Goal: Find contact information: Find contact information

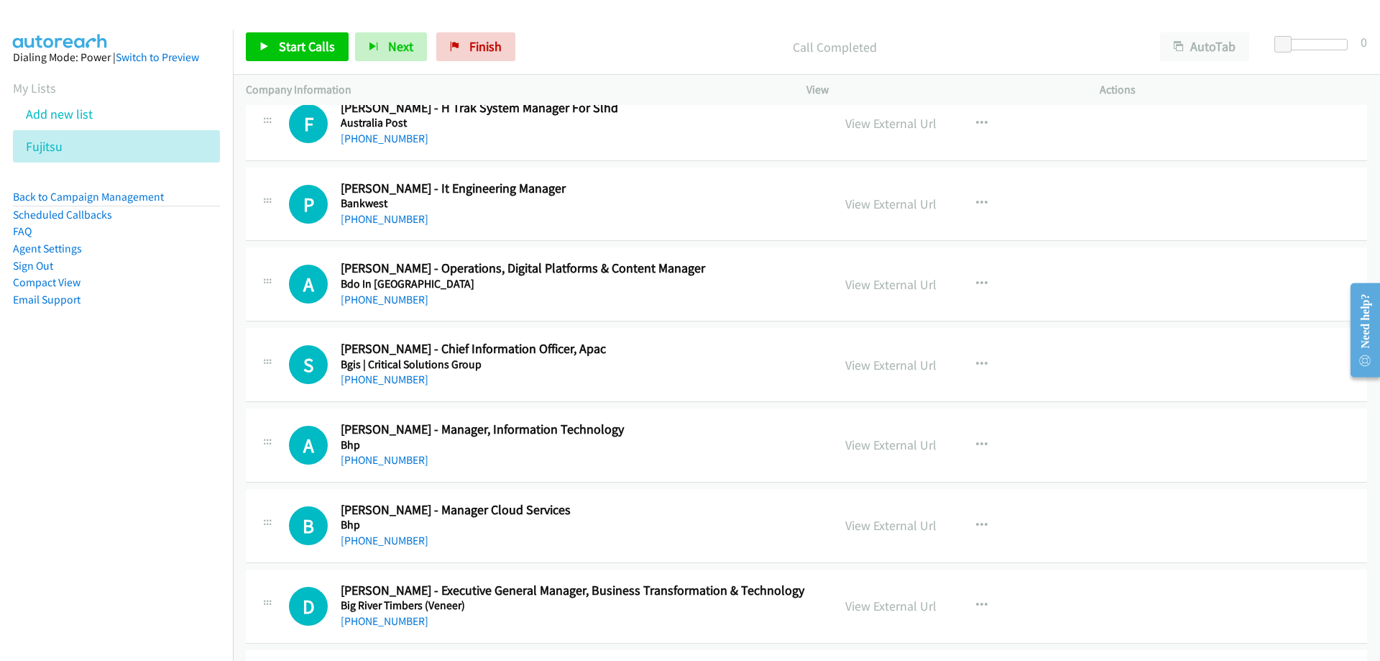
scroll to position [863, 0]
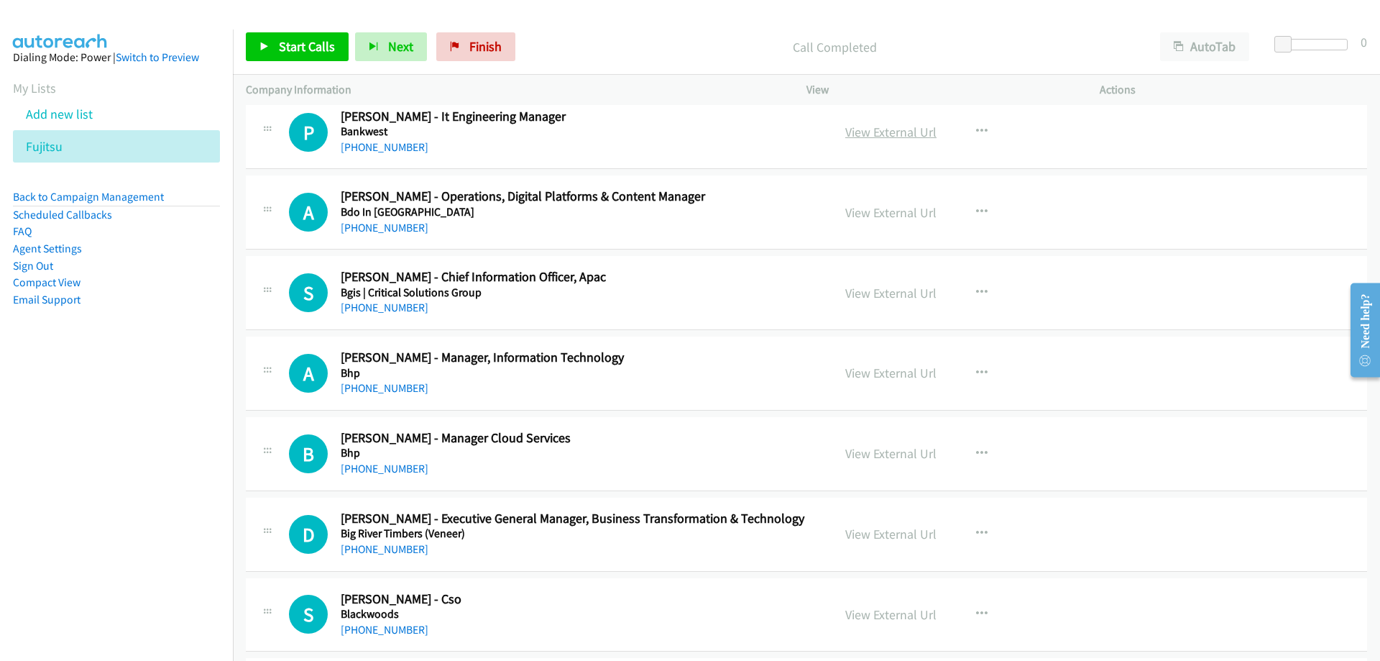
click at [877, 132] on link "View External Url" at bounding box center [890, 132] width 91 height 17
click at [380, 146] on link "[PHONE_NUMBER]" at bounding box center [385, 147] width 88 height 14
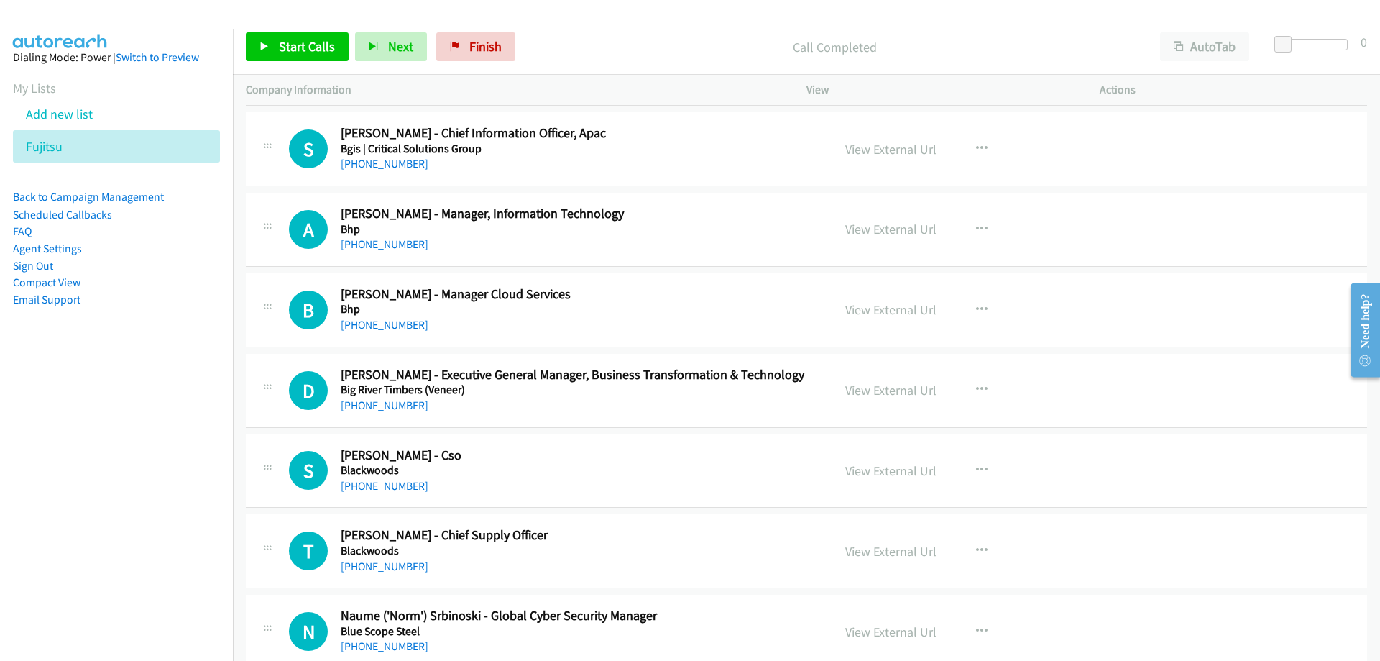
scroll to position [1078, 0]
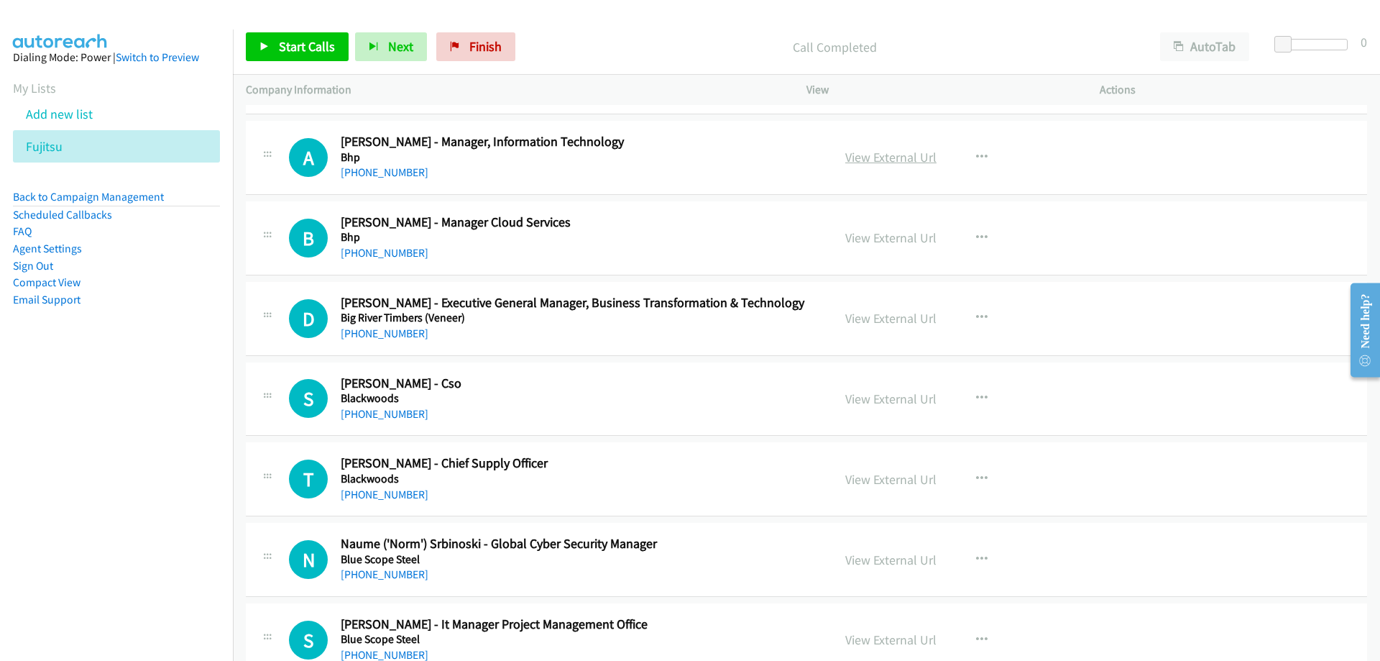
click at [886, 150] on link "View External Url" at bounding box center [890, 157] width 91 height 17
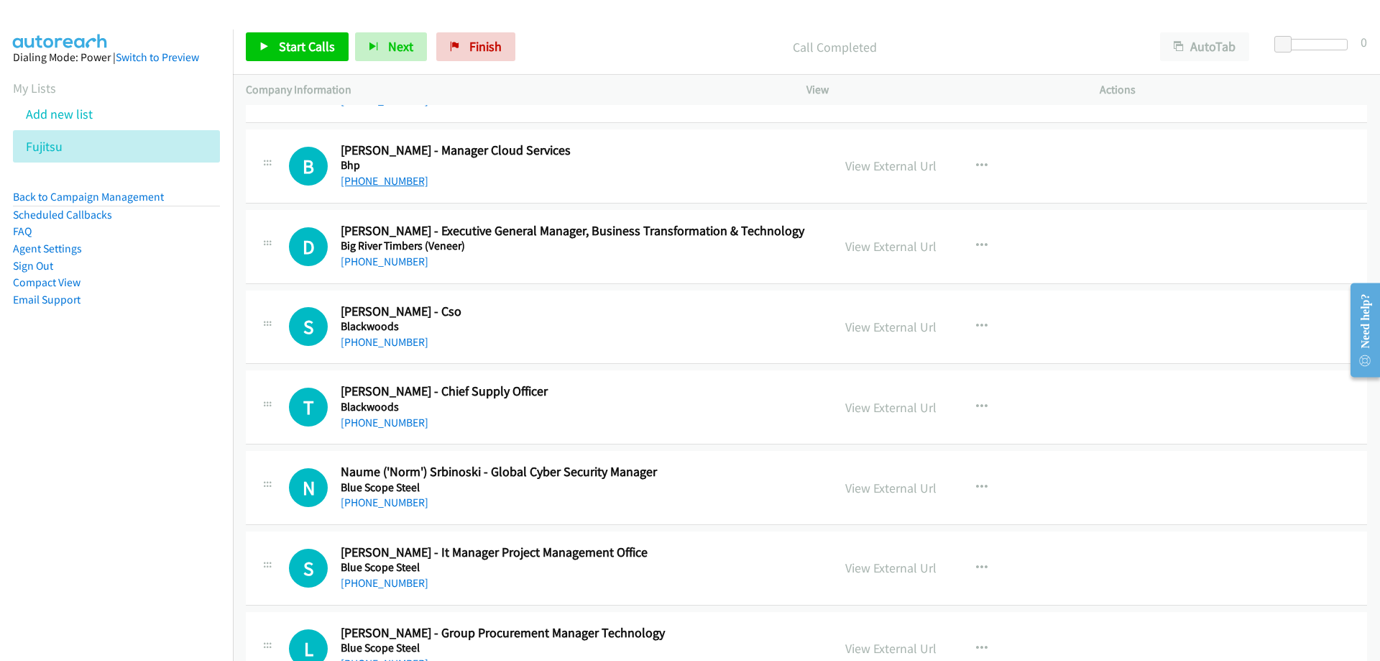
click at [391, 183] on link "[PHONE_NUMBER]" at bounding box center [385, 181] width 88 height 14
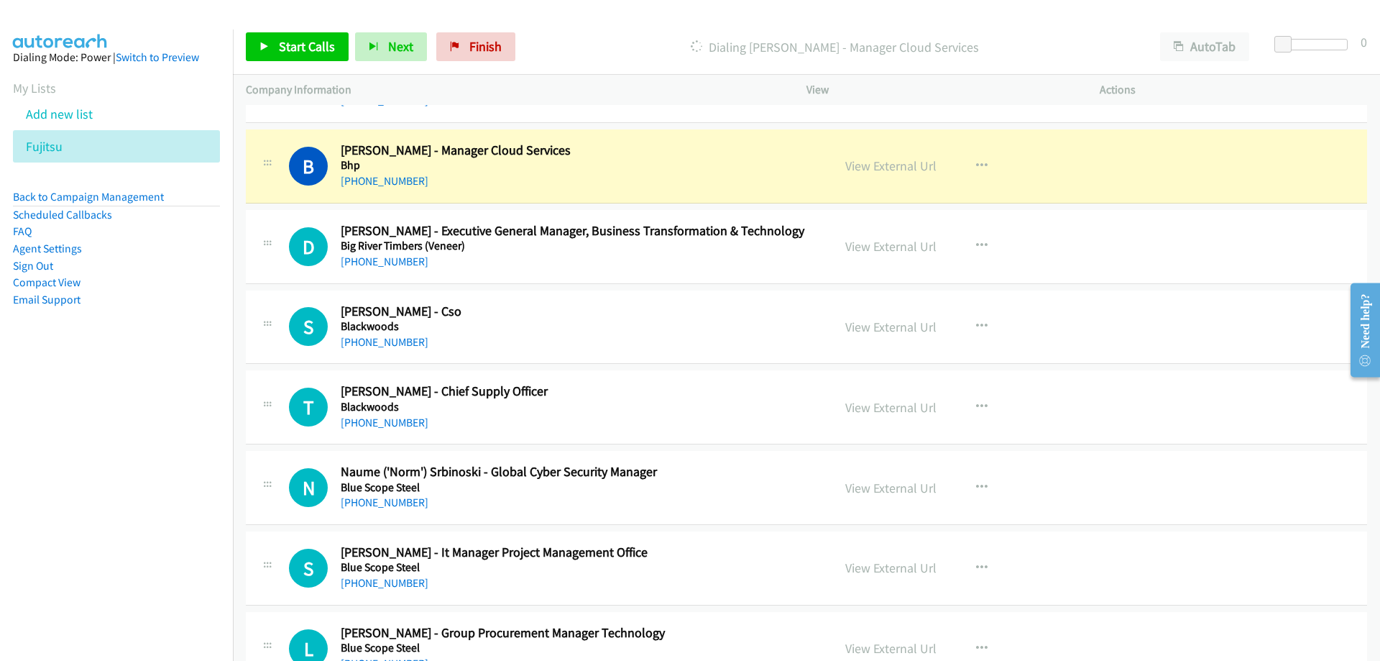
scroll to position [1222, 0]
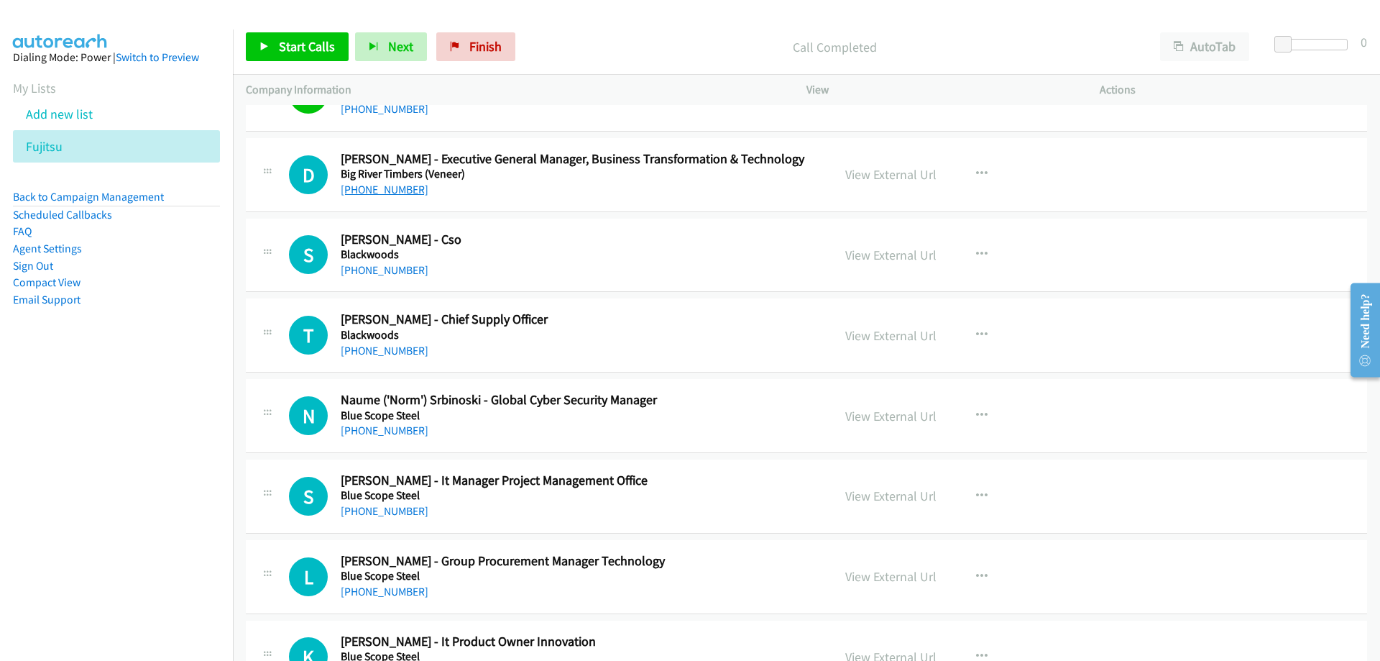
click at [408, 184] on link "[PHONE_NUMBER]" at bounding box center [385, 190] width 88 height 14
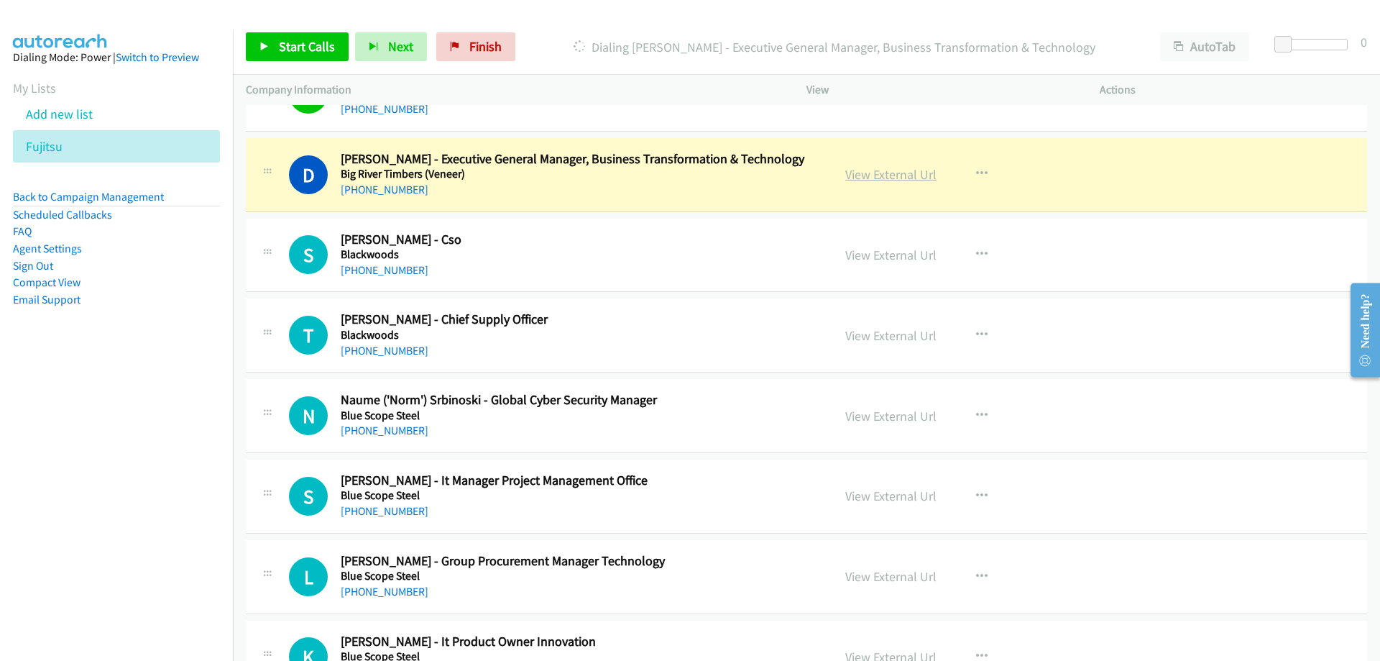
click at [912, 175] on link "View External Url" at bounding box center [890, 174] width 91 height 17
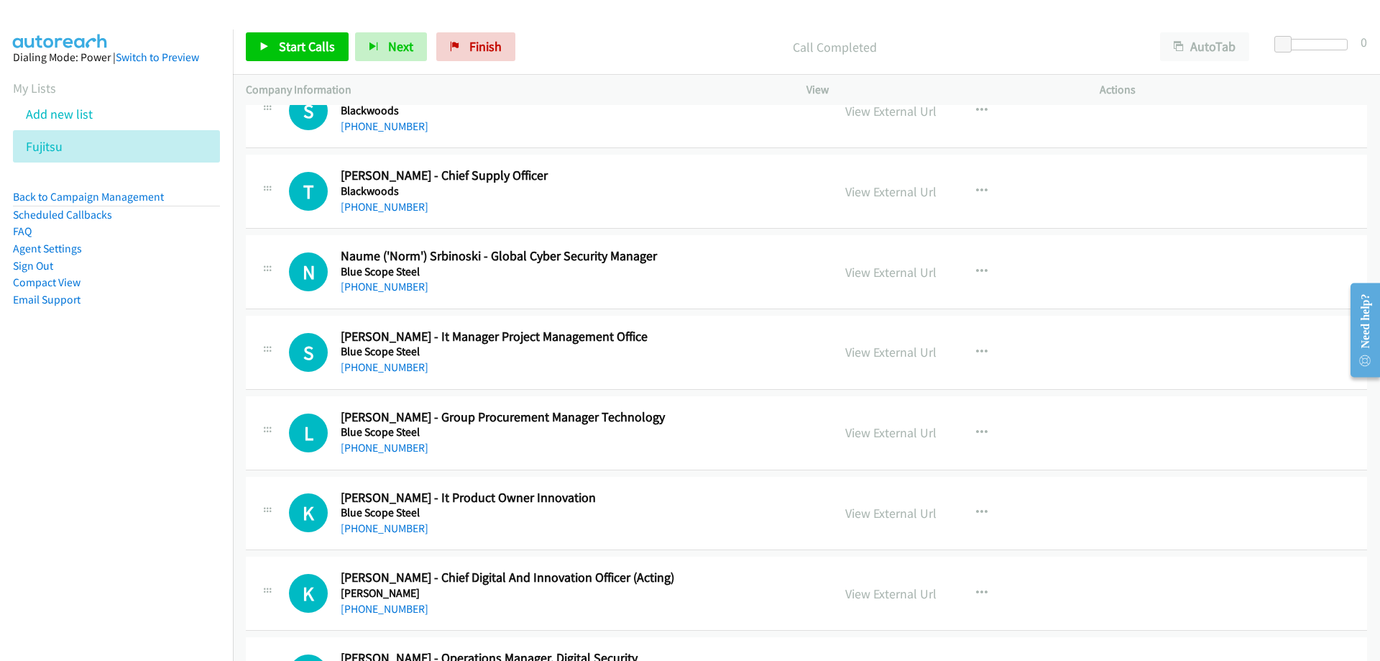
scroll to position [1438, 0]
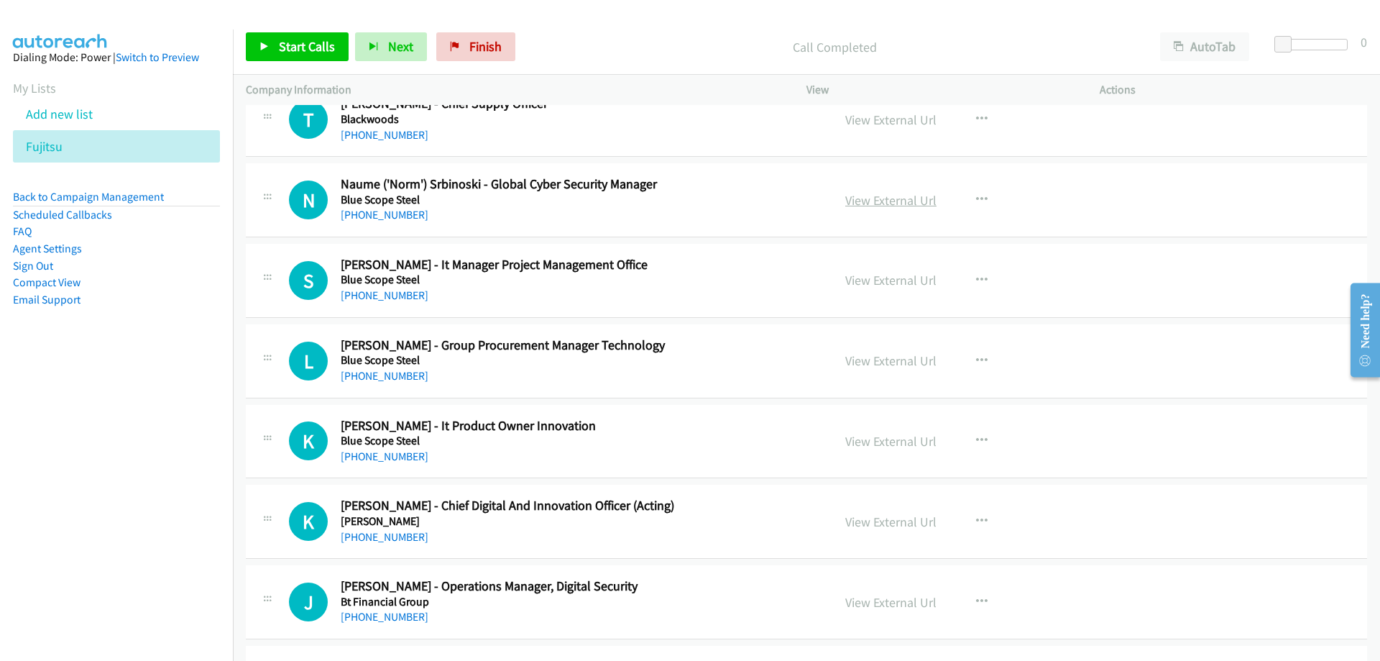
click at [868, 197] on link "View External Url" at bounding box center [890, 200] width 91 height 17
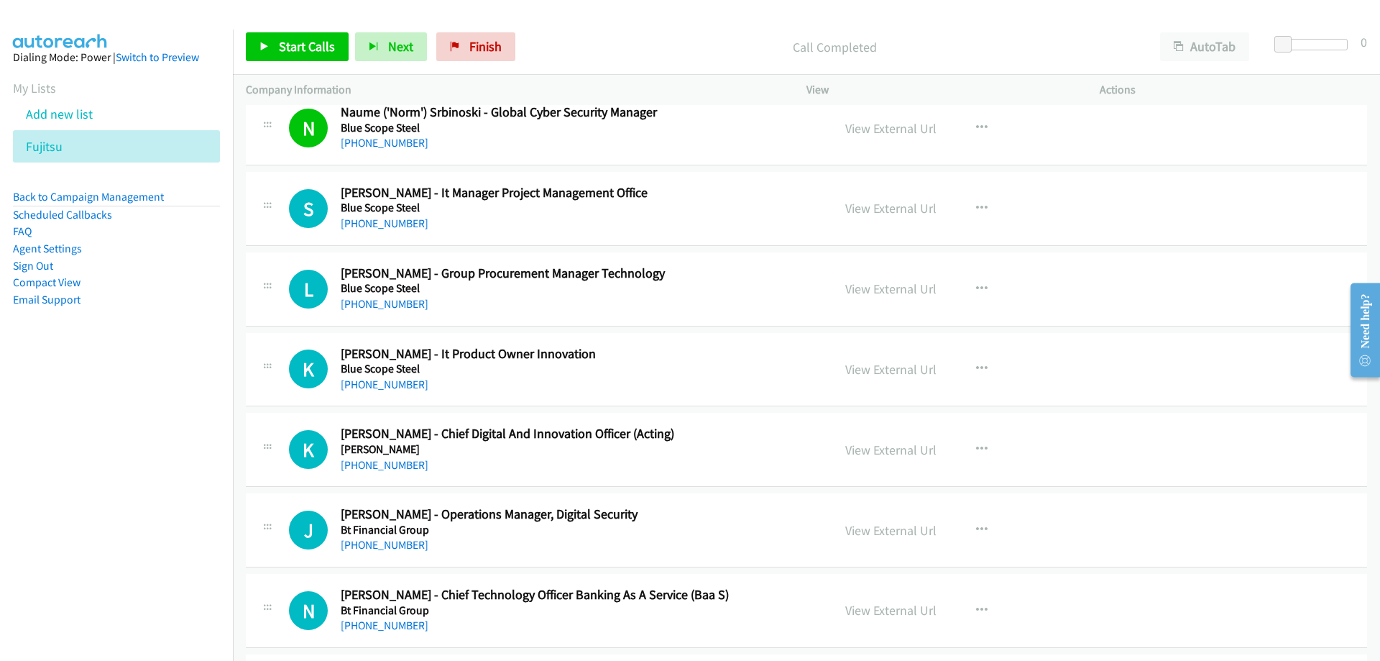
scroll to position [1582, 0]
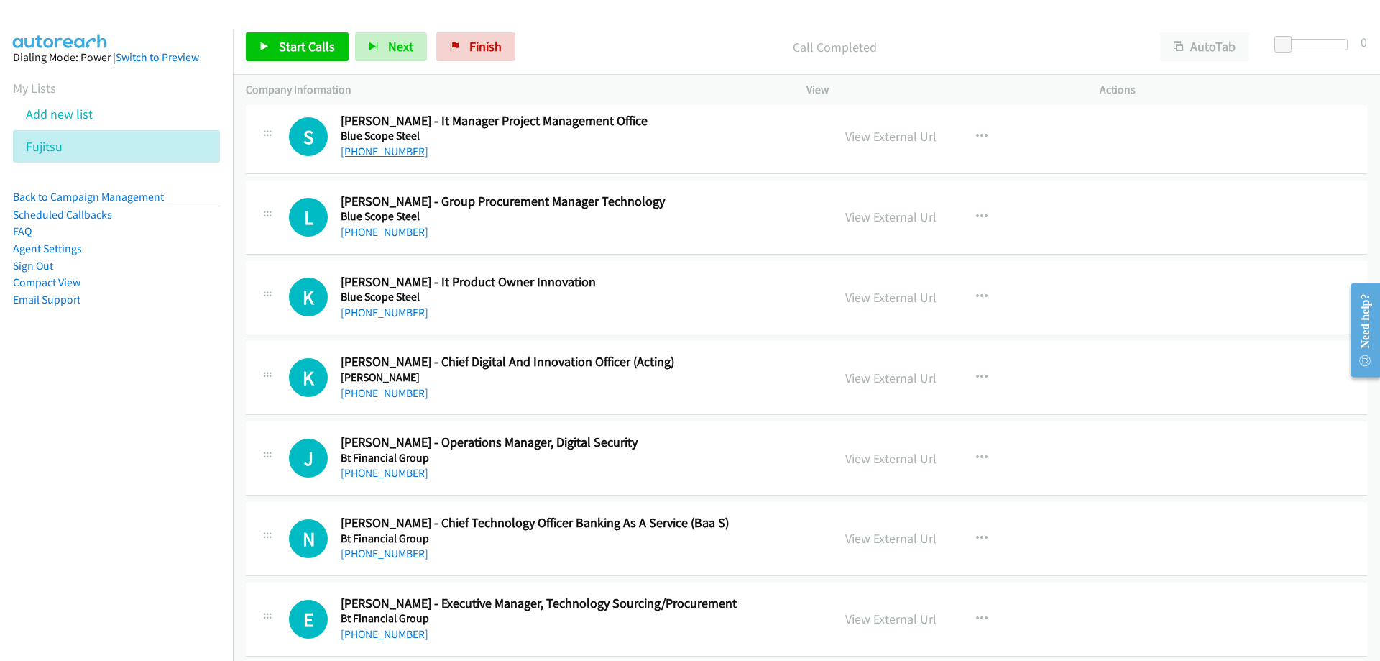
click at [396, 155] on link "[PHONE_NUMBER]" at bounding box center [385, 152] width 88 height 14
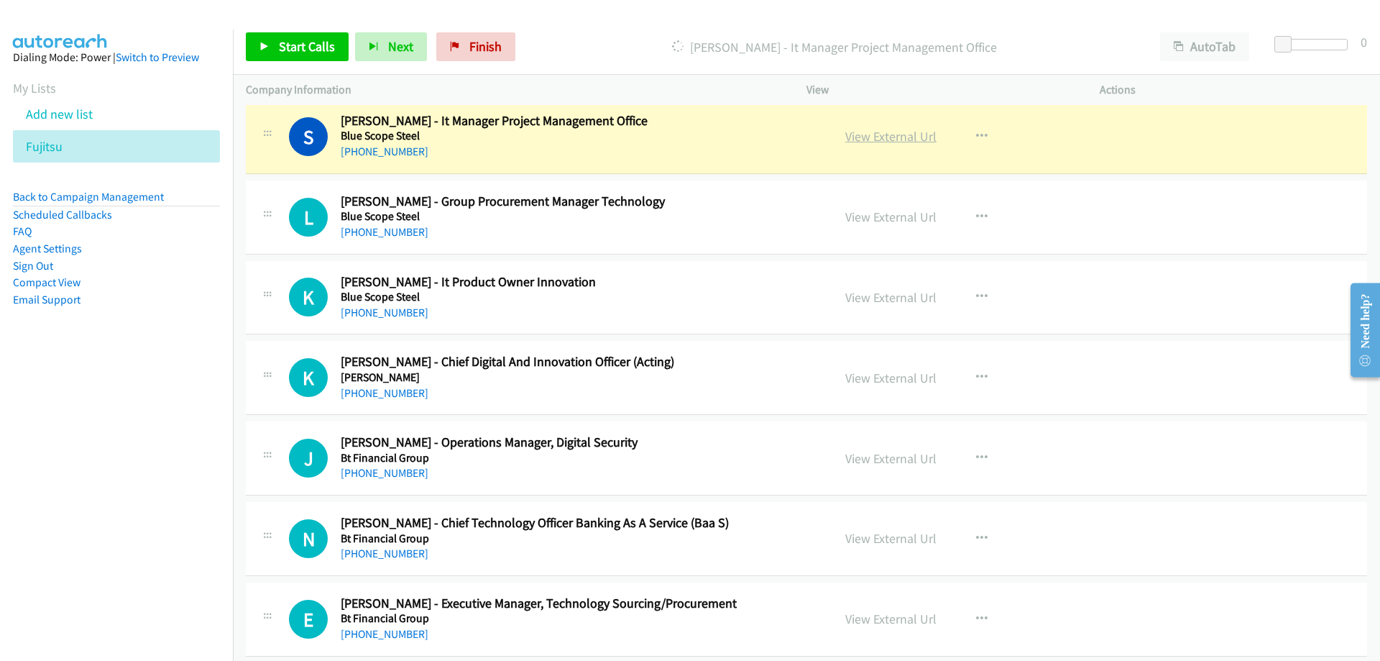
click at [874, 134] on link "View External Url" at bounding box center [890, 136] width 91 height 17
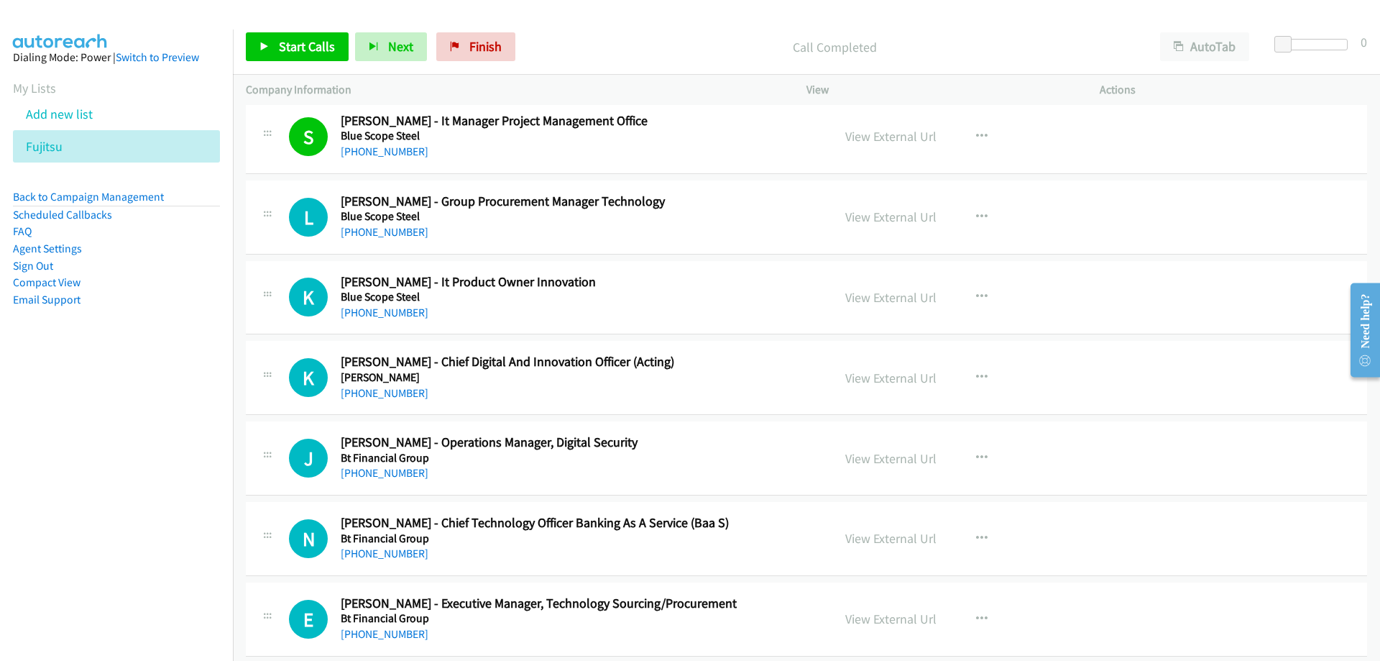
scroll to position [1654, 0]
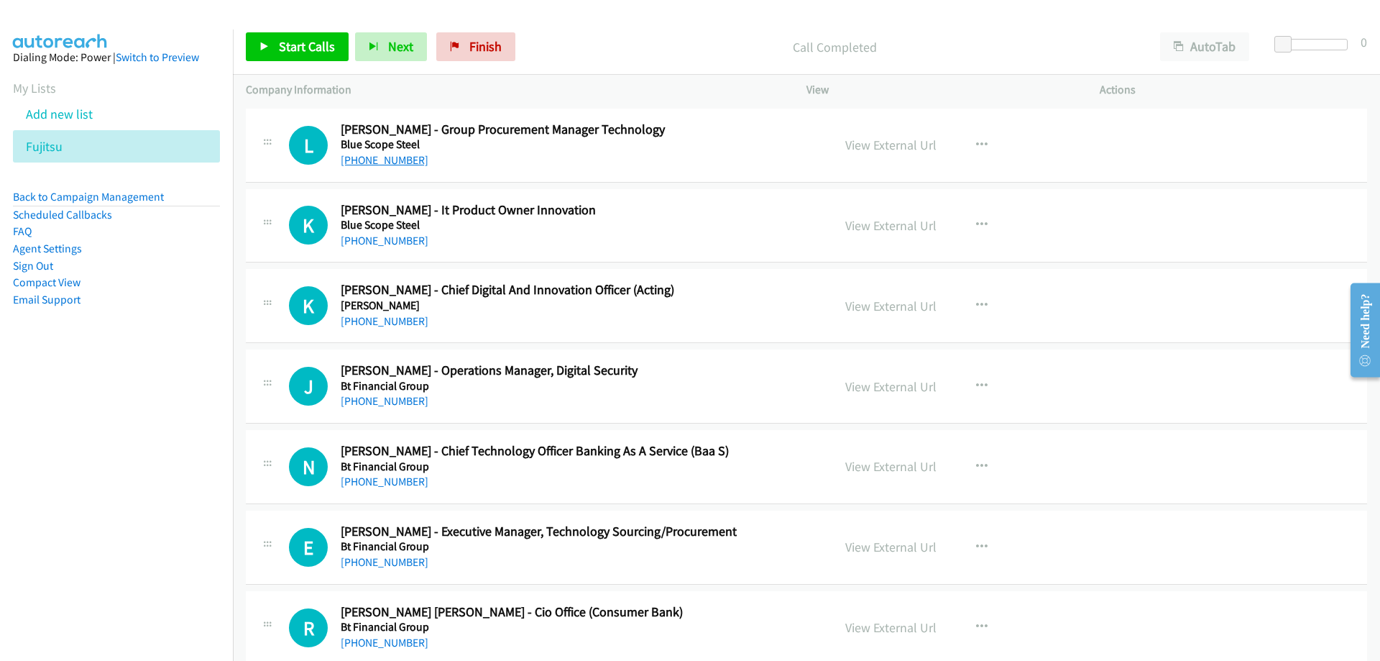
click at [396, 161] on link "[PHONE_NUMBER]" at bounding box center [385, 160] width 88 height 14
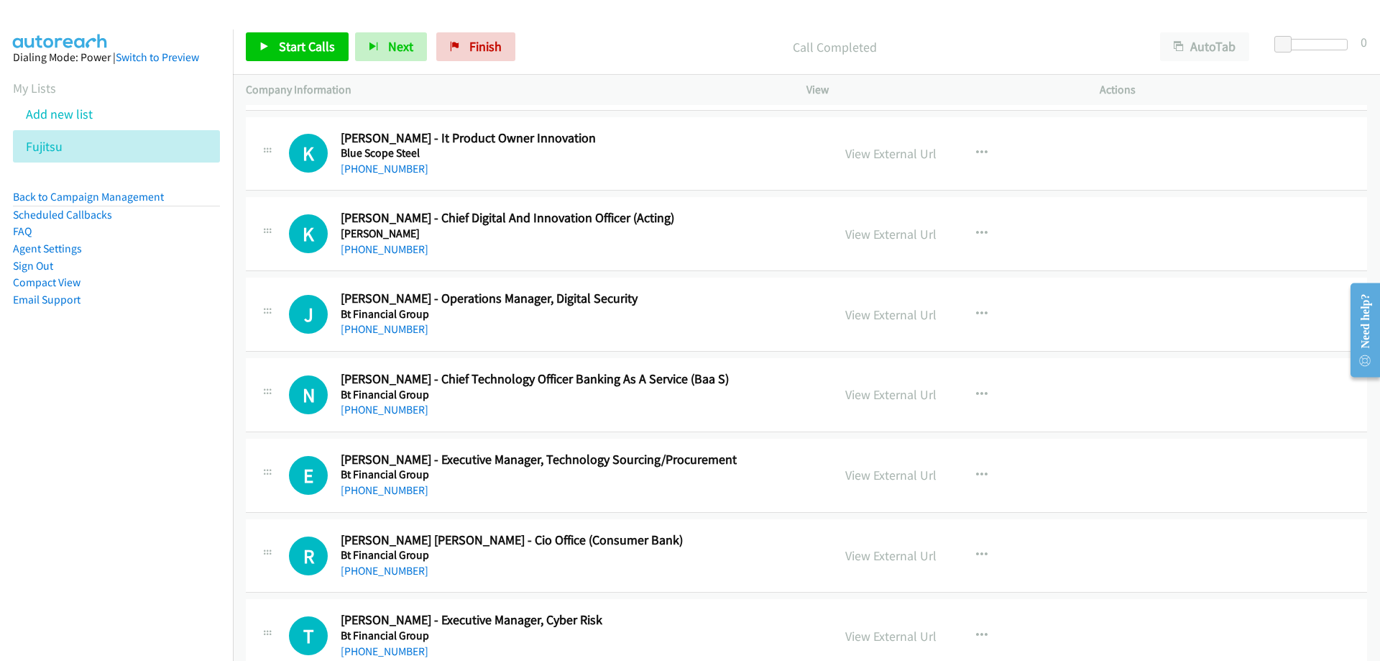
scroll to position [1797, 0]
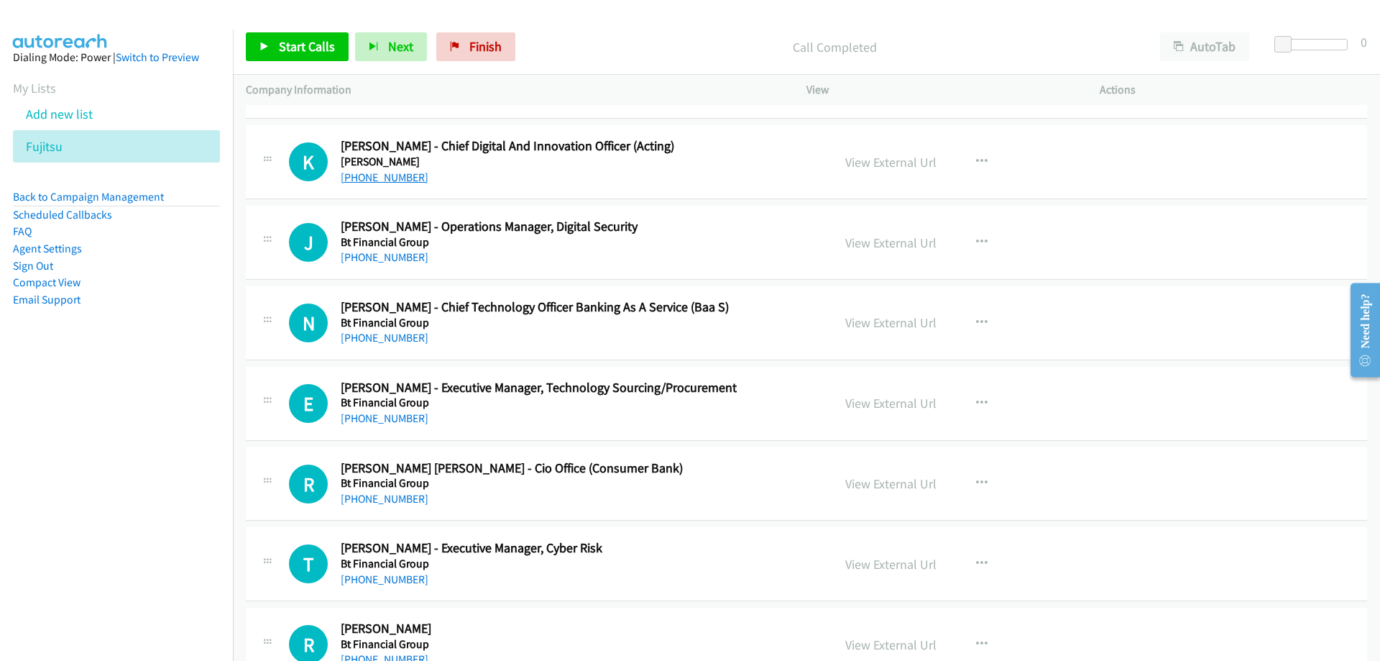
click at [375, 178] on link "[PHONE_NUMBER]" at bounding box center [385, 177] width 88 height 14
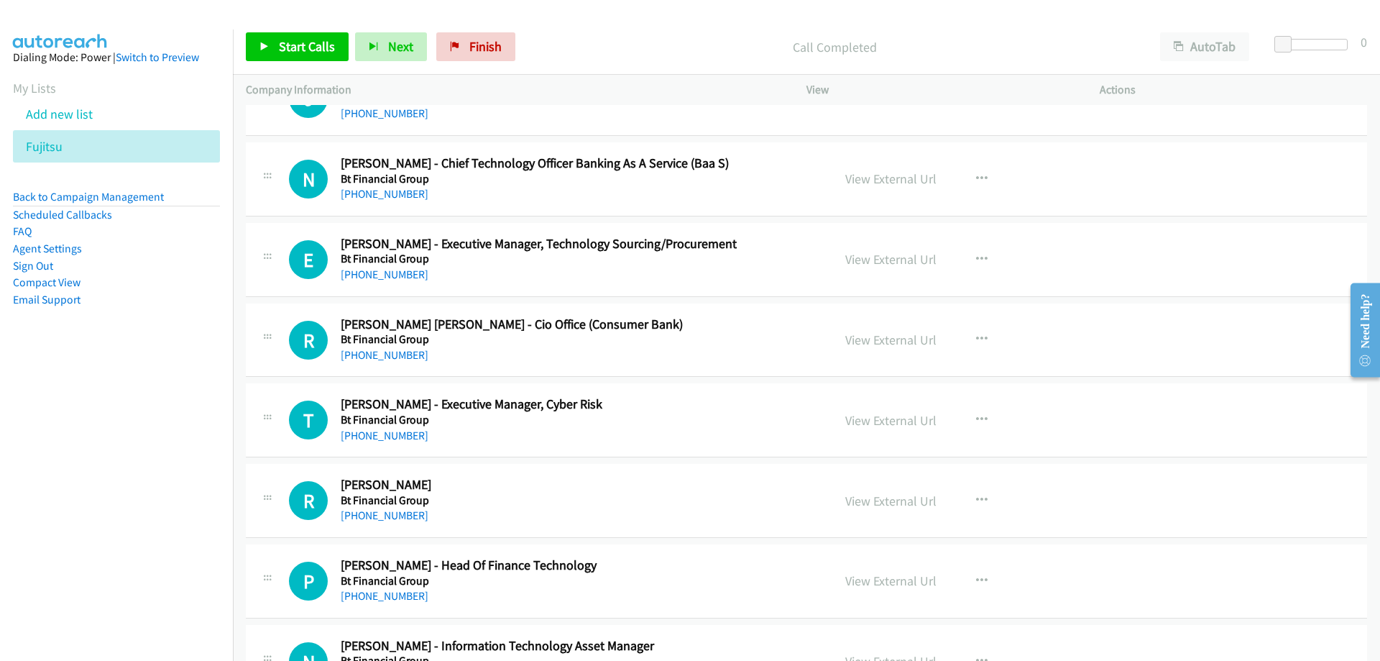
scroll to position [2013, 0]
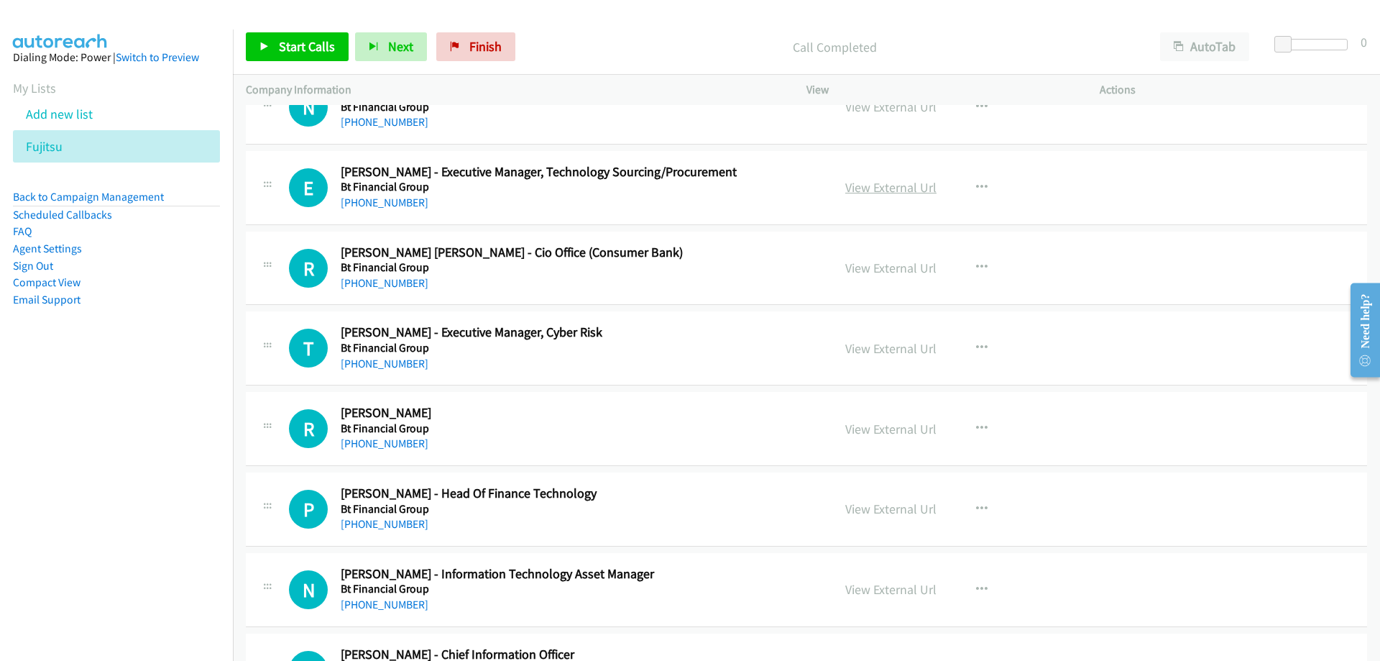
click at [845, 185] on link "View External Url" at bounding box center [890, 187] width 91 height 17
click at [401, 201] on link "[PHONE_NUMBER]" at bounding box center [385, 203] width 88 height 14
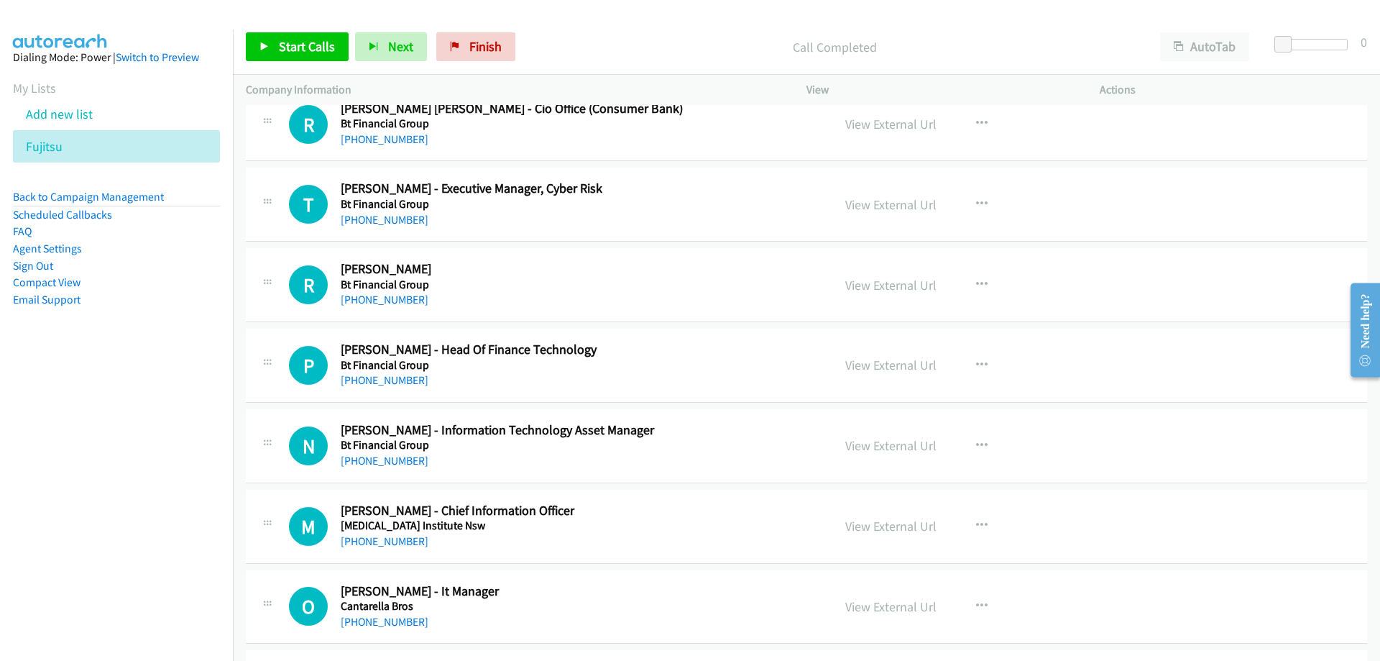
scroll to position [2229, 0]
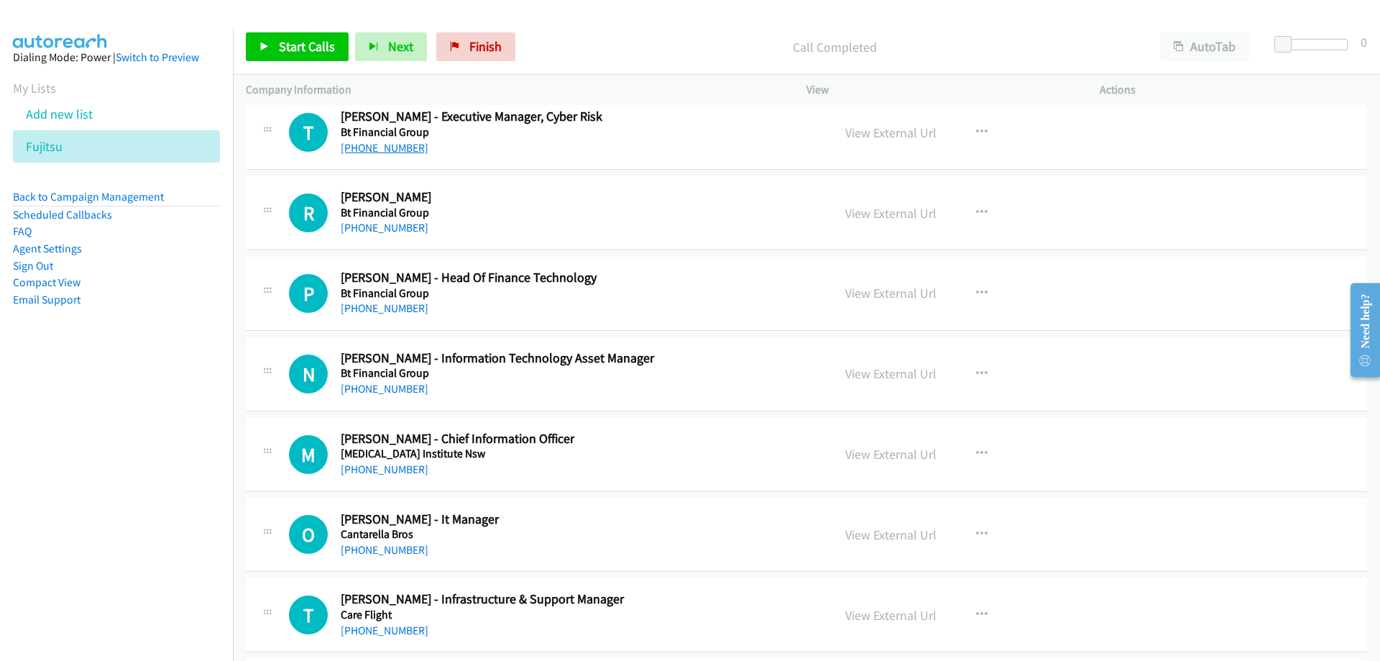
click at [402, 150] on link "[PHONE_NUMBER]" at bounding box center [385, 148] width 88 height 14
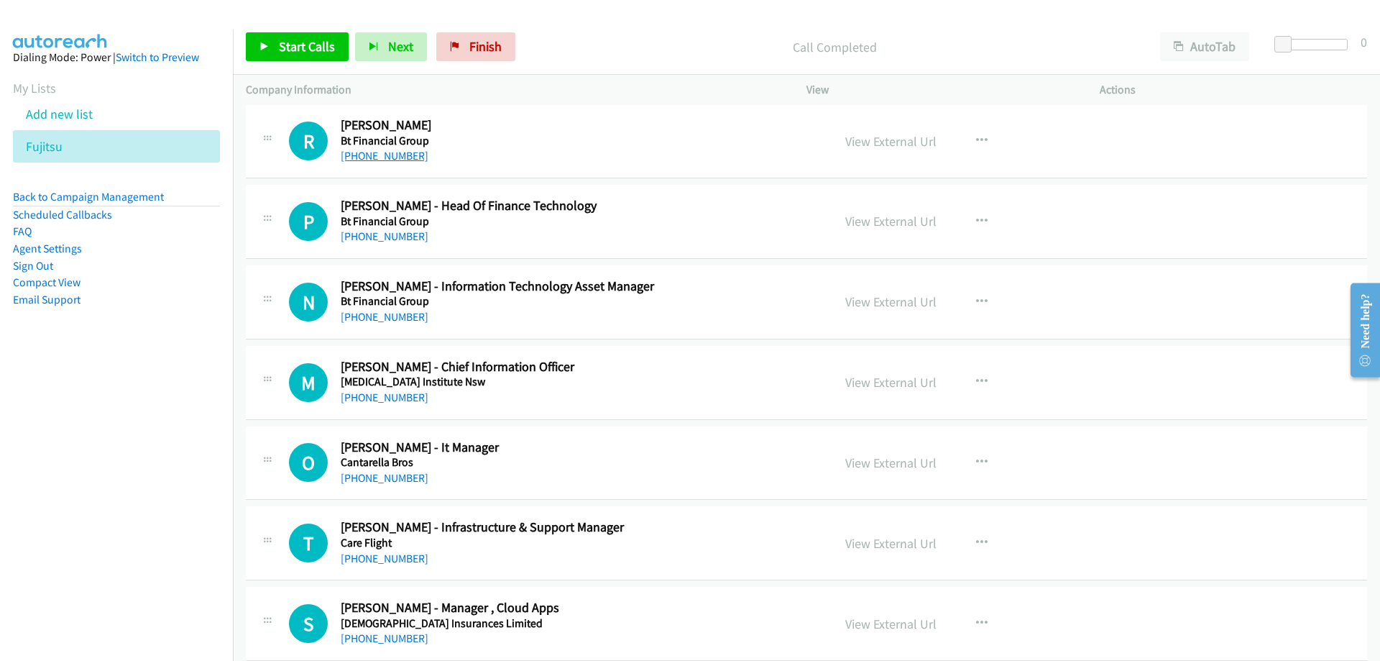
click at [374, 159] on link "[PHONE_NUMBER]" at bounding box center [385, 156] width 88 height 14
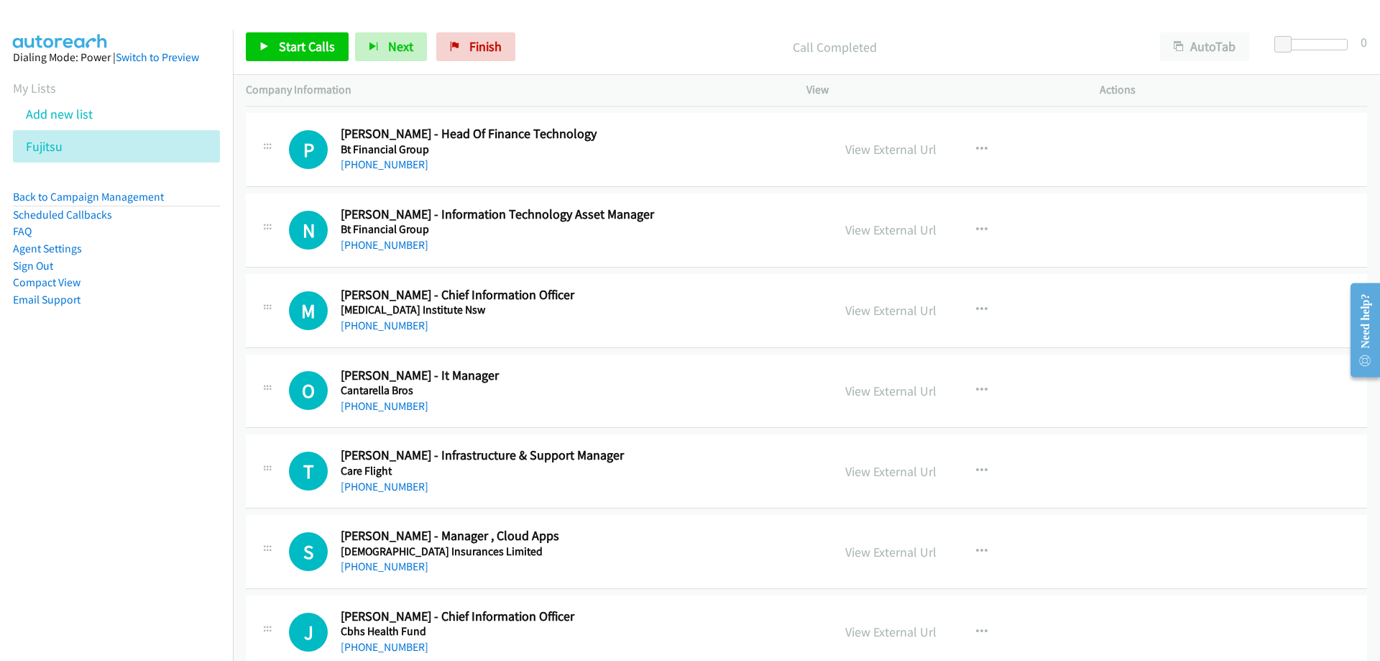
scroll to position [2444, 0]
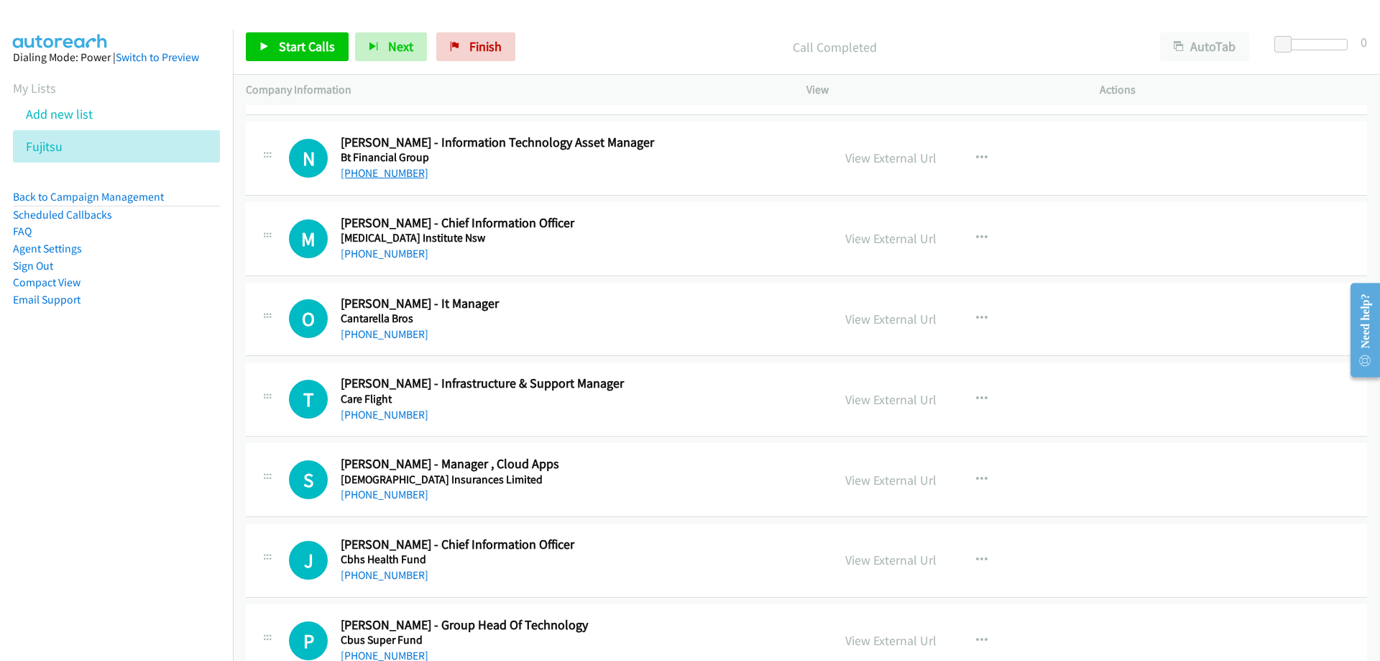
click at [393, 178] on link "[PHONE_NUMBER]" at bounding box center [385, 173] width 88 height 14
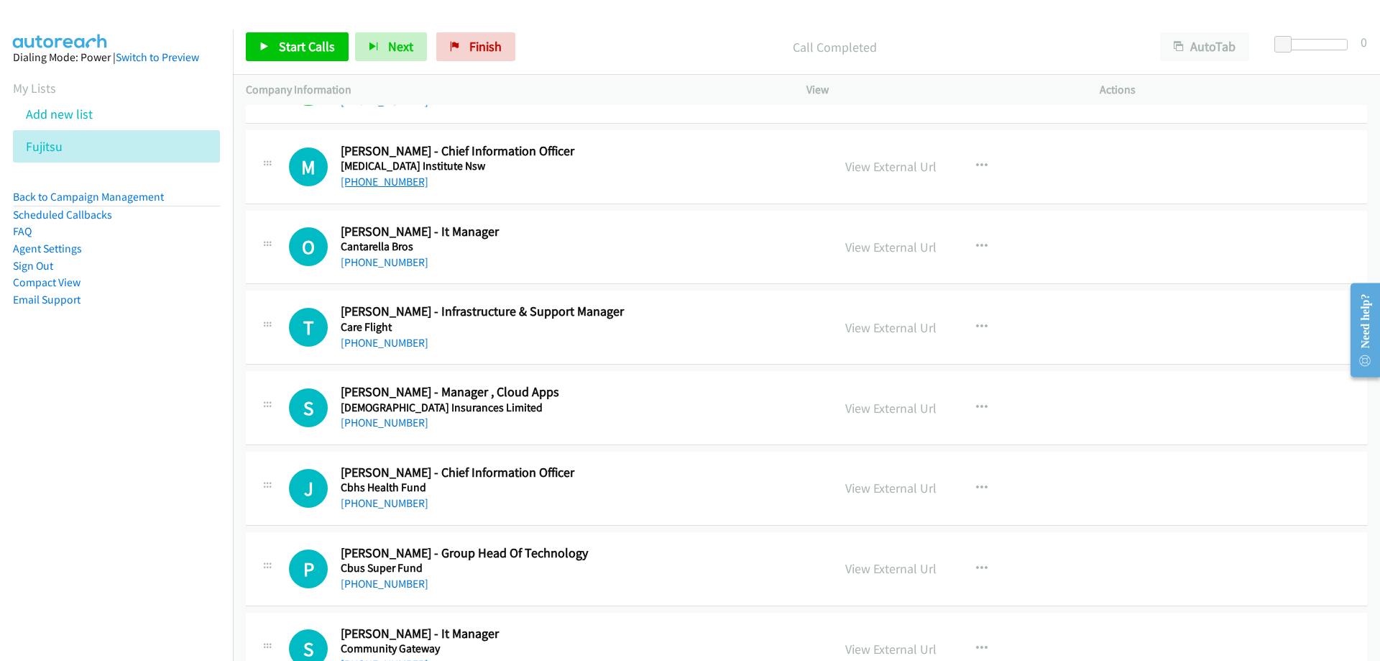
click at [396, 182] on link "[PHONE_NUMBER]" at bounding box center [385, 182] width 88 height 14
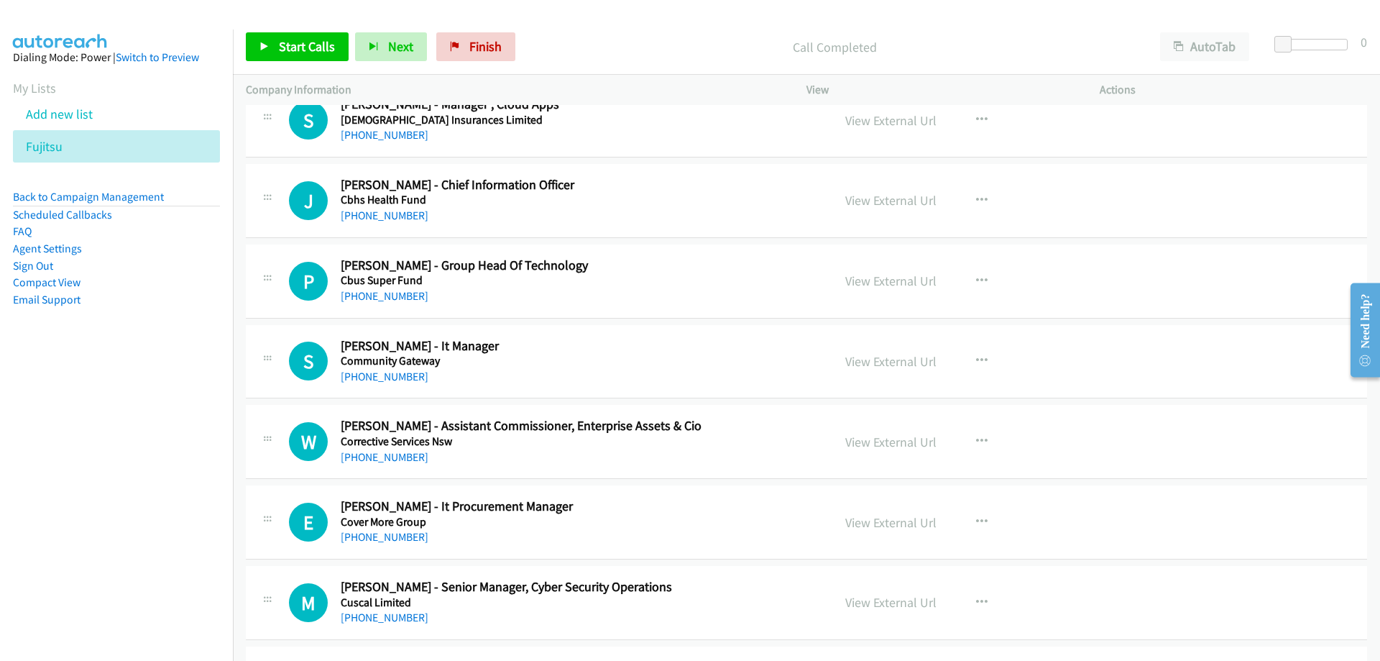
scroll to position [2876, 0]
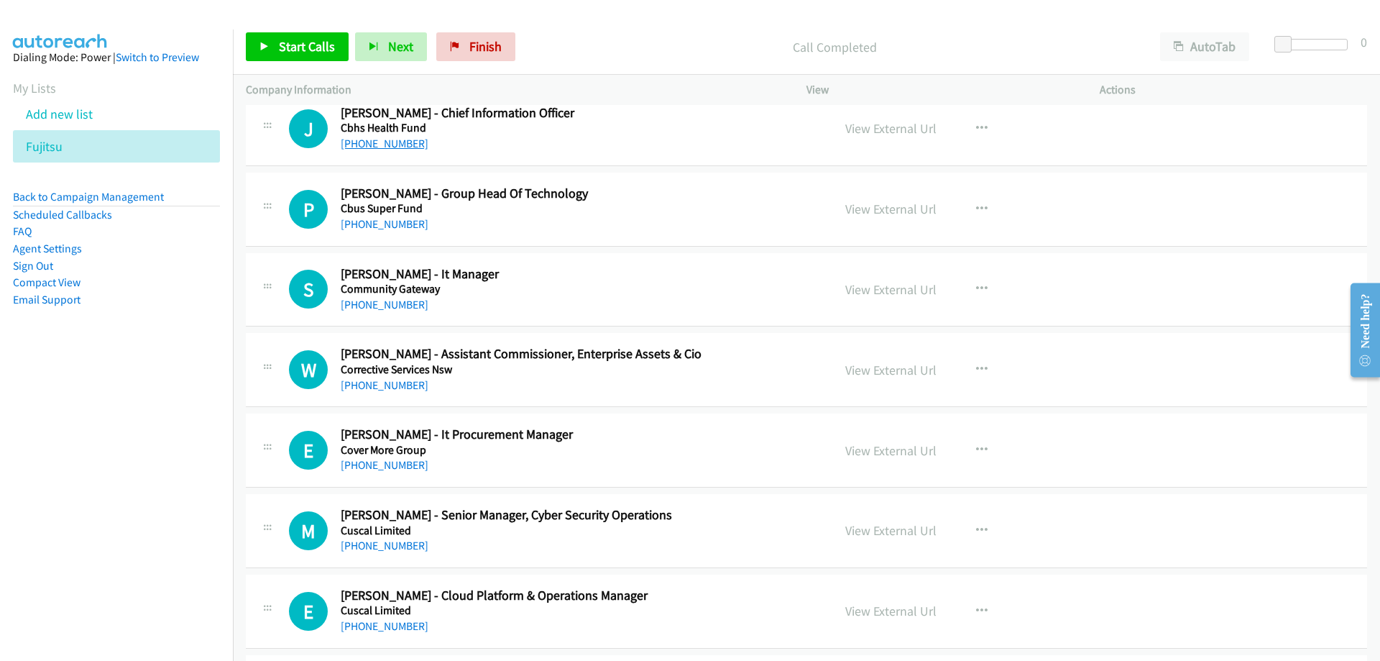
click at [392, 147] on link "[PHONE_NUMBER]" at bounding box center [385, 144] width 88 height 14
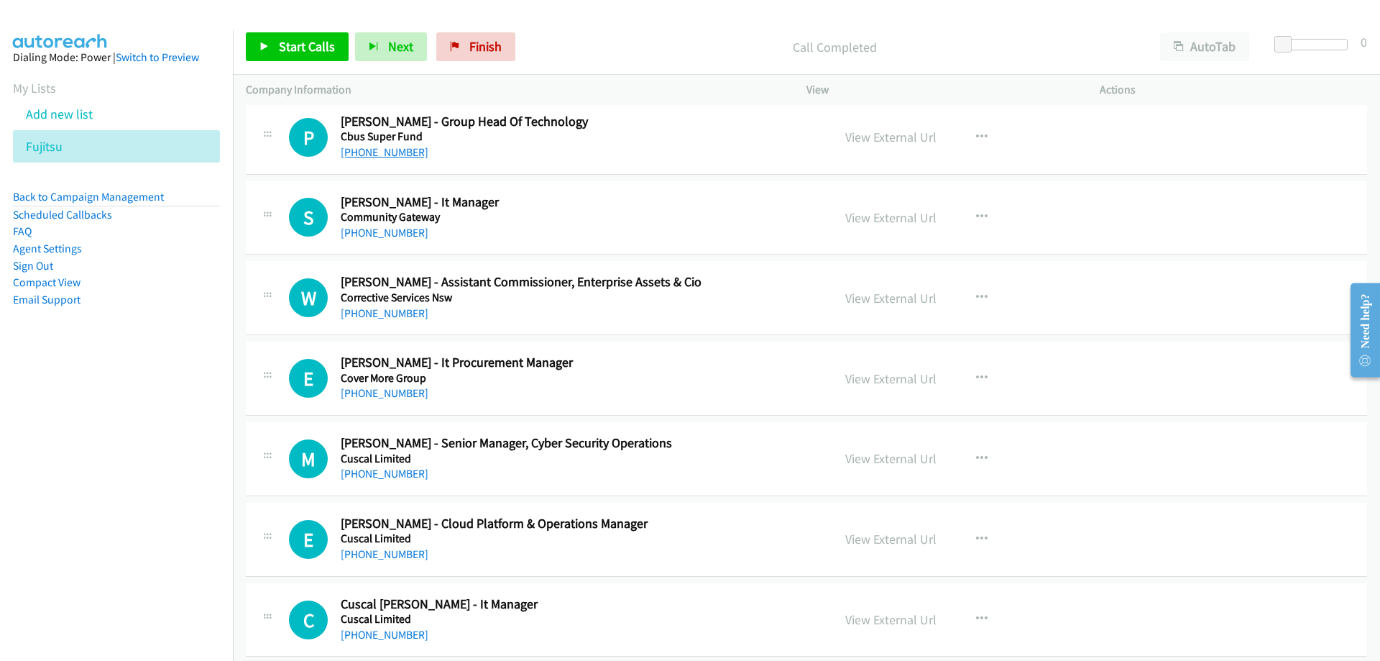
click at [396, 155] on link "[PHONE_NUMBER]" at bounding box center [385, 152] width 88 height 14
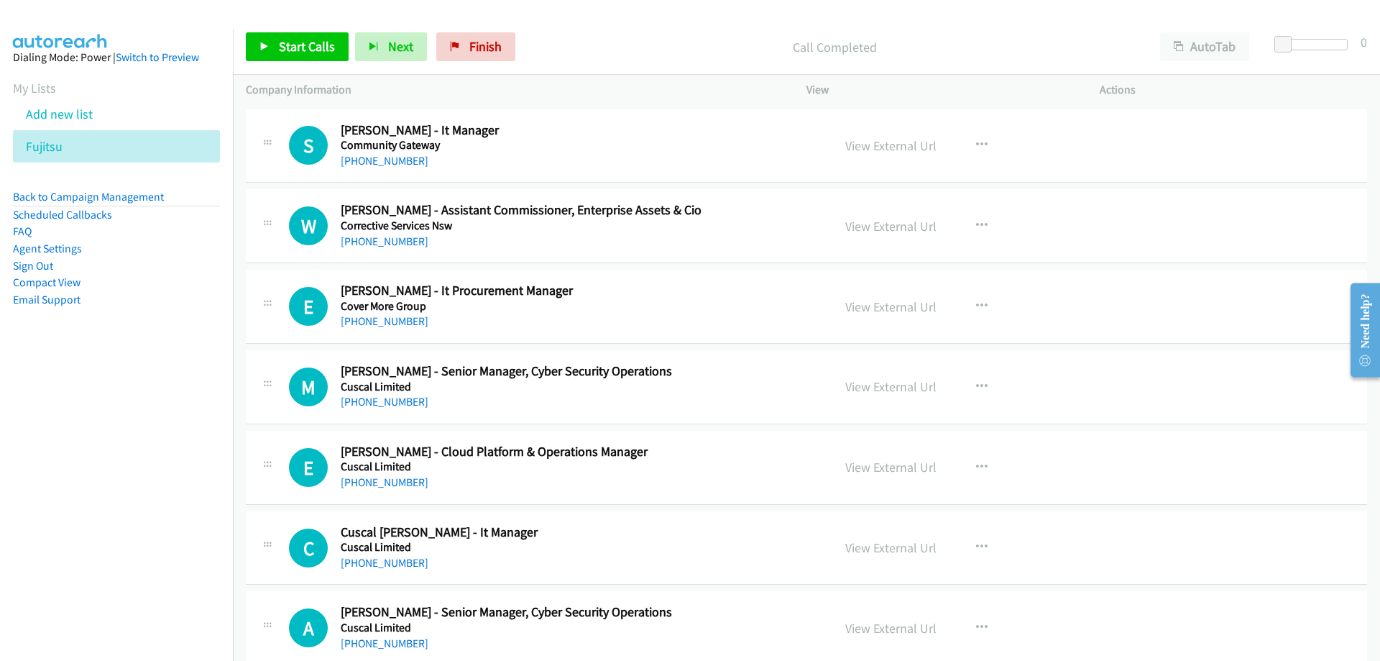
scroll to position [3091, 0]
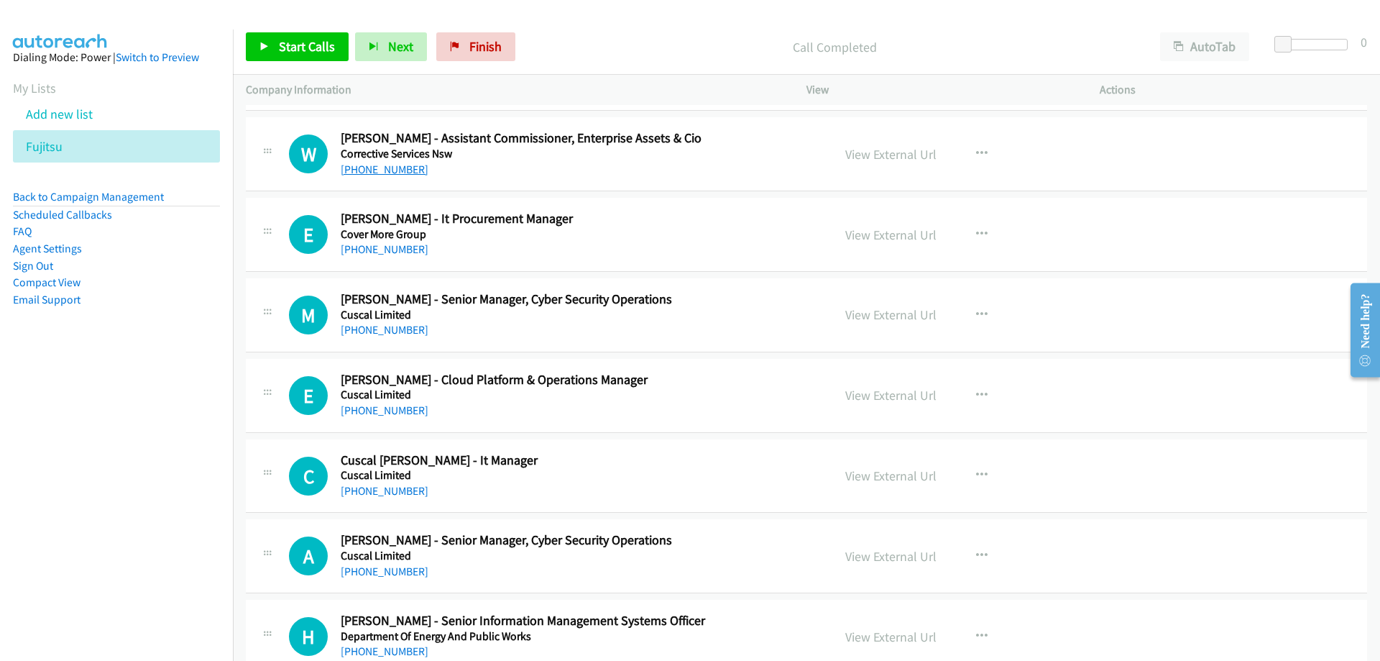
click at [390, 173] on link "[PHONE_NUMBER]" at bounding box center [385, 169] width 88 height 14
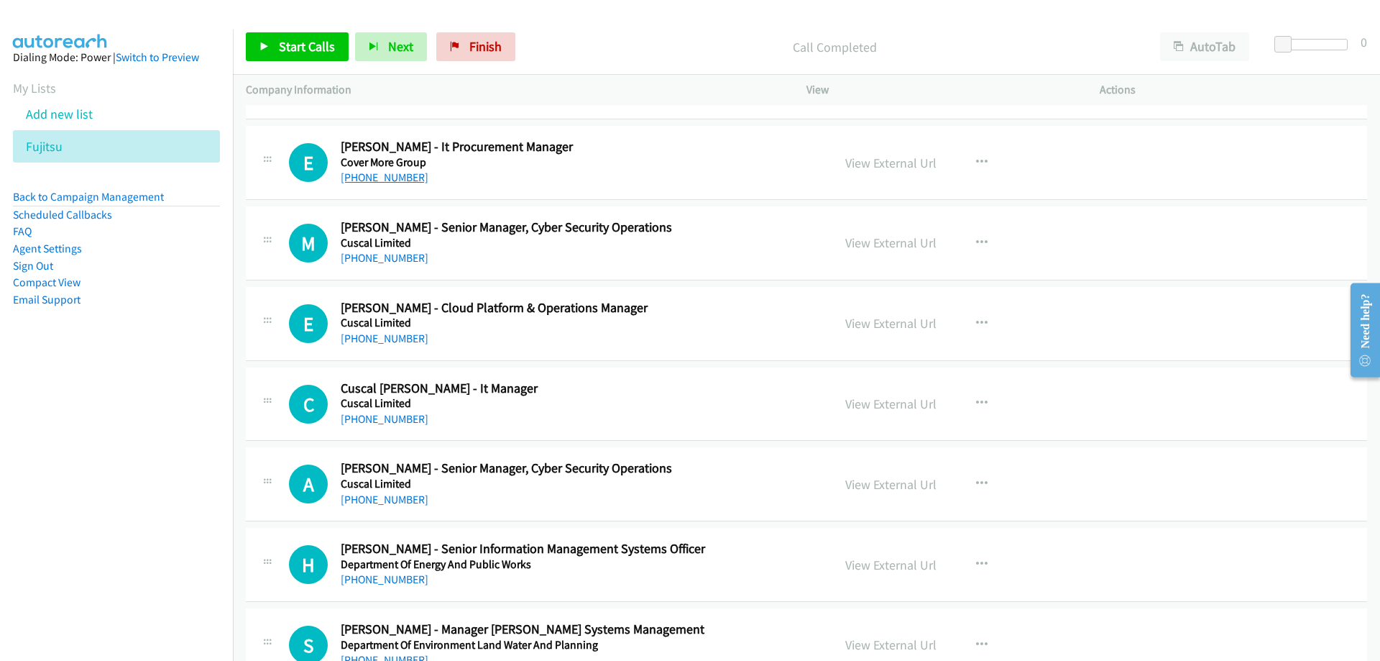
click at [382, 178] on link "[PHONE_NUMBER]" at bounding box center [385, 177] width 88 height 14
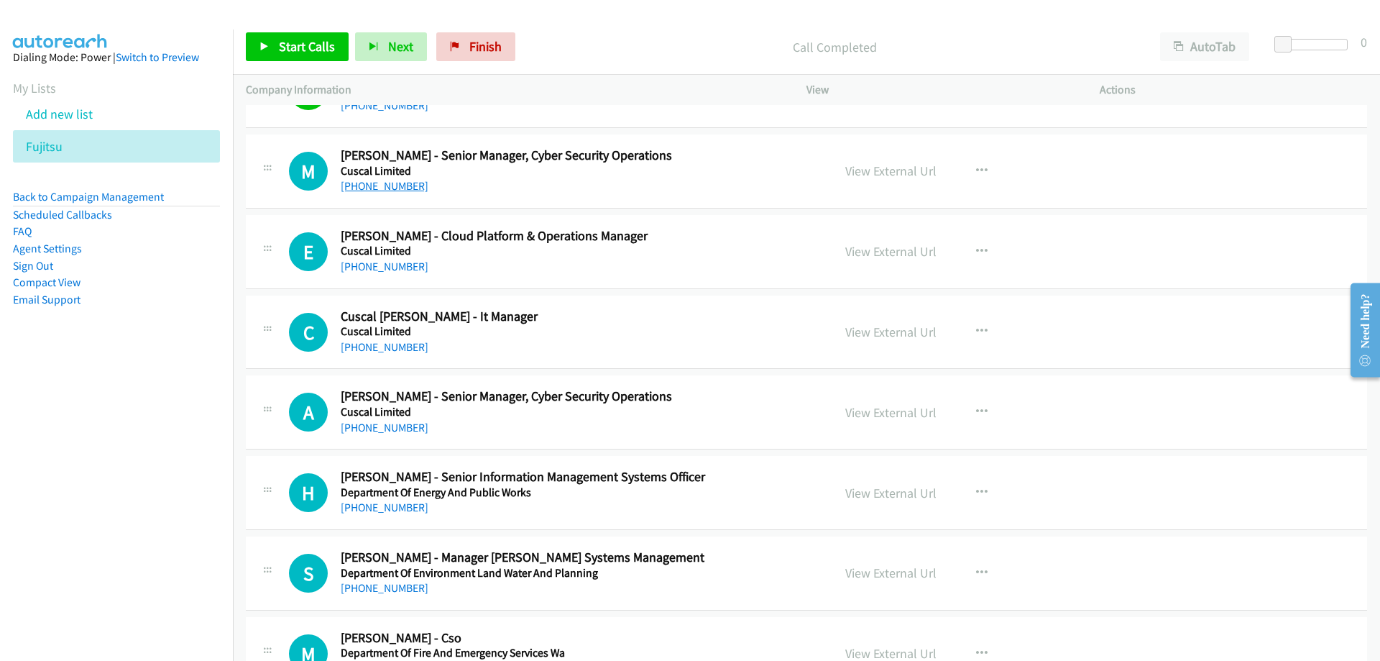
click at [365, 190] on link "[PHONE_NUMBER]" at bounding box center [385, 186] width 88 height 14
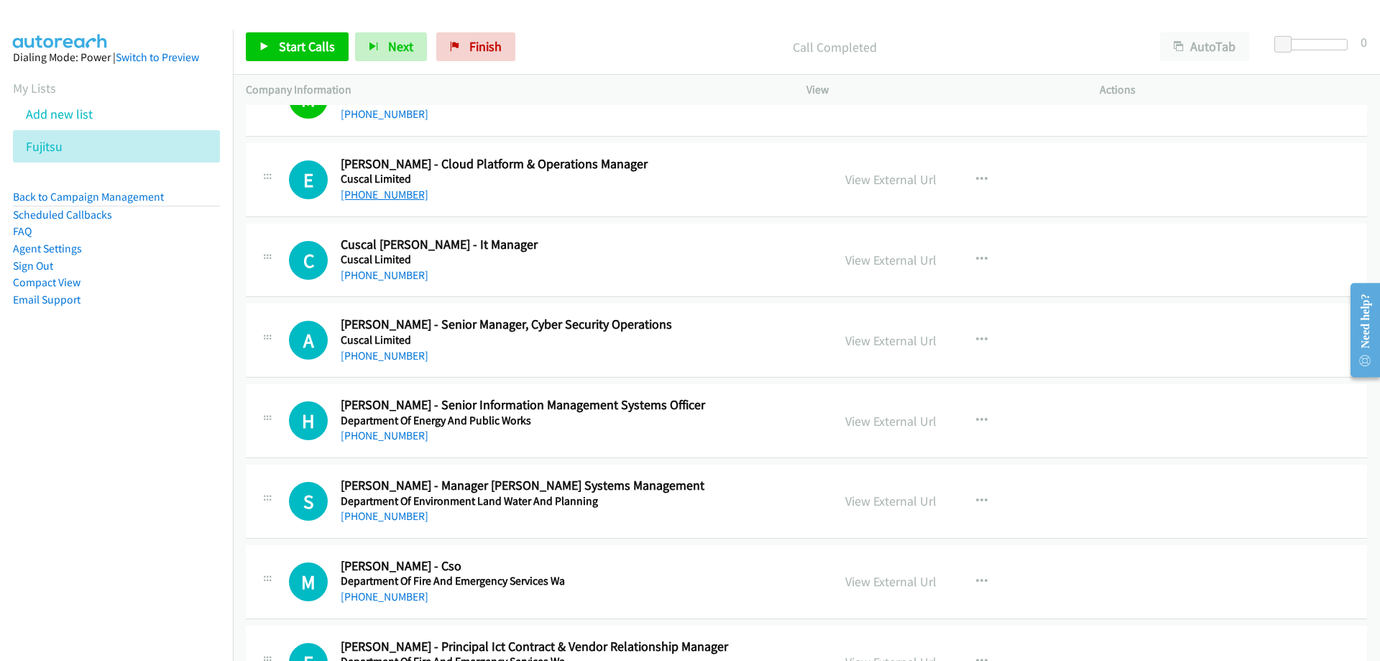
click at [384, 198] on link "[PHONE_NUMBER]" at bounding box center [385, 195] width 88 height 14
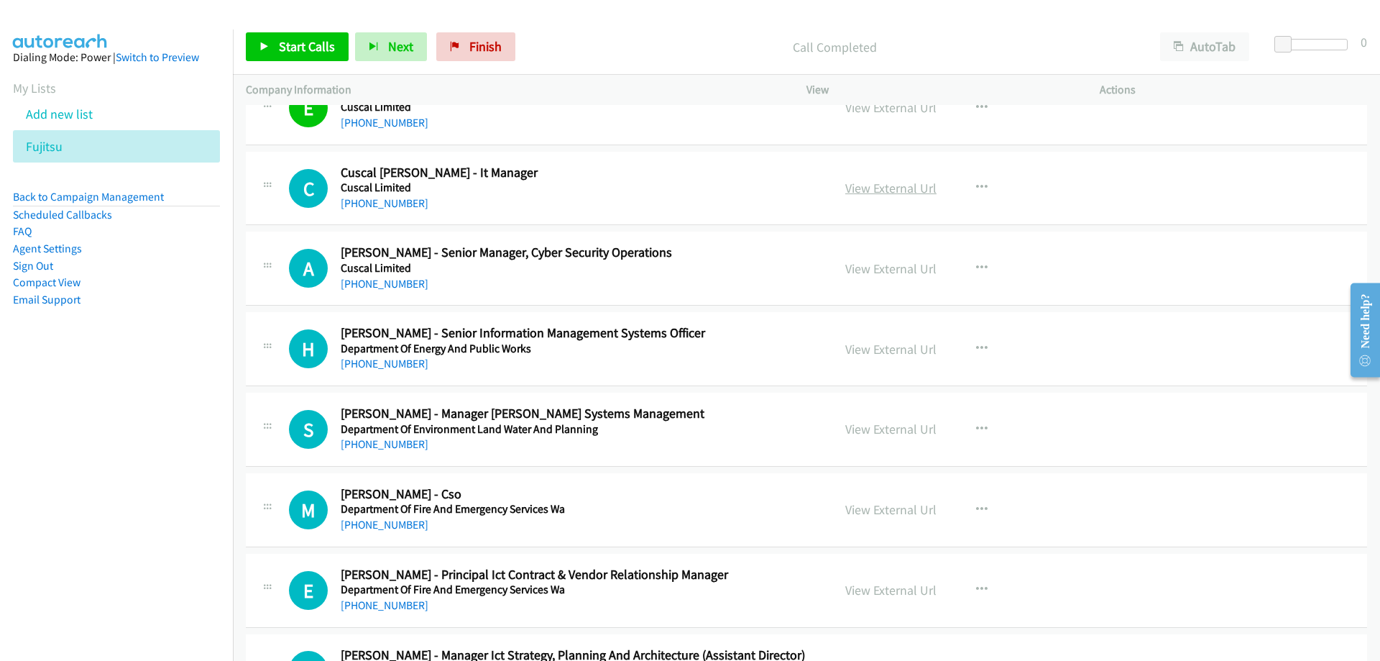
click at [860, 191] on link "View External Url" at bounding box center [890, 188] width 91 height 17
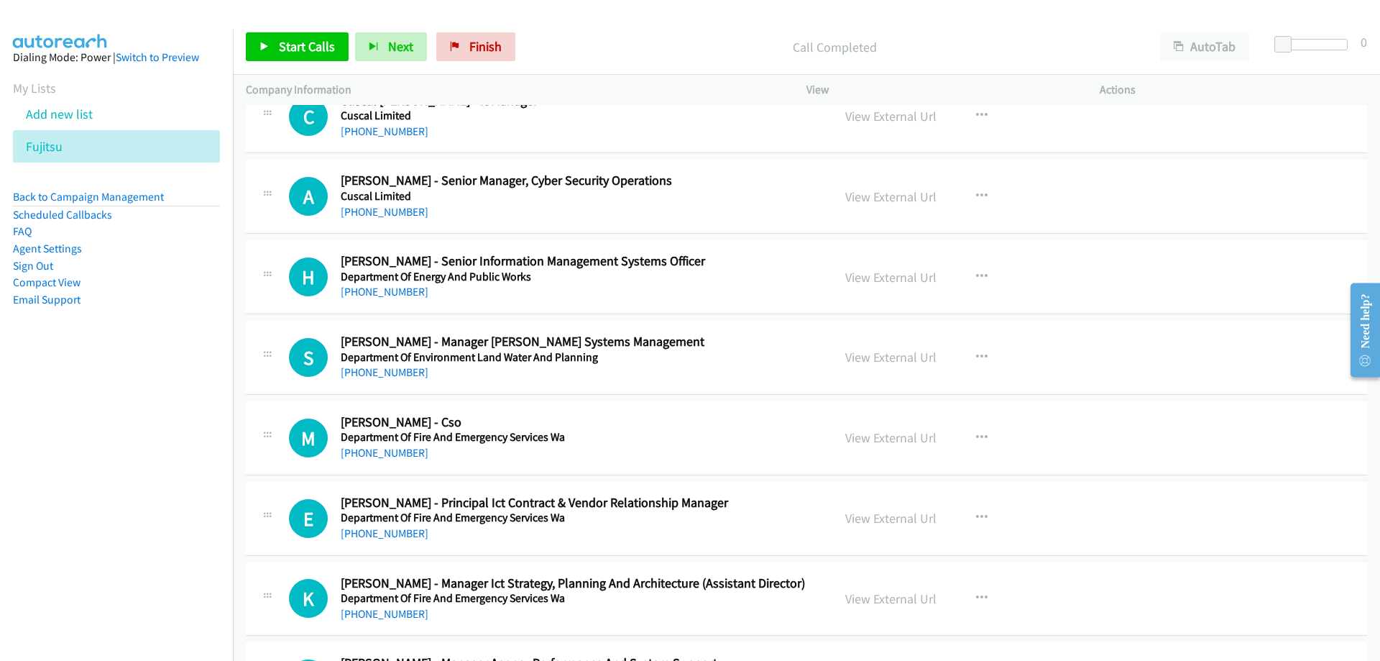
click at [854, 205] on div "View External Url" at bounding box center [890, 196] width 91 height 19
click at [855, 199] on link "View External Url" at bounding box center [890, 196] width 91 height 17
click at [400, 209] on link "[PHONE_NUMBER]" at bounding box center [385, 212] width 88 height 14
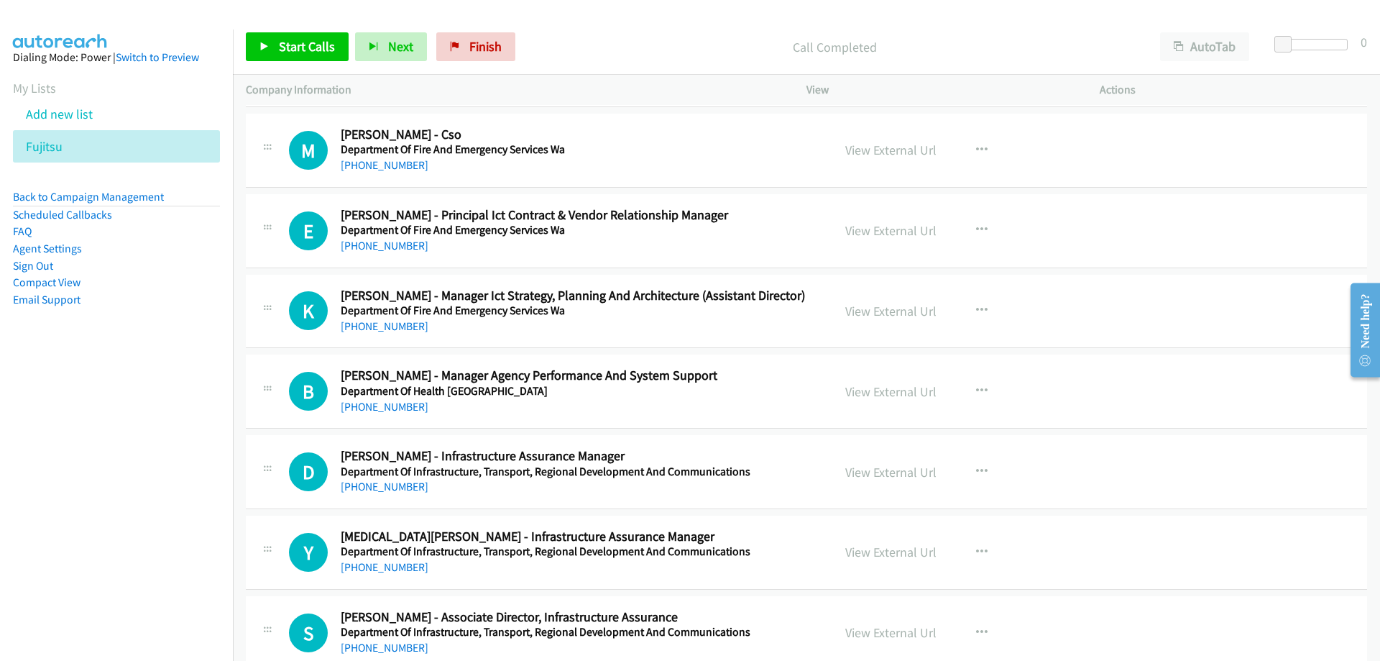
scroll to position [3810, 0]
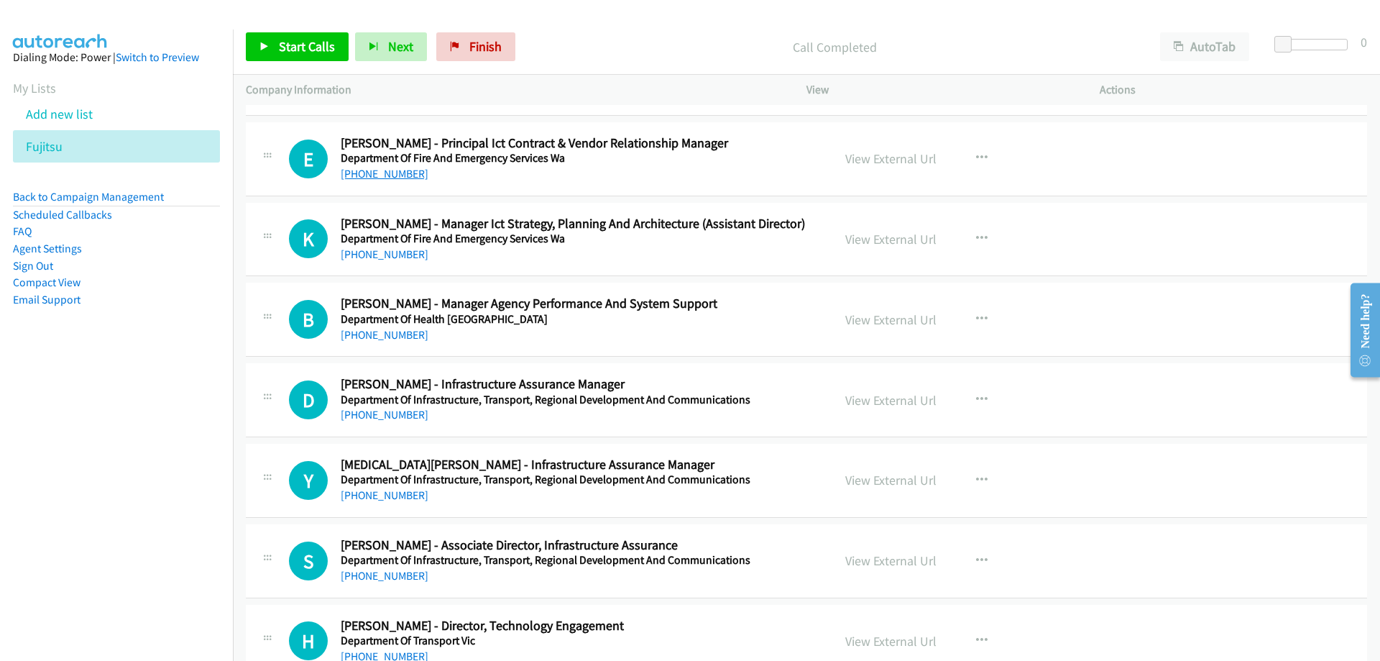
click at [380, 173] on link "[PHONE_NUMBER]" at bounding box center [385, 174] width 88 height 14
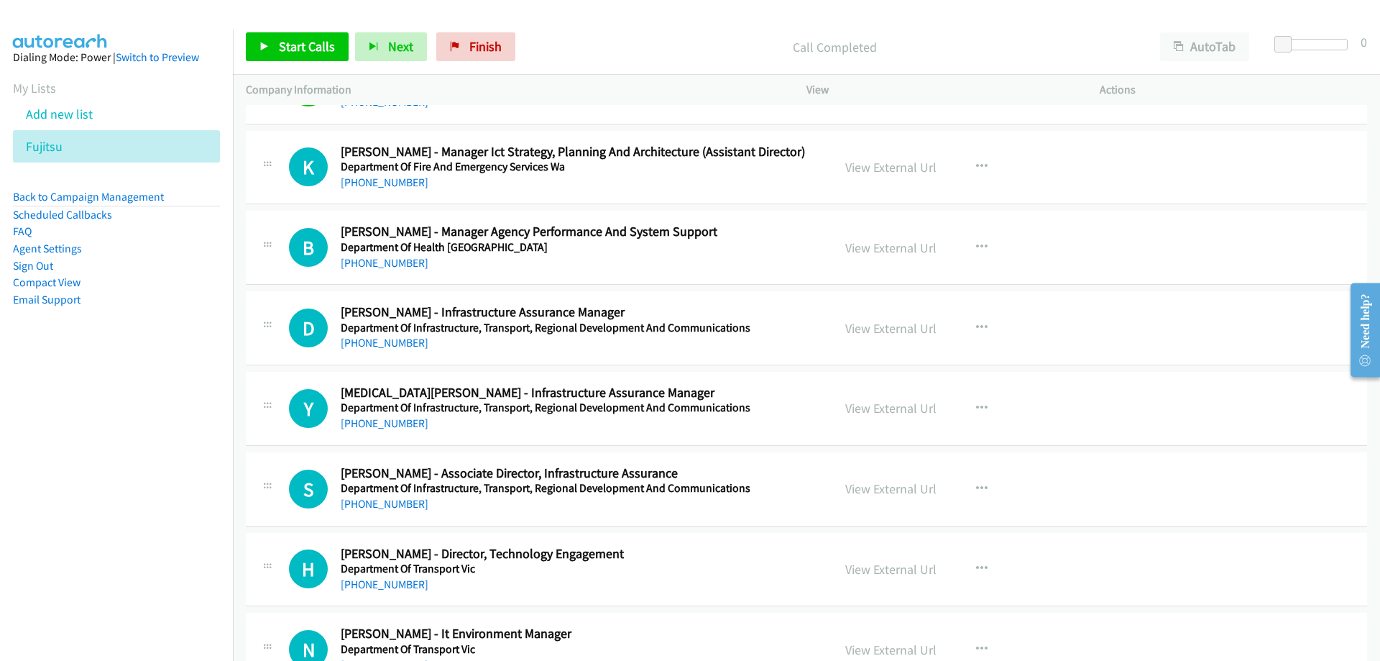
click at [408, 189] on div "[PHONE_NUMBER]" at bounding box center [578, 182] width 474 height 17
click at [408, 185] on link "[PHONE_NUMBER]" at bounding box center [385, 182] width 88 height 14
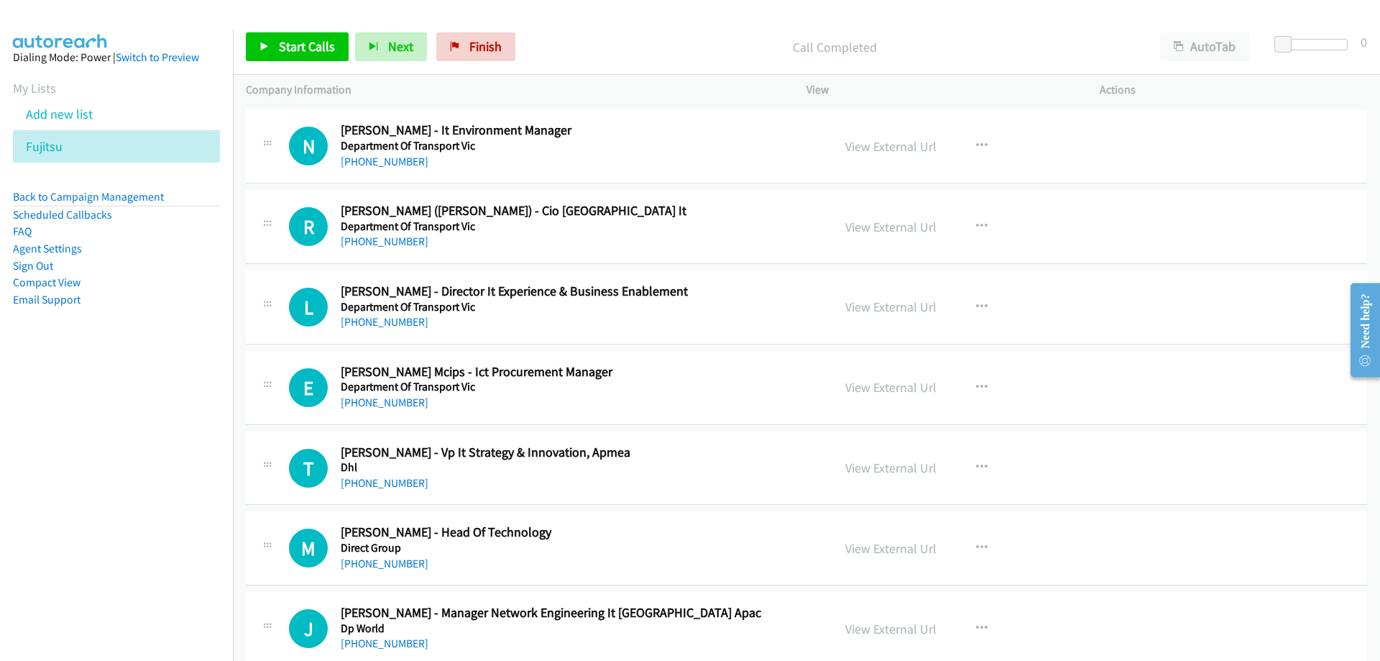
scroll to position [4314, 0]
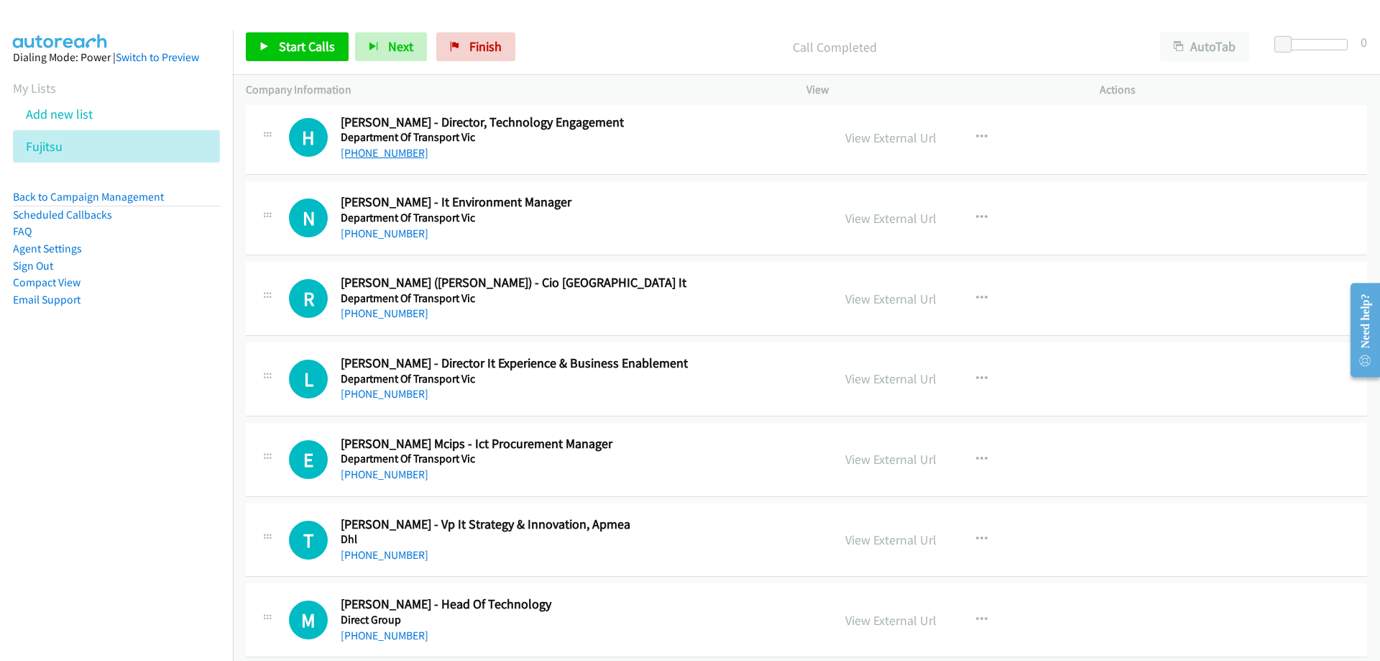
click at [399, 153] on link "[PHONE_NUMBER]" at bounding box center [385, 153] width 88 height 14
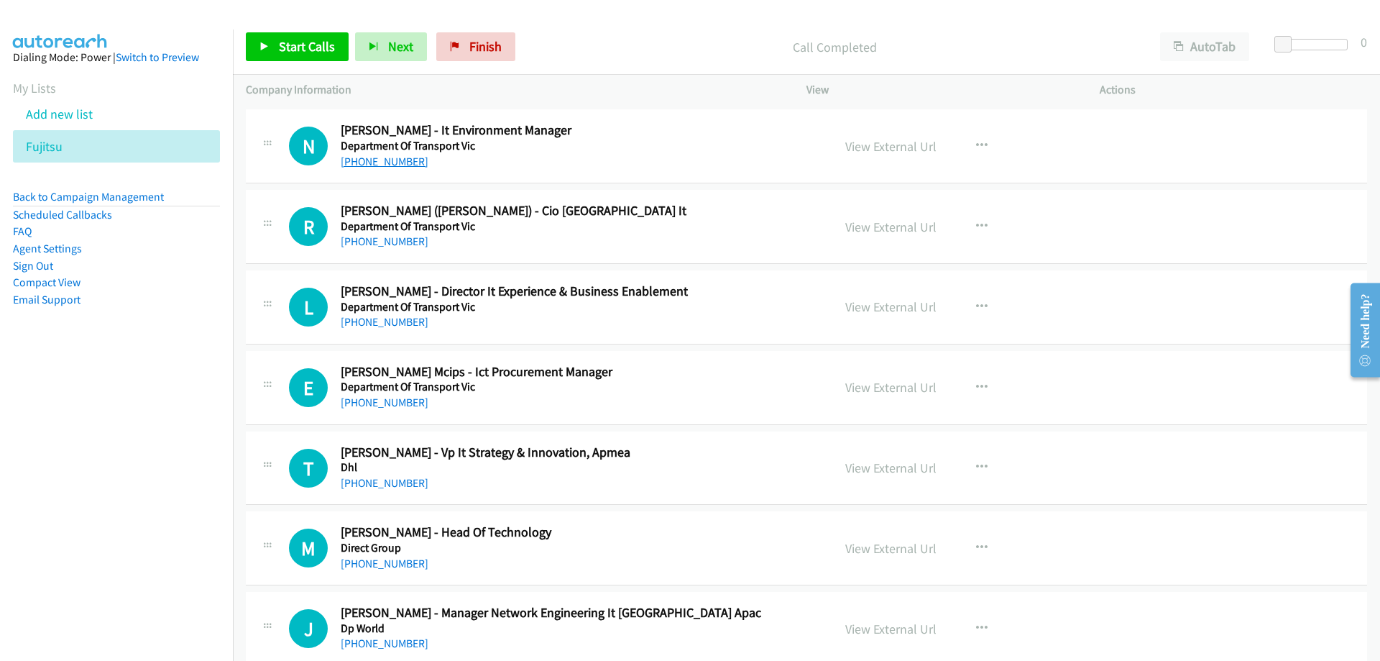
click at [393, 162] on link "[PHONE_NUMBER]" at bounding box center [385, 162] width 88 height 14
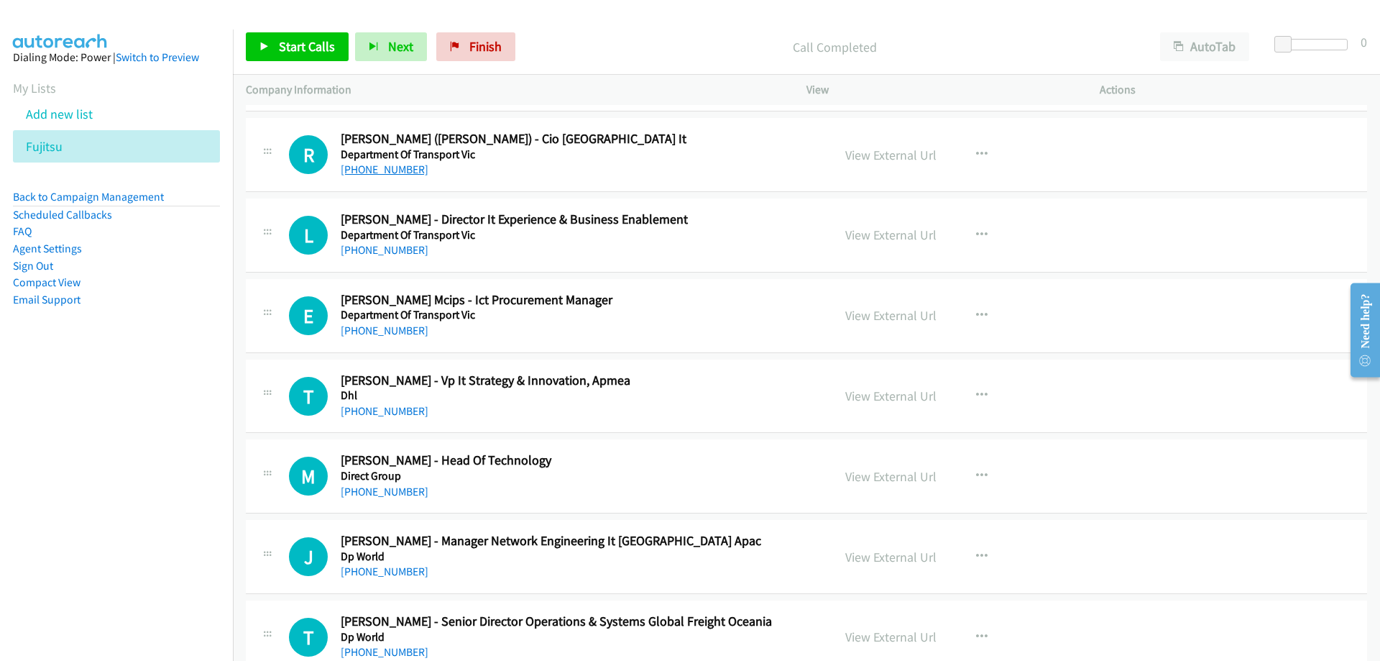
click at [362, 171] on link "[PHONE_NUMBER]" at bounding box center [385, 169] width 88 height 14
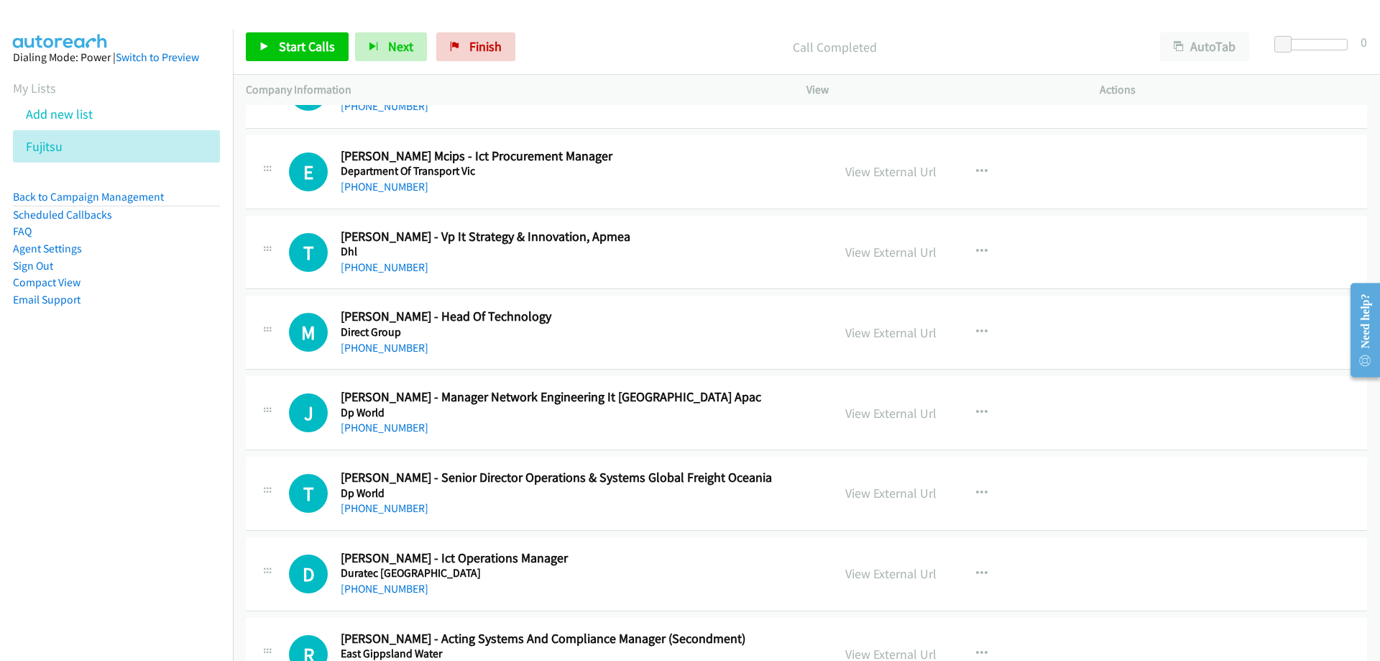
scroll to position [4529, 0]
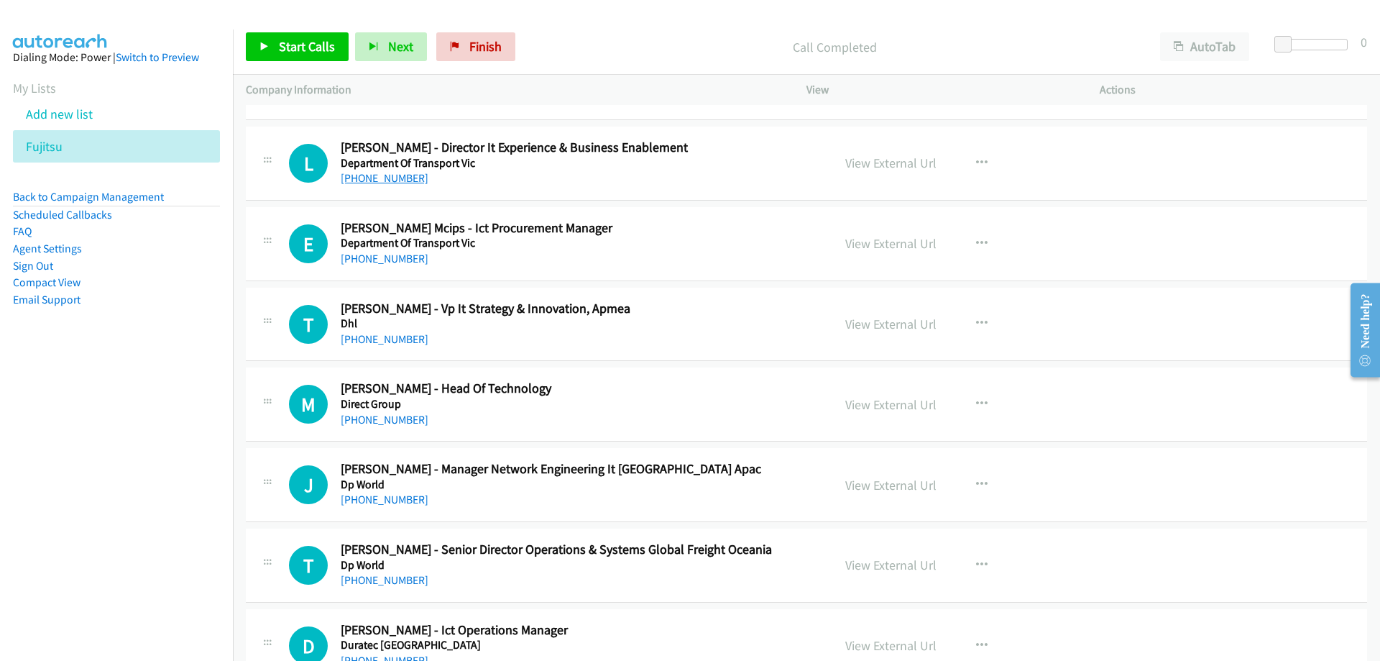
click at [382, 173] on link "[PHONE_NUMBER]" at bounding box center [385, 178] width 88 height 14
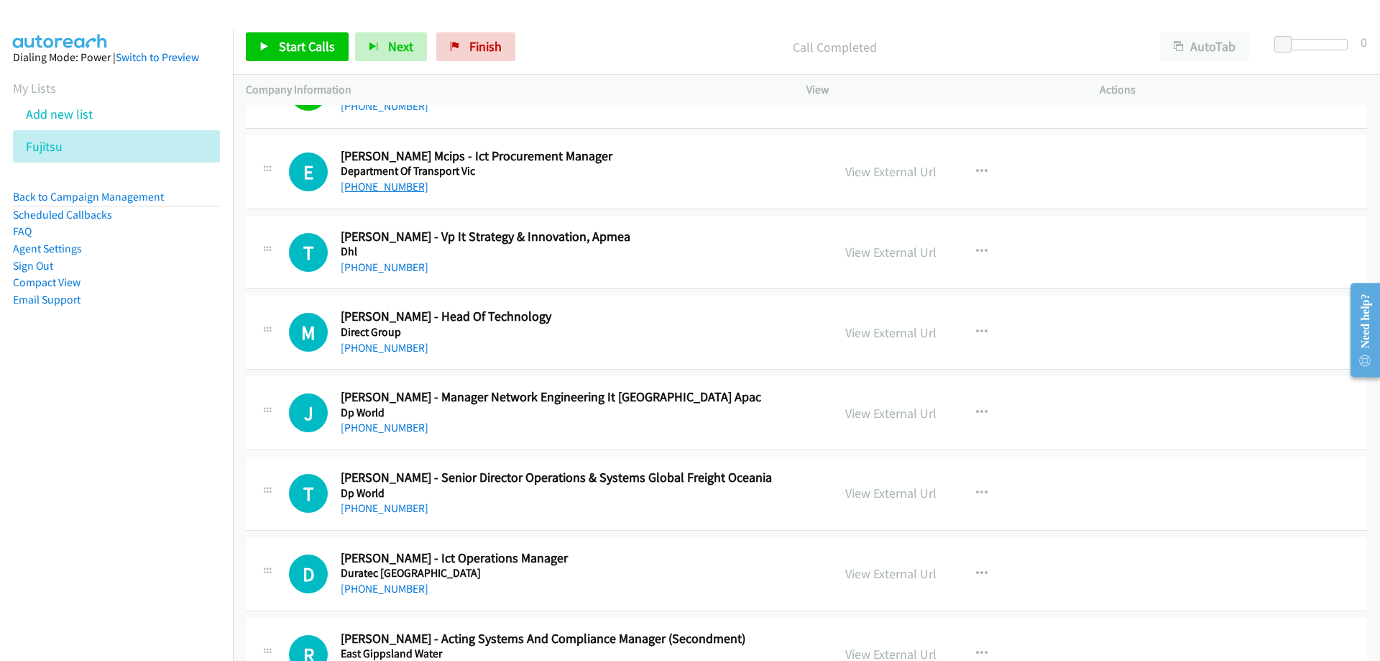
click at [352, 192] on link "[PHONE_NUMBER]" at bounding box center [385, 187] width 88 height 14
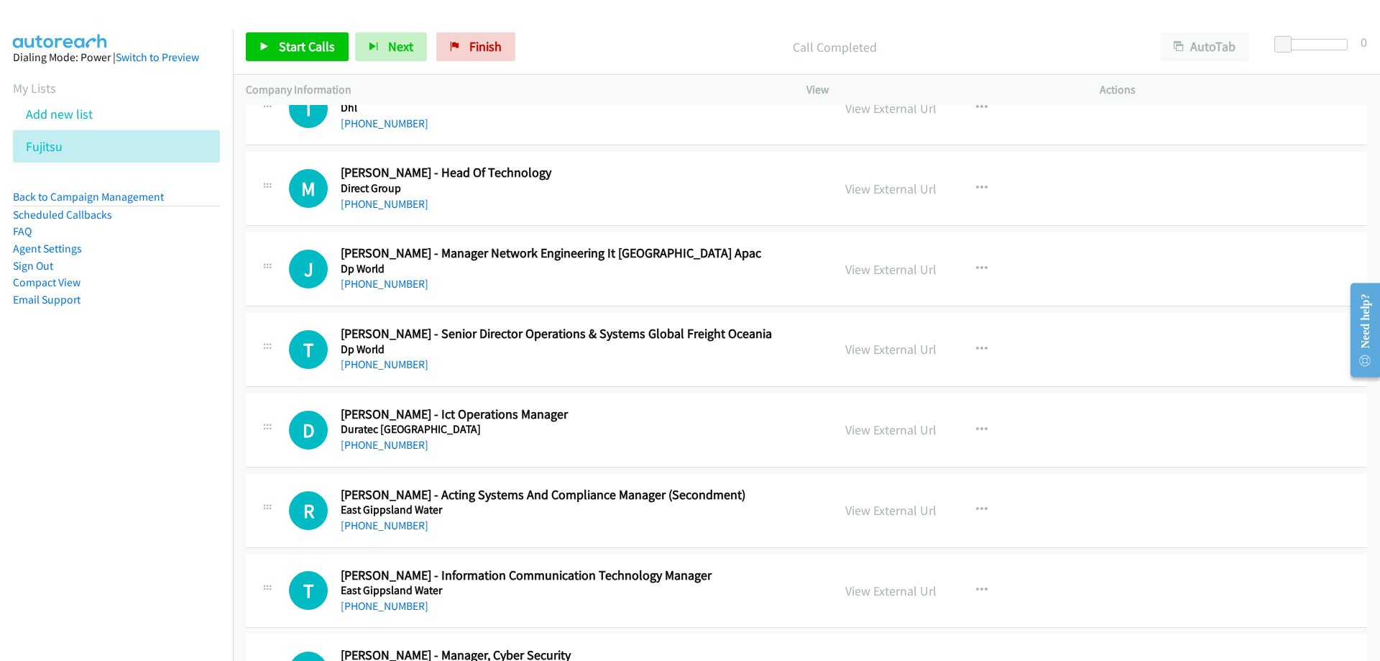
scroll to position [4673, 0]
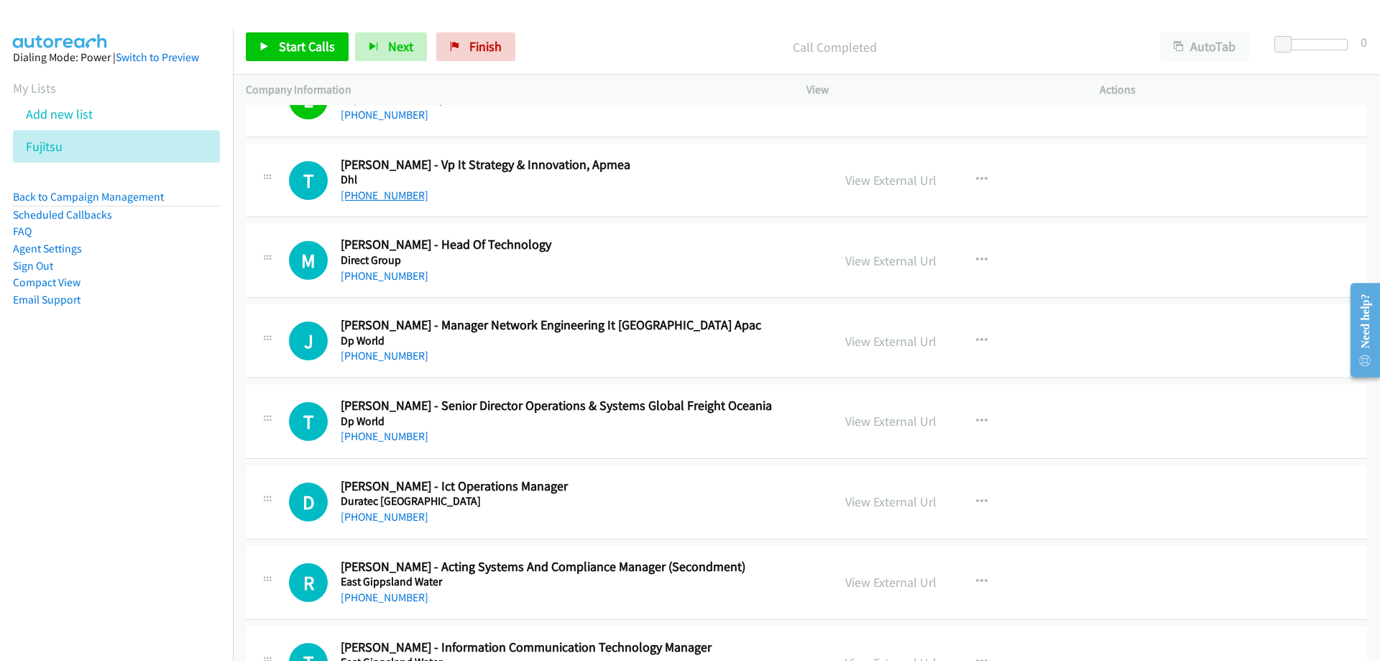
click at [359, 197] on link "[PHONE_NUMBER]" at bounding box center [385, 195] width 88 height 14
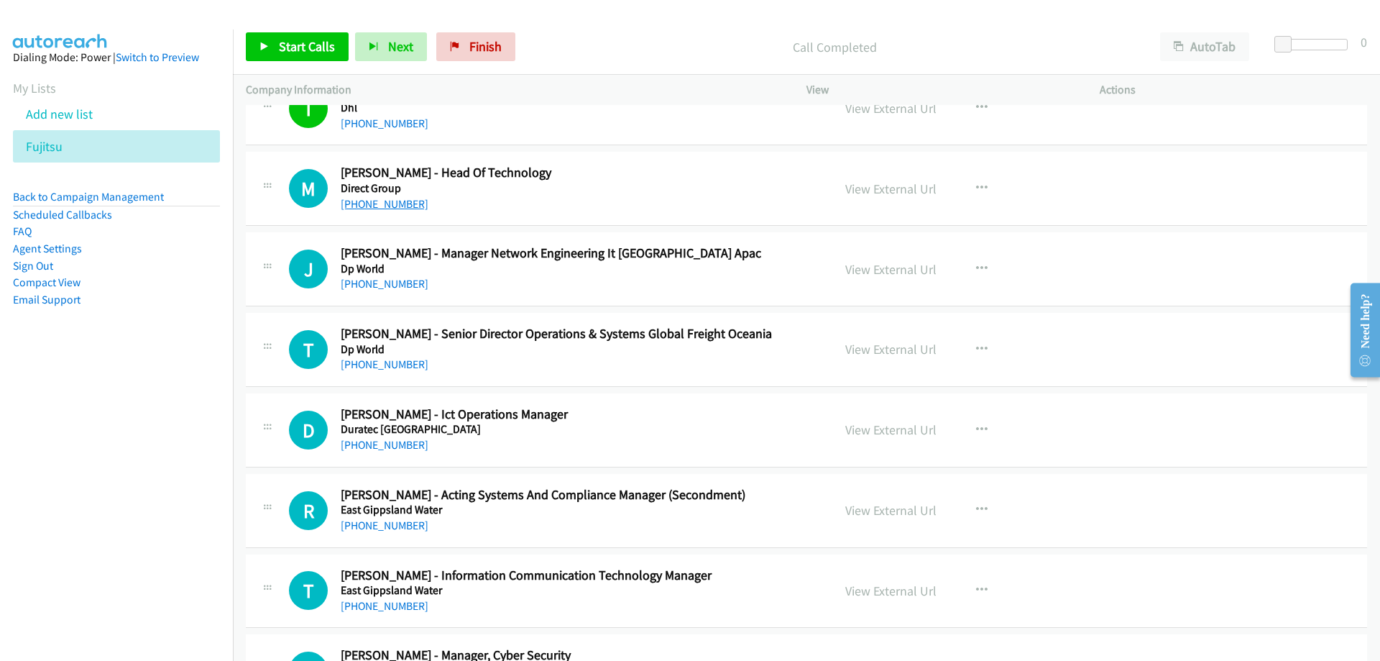
click at [376, 203] on link "[PHONE_NUMBER]" at bounding box center [385, 204] width 88 height 14
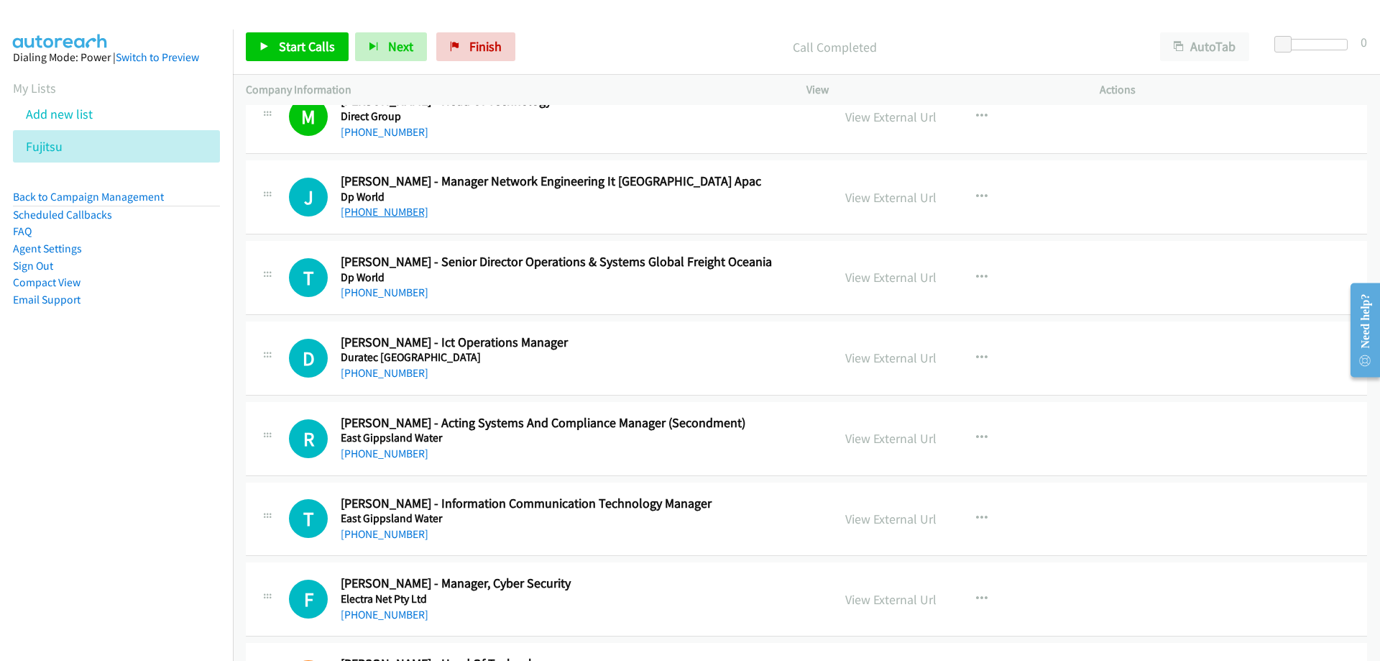
click at [350, 217] on link "[PHONE_NUMBER]" at bounding box center [385, 212] width 88 height 14
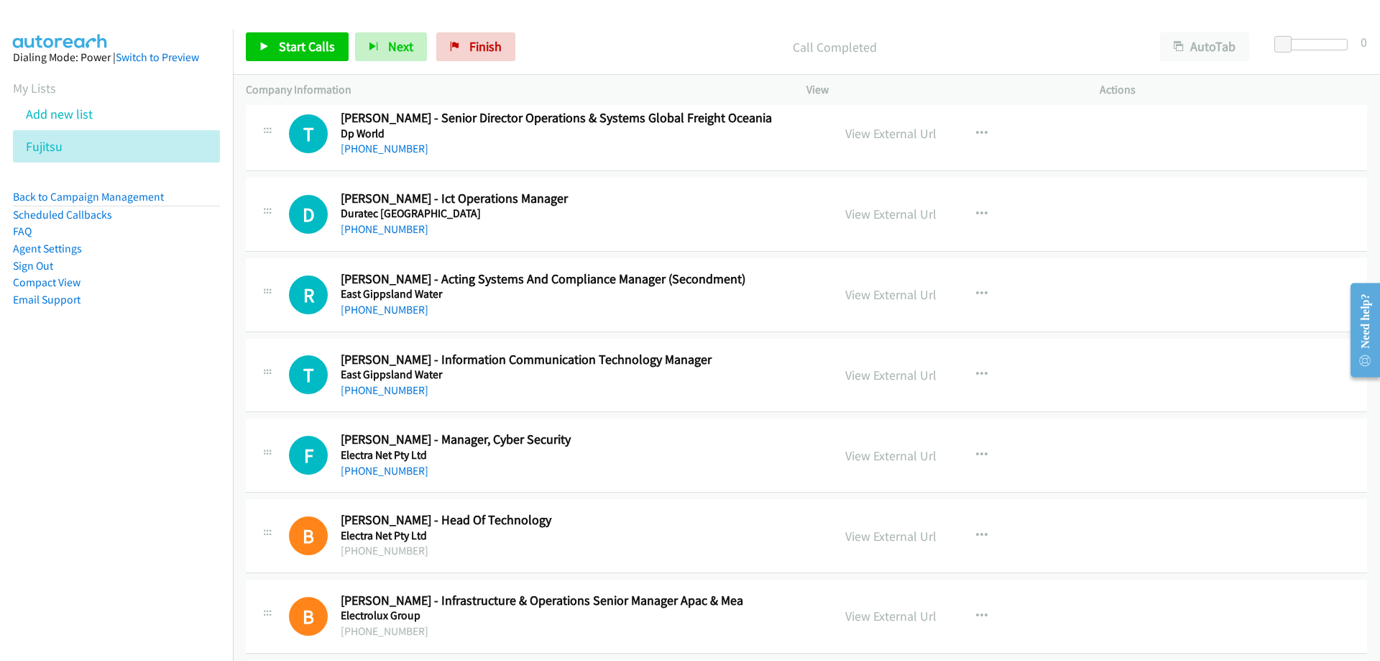
scroll to position [5033, 0]
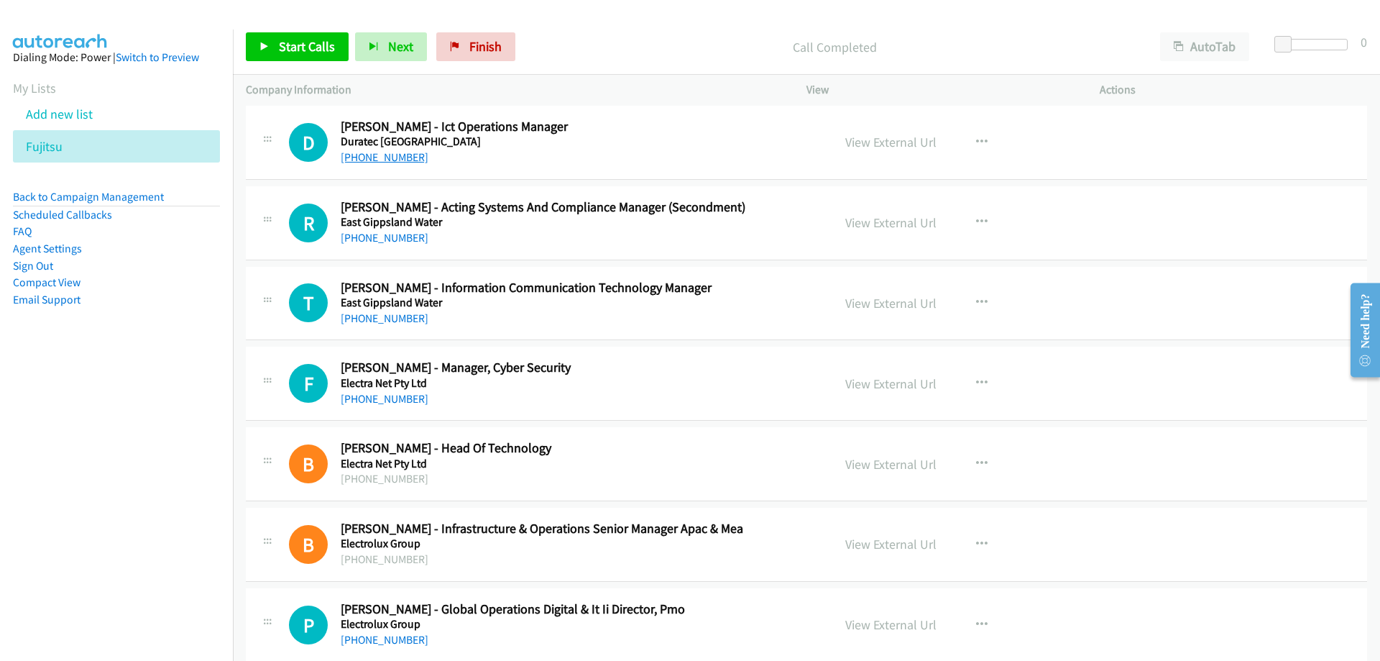
click at [400, 161] on link "[PHONE_NUMBER]" at bounding box center [385, 157] width 88 height 14
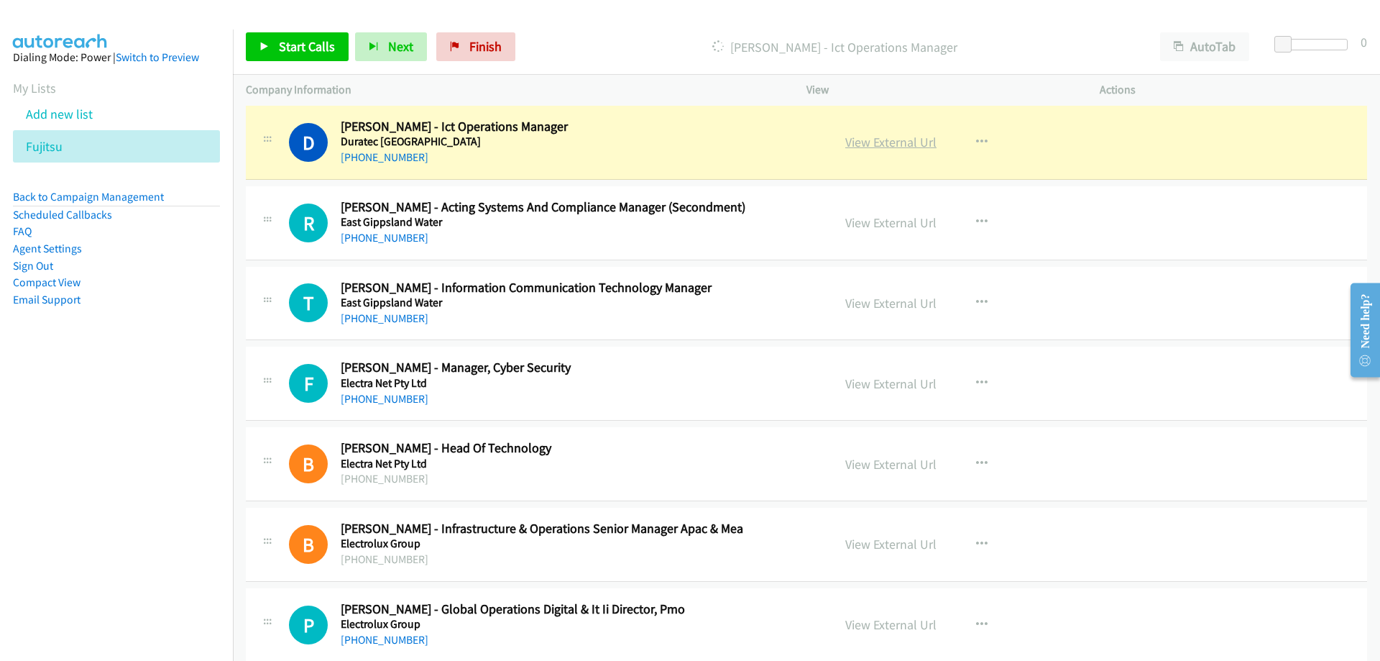
click at [857, 146] on link "View External Url" at bounding box center [890, 142] width 91 height 17
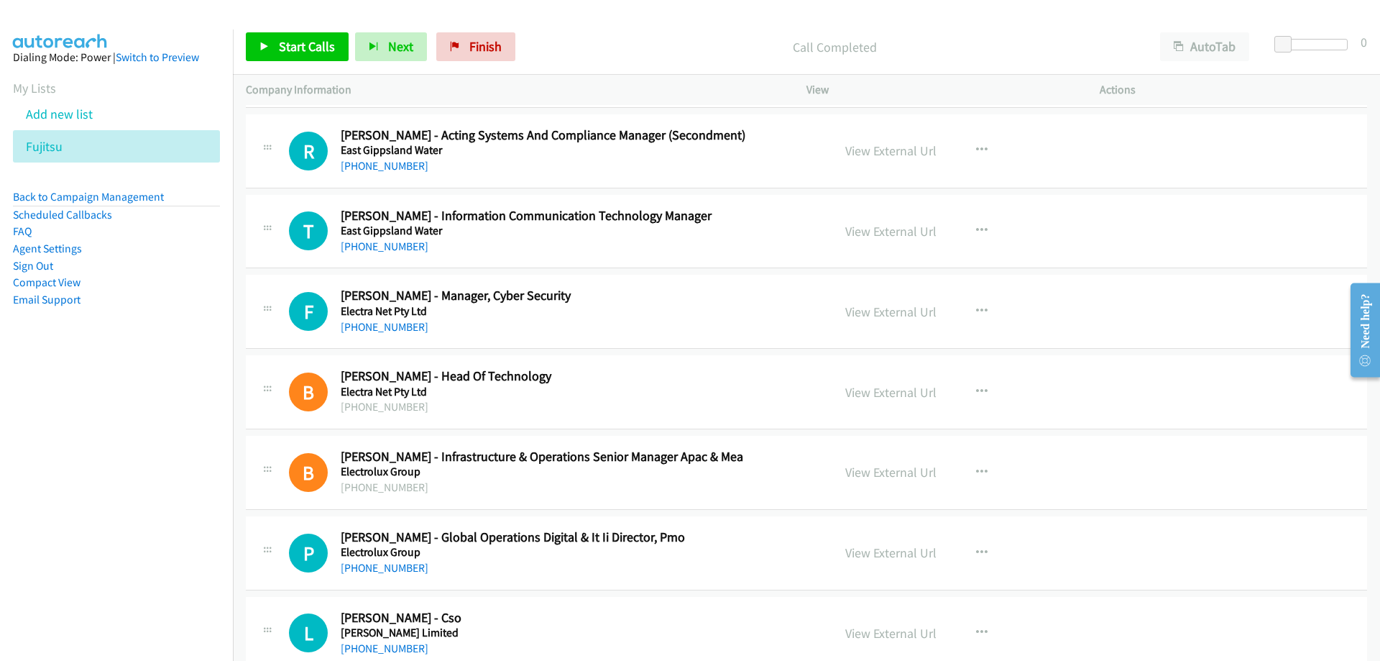
scroll to position [5176, 0]
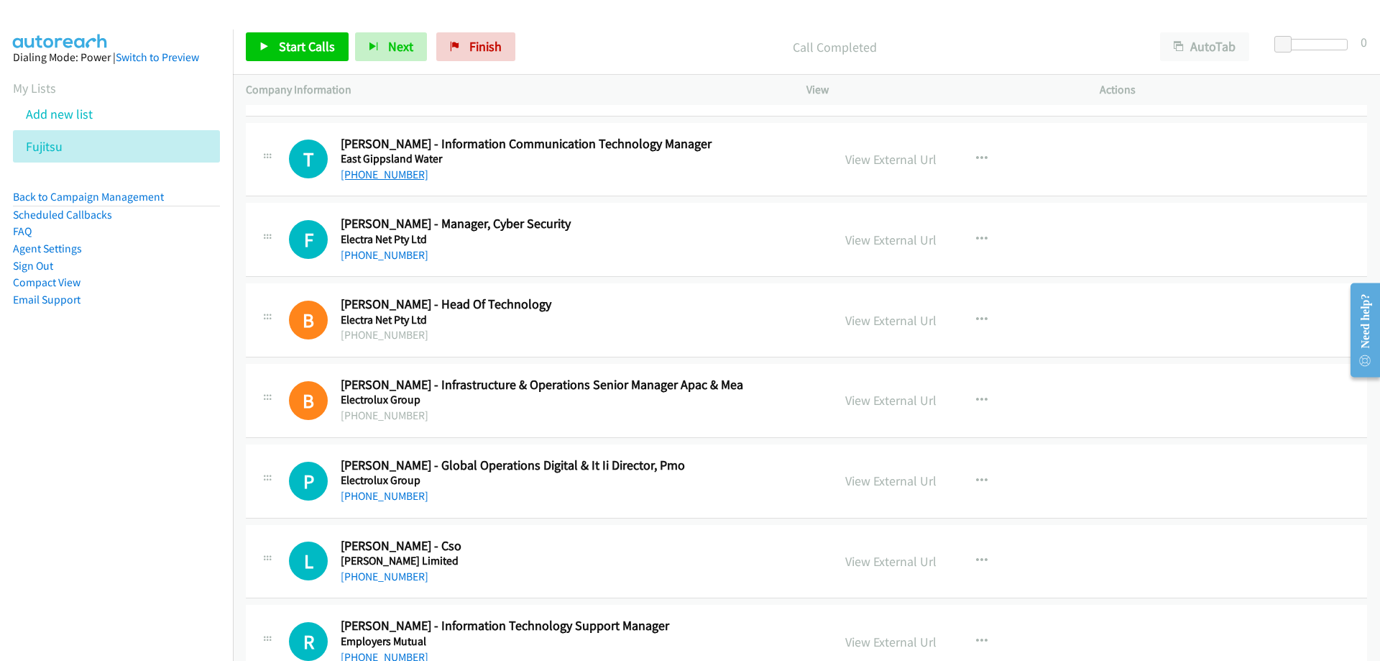
click at [402, 174] on link "[PHONE_NUMBER]" at bounding box center [385, 175] width 88 height 14
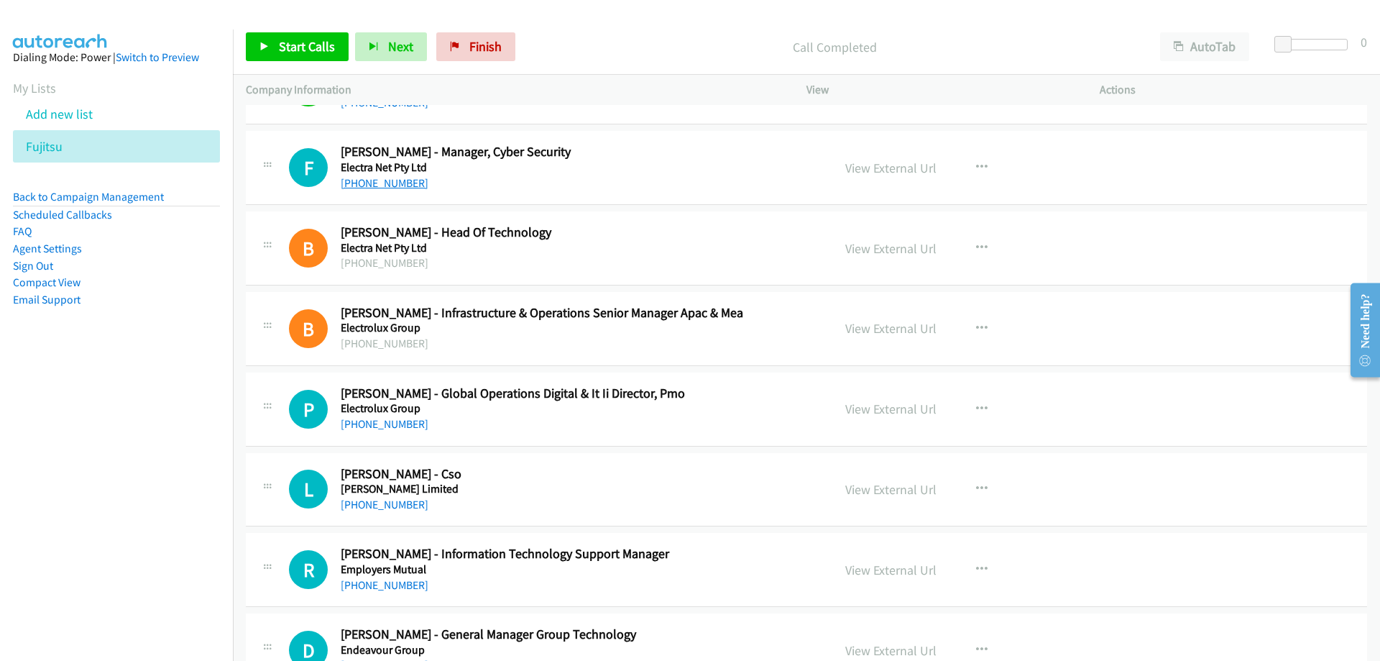
click at [377, 185] on link "[PHONE_NUMBER]" at bounding box center [385, 183] width 88 height 14
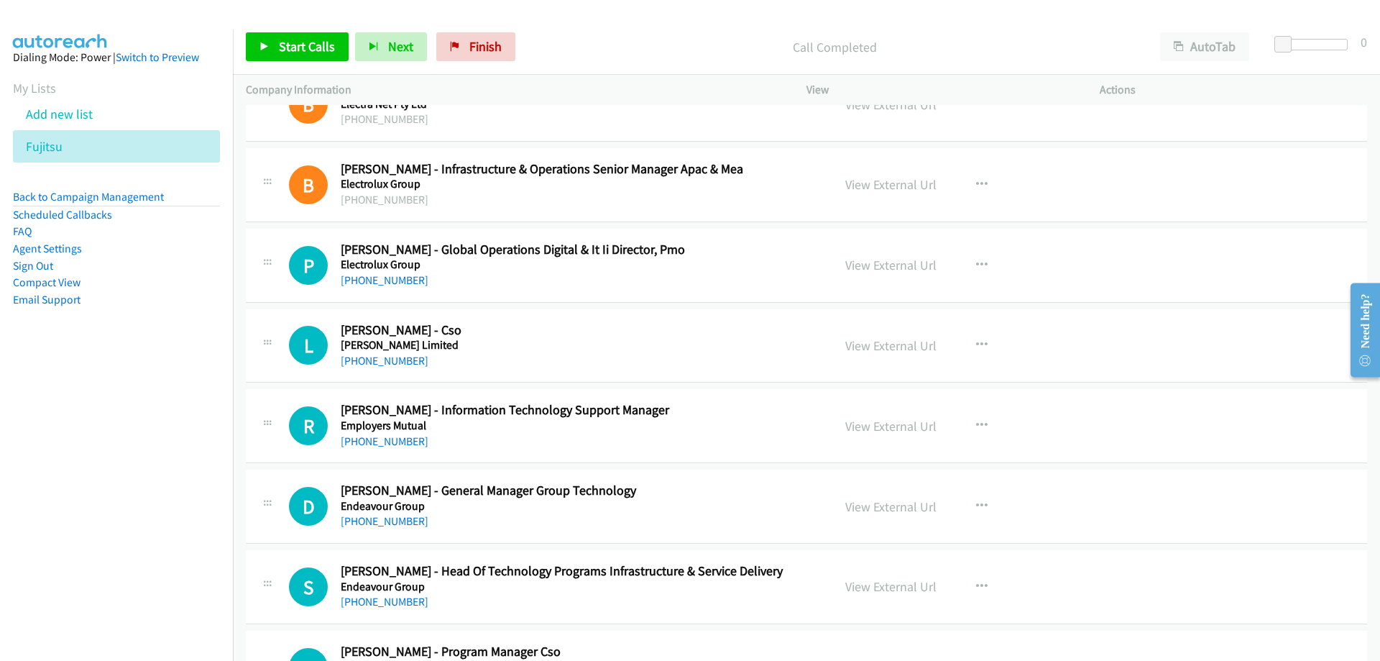
scroll to position [5464, 0]
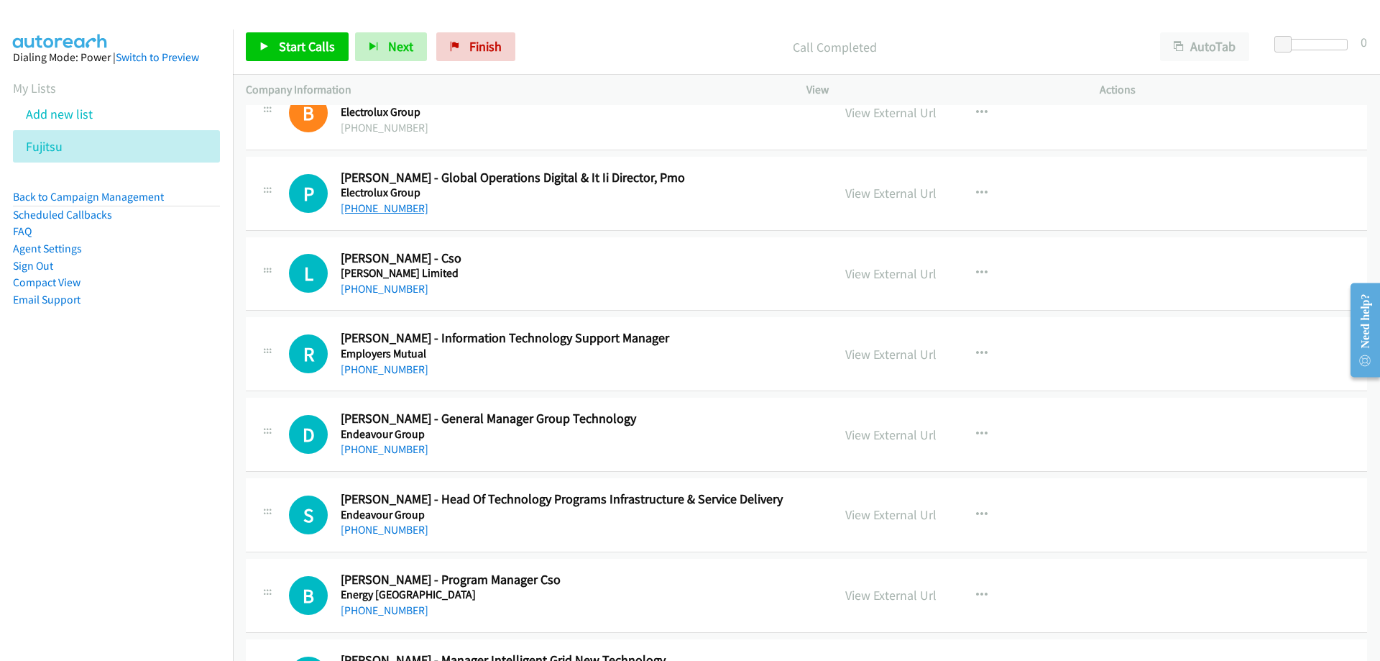
click at [388, 207] on link "[PHONE_NUMBER]" at bounding box center [385, 208] width 88 height 14
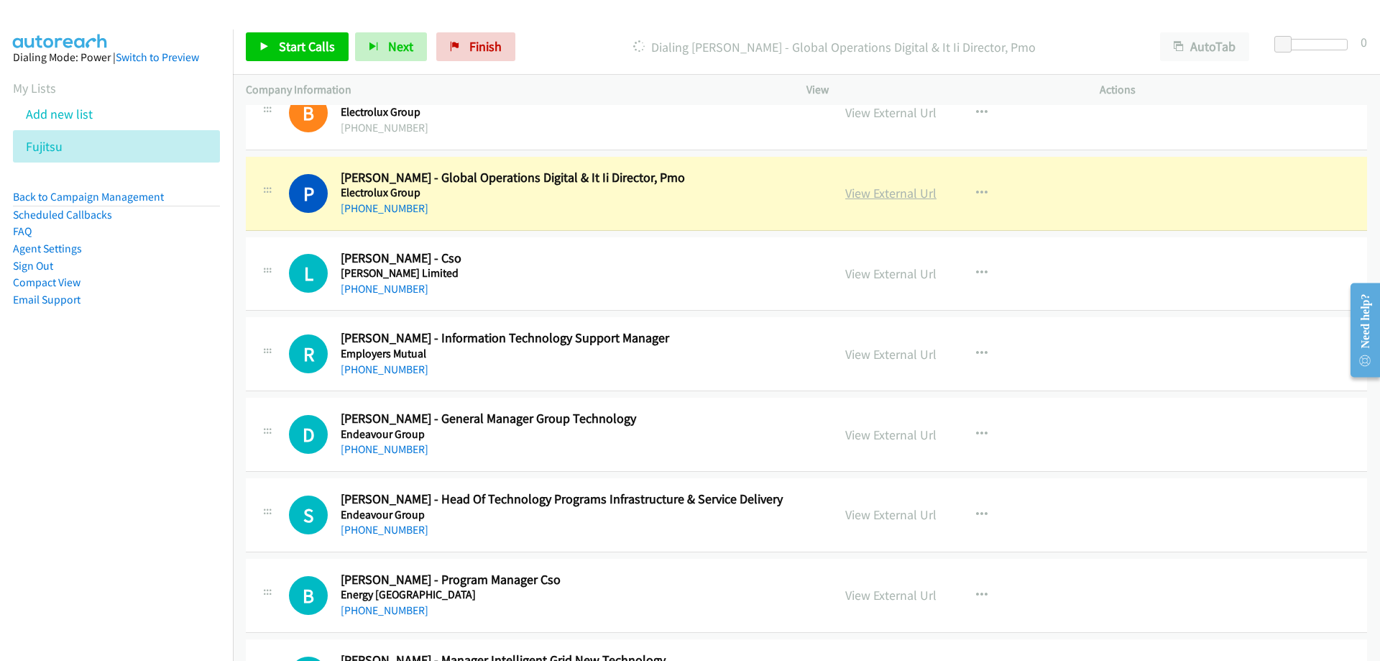
click at [875, 188] on link "View External Url" at bounding box center [890, 193] width 91 height 17
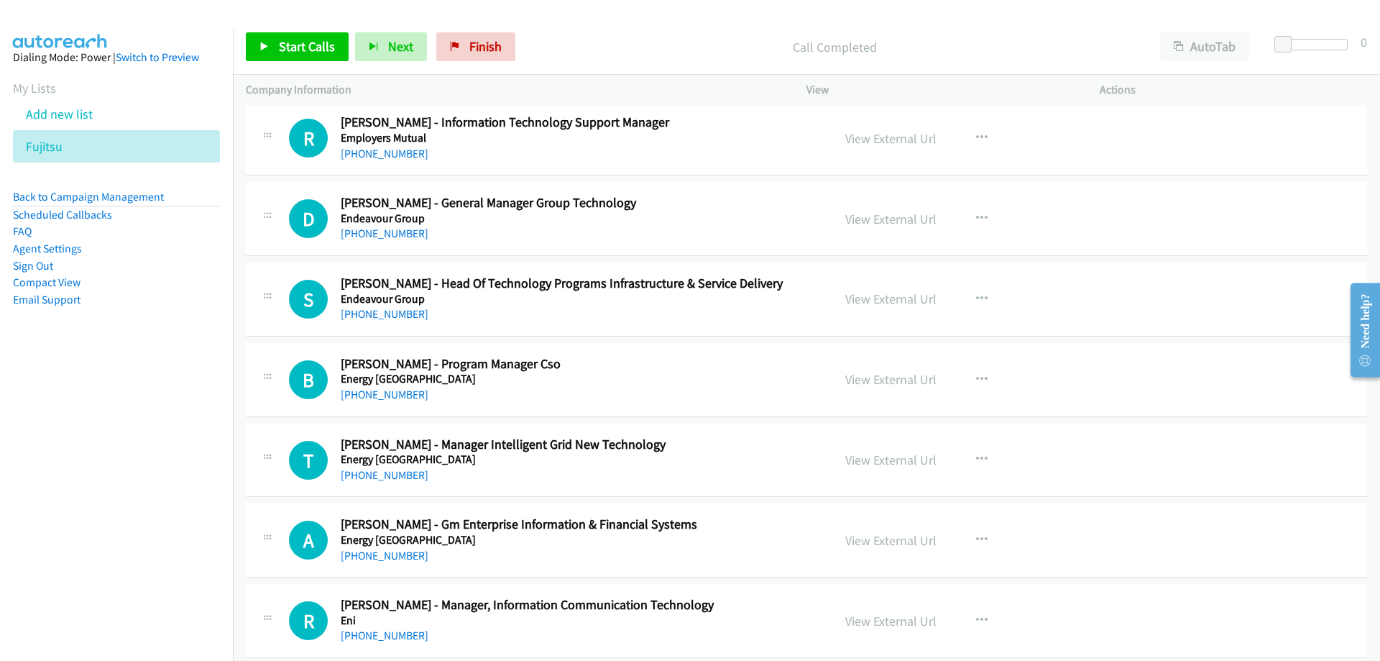
scroll to position [5751, 0]
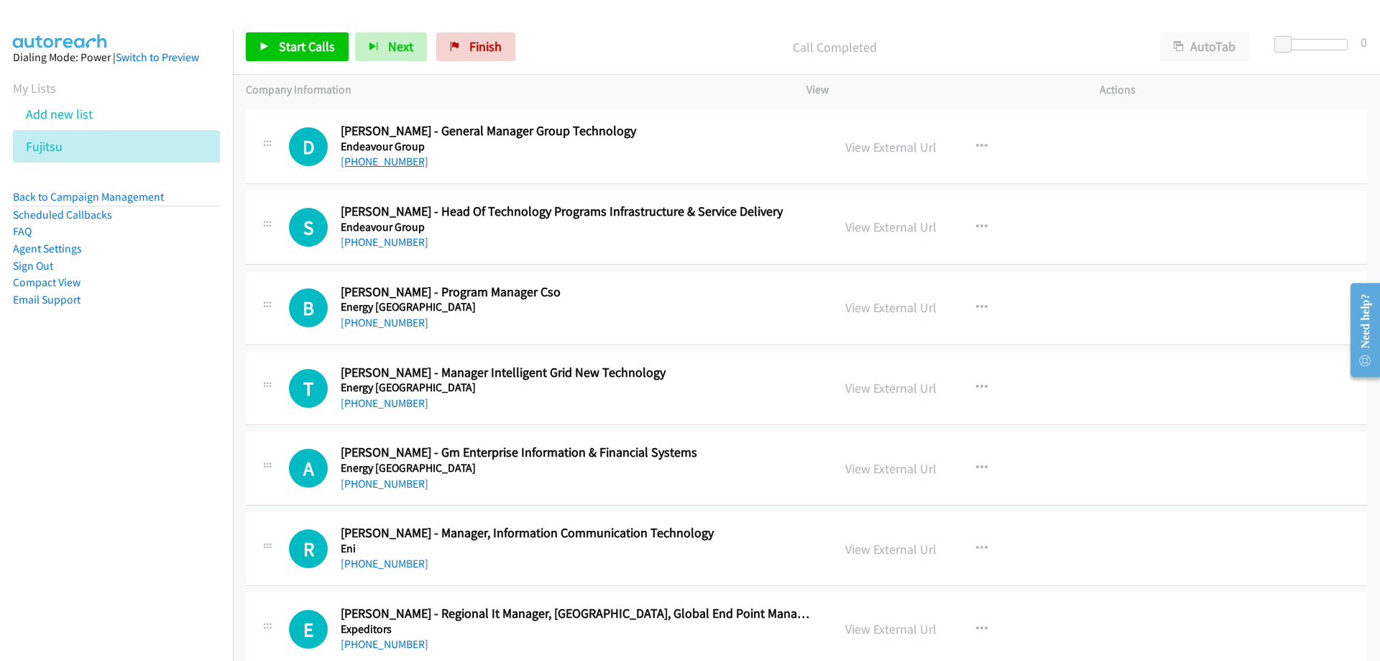
click at [403, 166] on link "[PHONE_NUMBER]" at bounding box center [385, 162] width 88 height 14
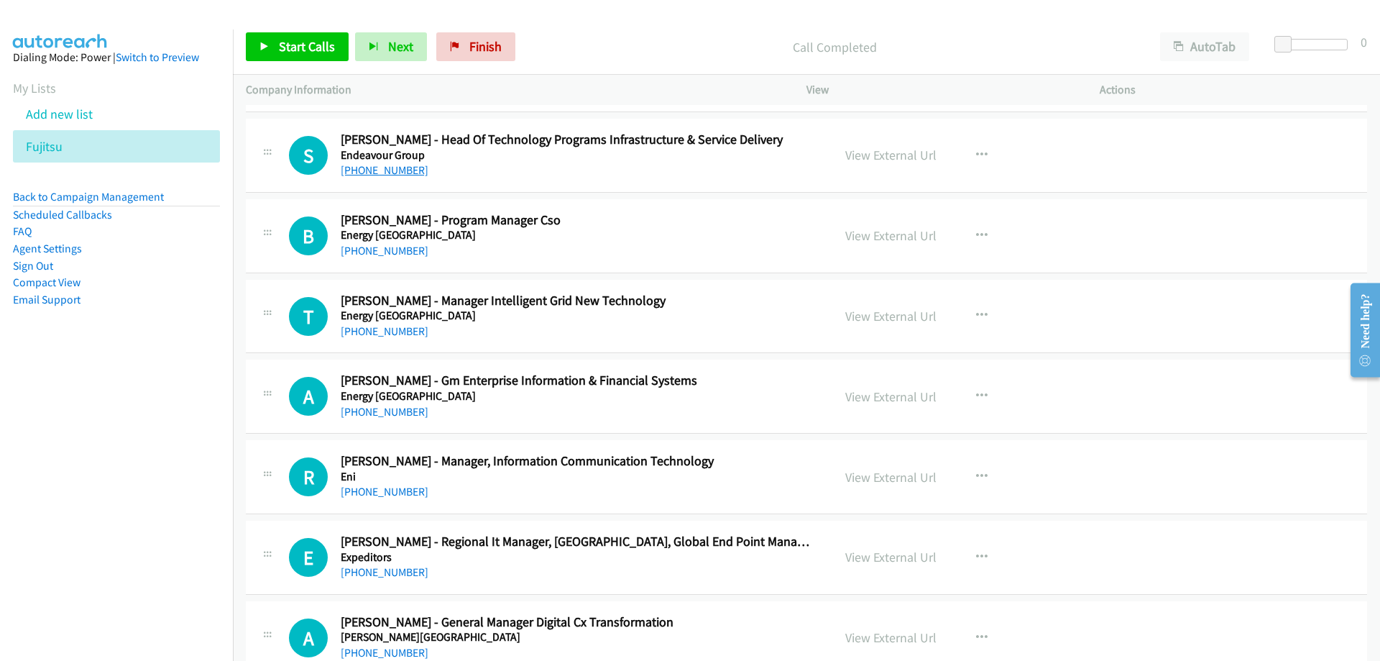
click at [381, 175] on link "[PHONE_NUMBER]" at bounding box center [385, 170] width 88 height 14
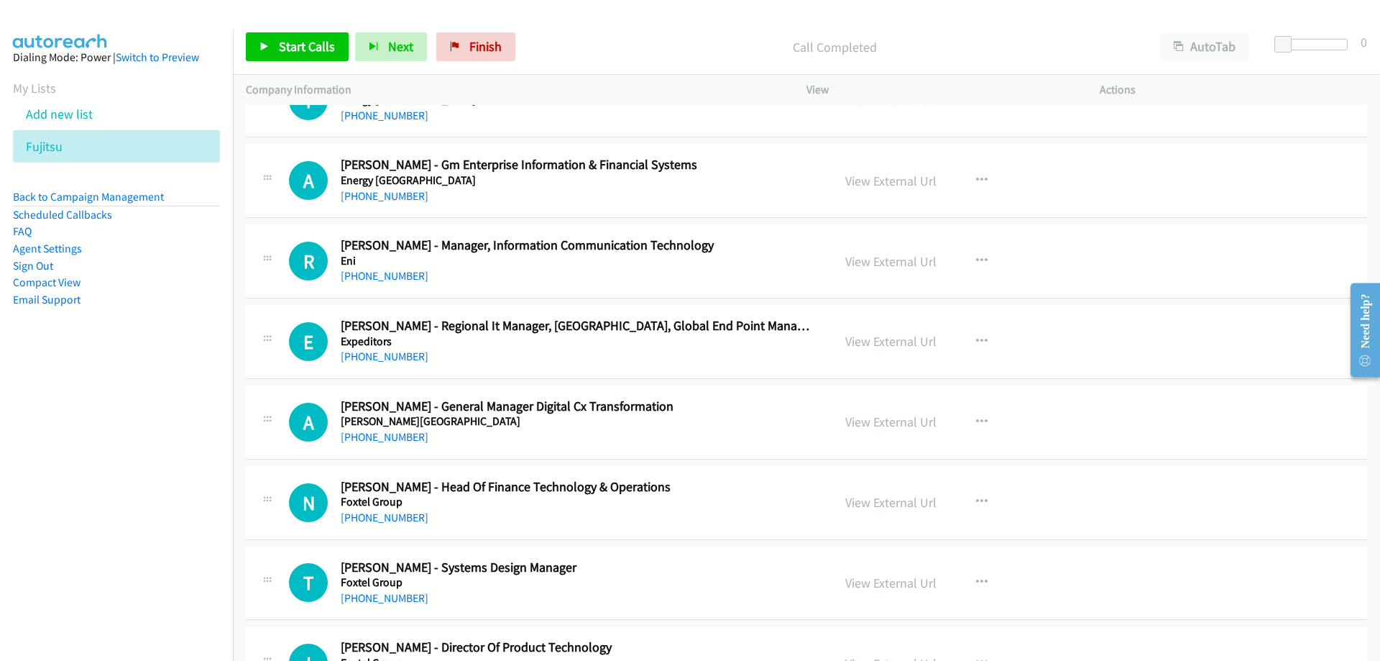
scroll to position [6111, 0]
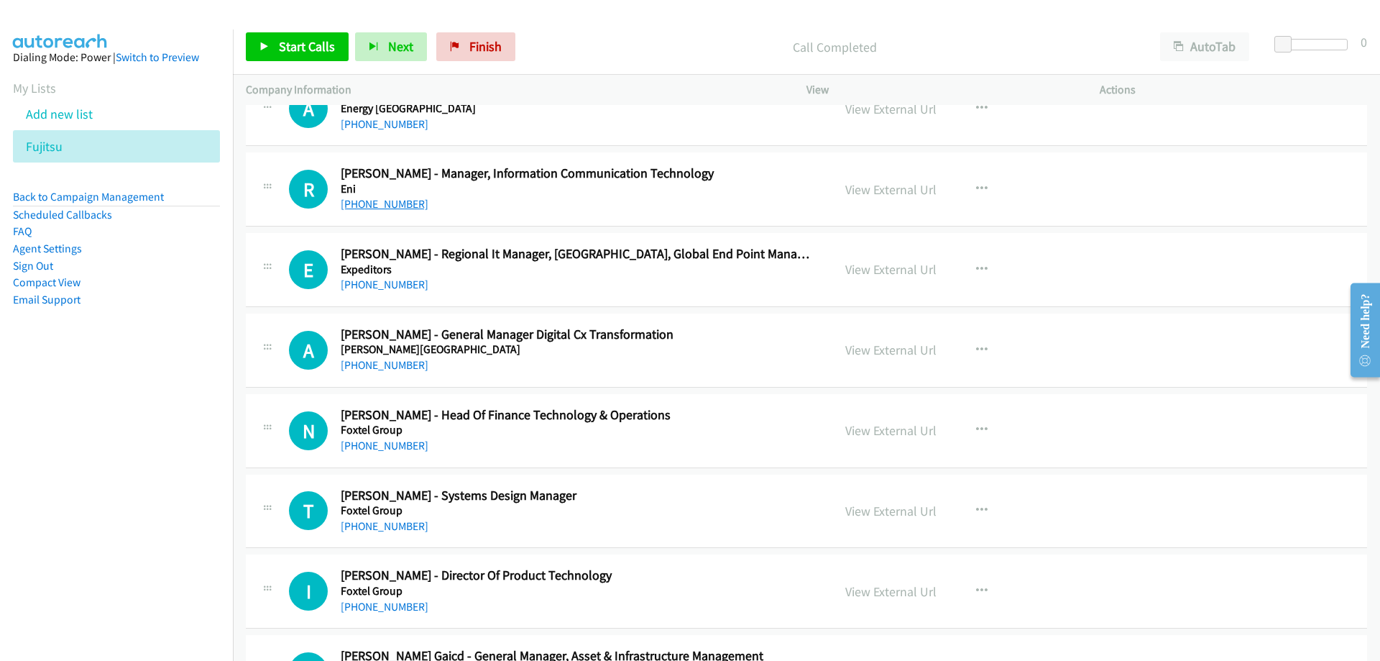
click at [410, 206] on link "[PHONE_NUMBER]" at bounding box center [385, 204] width 88 height 14
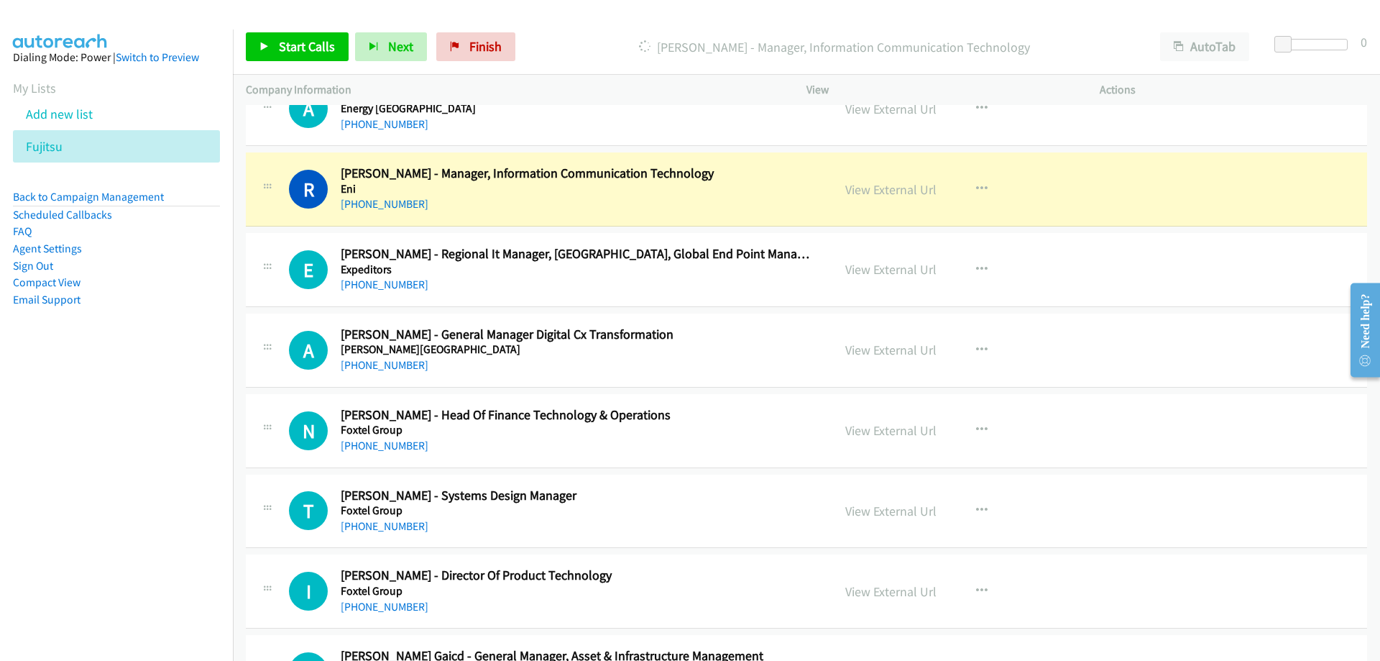
scroll to position [6183, 0]
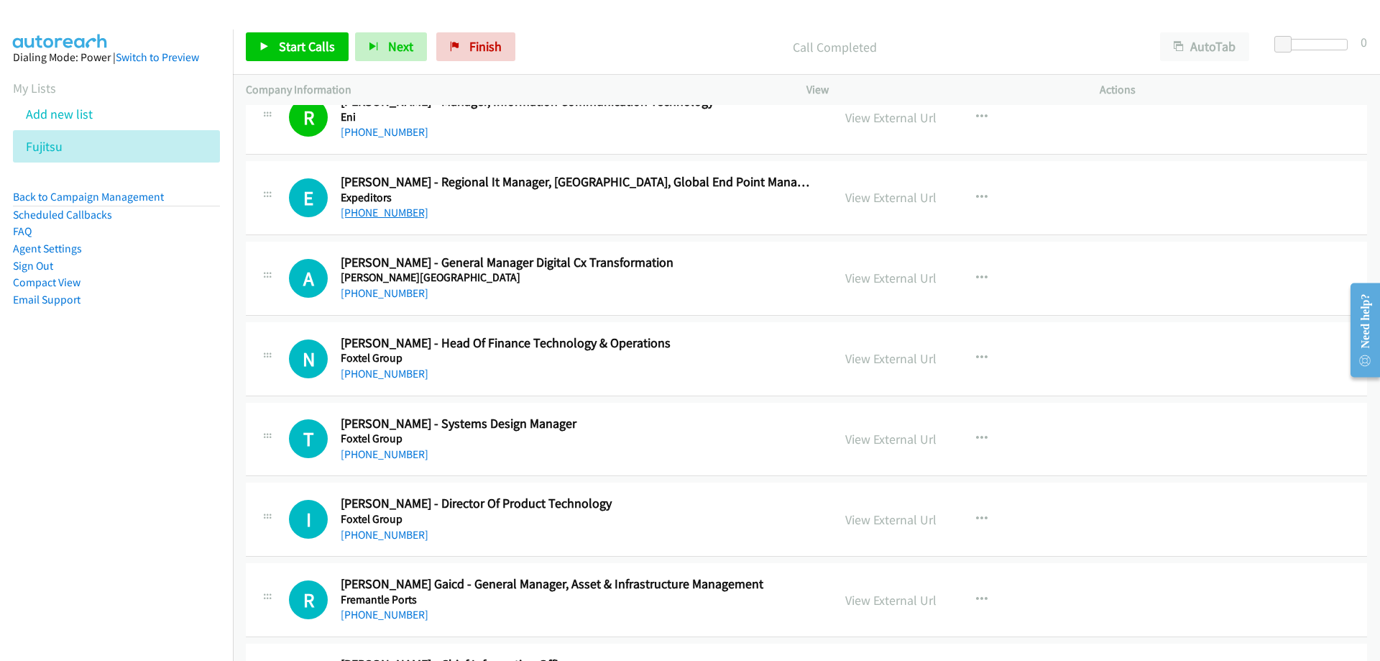
click at [380, 208] on link "[PHONE_NUMBER]" at bounding box center [385, 213] width 88 height 14
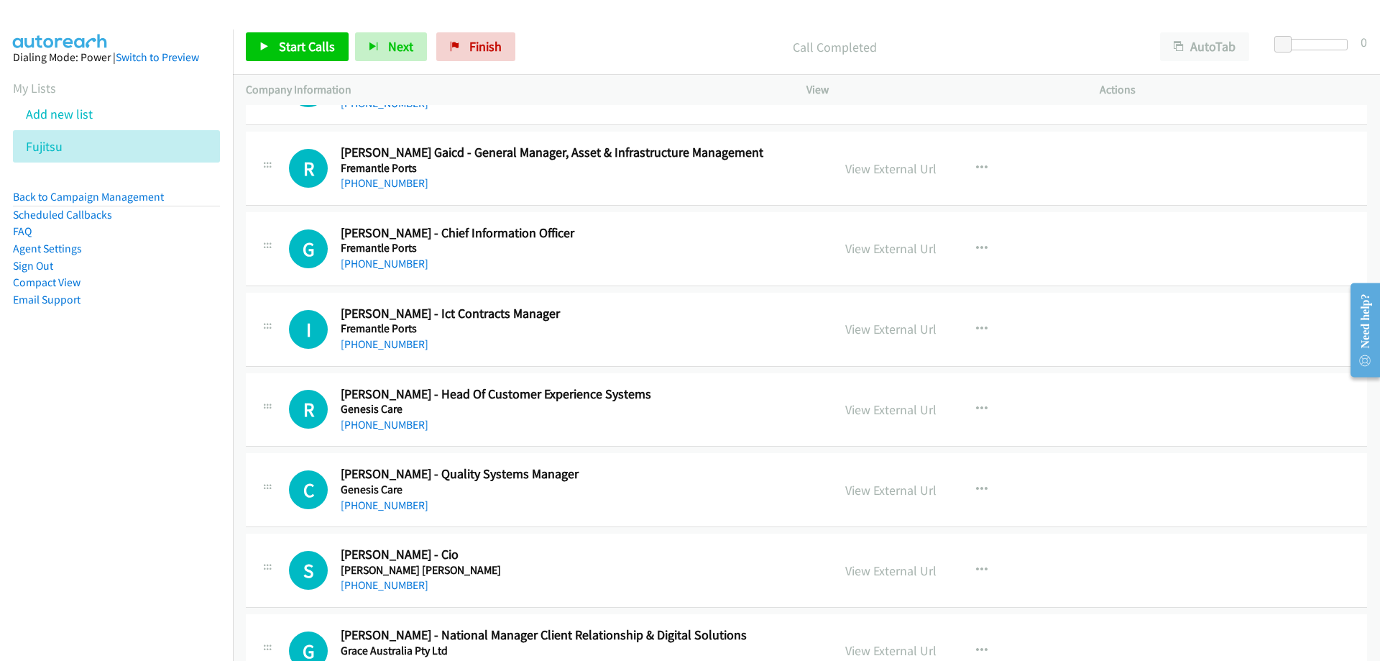
scroll to position [6686, 0]
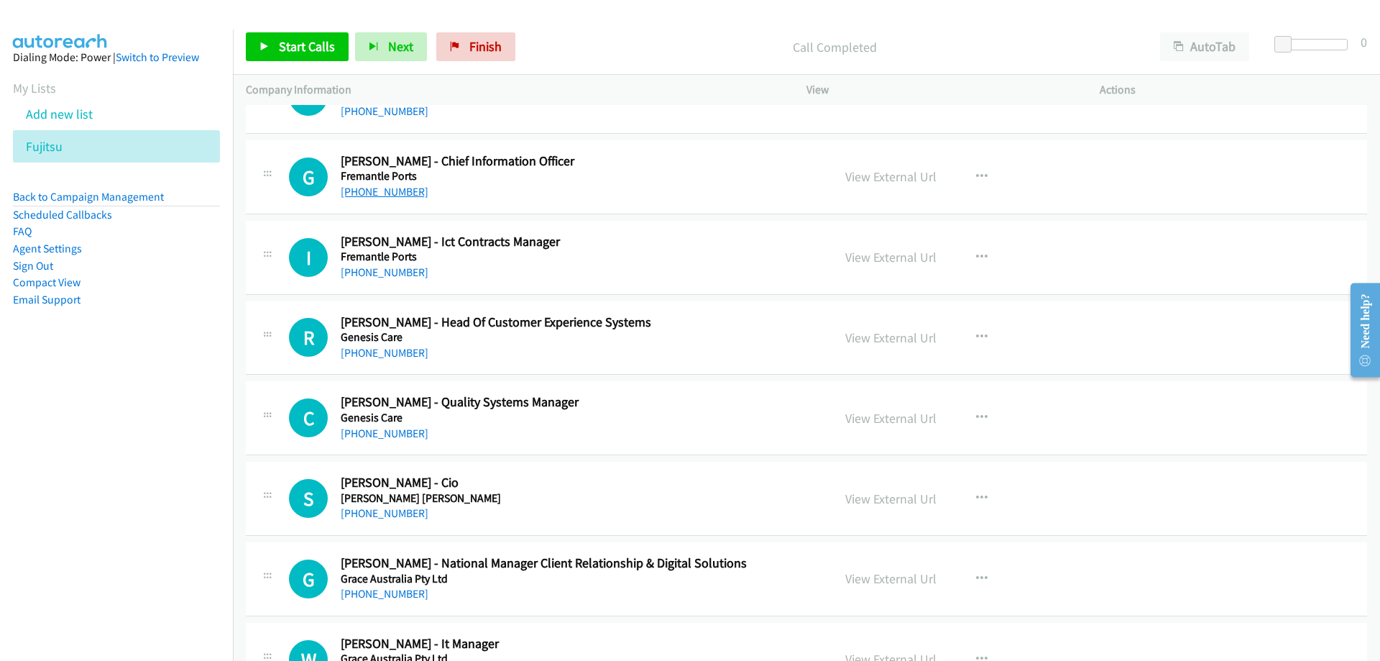
click at [406, 188] on link "[PHONE_NUMBER]" at bounding box center [385, 192] width 88 height 14
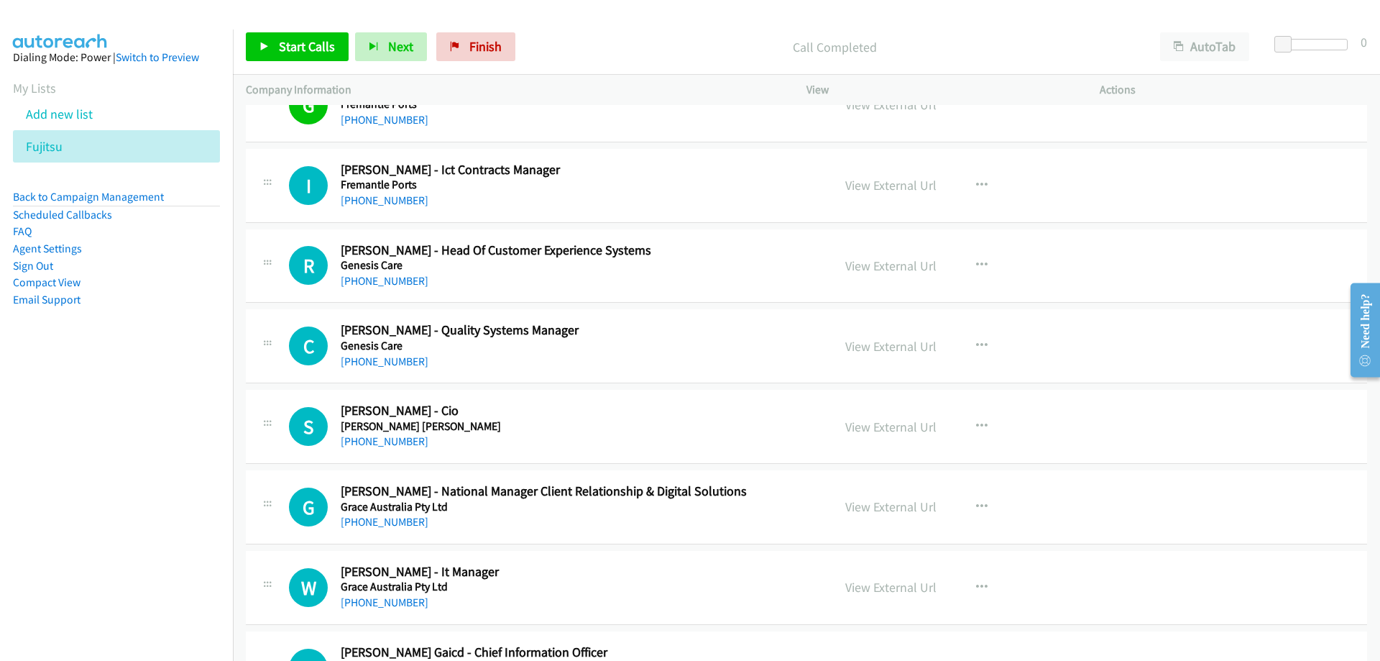
click at [404, 207] on div "[PHONE_NUMBER]" at bounding box center [578, 200] width 474 height 17
click at [404, 202] on link "[PHONE_NUMBER]" at bounding box center [385, 200] width 88 height 14
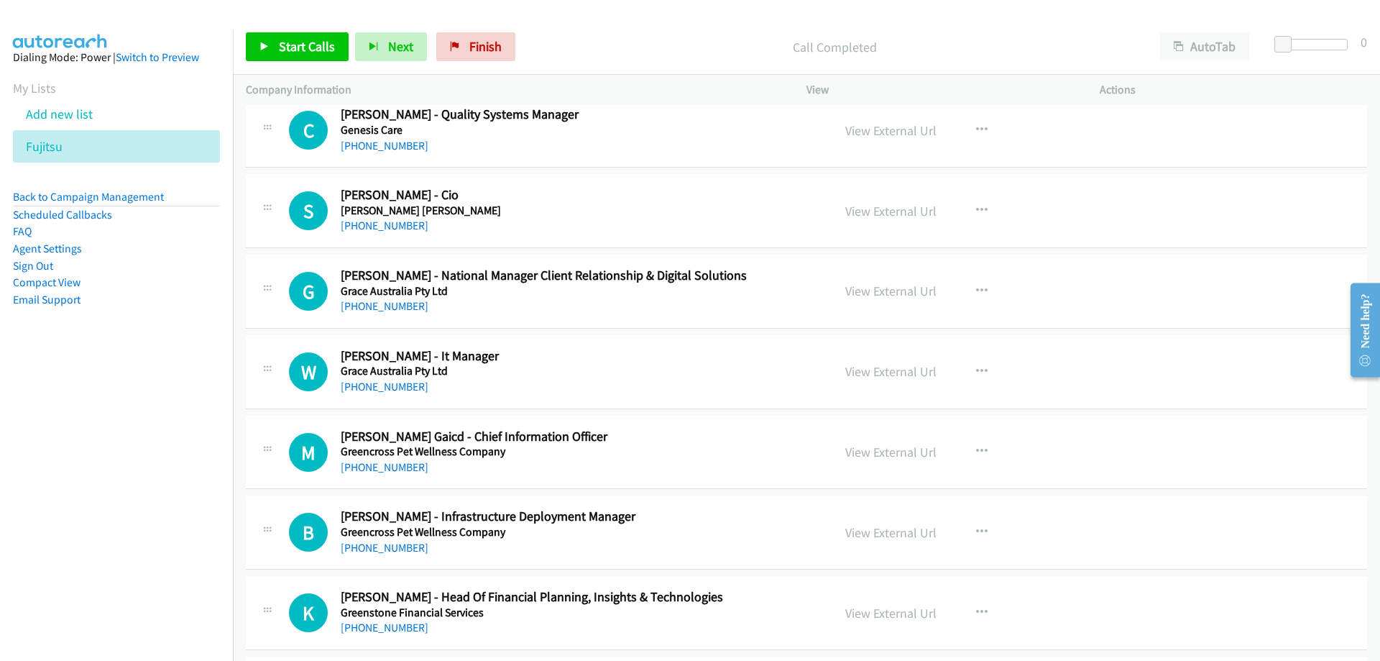
scroll to position [7046, 0]
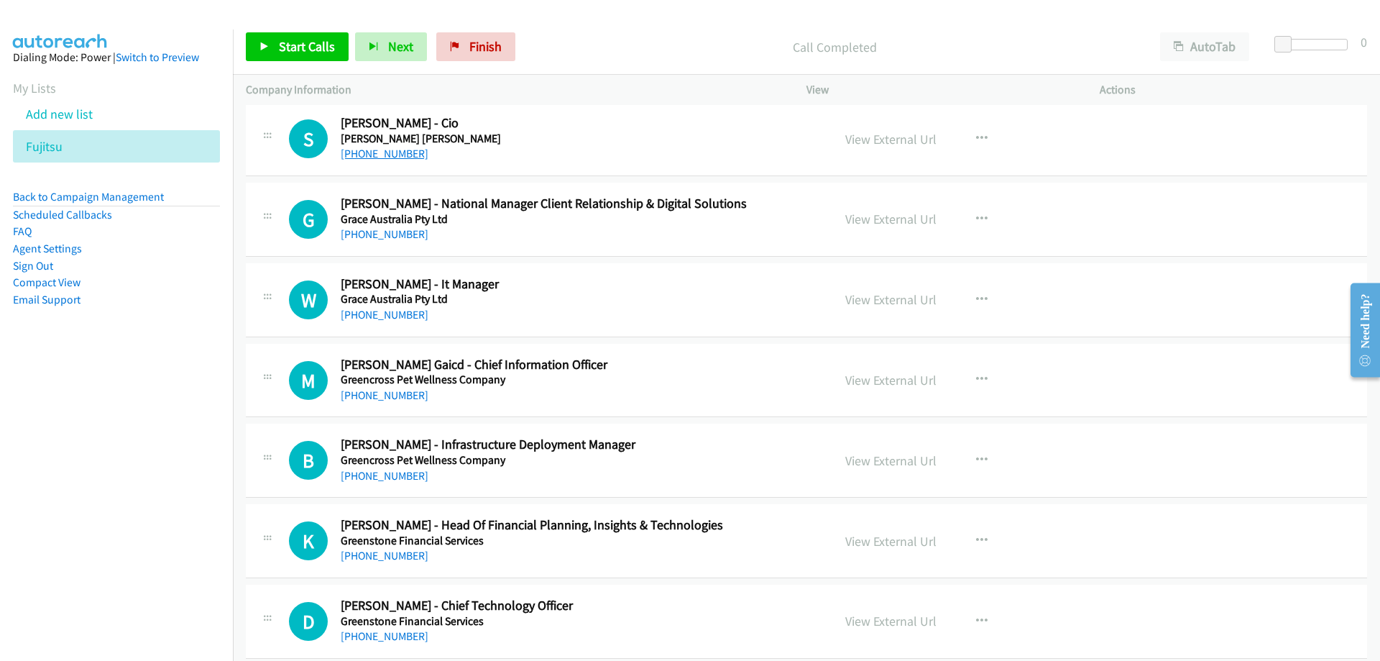
click at [385, 156] on link "[PHONE_NUMBER]" at bounding box center [385, 154] width 88 height 14
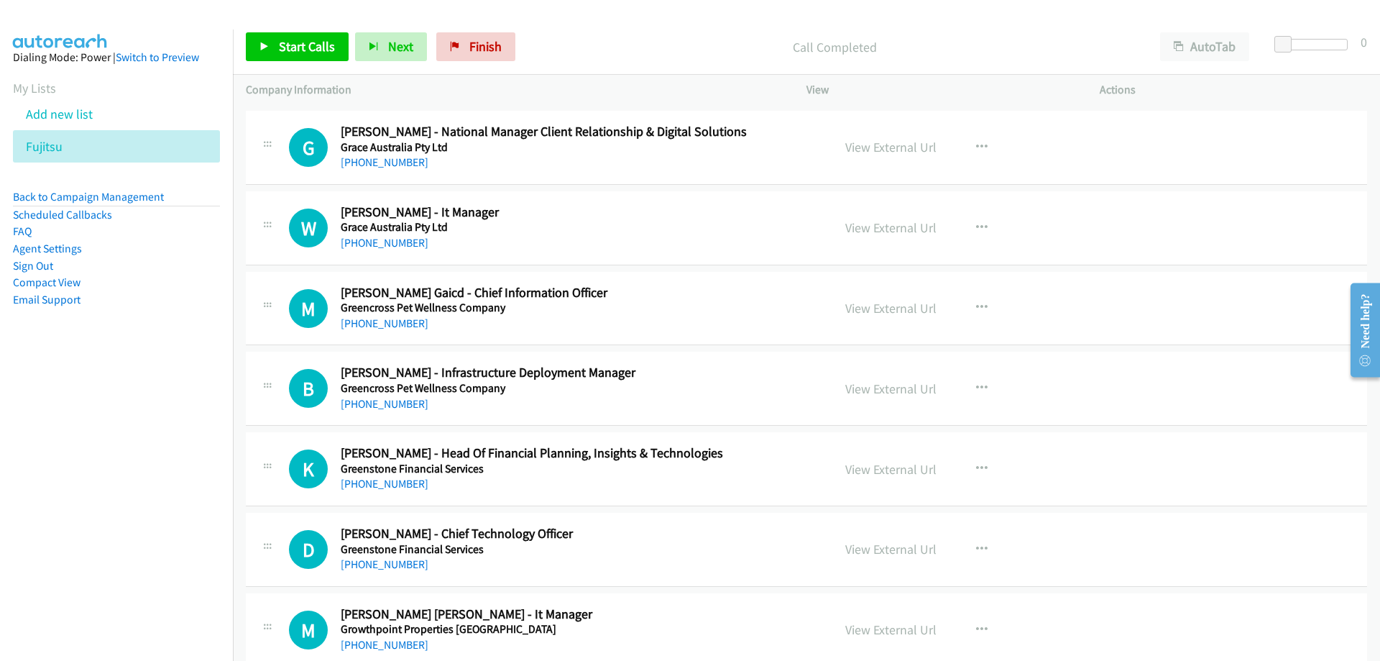
scroll to position [7189, 0]
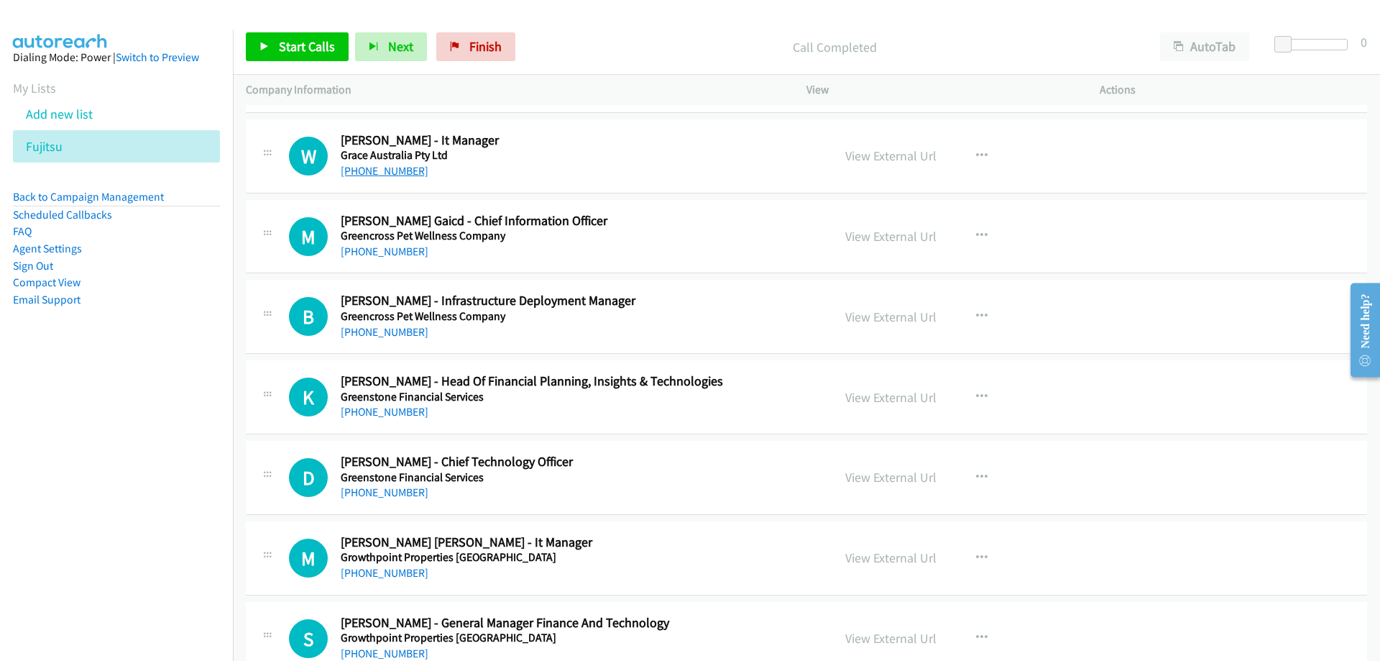
click at [380, 174] on link "[PHONE_NUMBER]" at bounding box center [385, 171] width 88 height 14
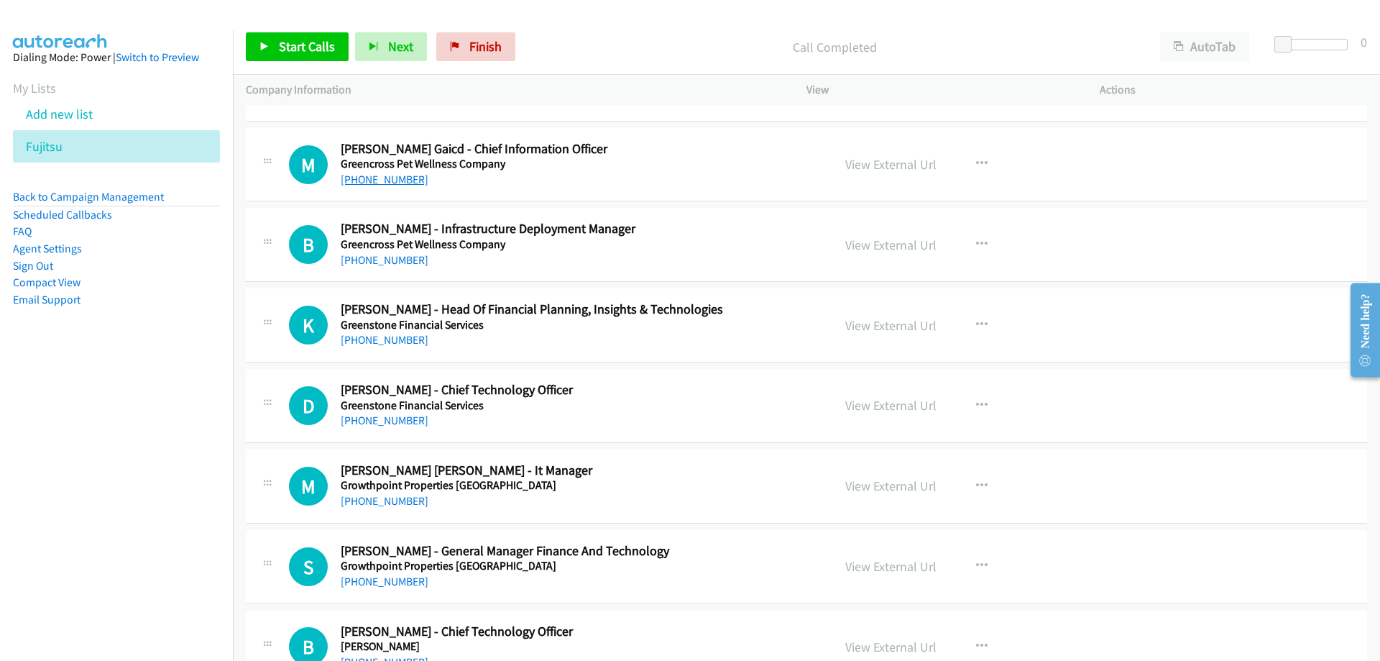
click at [385, 183] on link "[PHONE_NUMBER]" at bounding box center [385, 180] width 88 height 14
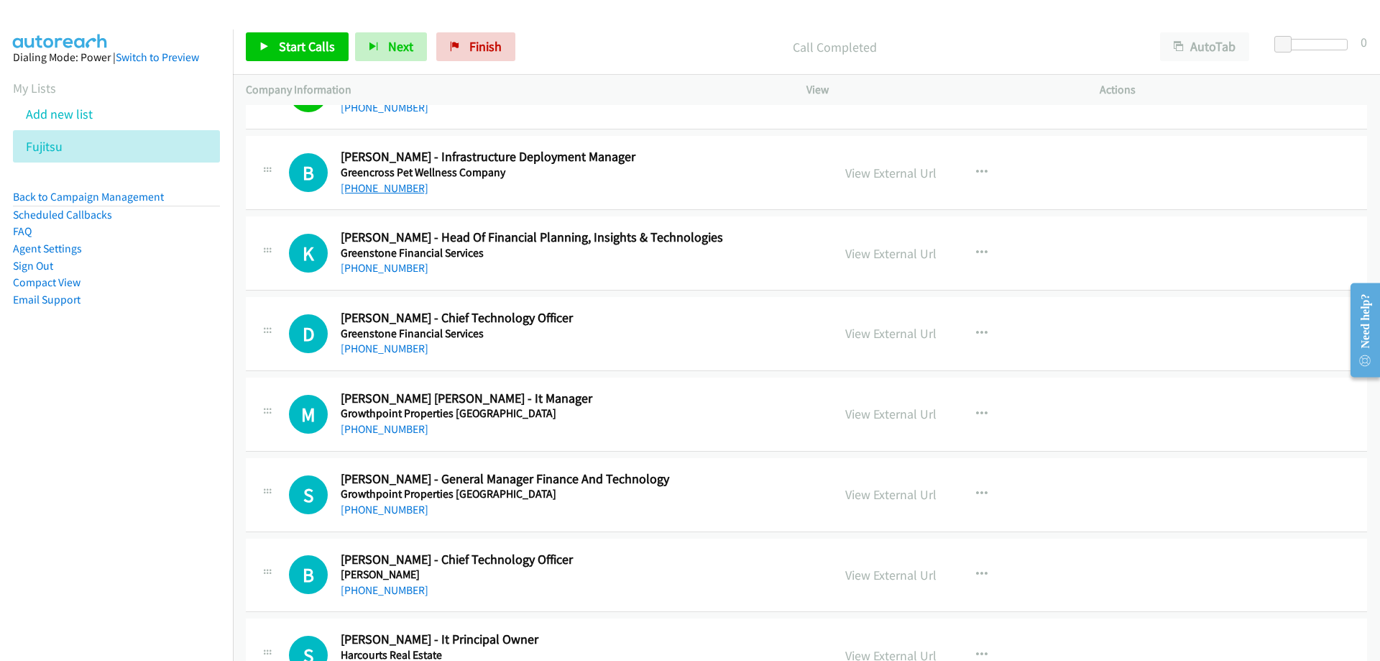
click at [388, 188] on link "[PHONE_NUMBER]" at bounding box center [385, 188] width 88 height 14
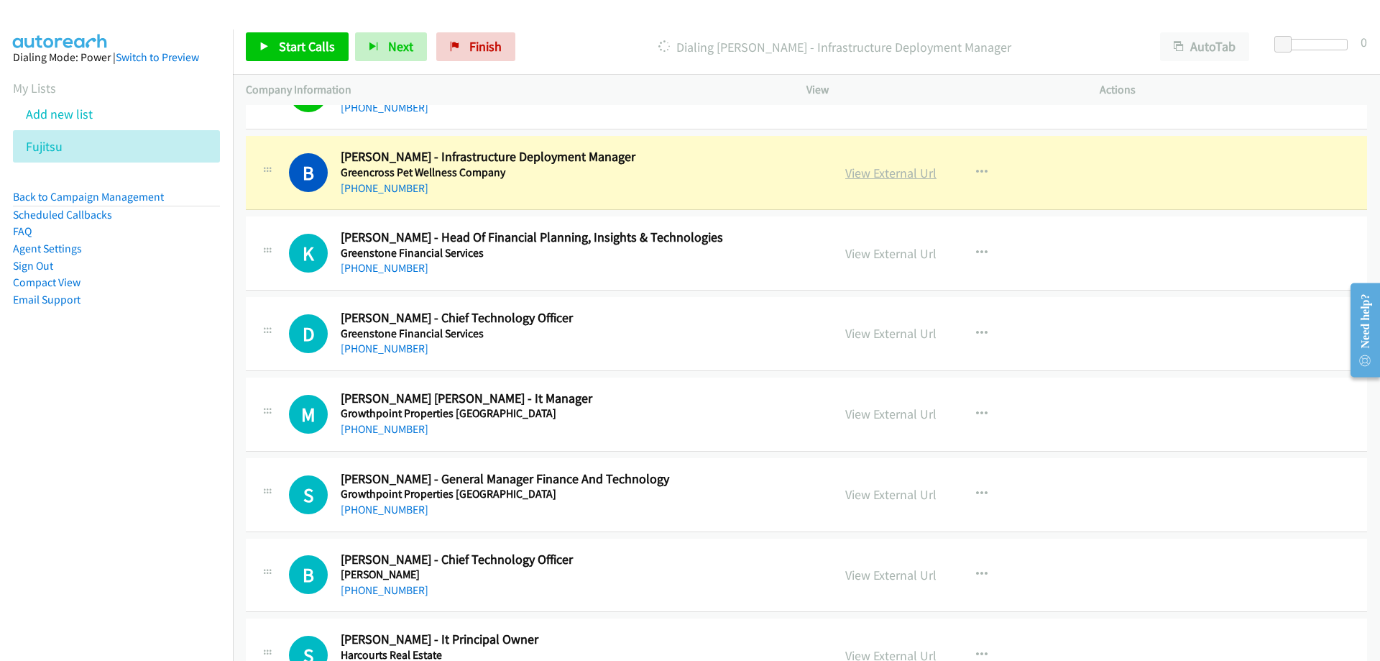
click at [879, 168] on link "View External Url" at bounding box center [890, 173] width 91 height 17
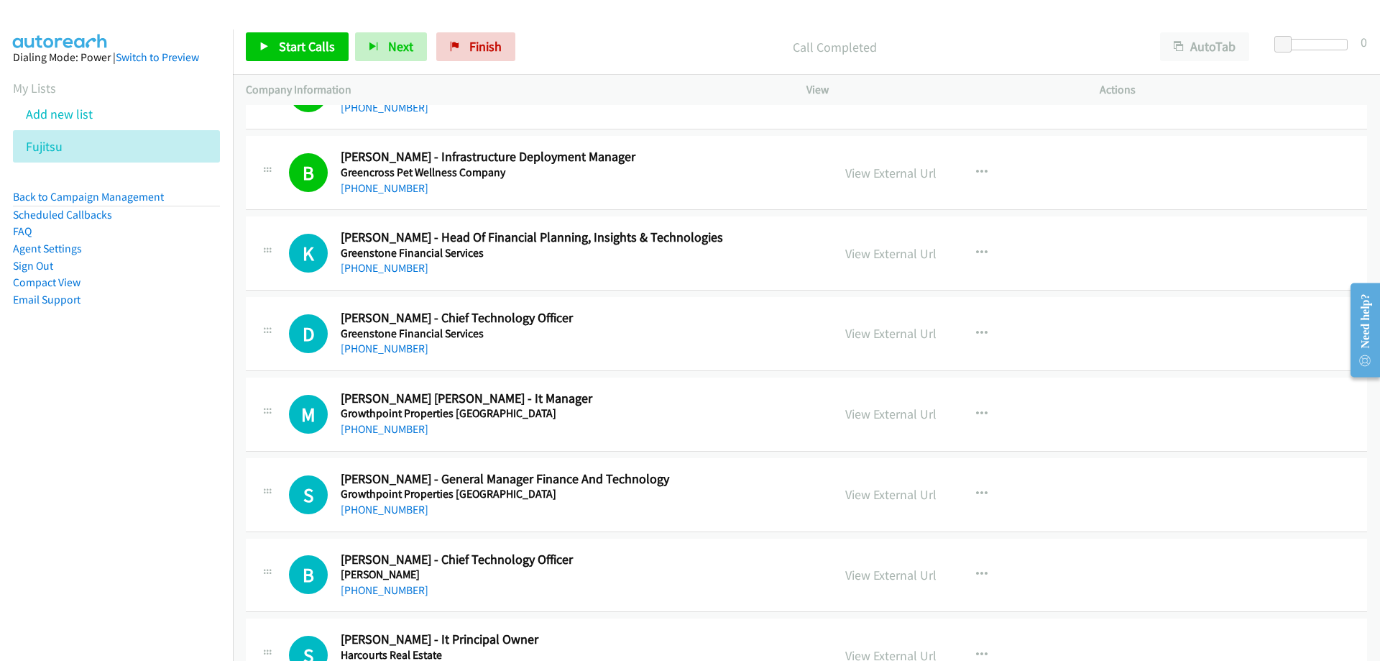
scroll to position [7405, 0]
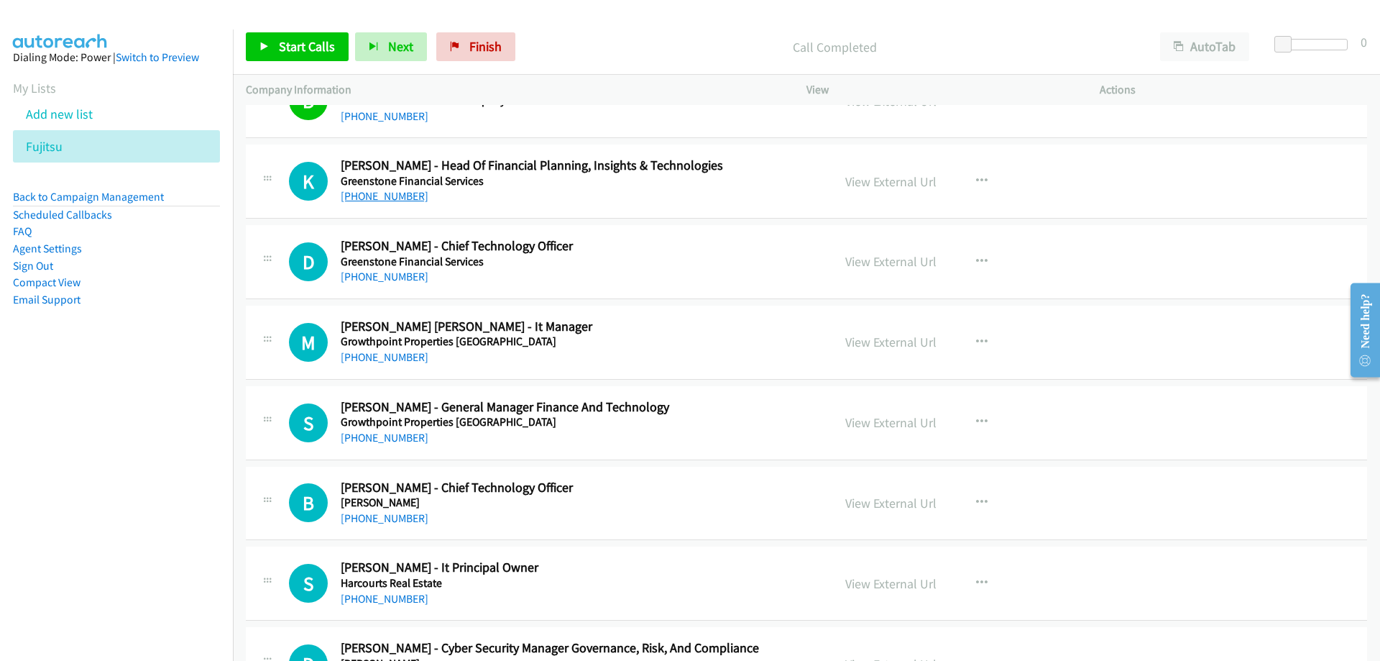
click at [401, 201] on link "[PHONE_NUMBER]" at bounding box center [385, 196] width 88 height 14
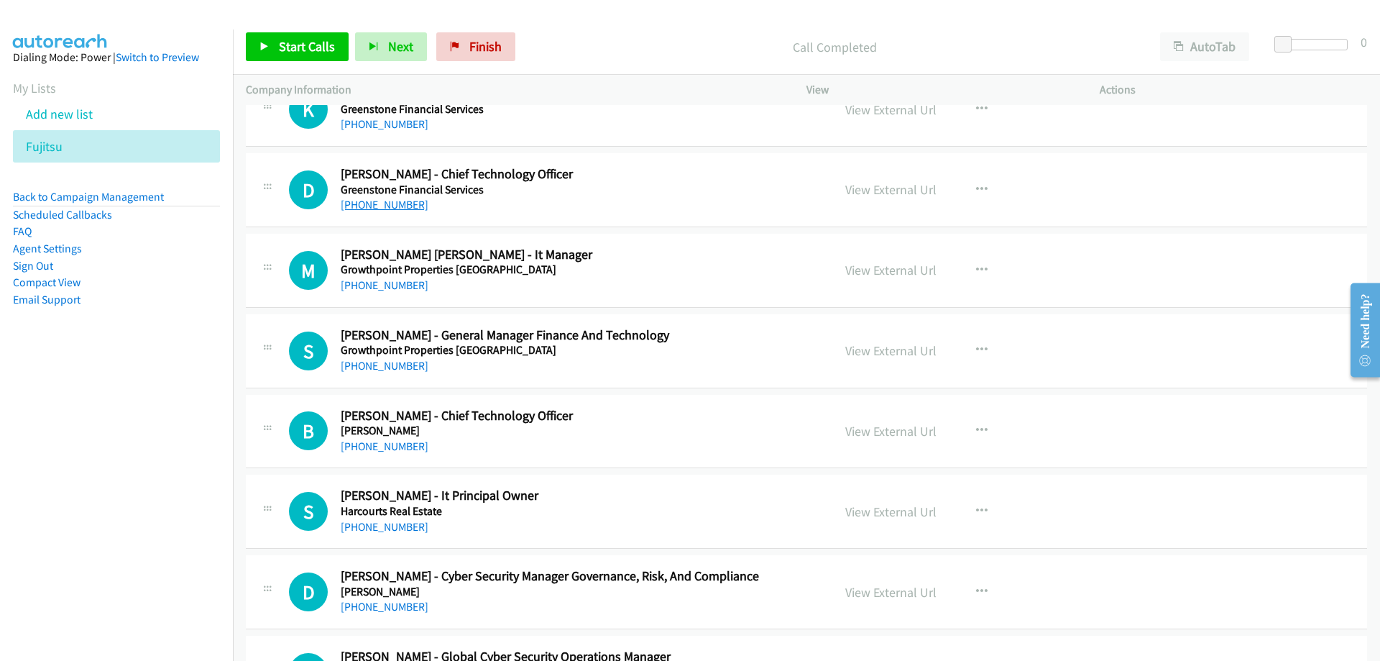
click at [403, 205] on link "[PHONE_NUMBER]" at bounding box center [385, 205] width 88 height 14
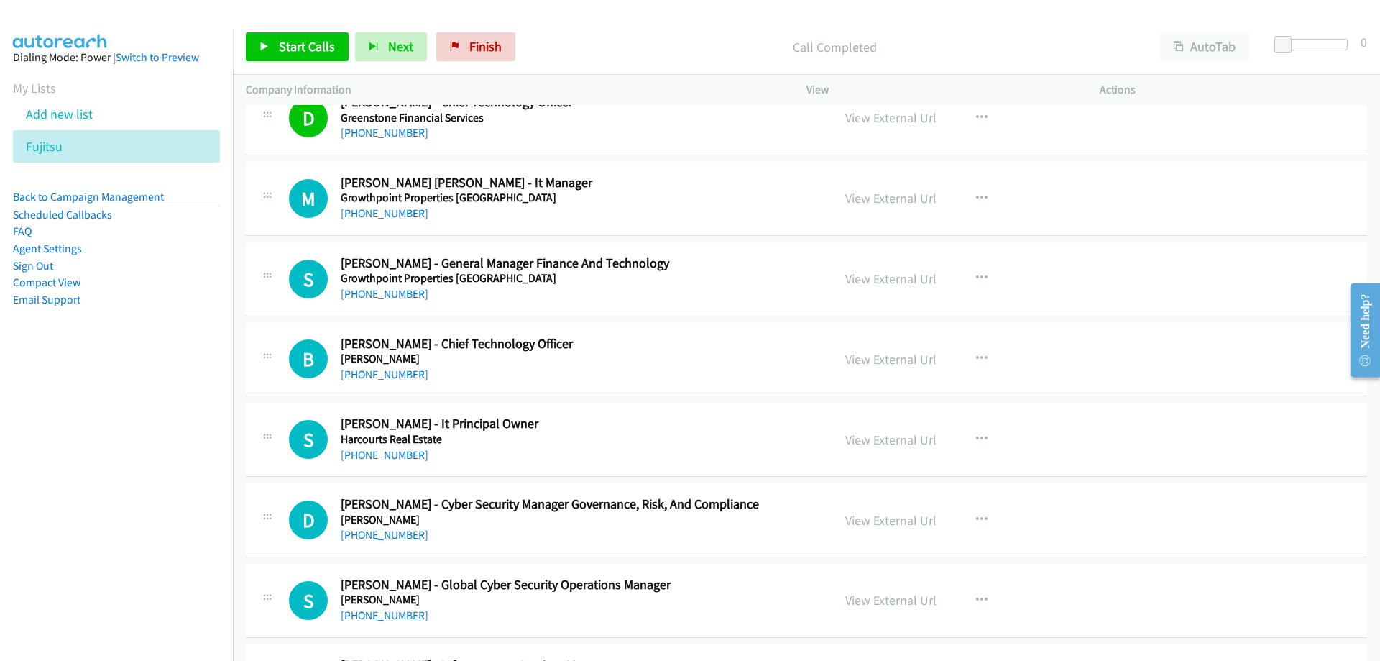
scroll to position [7621, 0]
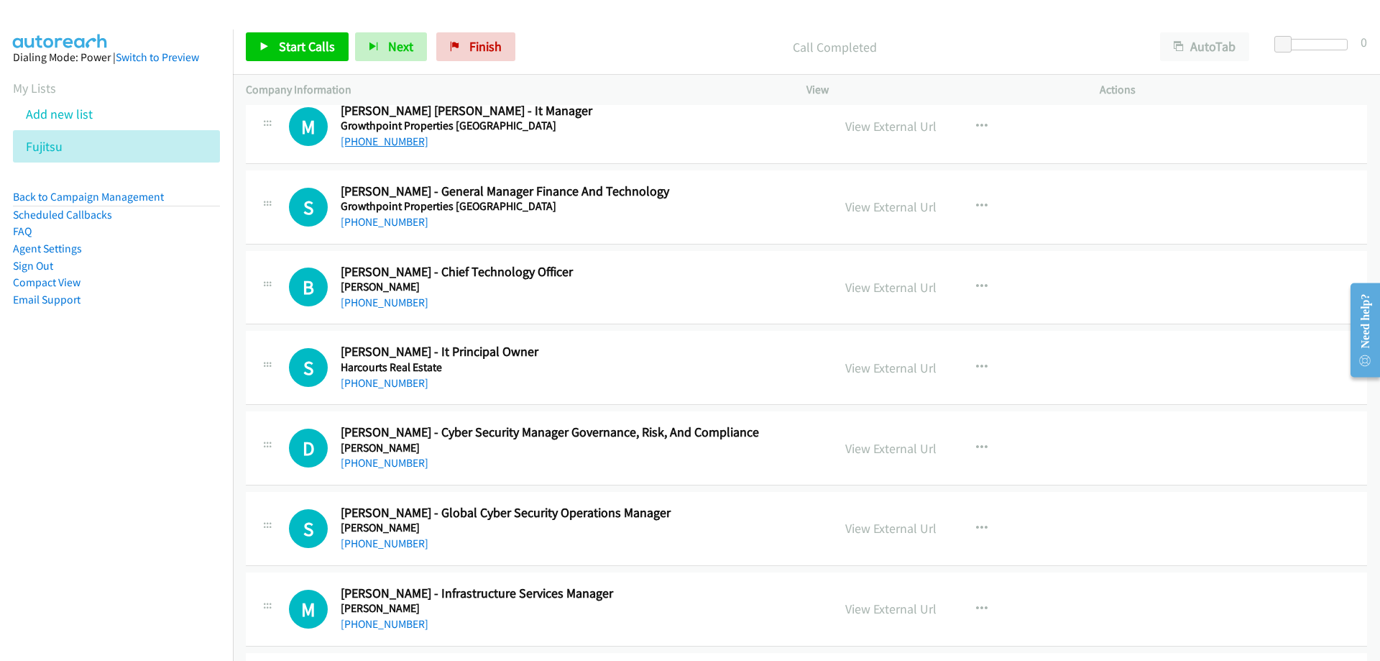
click at [400, 143] on link "[PHONE_NUMBER]" at bounding box center [385, 141] width 88 height 14
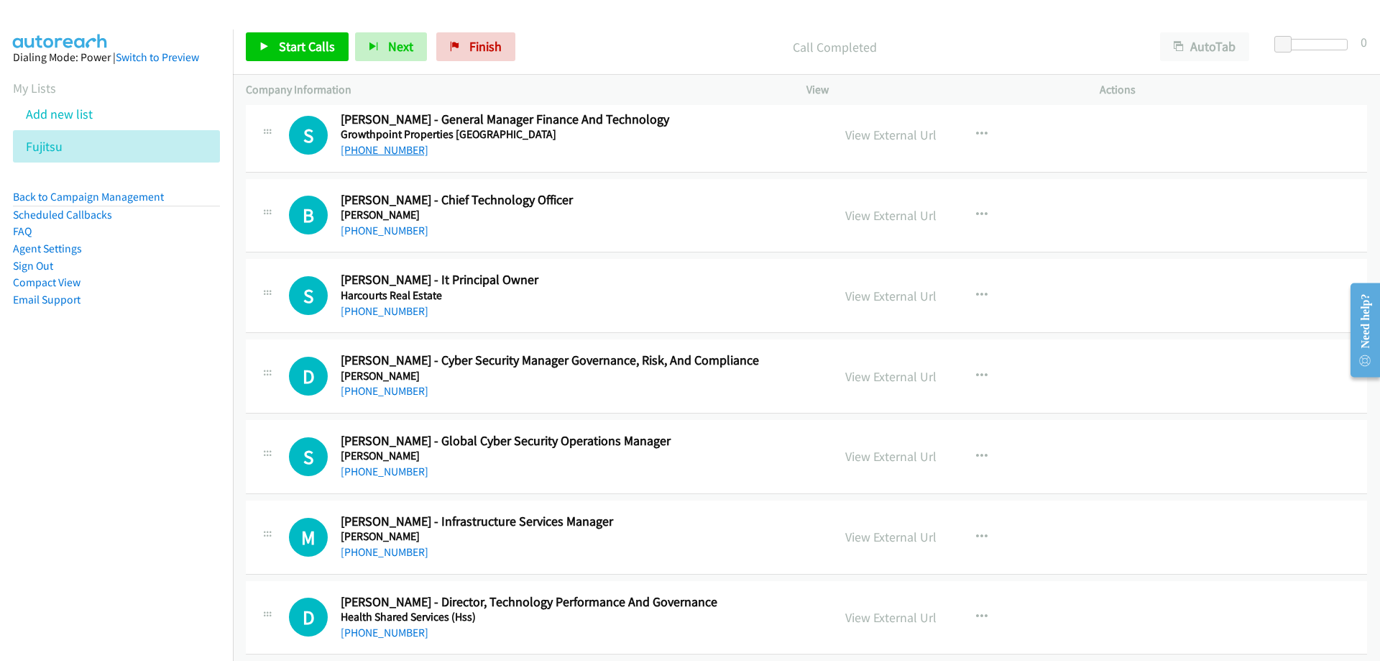
click at [400, 148] on link "[PHONE_NUMBER]" at bounding box center [385, 150] width 88 height 14
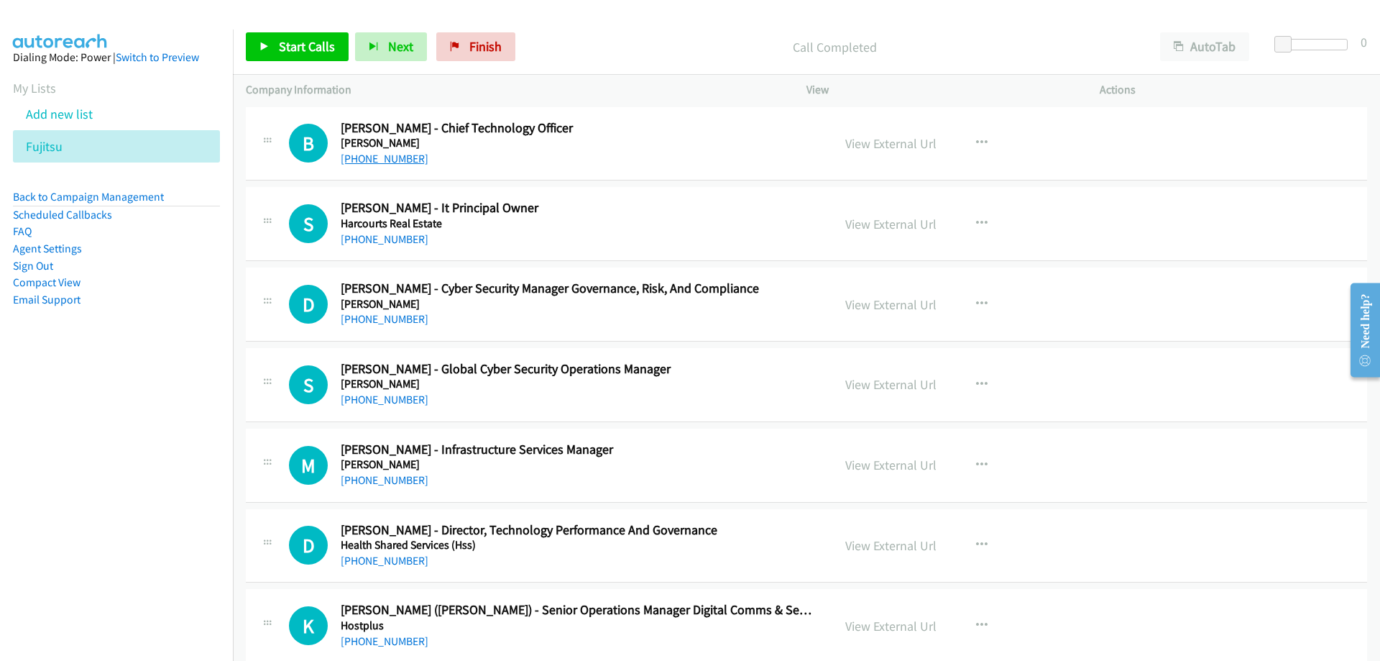
click at [405, 162] on link "[PHONE_NUMBER]" at bounding box center [385, 159] width 88 height 14
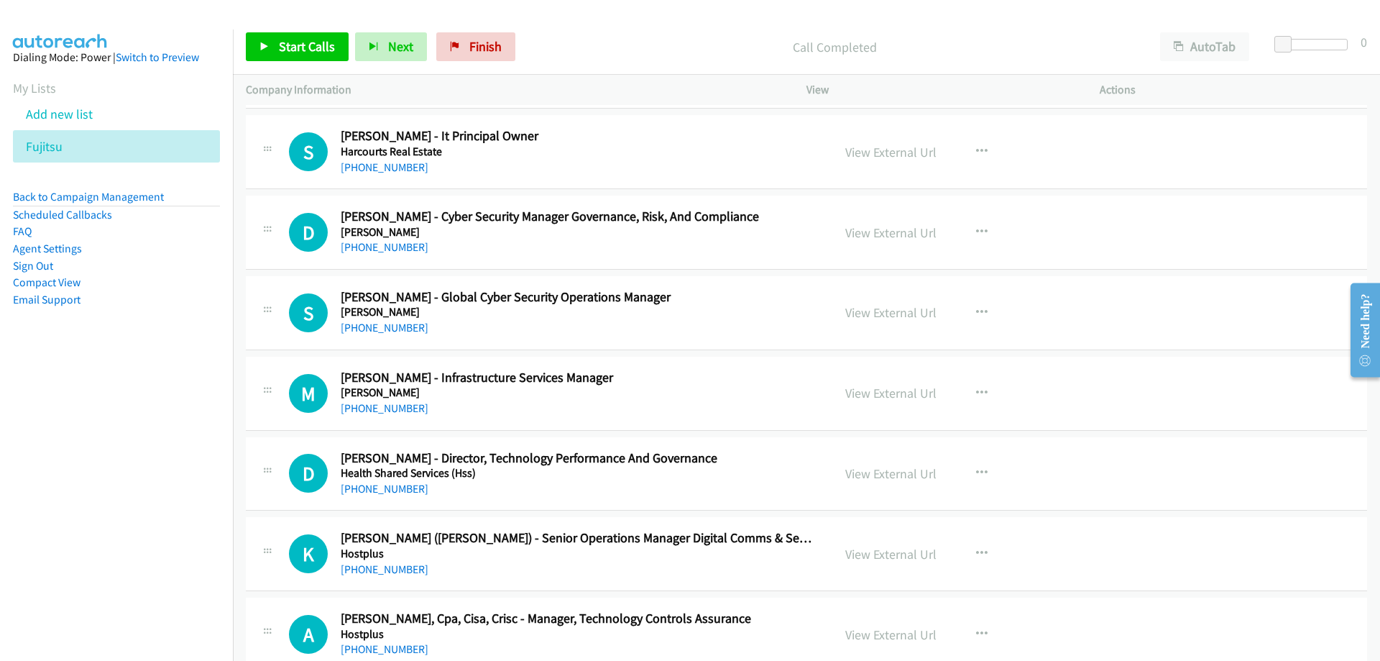
scroll to position [7908, 0]
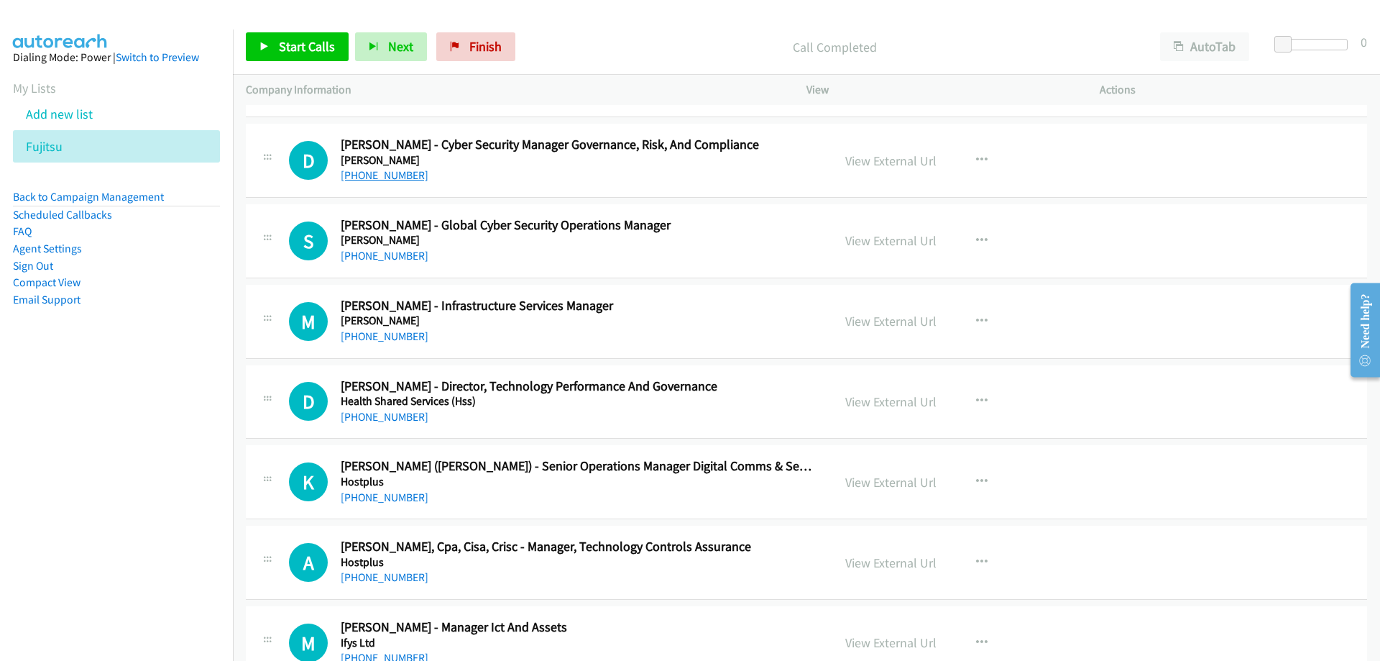
click at [379, 170] on link "[PHONE_NUMBER]" at bounding box center [385, 175] width 88 height 14
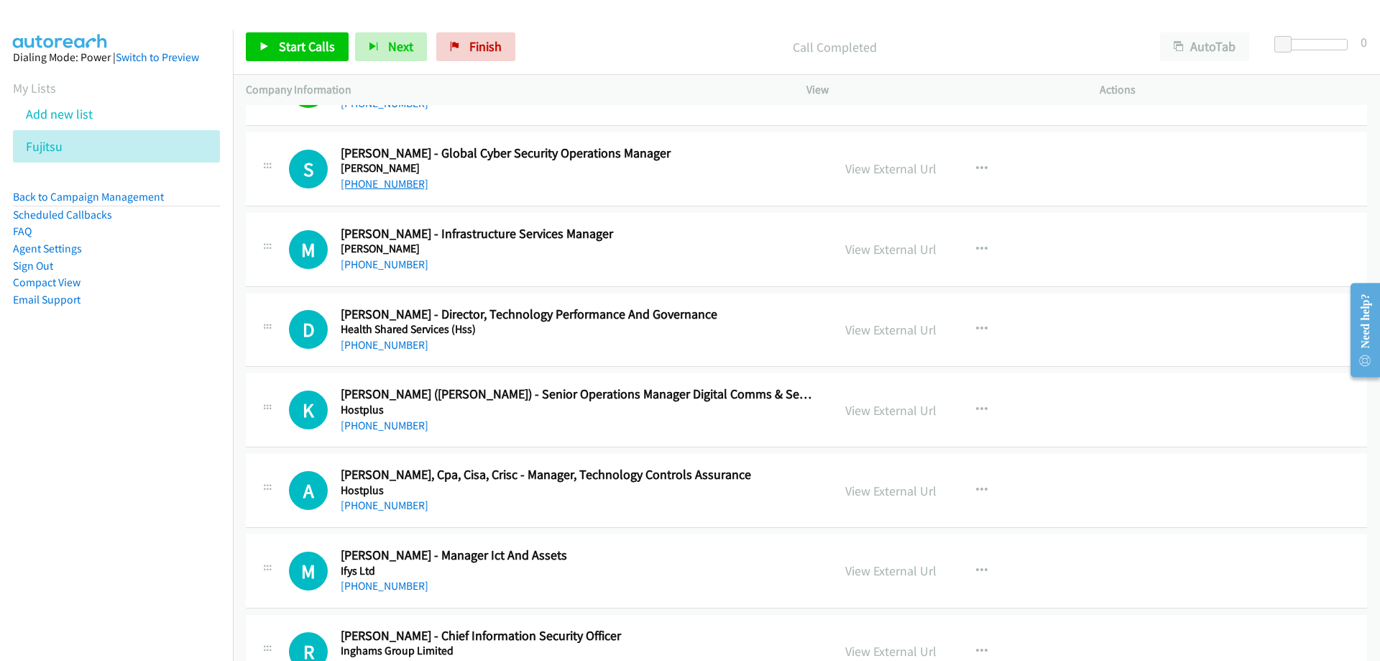
click at [407, 180] on link "[PHONE_NUMBER]" at bounding box center [385, 184] width 88 height 14
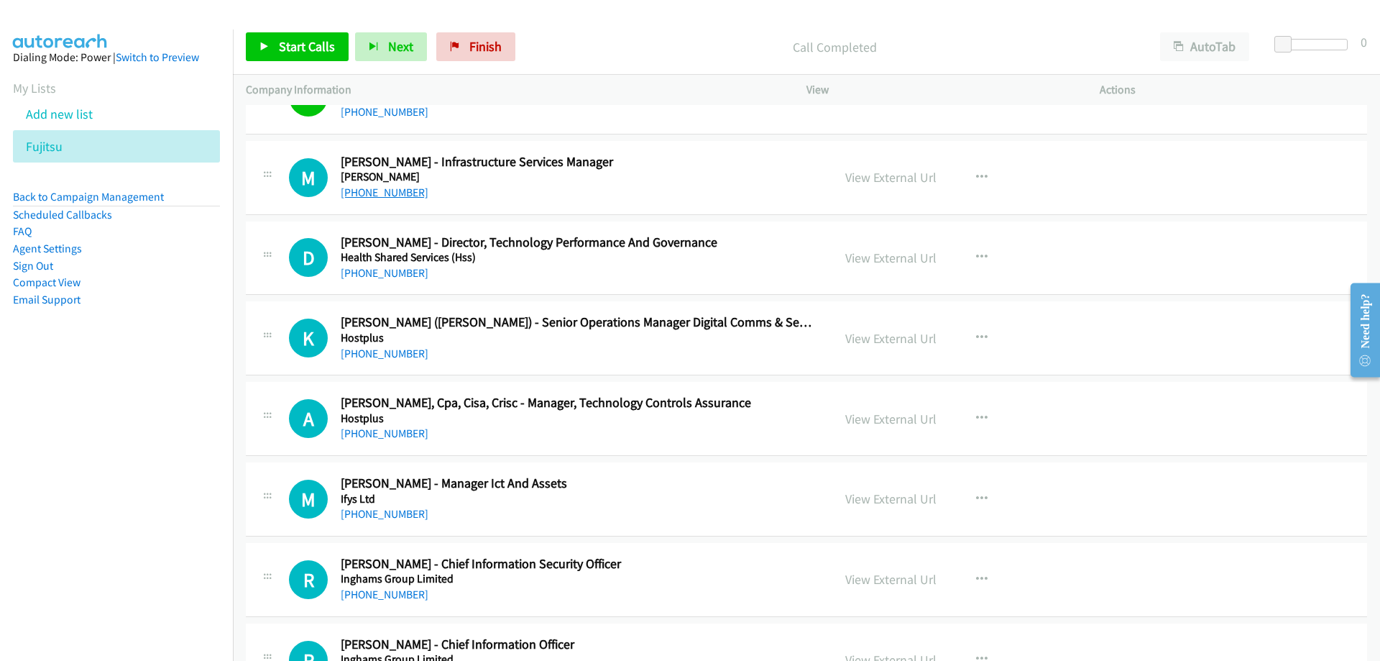
click at [375, 194] on link "[PHONE_NUMBER]" at bounding box center [385, 192] width 88 height 14
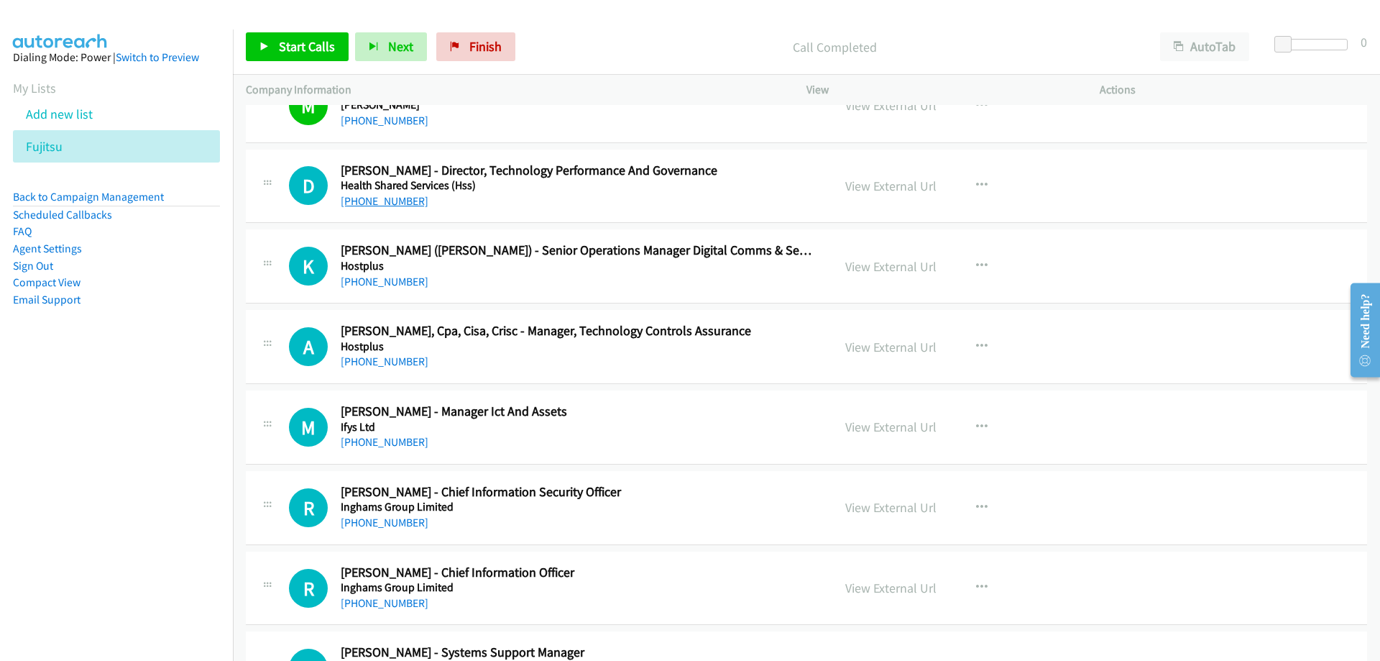
click at [403, 204] on link "[PHONE_NUMBER]" at bounding box center [385, 201] width 88 height 14
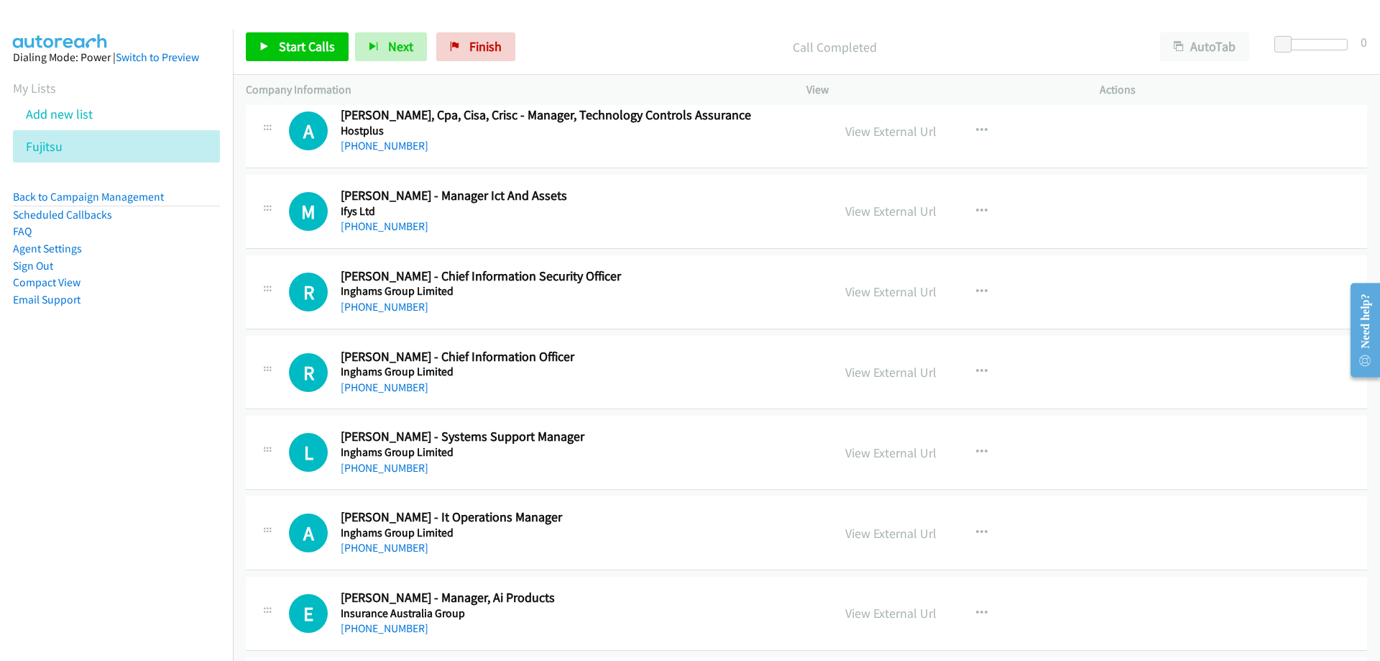
scroll to position [8411, 0]
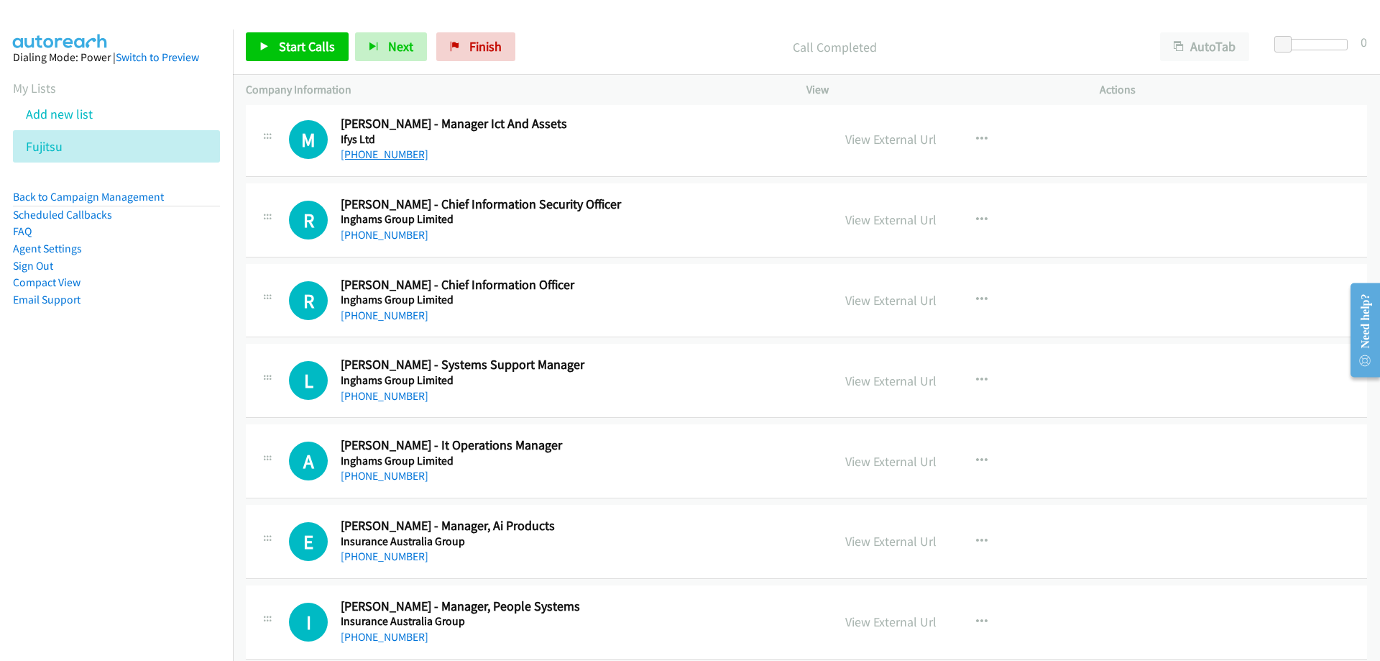
click at [373, 150] on link "[PHONE_NUMBER]" at bounding box center [385, 154] width 88 height 14
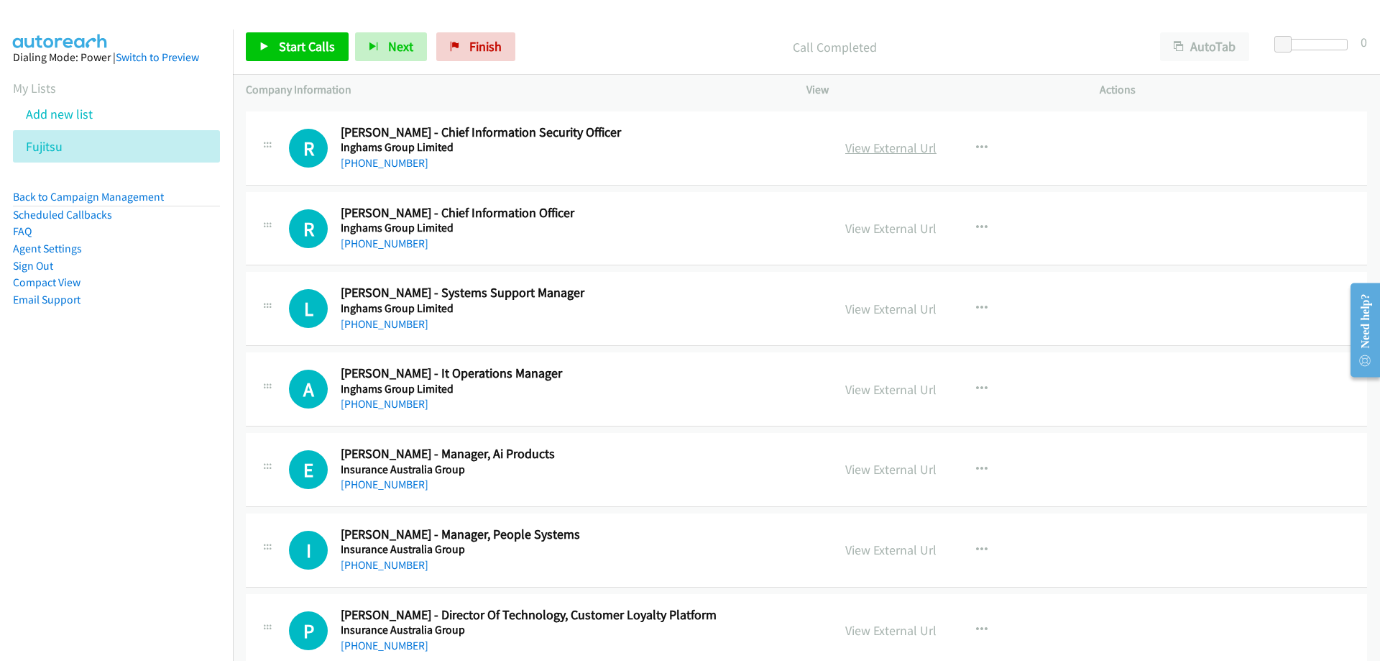
click at [928, 152] on link "View External Url" at bounding box center [890, 147] width 91 height 17
click at [399, 166] on link "[PHONE_NUMBER]" at bounding box center [385, 163] width 88 height 14
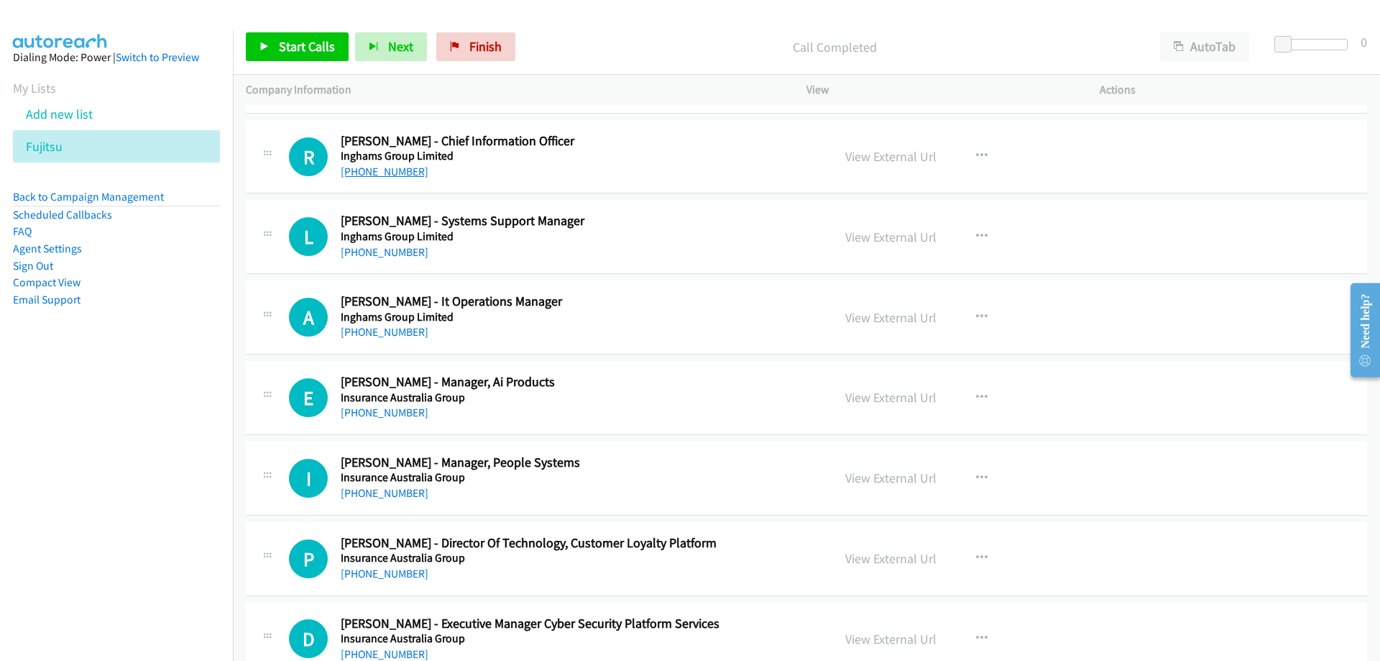
click at [384, 170] on link "[PHONE_NUMBER]" at bounding box center [385, 172] width 88 height 14
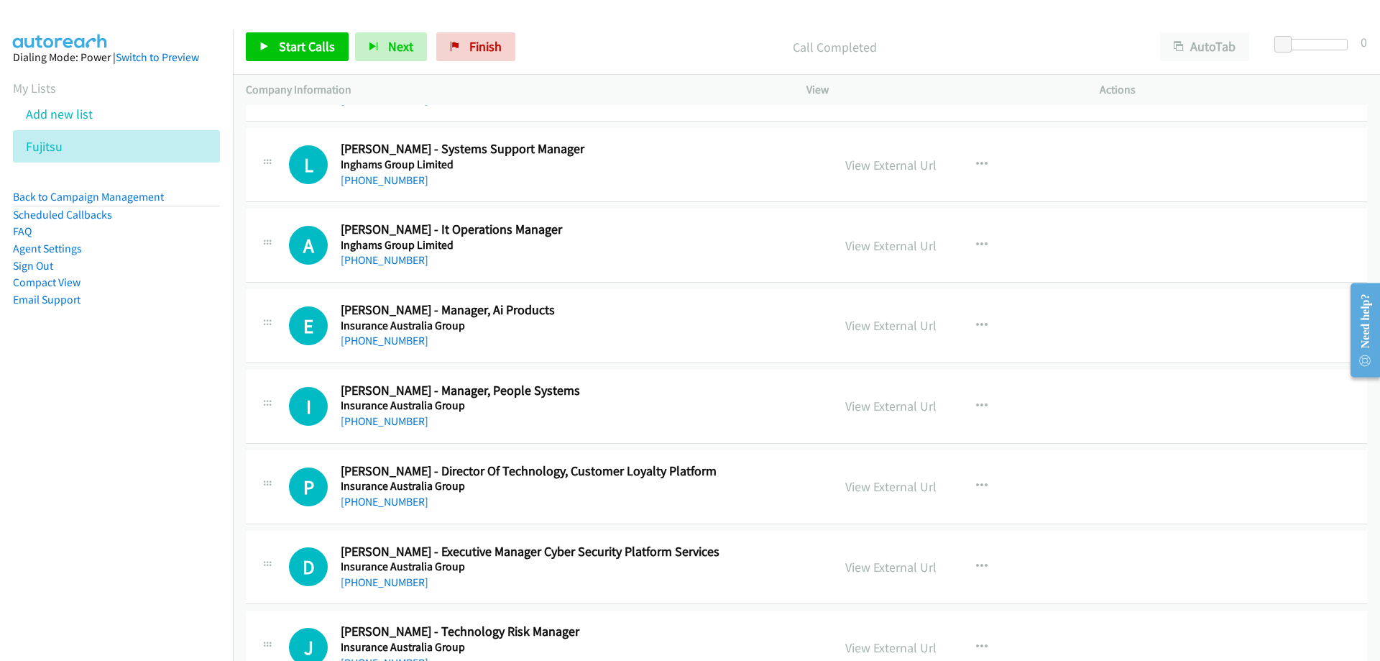
scroll to position [8699, 0]
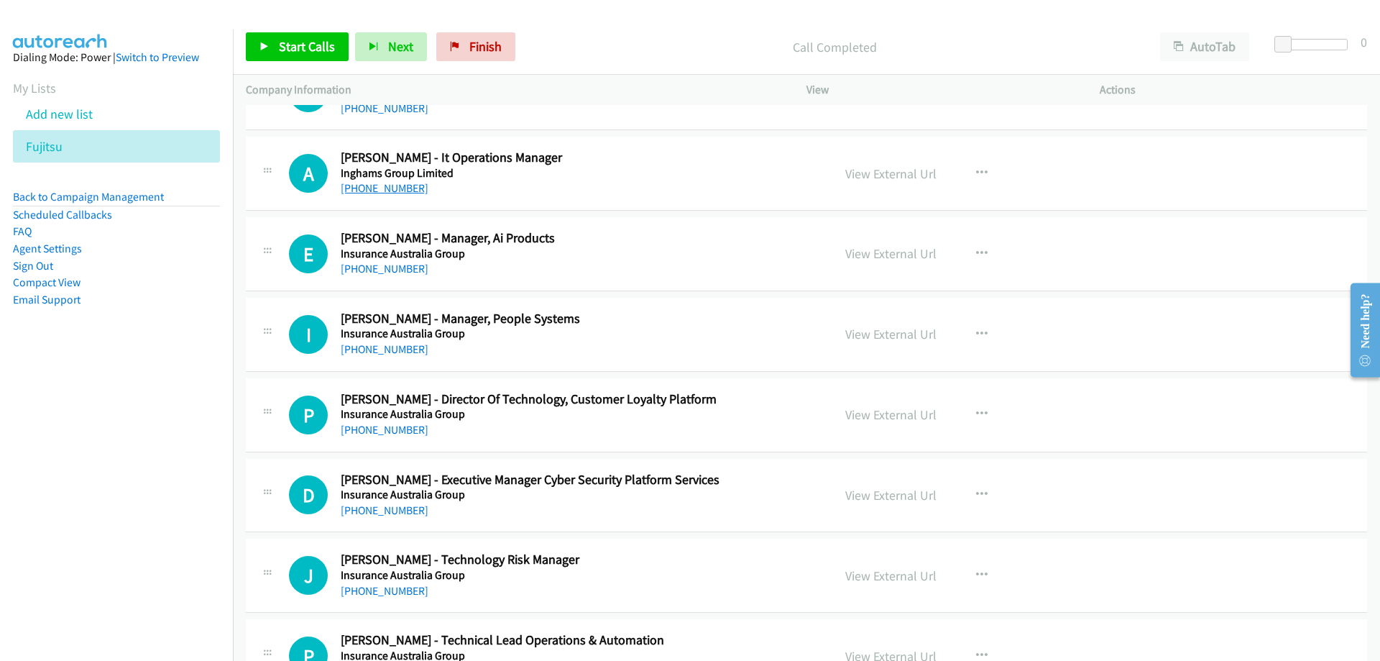
click at [395, 190] on link "[PHONE_NUMBER]" at bounding box center [385, 188] width 88 height 14
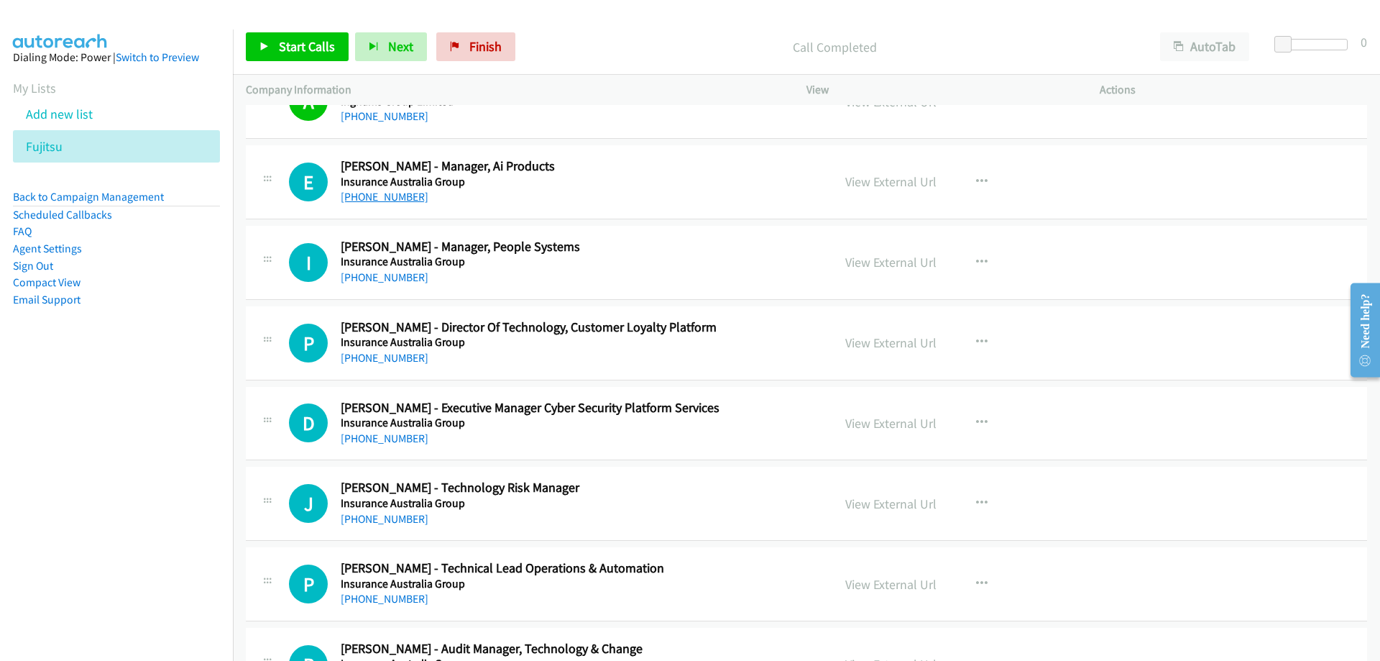
click at [387, 200] on link "[PHONE_NUMBER]" at bounding box center [385, 197] width 88 height 14
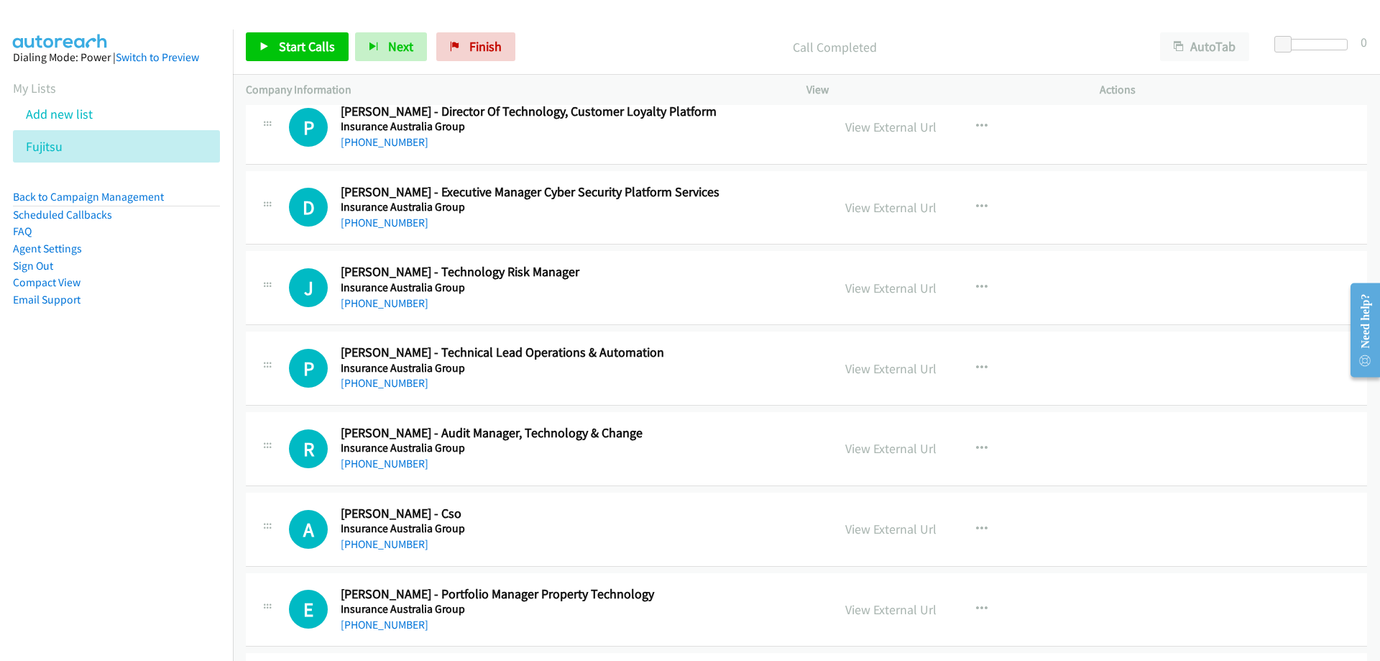
scroll to position [9059, 0]
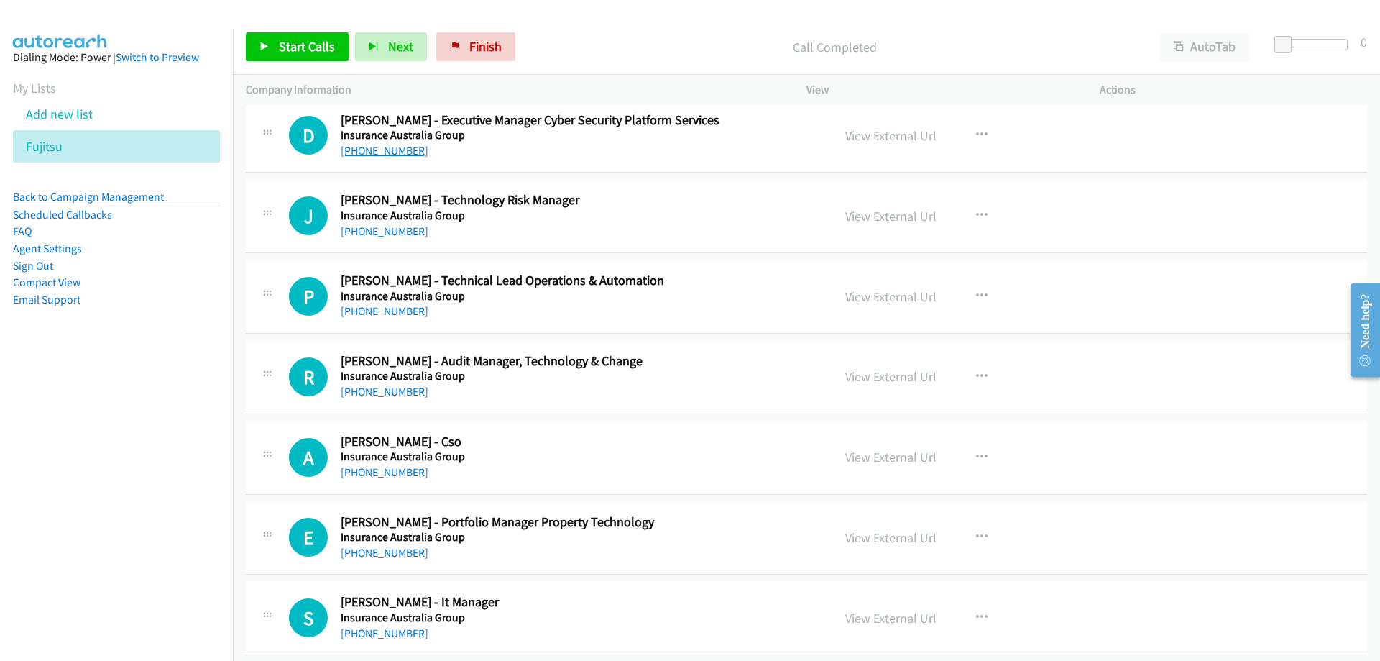
click at [406, 155] on link "[PHONE_NUMBER]" at bounding box center [385, 151] width 88 height 14
click at [377, 152] on link "[PHONE_NUMBER]" at bounding box center [385, 151] width 88 height 14
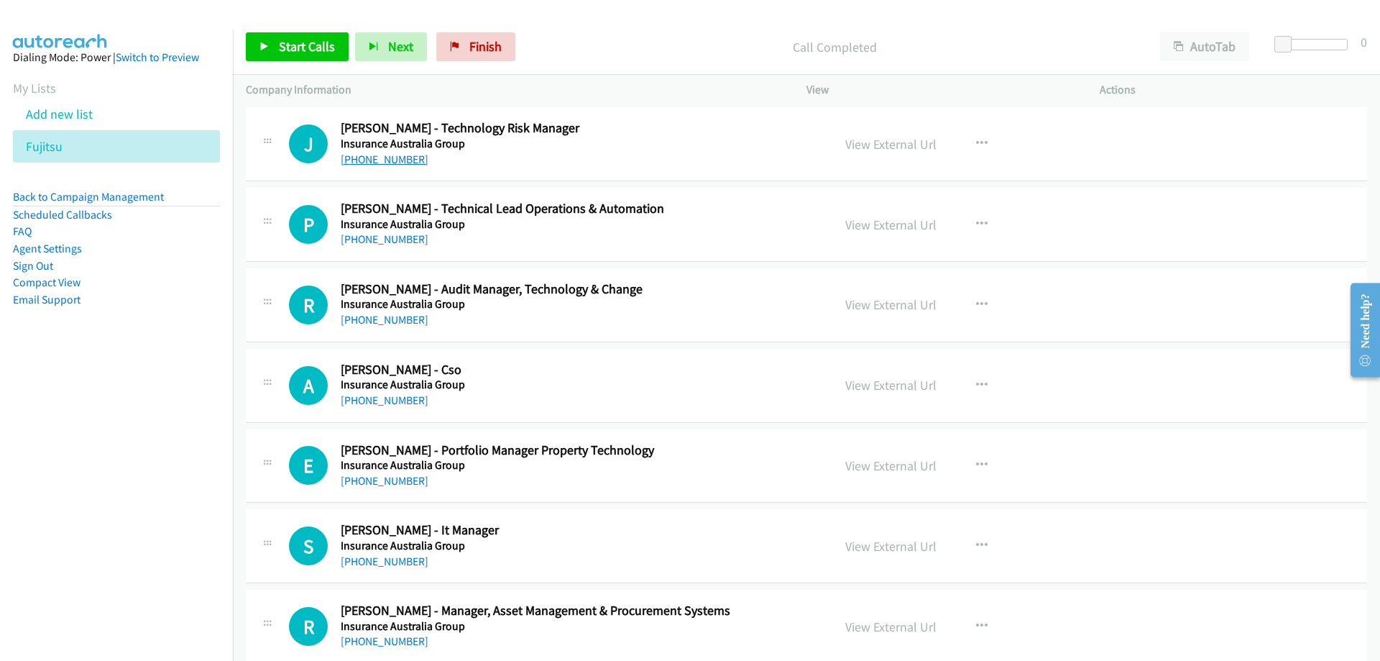
click at [396, 163] on link "[PHONE_NUMBER]" at bounding box center [385, 159] width 88 height 14
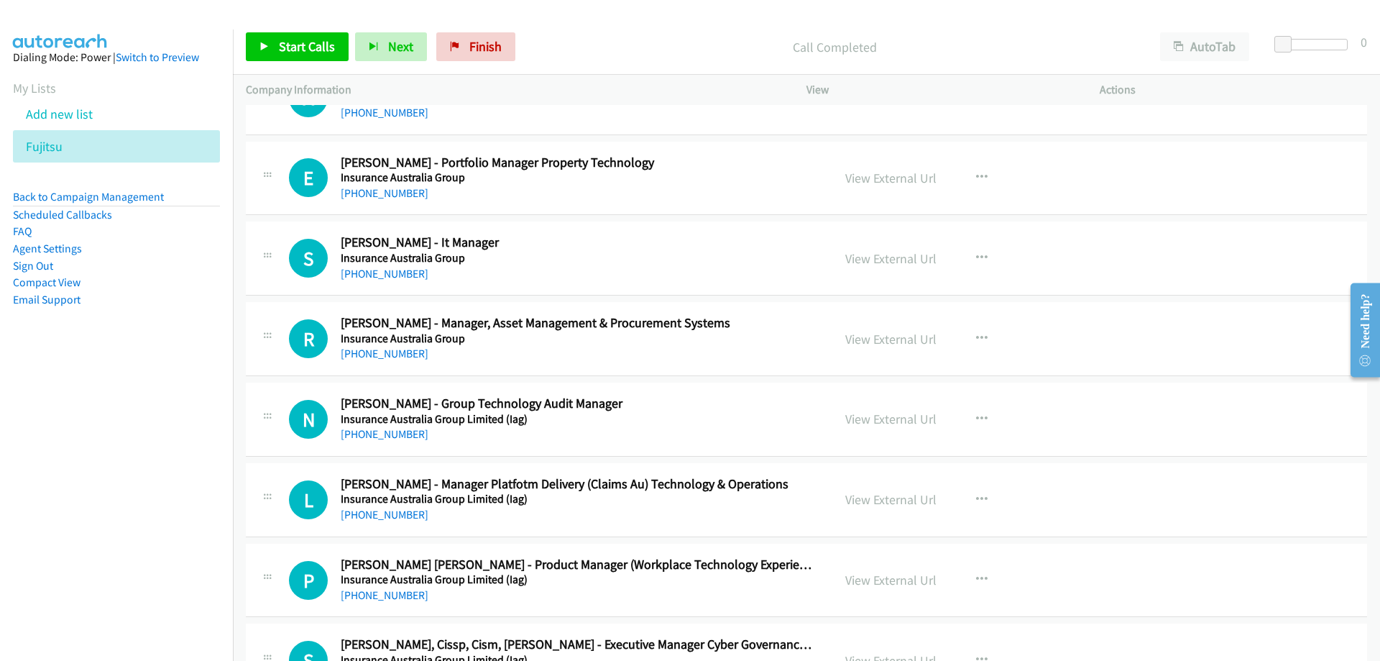
scroll to position [9490, 0]
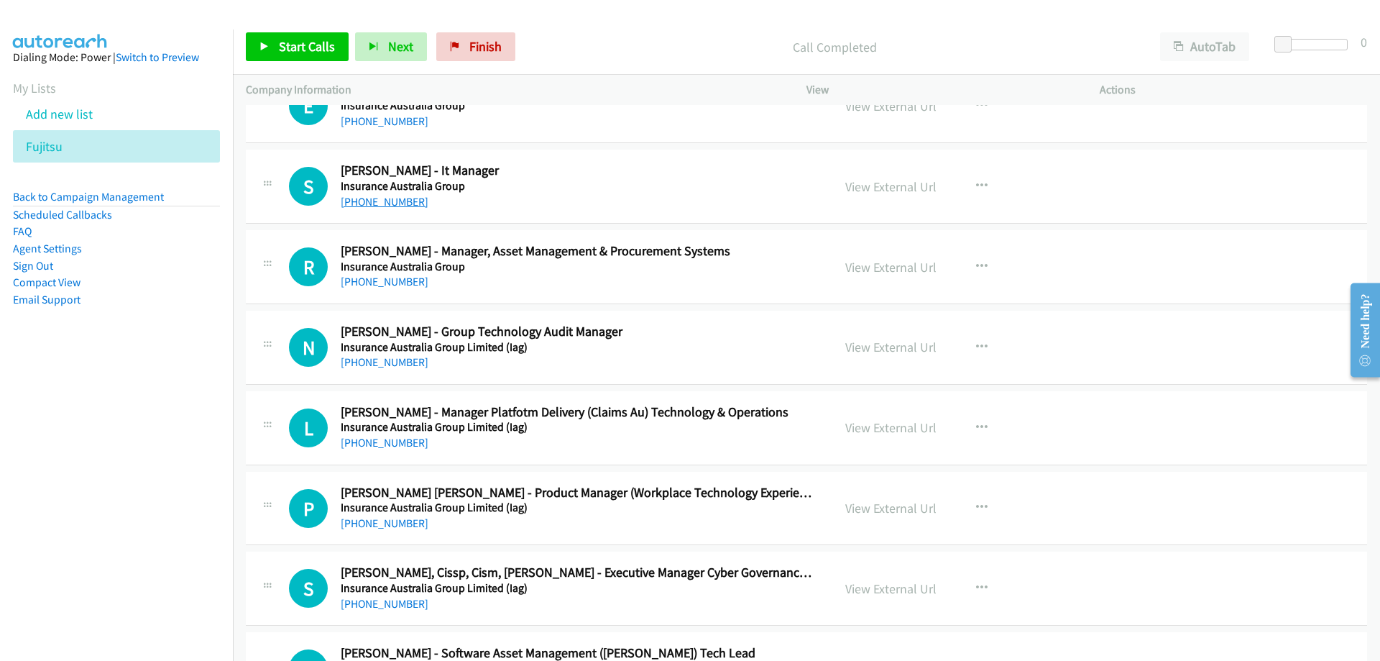
click at [391, 203] on link "[PHONE_NUMBER]" at bounding box center [385, 202] width 88 height 14
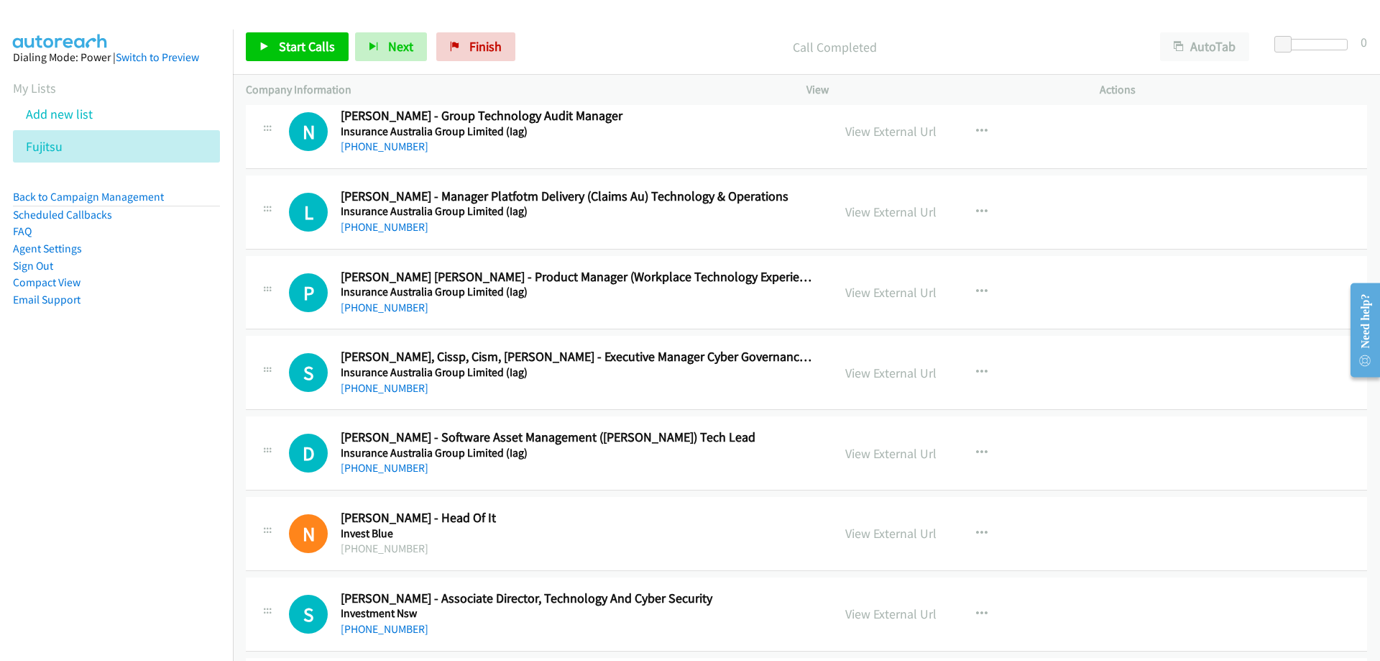
scroll to position [9777, 0]
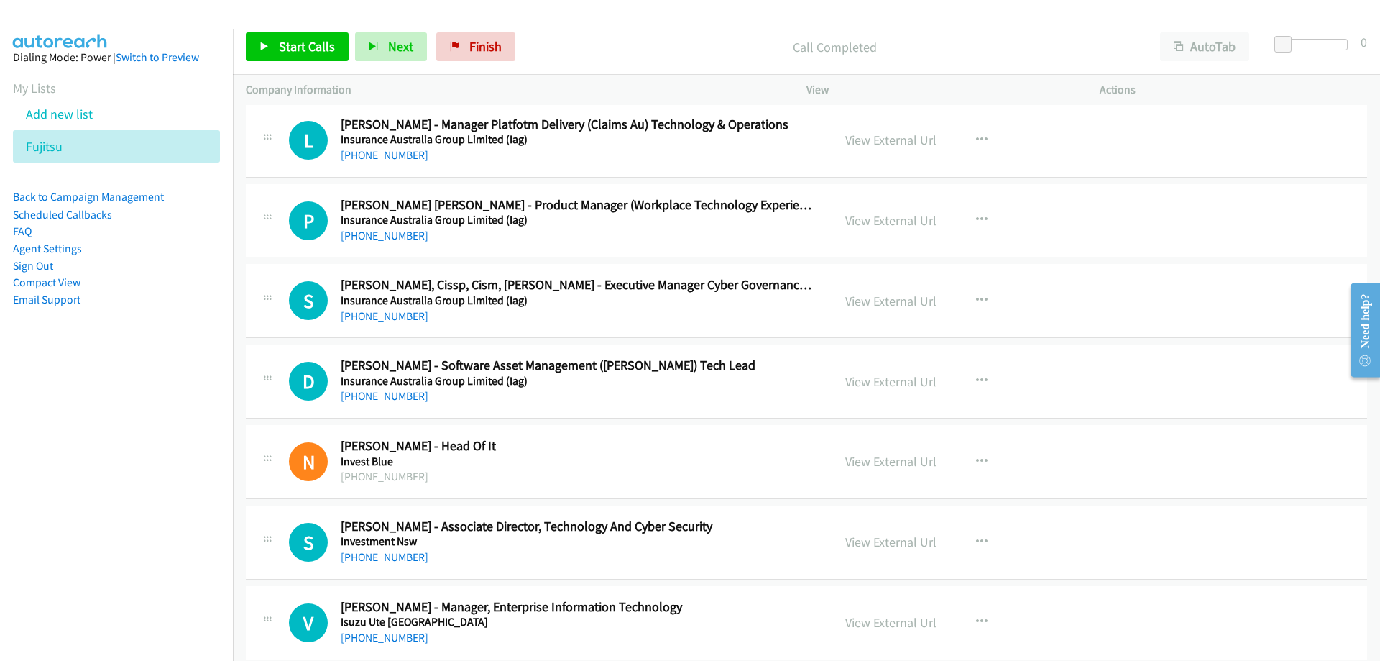
click at [390, 153] on link "[PHONE_NUMBER]" at bounding box center [385, 155] width 88 height 14
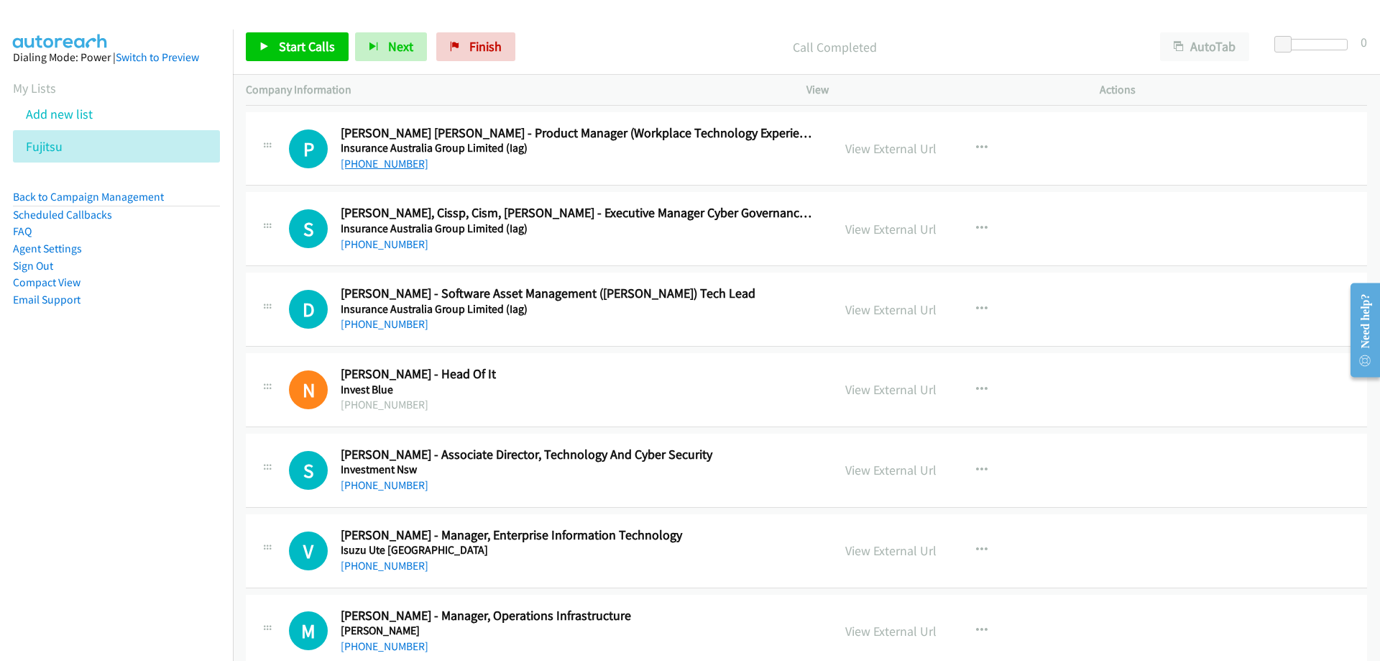
click at [364, 166] on link "[PHONE_NUMBER]" at bounding box center [385, 164] width 88 height 14
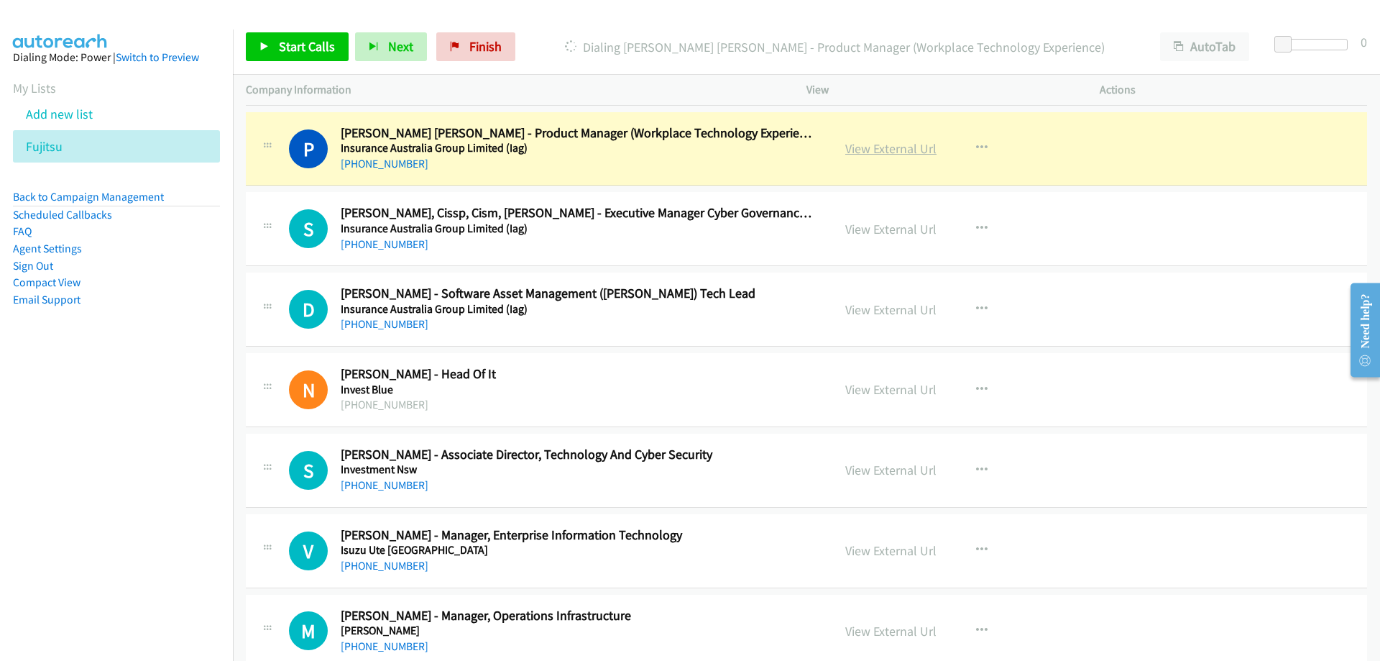
click at [852, 148] on link "View External Url" at bounding box center [890, 148] width 91 height 17
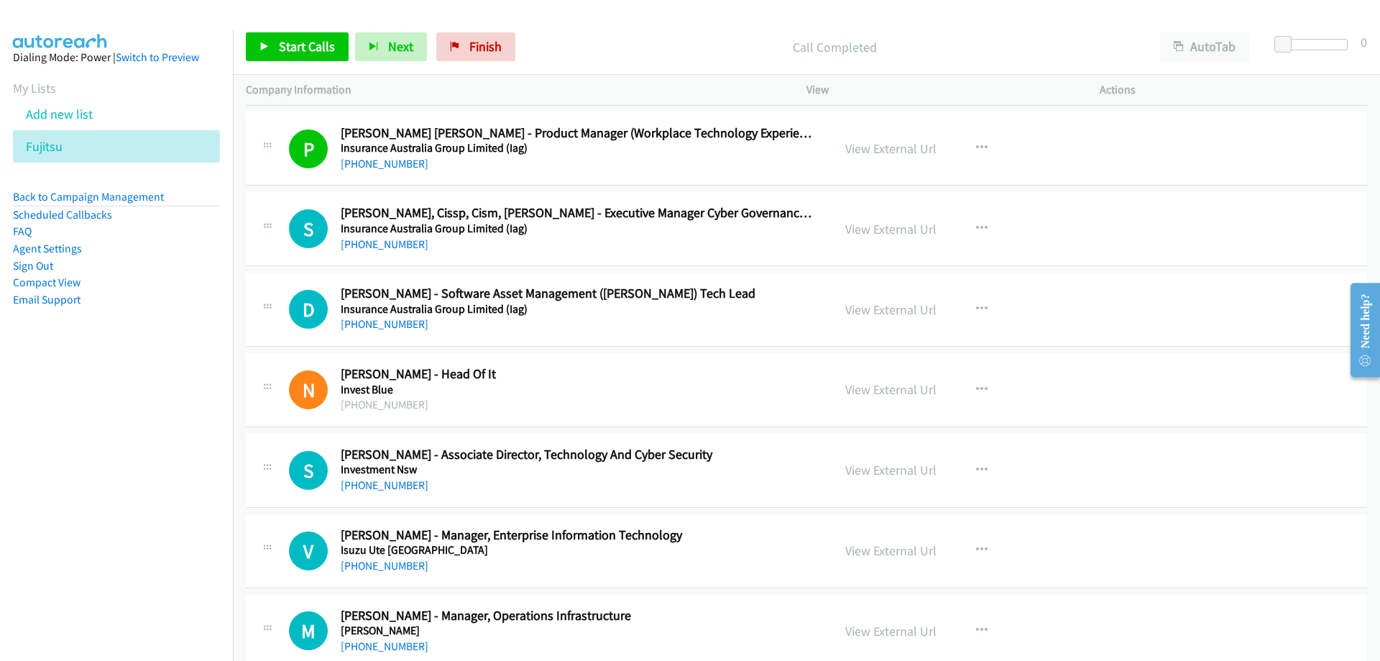
scroll to position [9921, 0]
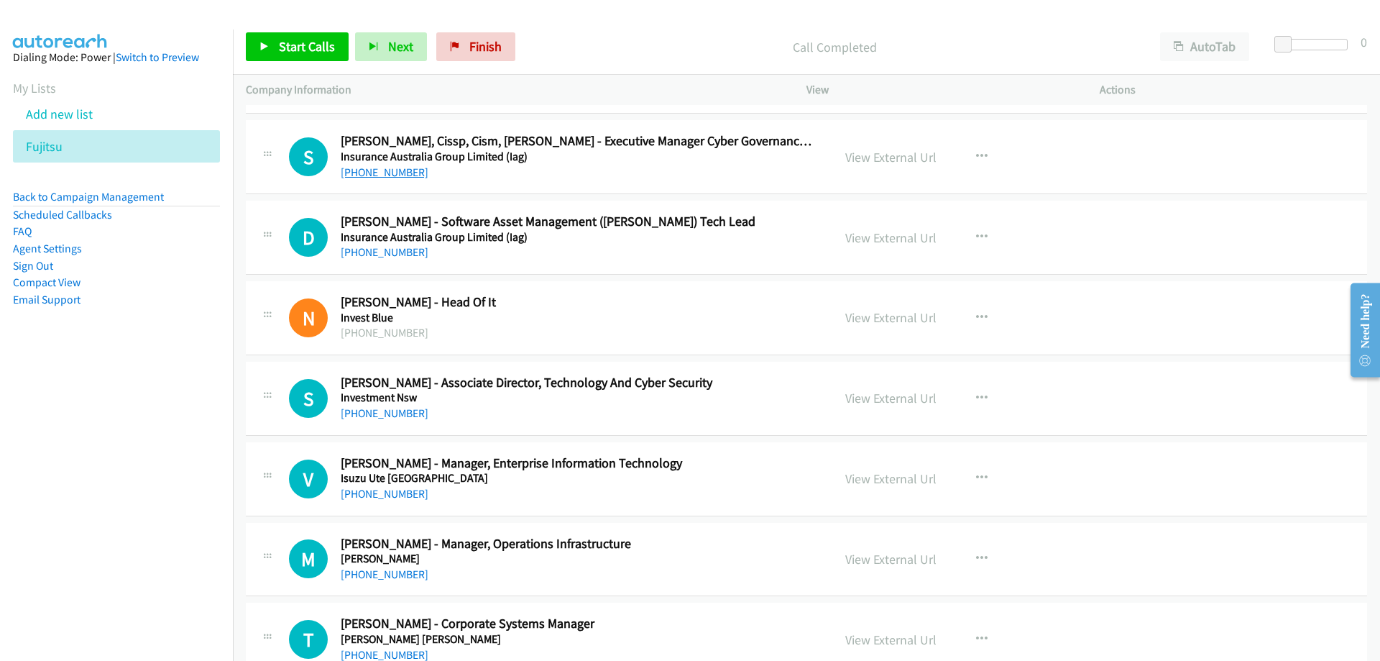
click at [368, 171] on link "[PHONE_NUMBER]" at bounding box center [385, 172] width 88 height 14
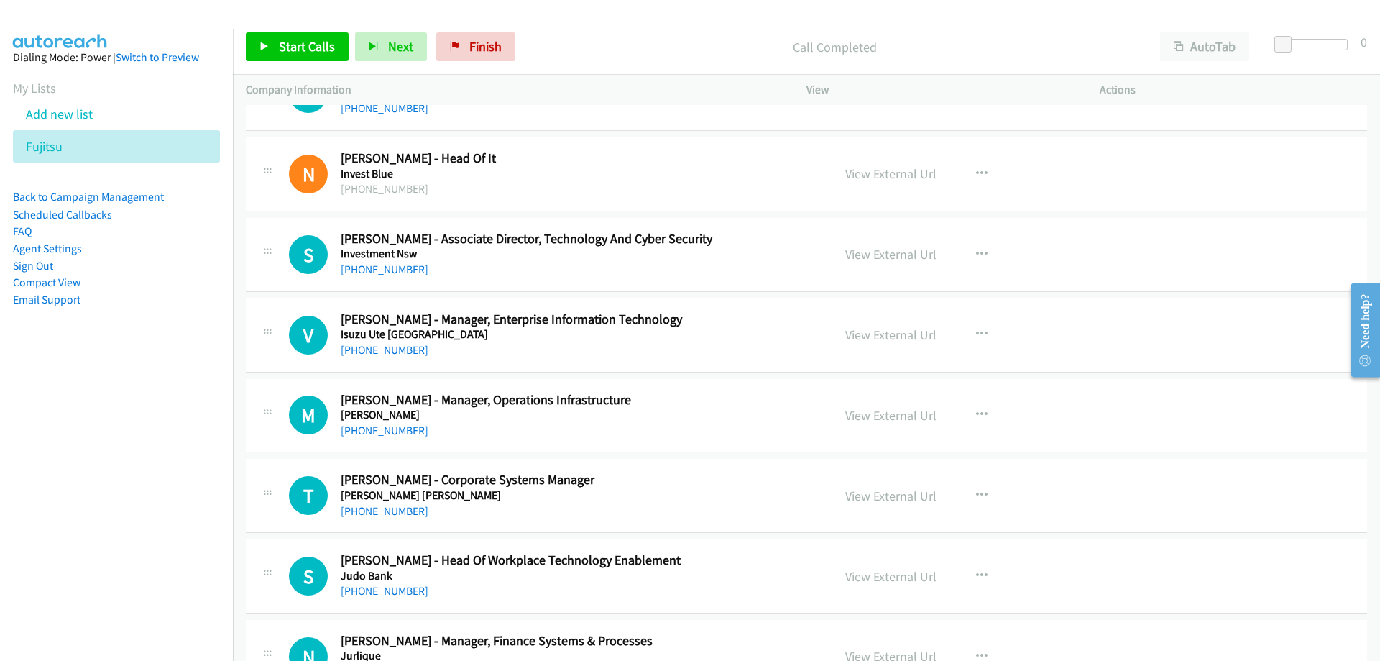
scroll to position [10137, 0]
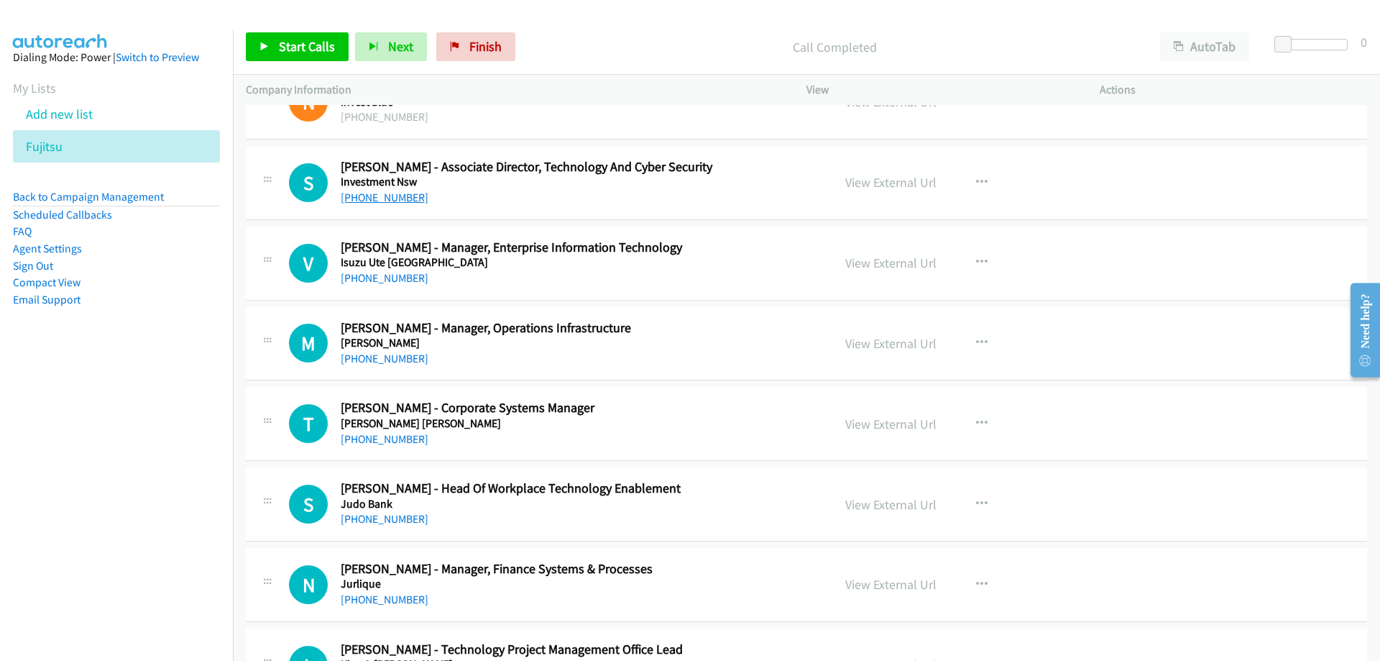
click at [398, 196] on link "[PHONE_NUMBER]" at bounding box center [385, 198] width 88 height 14
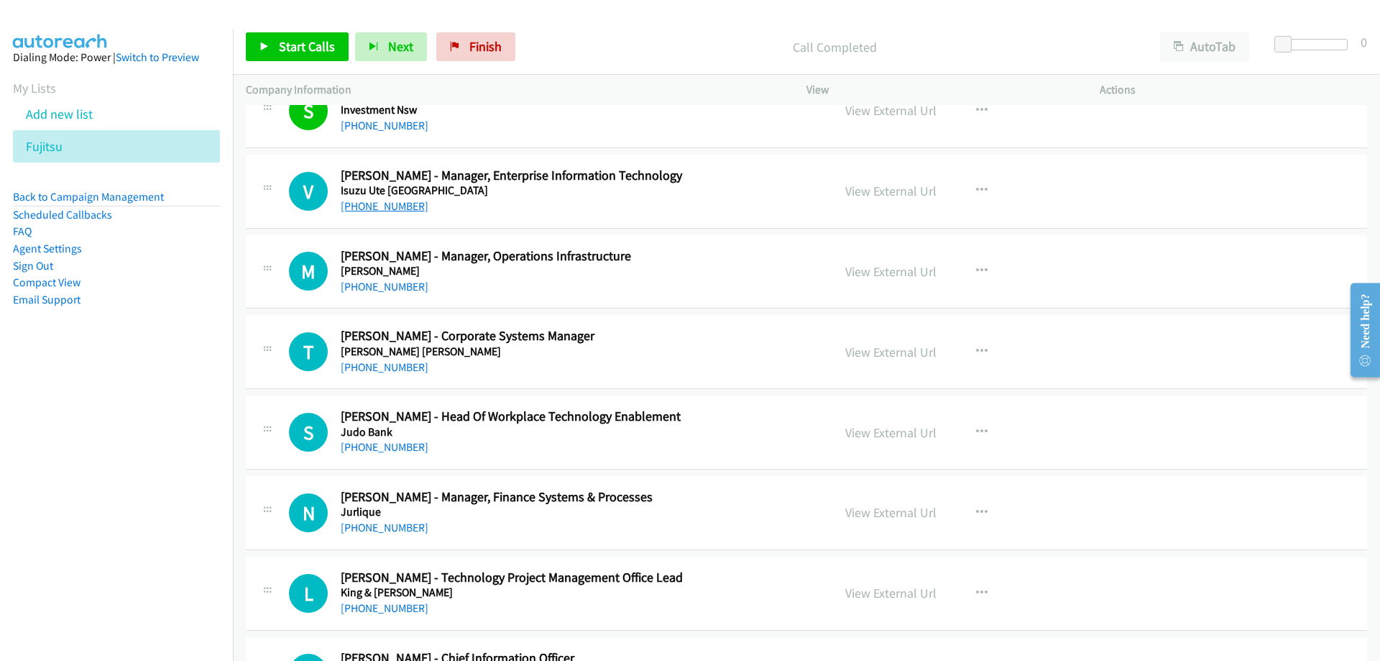
click at [376, 209] on link "[PHONE_NUMBER]" at bounding box center [385, 206] width 88 height 14
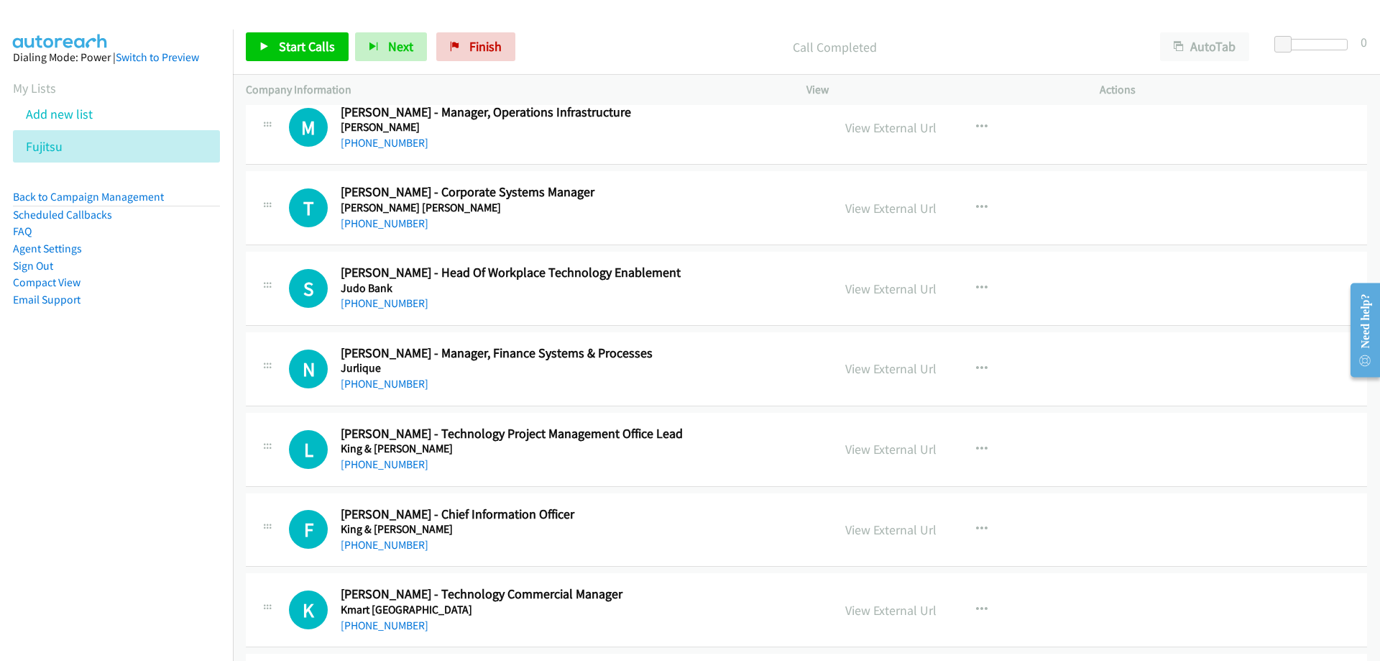
scroll to position [10424, 0]
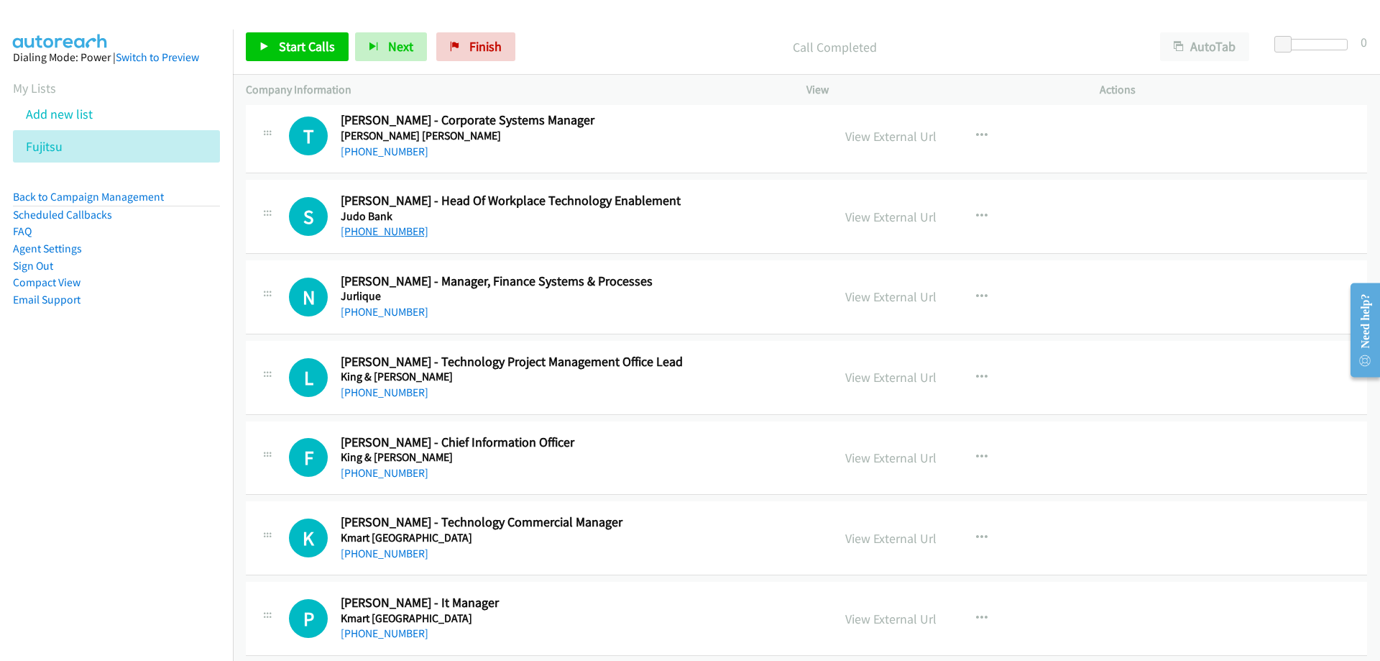
click at [395, 229] on link "[PHONE_NUMBER]" at bounding box center [385, 231] width 88 height 14
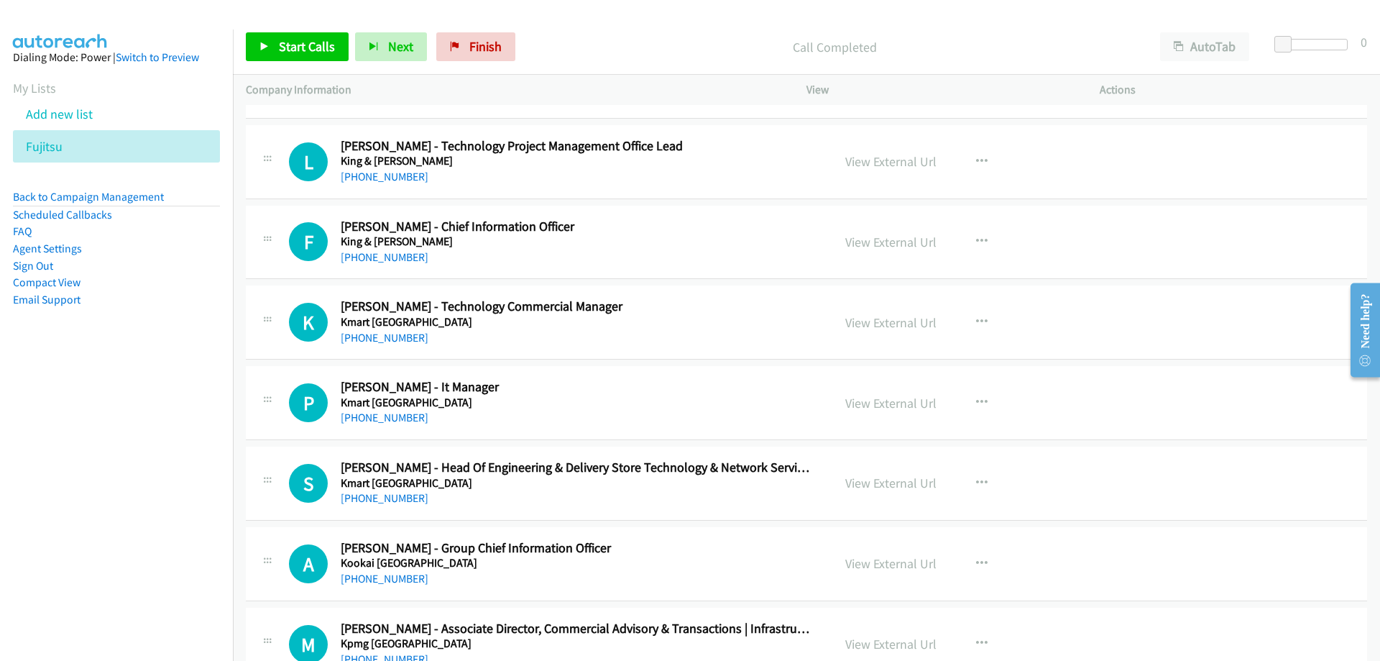
scroll to position [10712, 0]
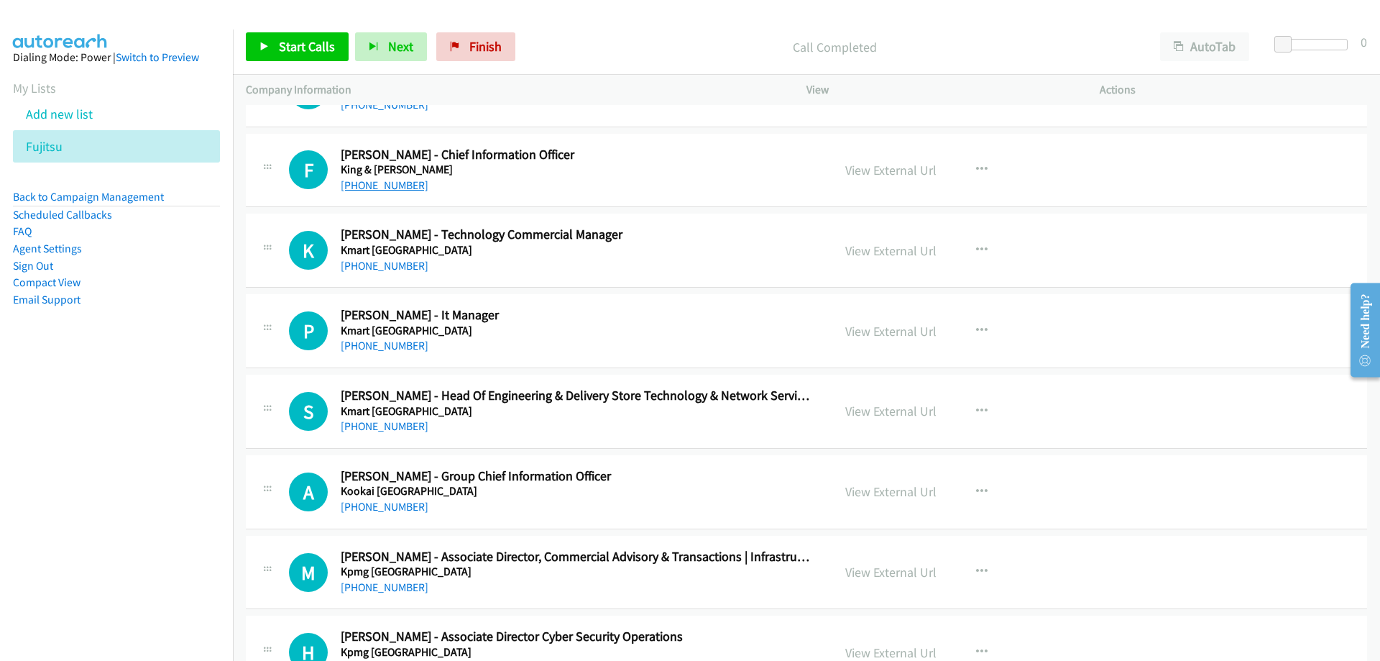
click at [398, 185] on link "[PHONE_NUMBER]" at bounding box center [385, 185] width 88 height 14
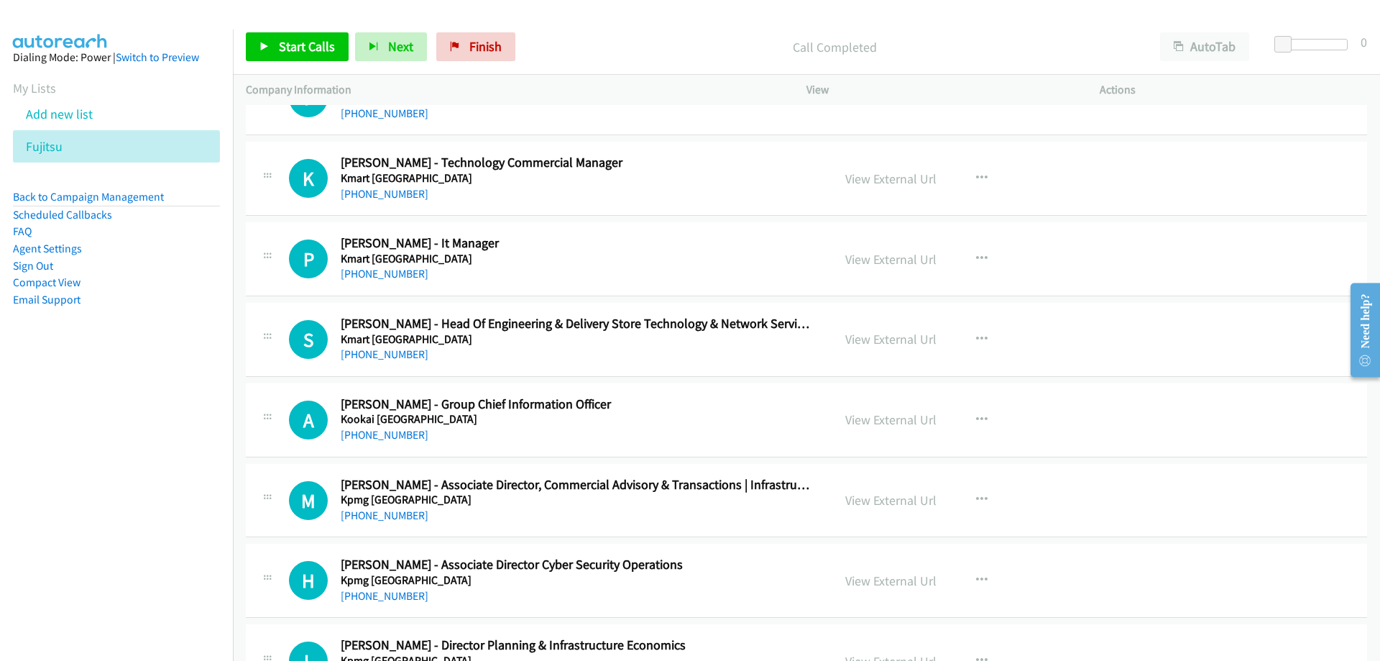
scroll to position [10856, 0]
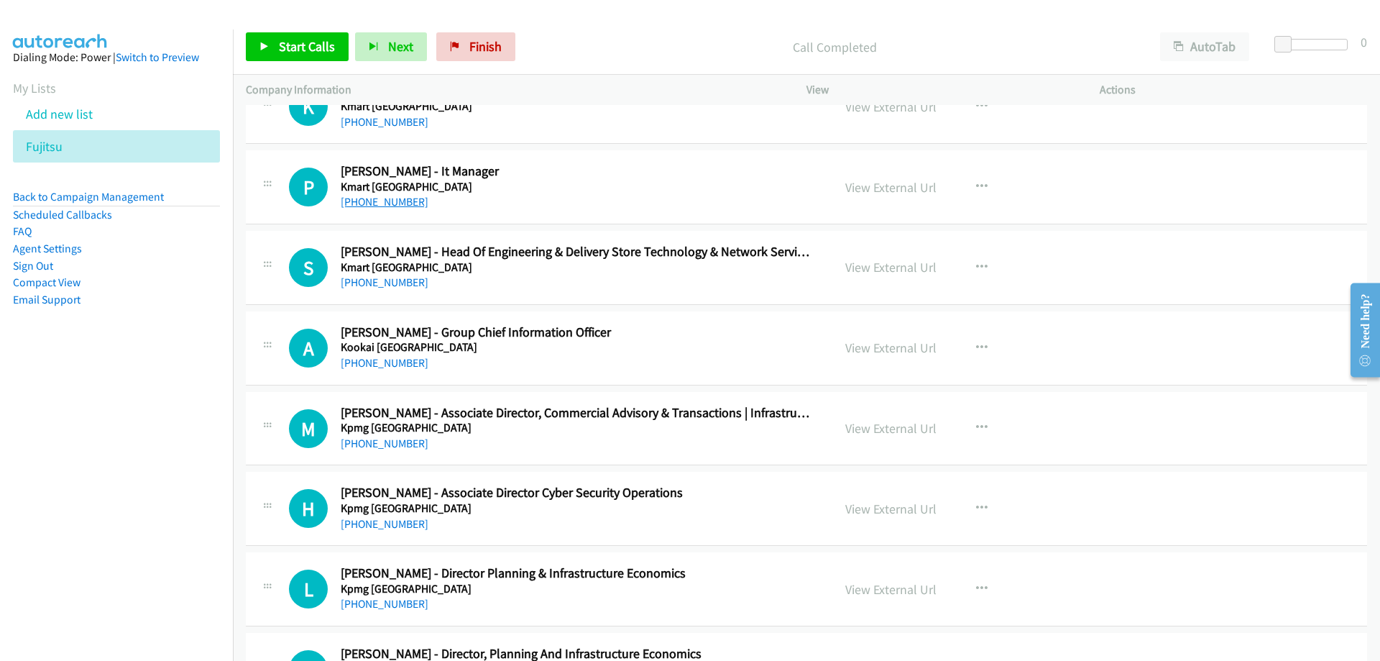
click at [404, 202] on link "[PHONE_NUMBER]" at bounding box center [385, 202] width 88 height 14
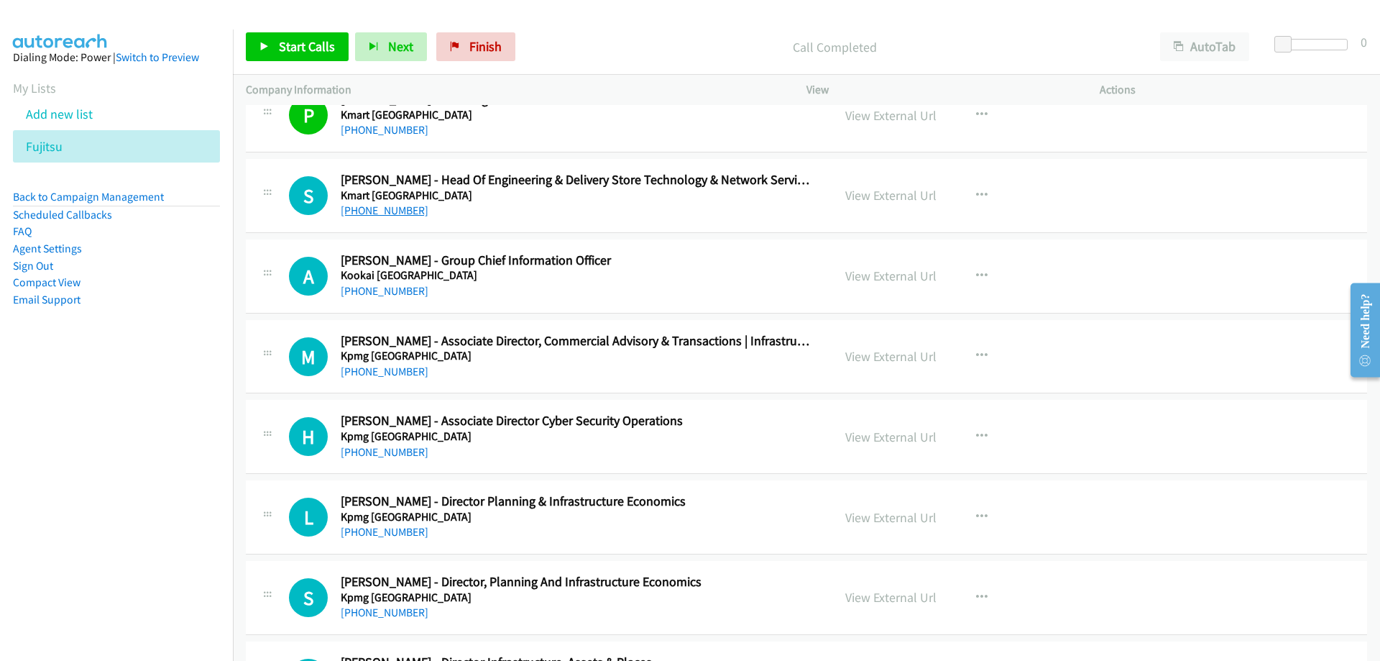
click at [371, 212] on link "[PHONE_NUMBER]" at bounding box center [385, 210] width 88 height 14
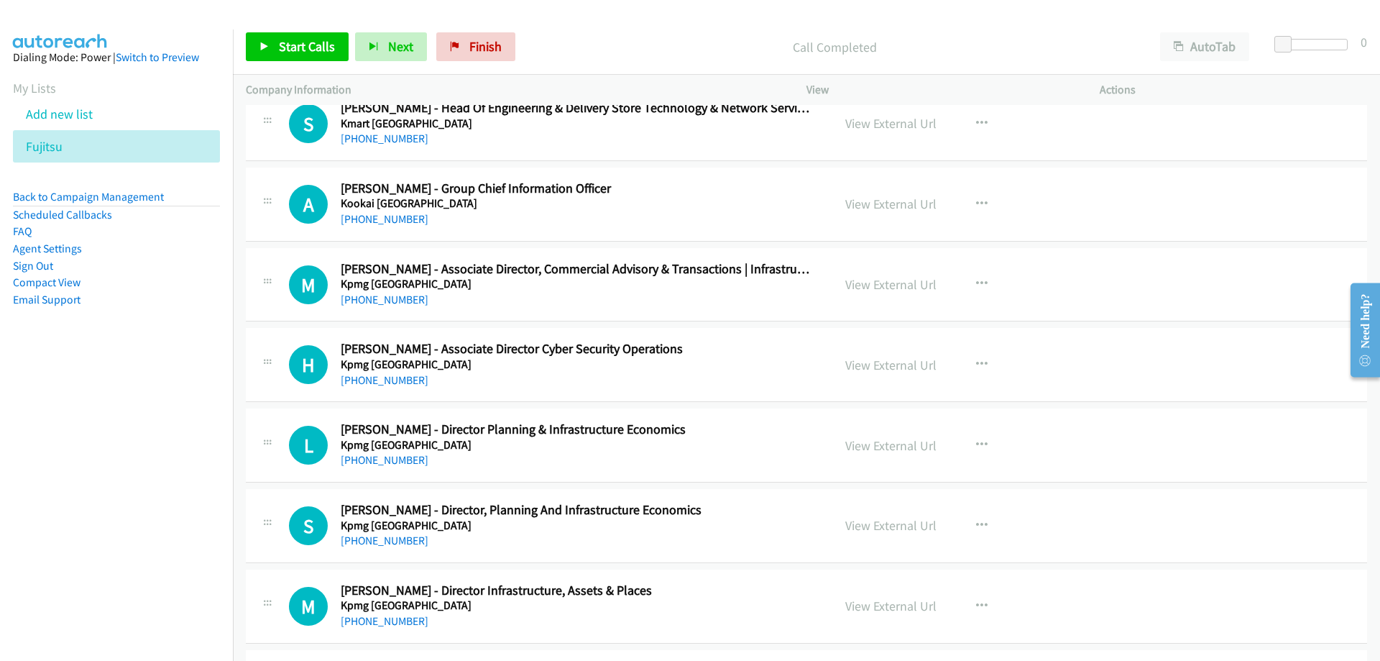
scroll to position [11072, 0]
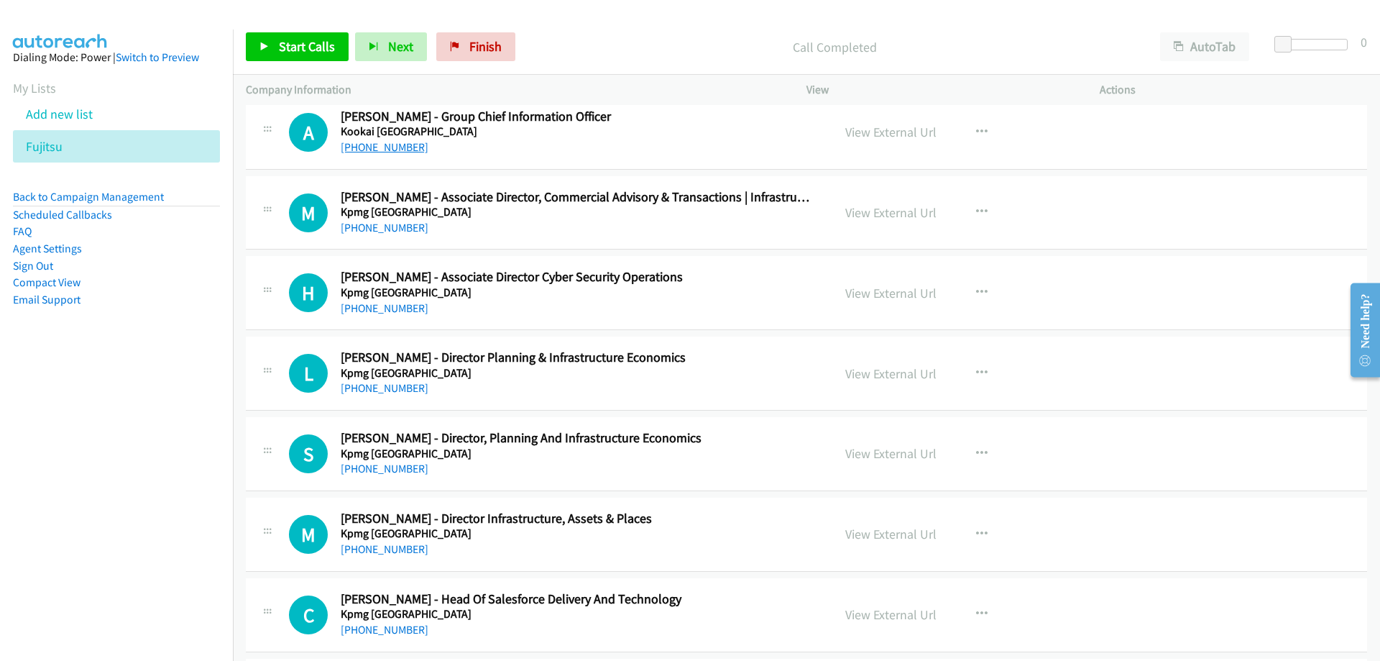
click at [400, 144] on link "[PHONE_NUMBER]" at bounding box center [385, 147] width 88 height 14
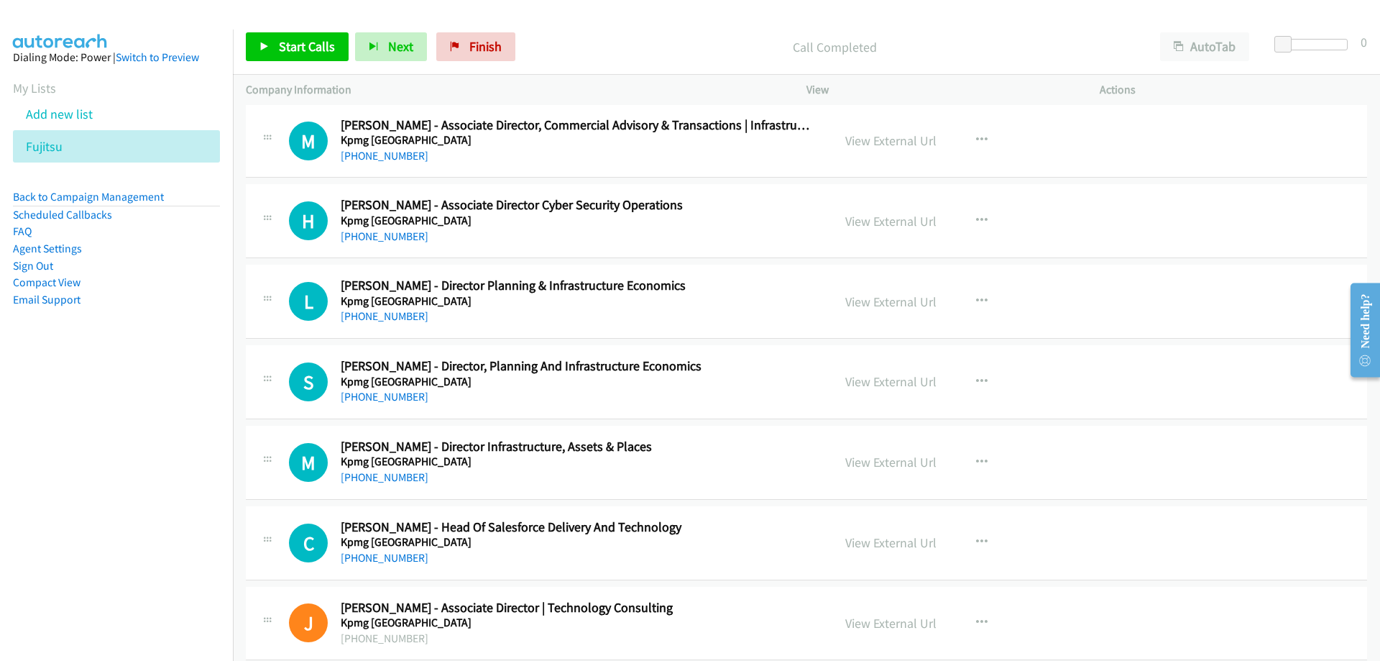
scroll to position [11215, 0]
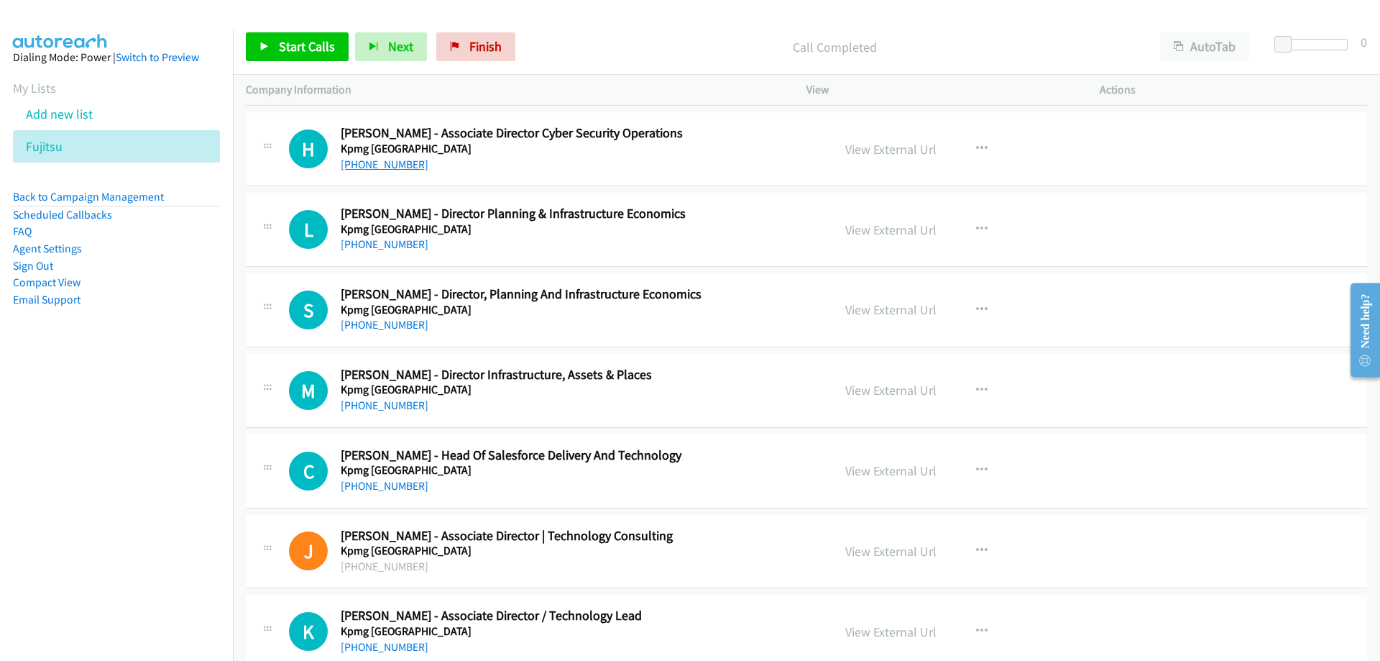
click at [404, 165] on link "[PHONE_NUMBER]" at bounding box center [385, 164] width 88 height 14
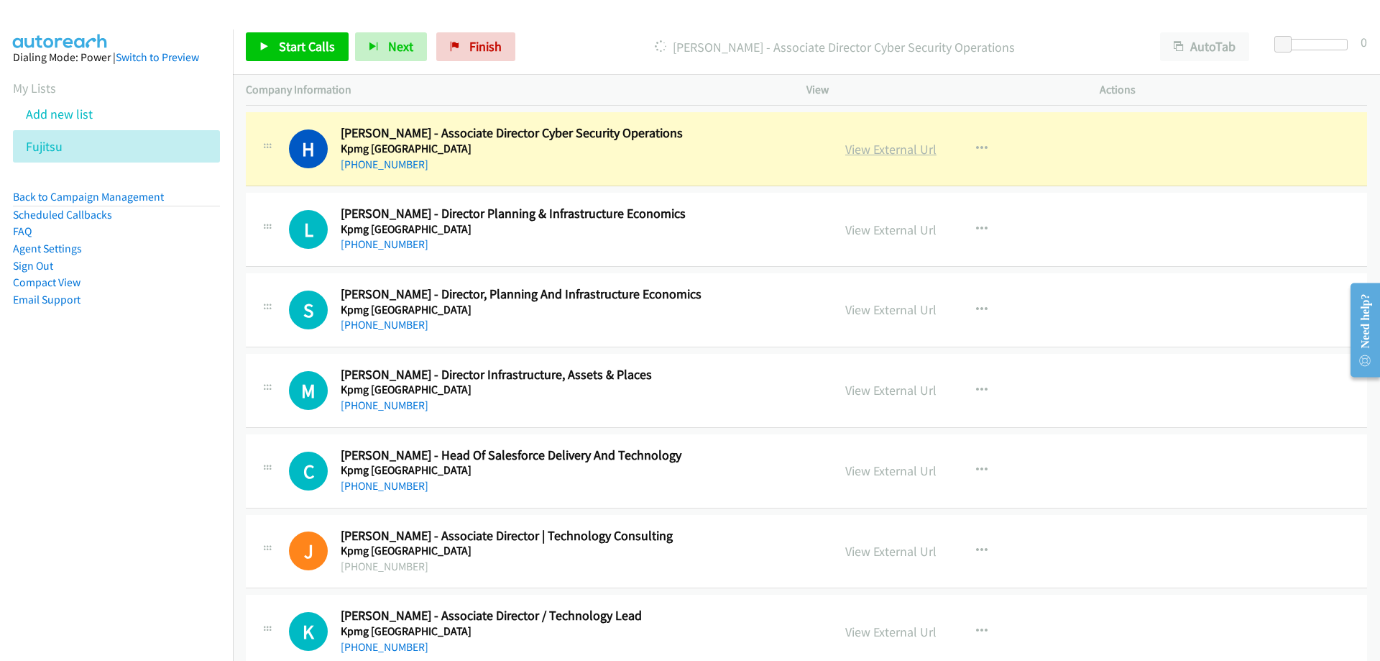
click at [893, 137] on div "View External Url View External Url Schedule/Manage Callback Start Calls Here R…" at bounding box center [986, 148] width 306 height 47
click at [894, 142] on link "View External Url" at bounding box center [890, 149] width 91 height 17
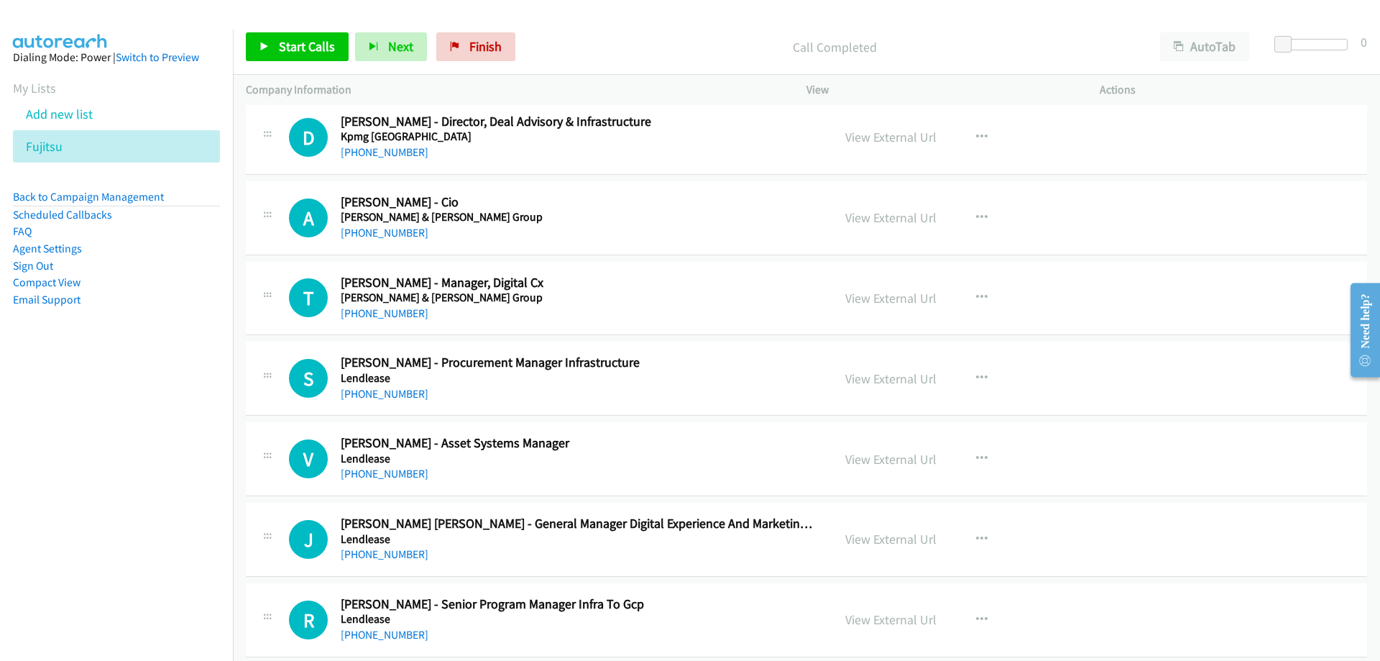
scroll to position [13228, 0]
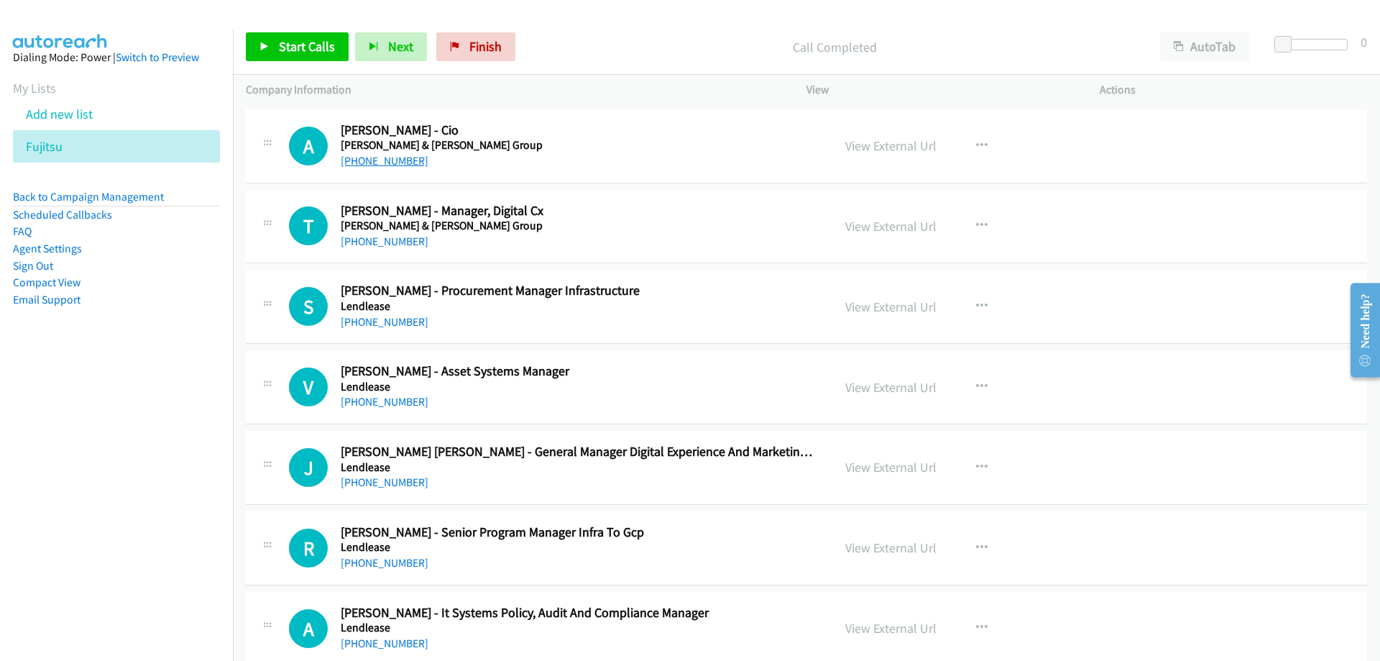
click at [377, 166] on link "[PHONE_NUMBER]" at bounding box center [385, 161] width 88 height 14
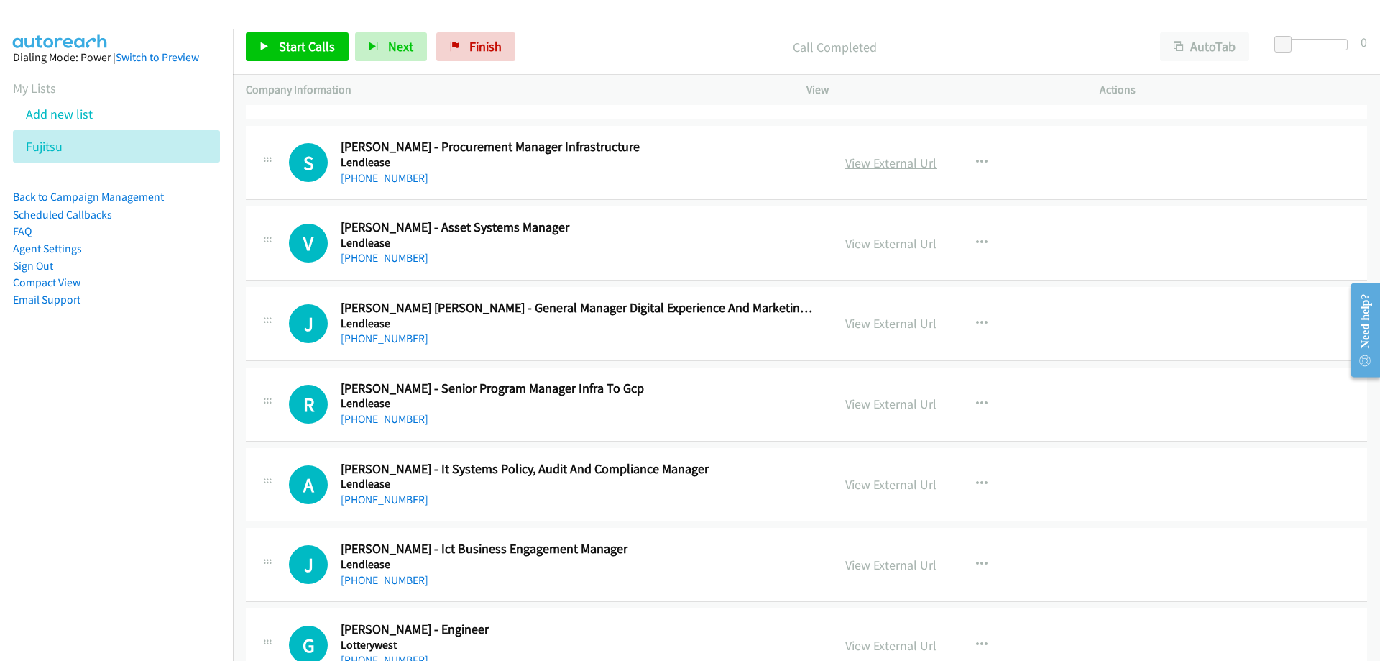
click at [858, 160] on link "View External Url" at bounding box center [890, 163] width 91 height 17
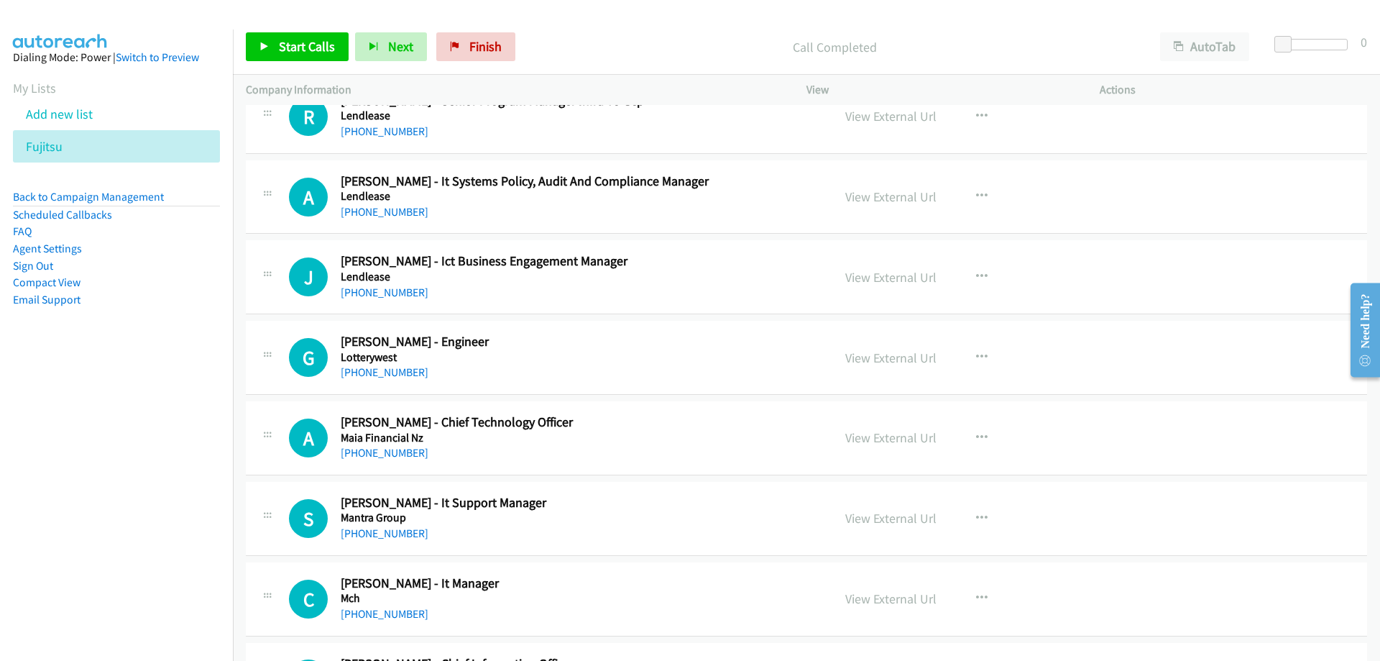
scroll to position [13588, 0]
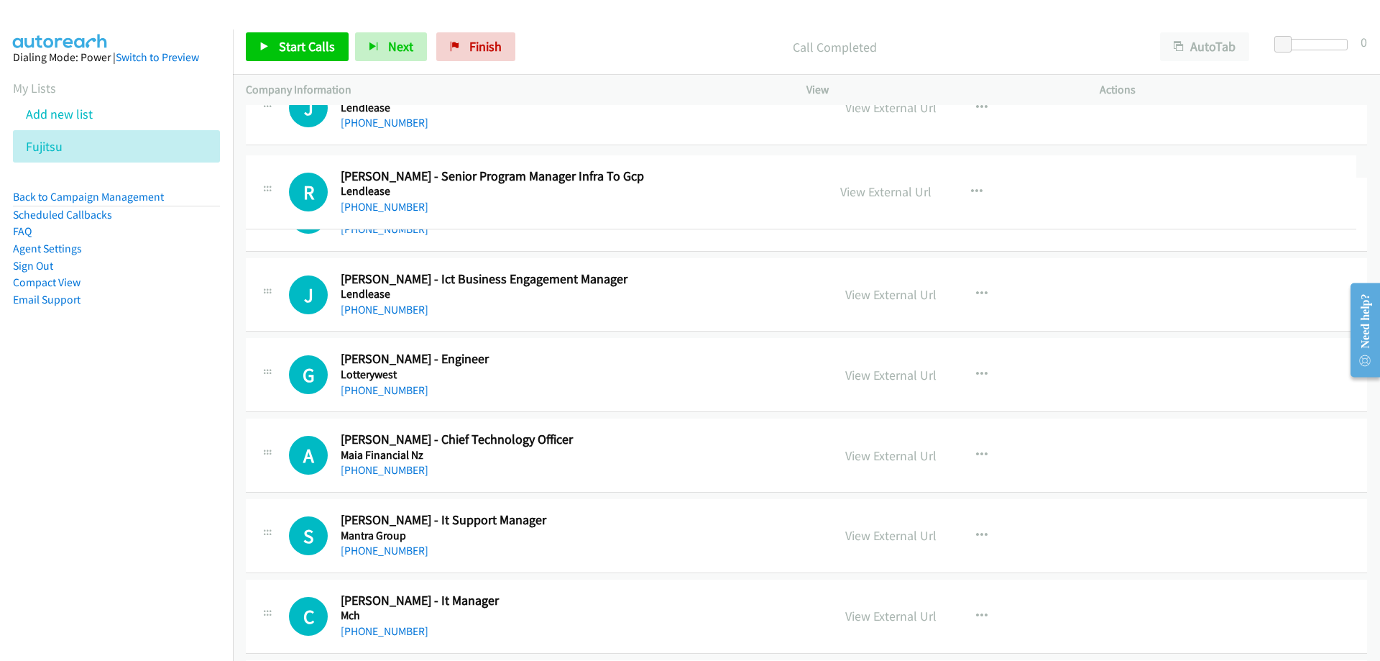
drag, startPoint x: 647, startPoint y: 167, endPoint x: 592, endPoint y: 170, distance: 54.8
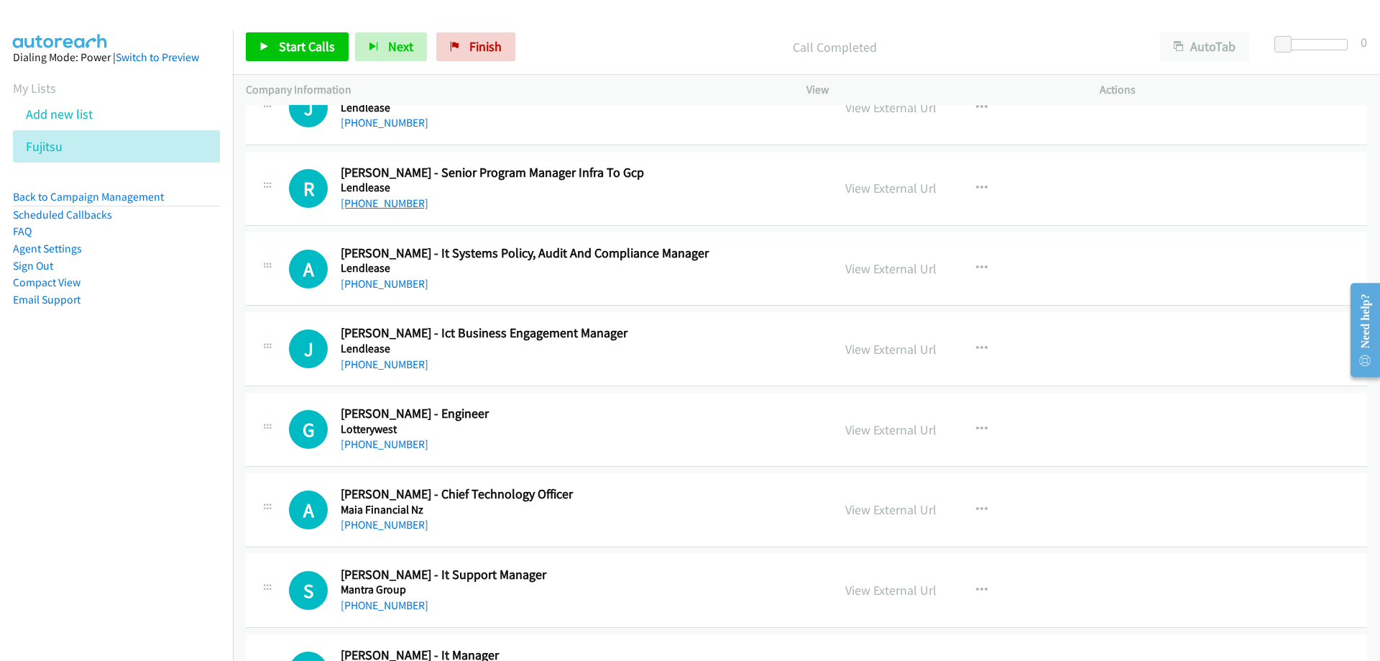
click at [408, 204] on link "[PHONE_NUMBER]" at bounding box center [385, 203] width 88 height 14
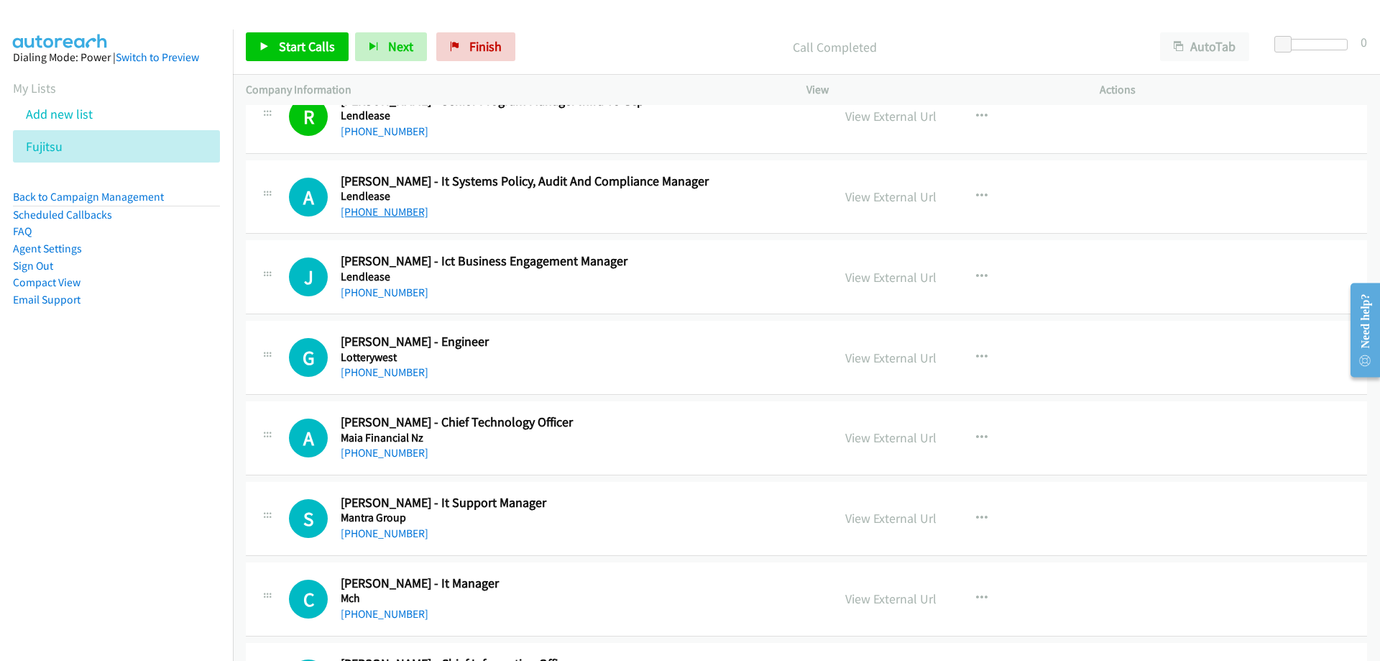
click at [398, 208] on link "[PHONE_NUMBER]" at bounding box center [385, 212] width 88 height 14
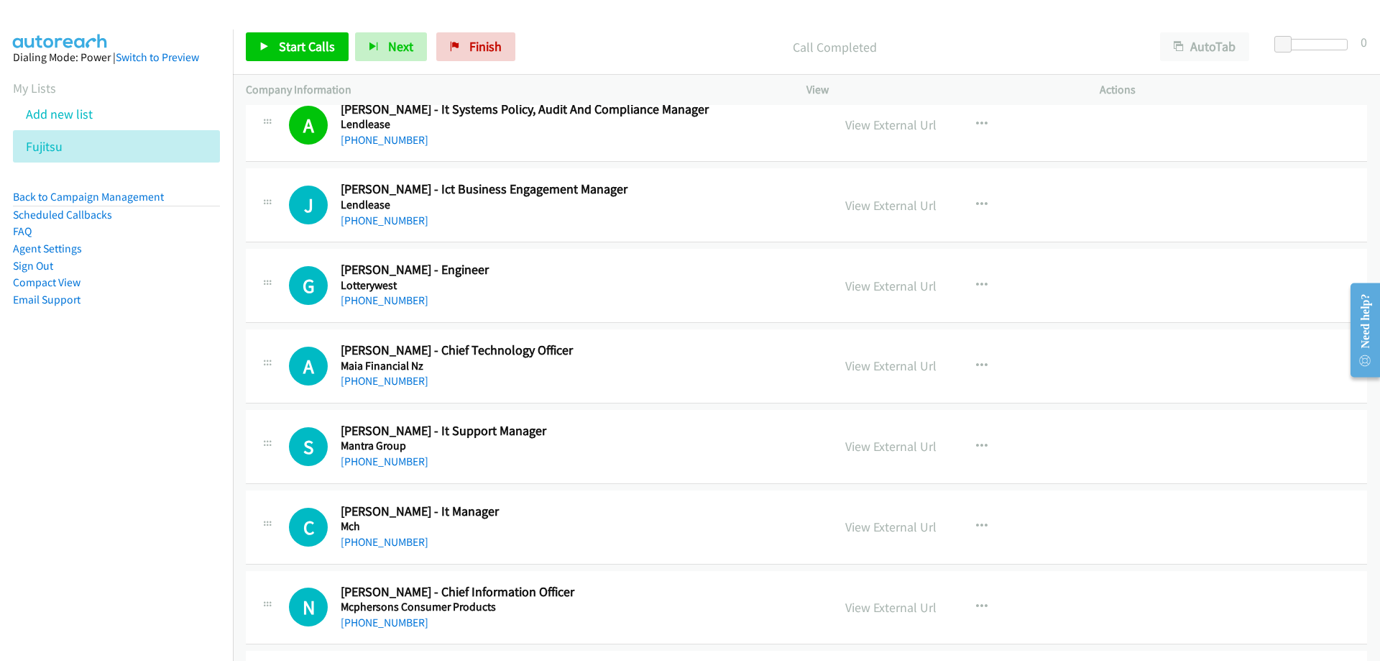
scroll to position [13803, 0]
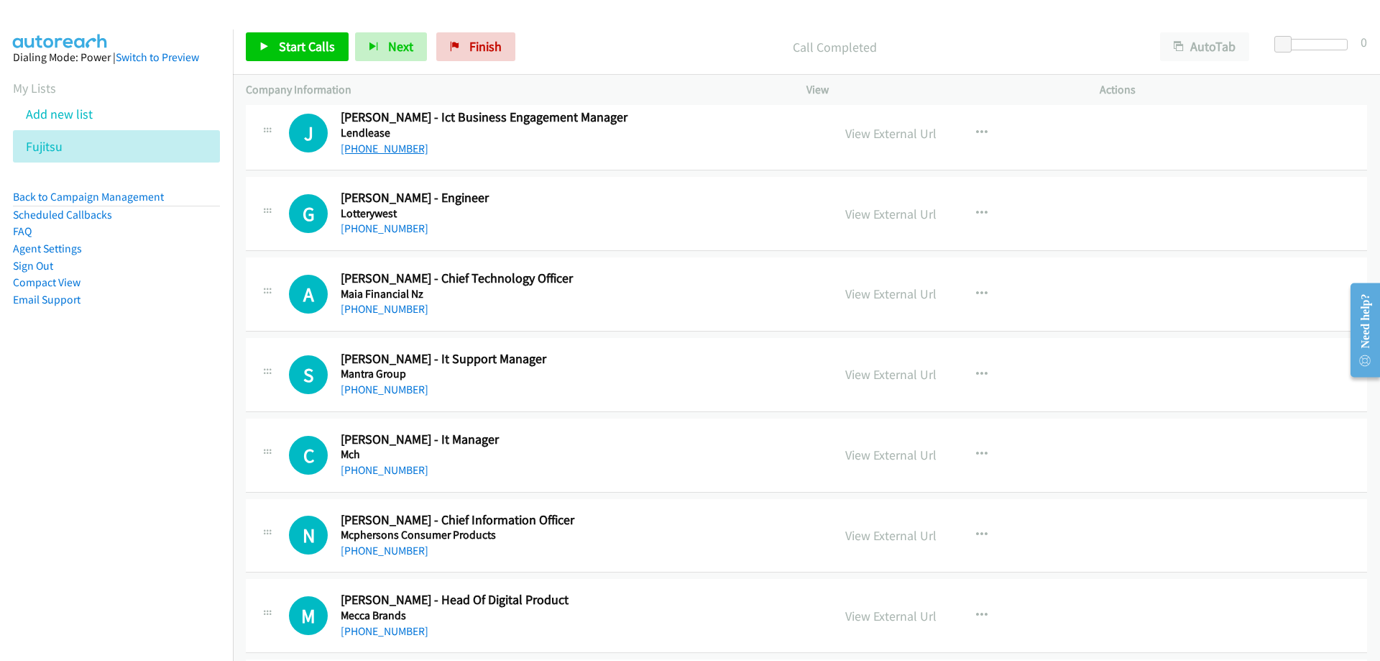
click at [408, 151] on link "[PHONE_NUMBER]" at bounding box center [385, 149] width 88 height 14
click at [410, 150] on link "[PHONE_NUMBER]" at bounding box center [385, 149] width 88 height 14
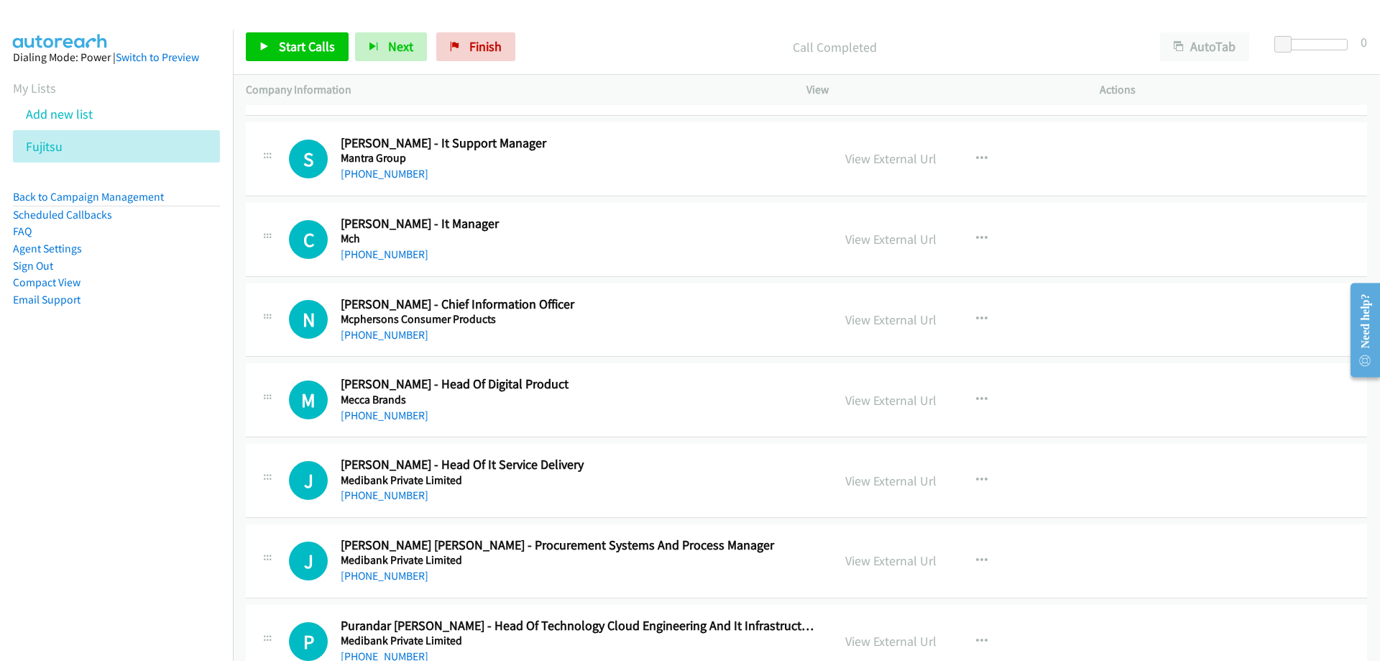
scroll to position [14091, 0]
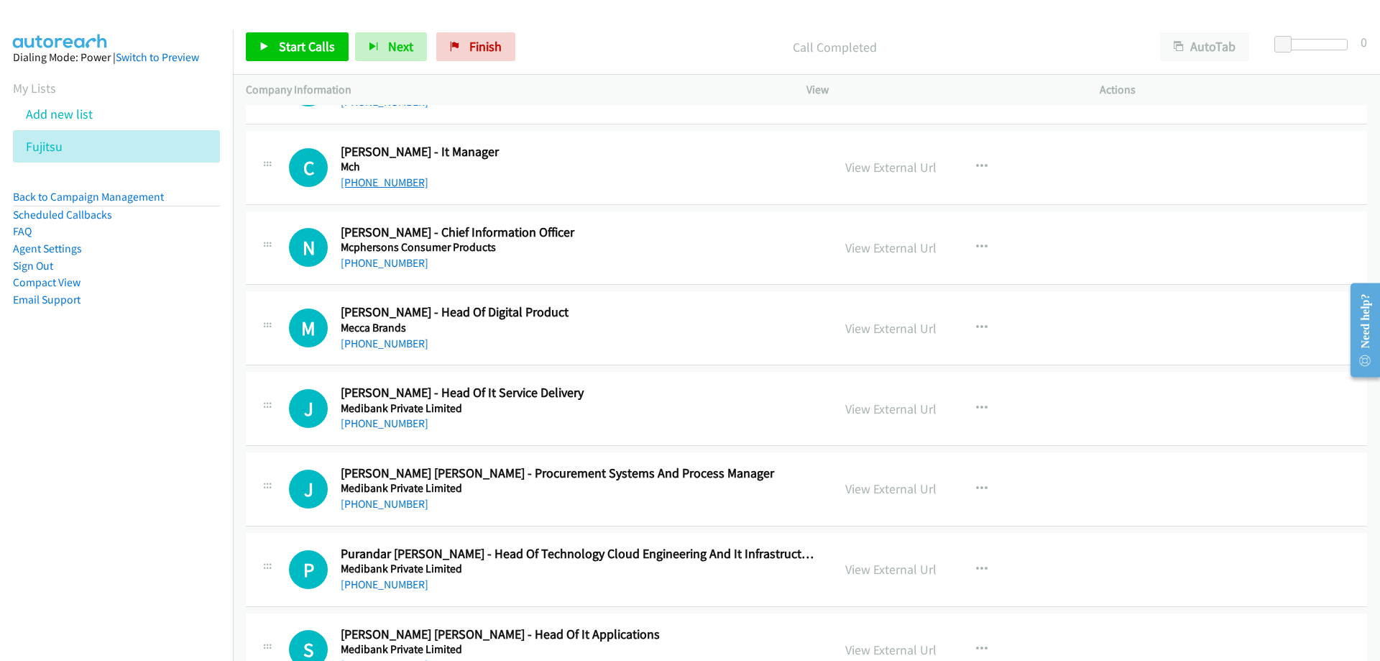
click at [400, 185] on link "[PHONE_NUMBER]" at bounding box center [385, 182] width 88 height 14
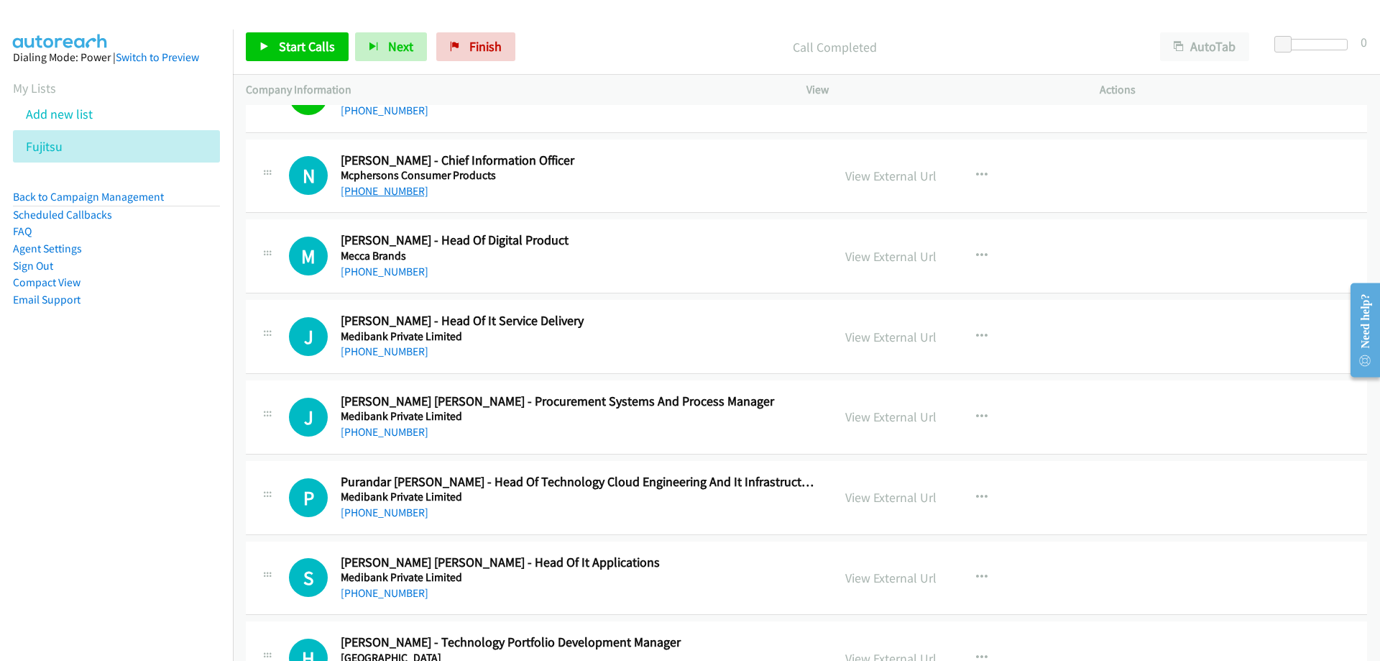
click at [376, 191] on link "[PHONE_NUMBER]" at bounding box center [385, 191] width 88 height 14
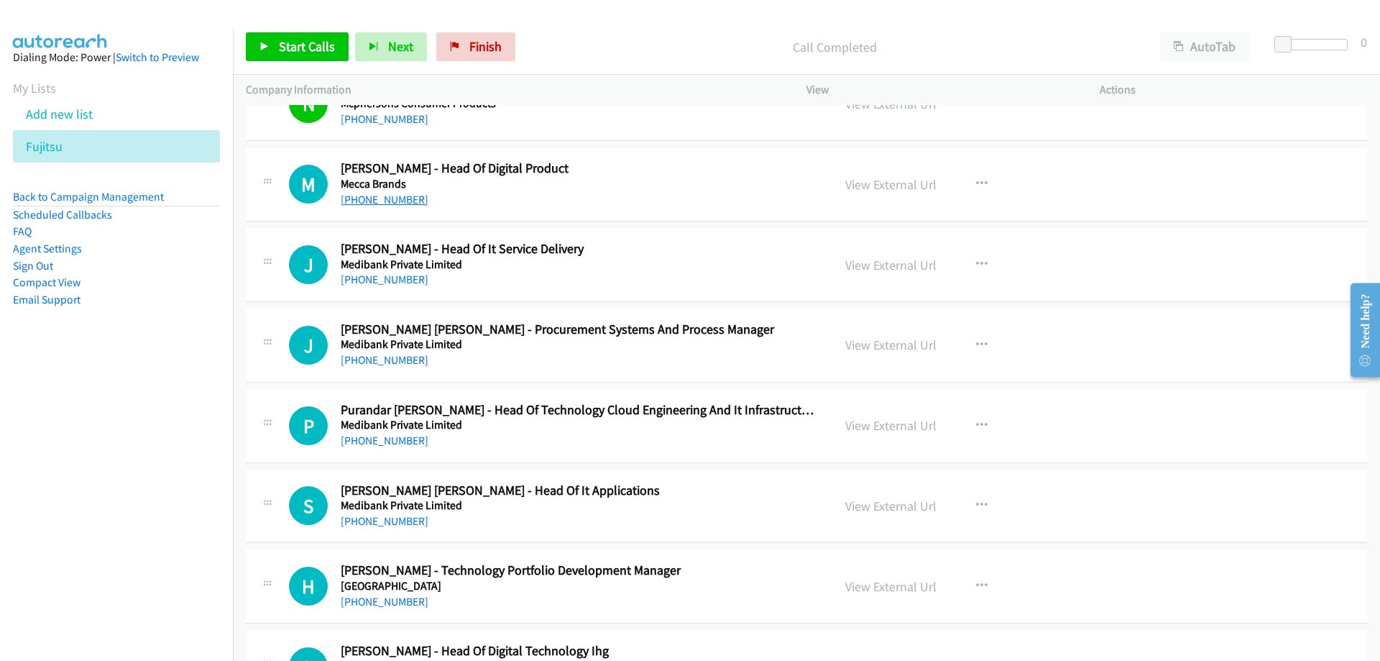
click at [389, 198] on link "[PHONE_NUMBER]" at bounding box center [385, 200] width 88 height 14
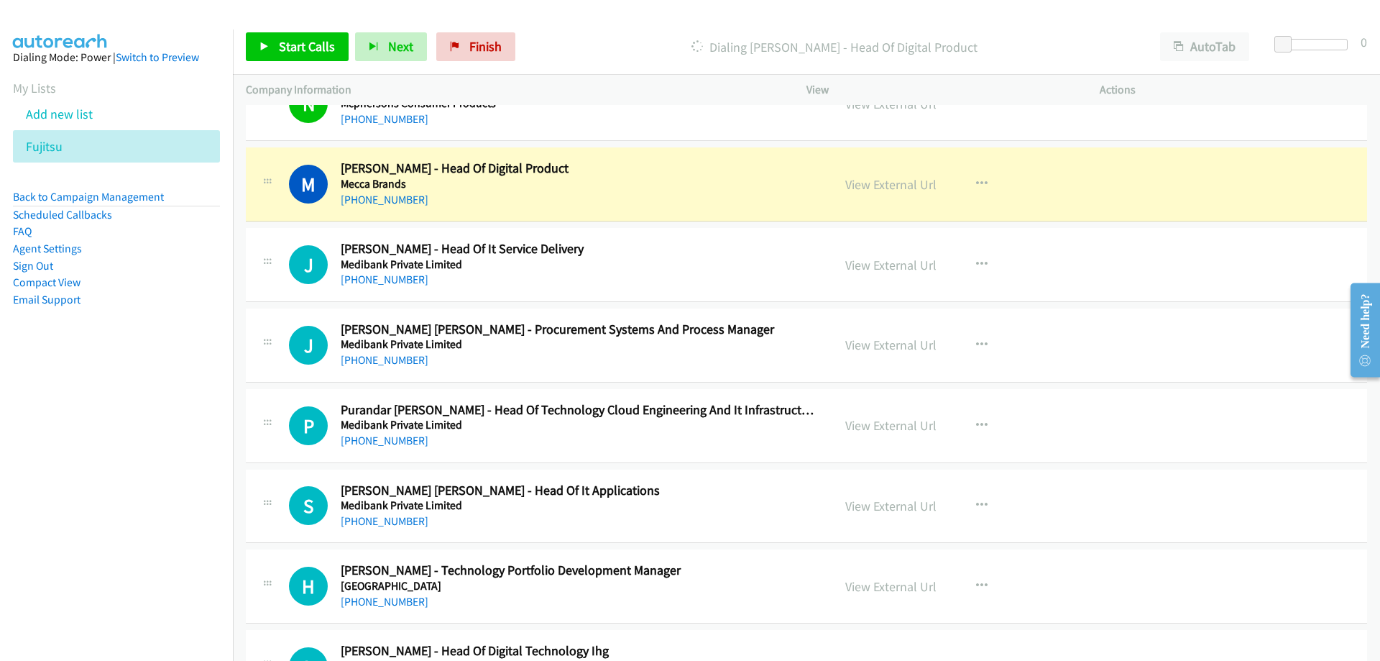
scroll to position [14307, 0]
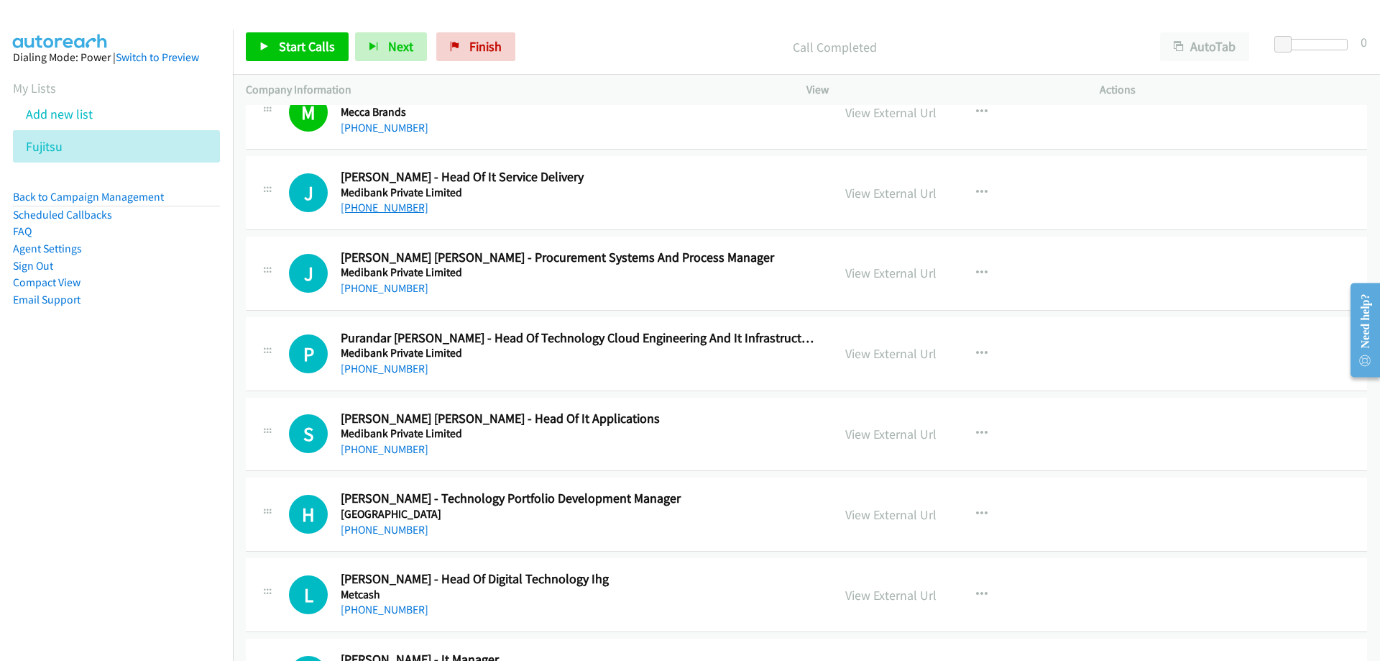
click at [413, 208] on link "[PHONE_NUMBER]" at bounding box center [385, 208] width 88 height 14
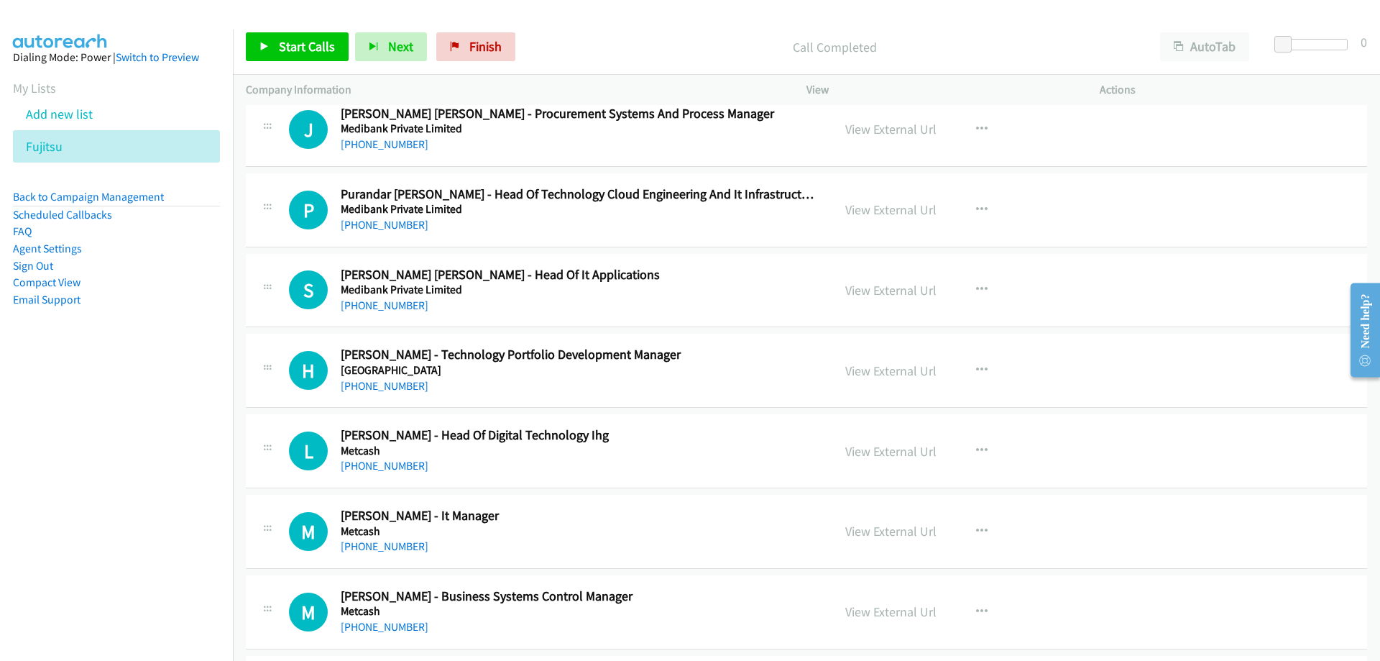
scroll to position [14522, 0]
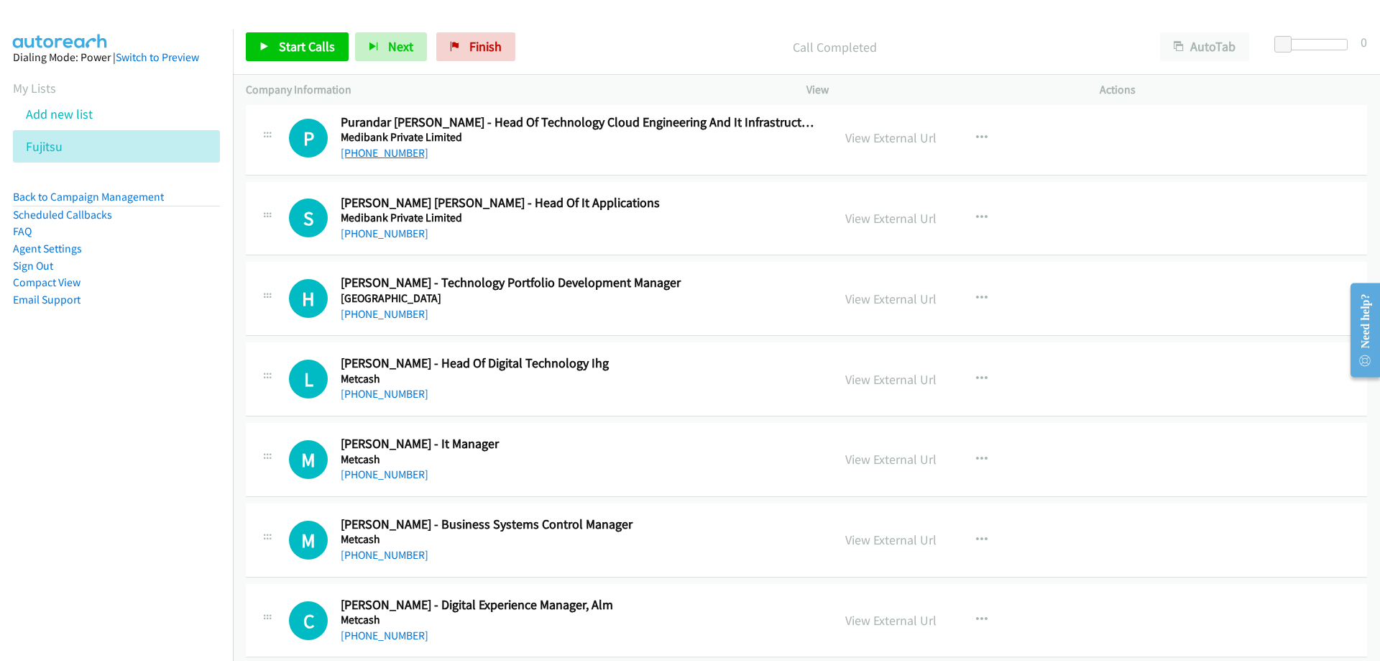
click at [395, 154] on link "[PHONE_NUMBER]" at bounding box center [385, 153] width 88 height 14
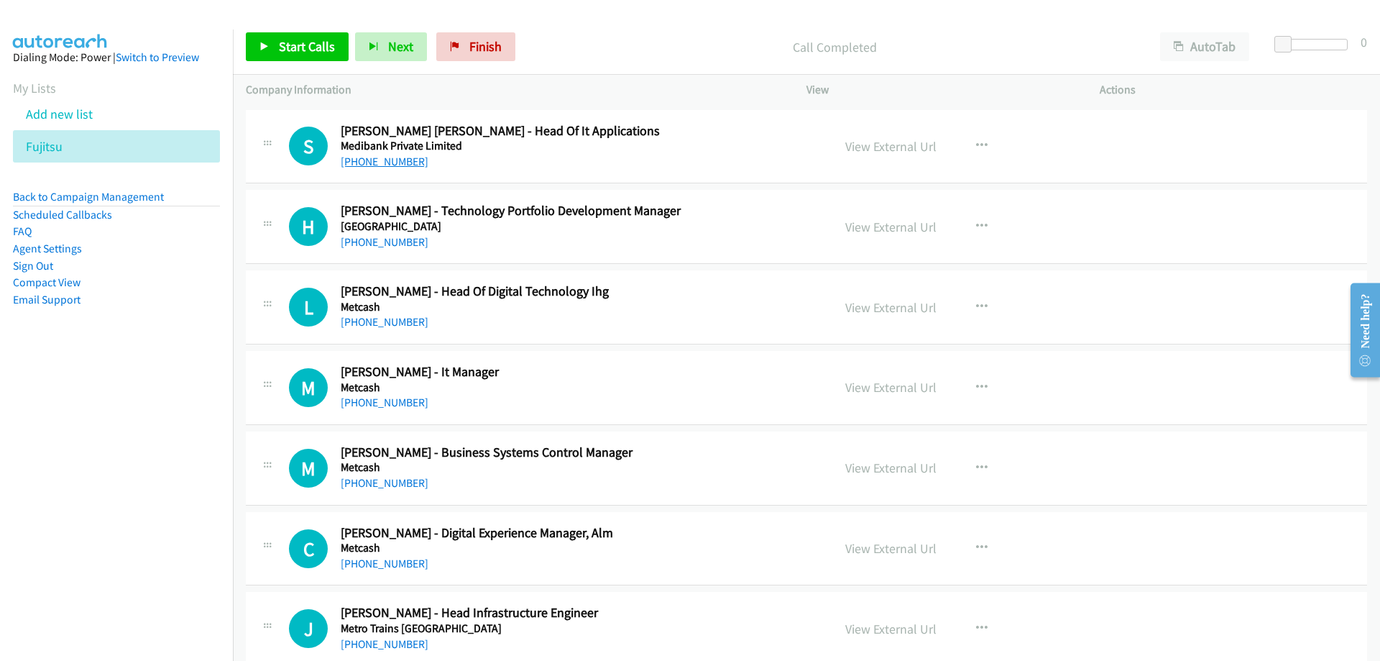
click at [381, 162] on link "[PHONE_NUMBER]" at bounding box center [385, 162] width 88 height 14
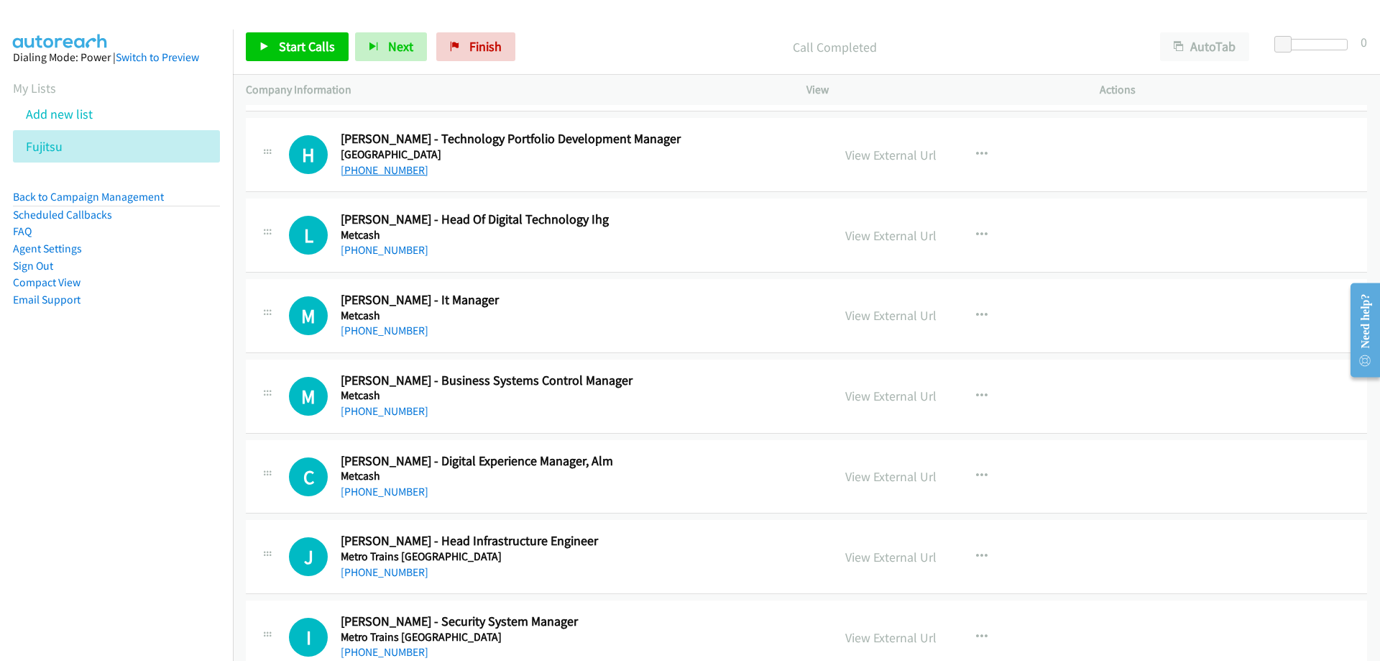
click at [396, 174] on link "[PHONE_NUMBER]" at bounding box center [385, 170] width 88 height 14
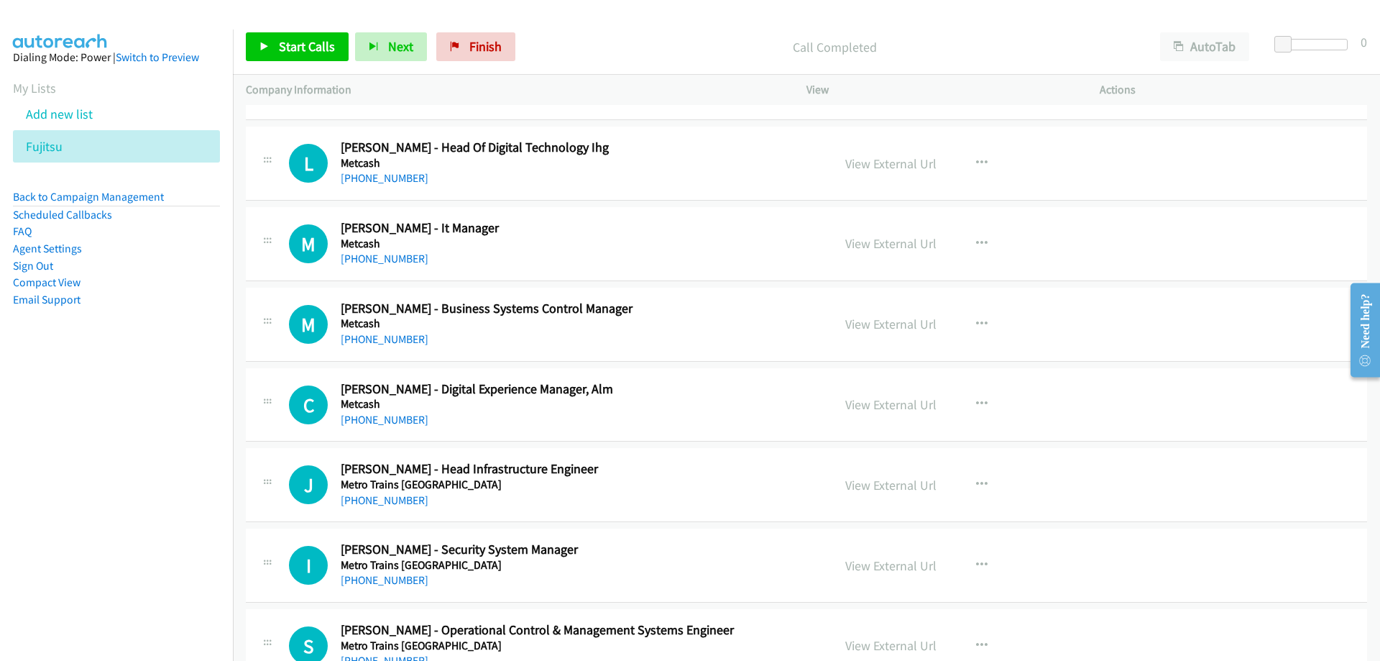
click at [395, 171] on link "[PHONE_NUMBER]" at bounding box center [385, 178] width 88 height 14
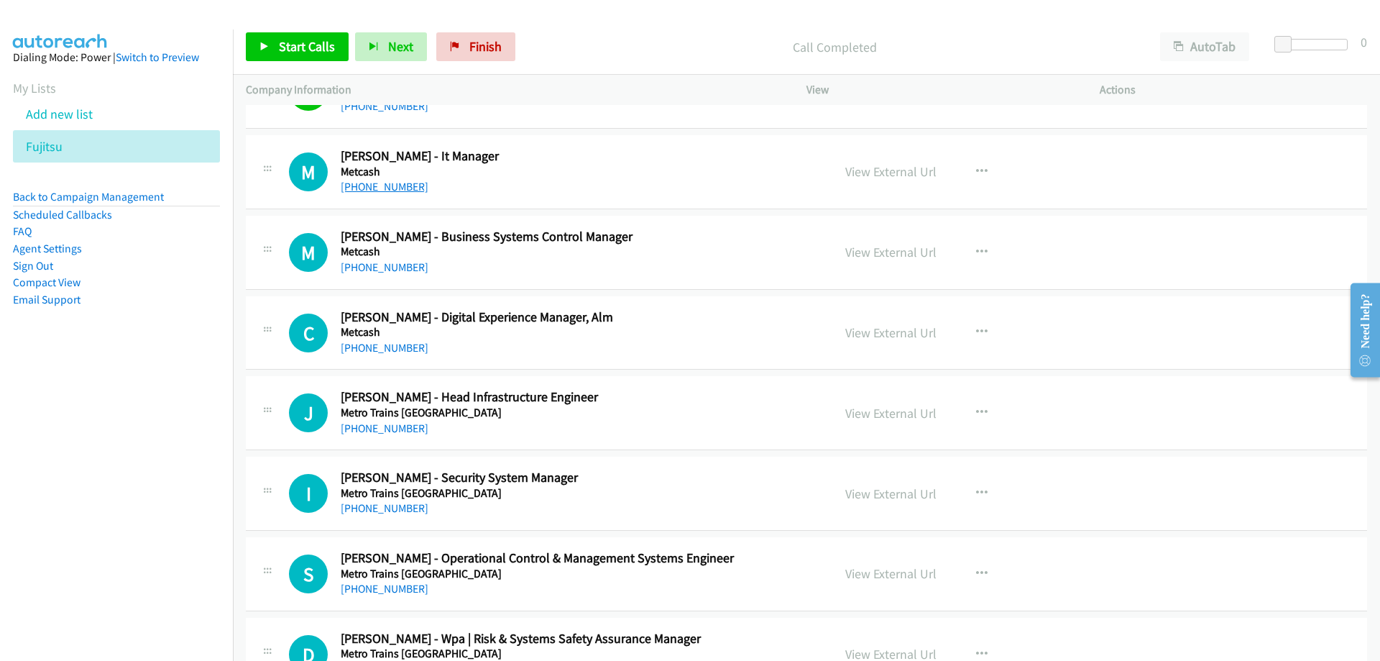
click at [405, 185] on link "[PHONE_NUMBER]" at bounding box center [385, 187] width 88 height 14
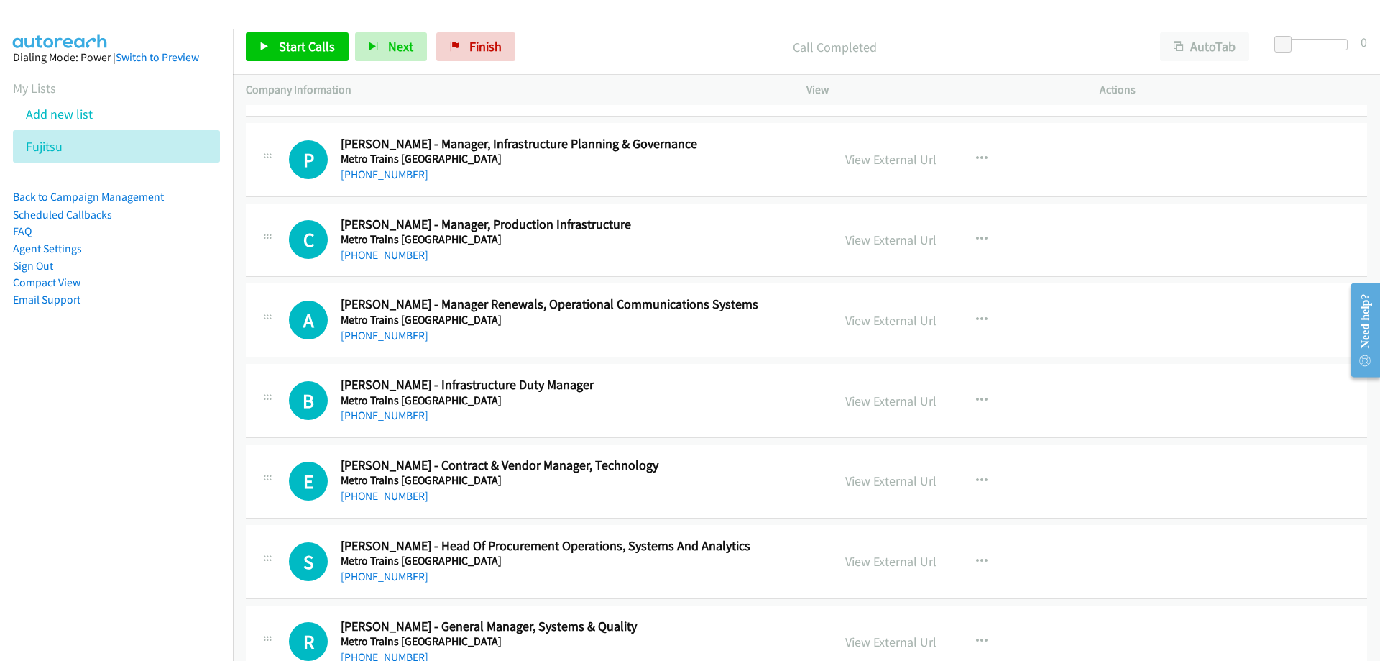
scroll to position [15457, 0]
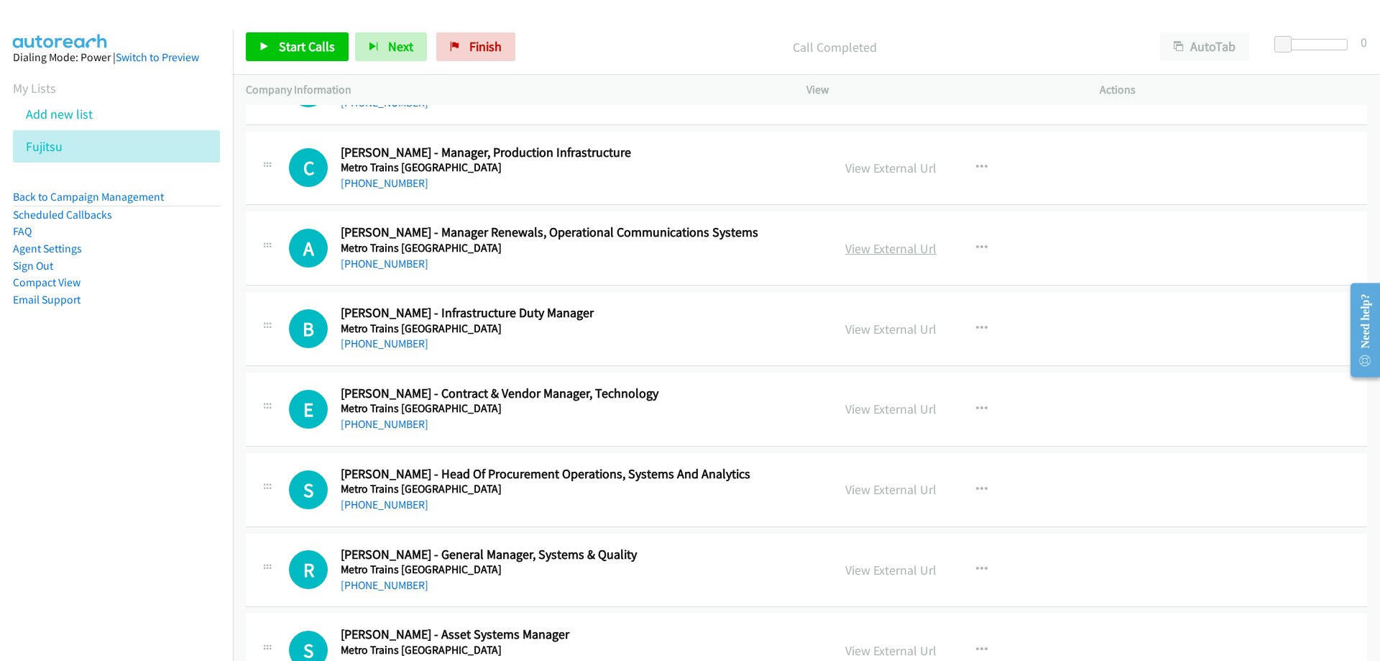
click at [871, 245] on link "View External Url" at bounding box center [890, 248] width 91 height 17
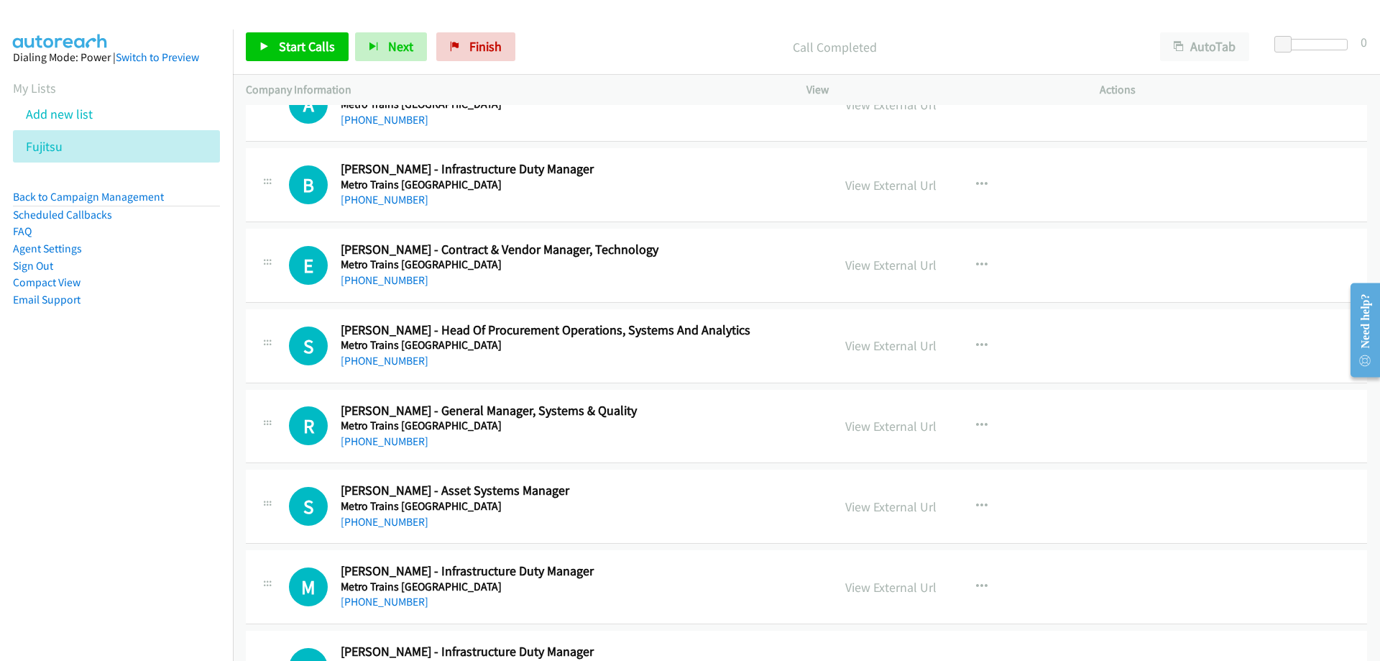
scroll to position [15673, 0]
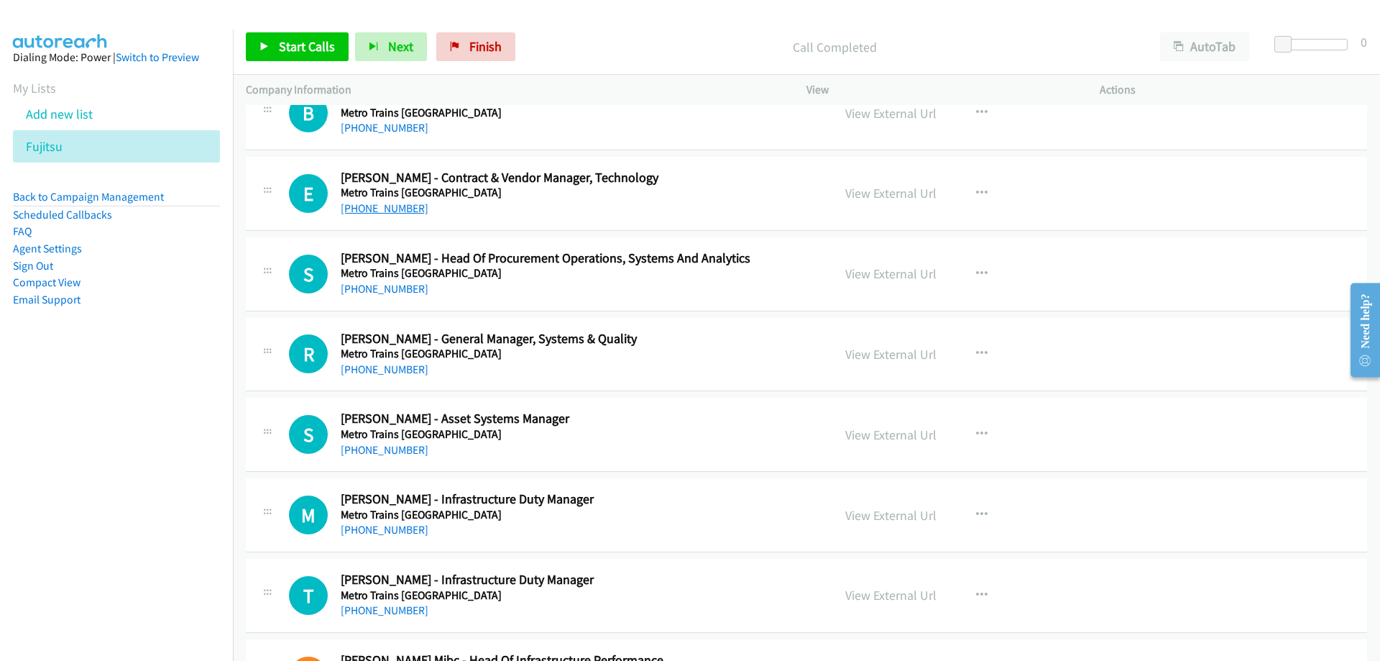
click at [387, 208] on link "[PHONE_NUMBER]" at bounding box center [385, 208] width 88 height 14
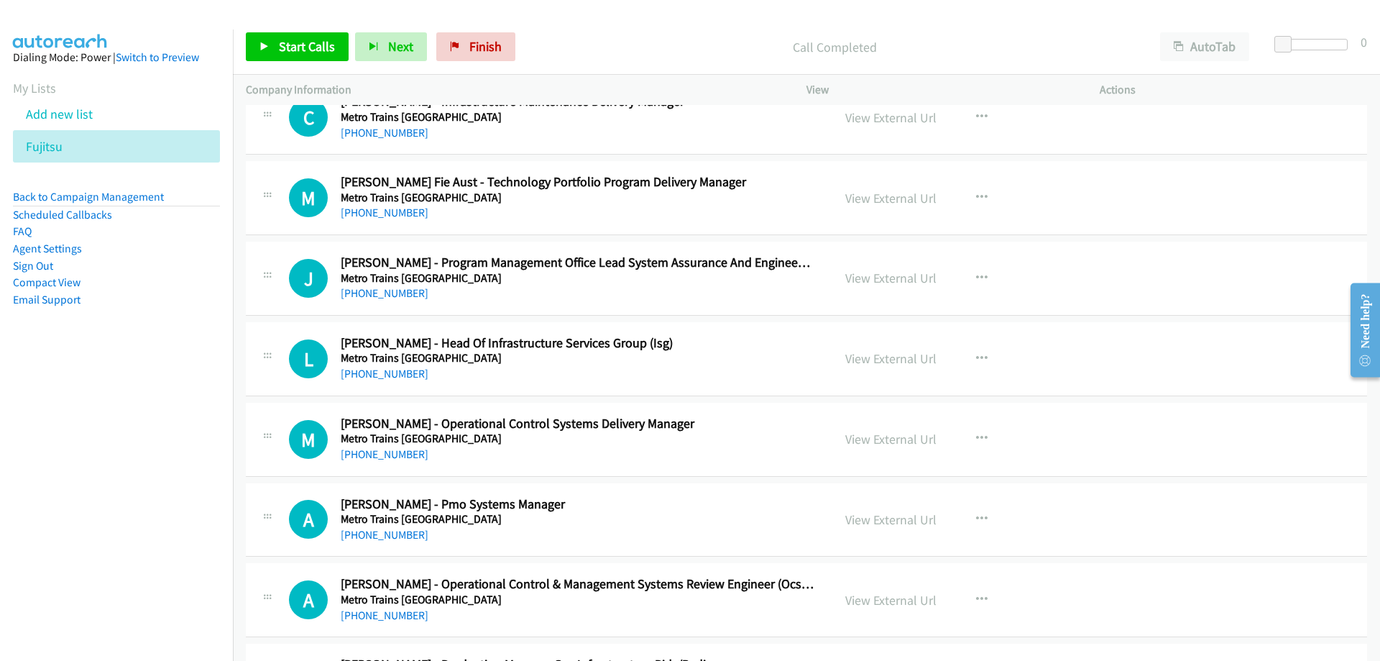
scroll to position [16464, 0]
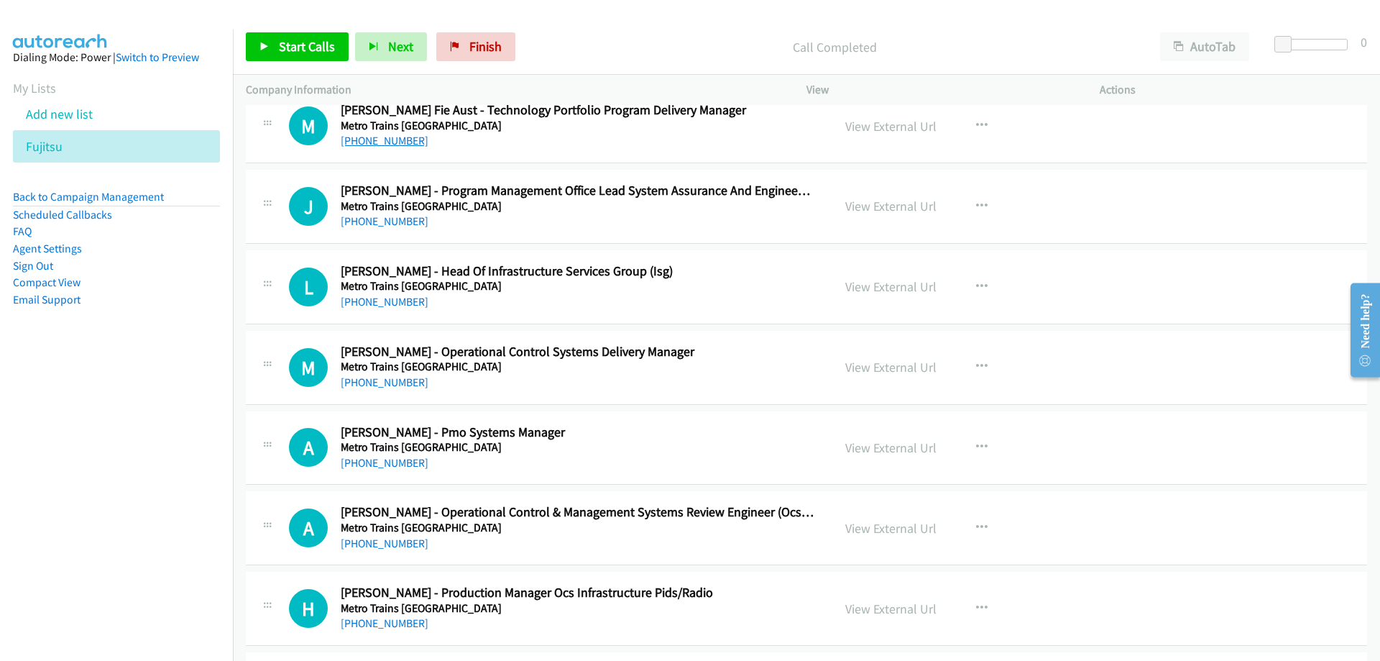
click at [393, 141] on link "[PHONE_NUMBER]" at bounding box center [385, 141] width 88 height 14
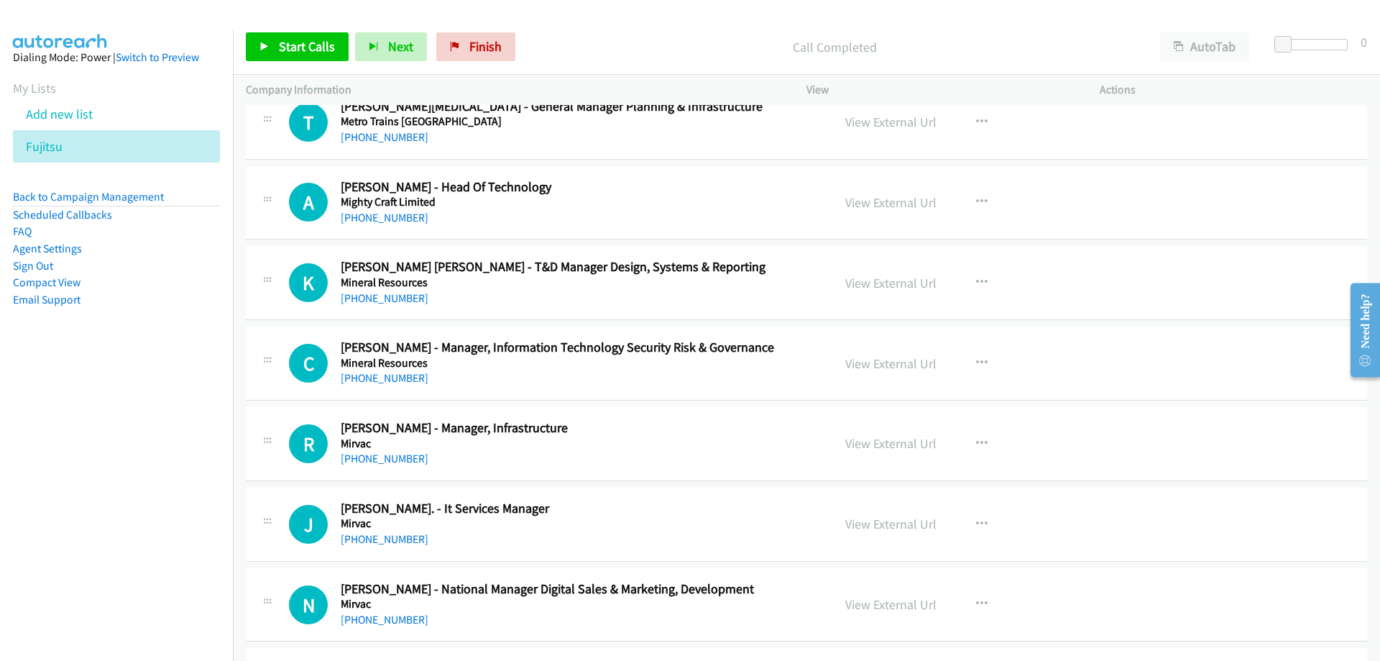
scroll to position [17182, 0]
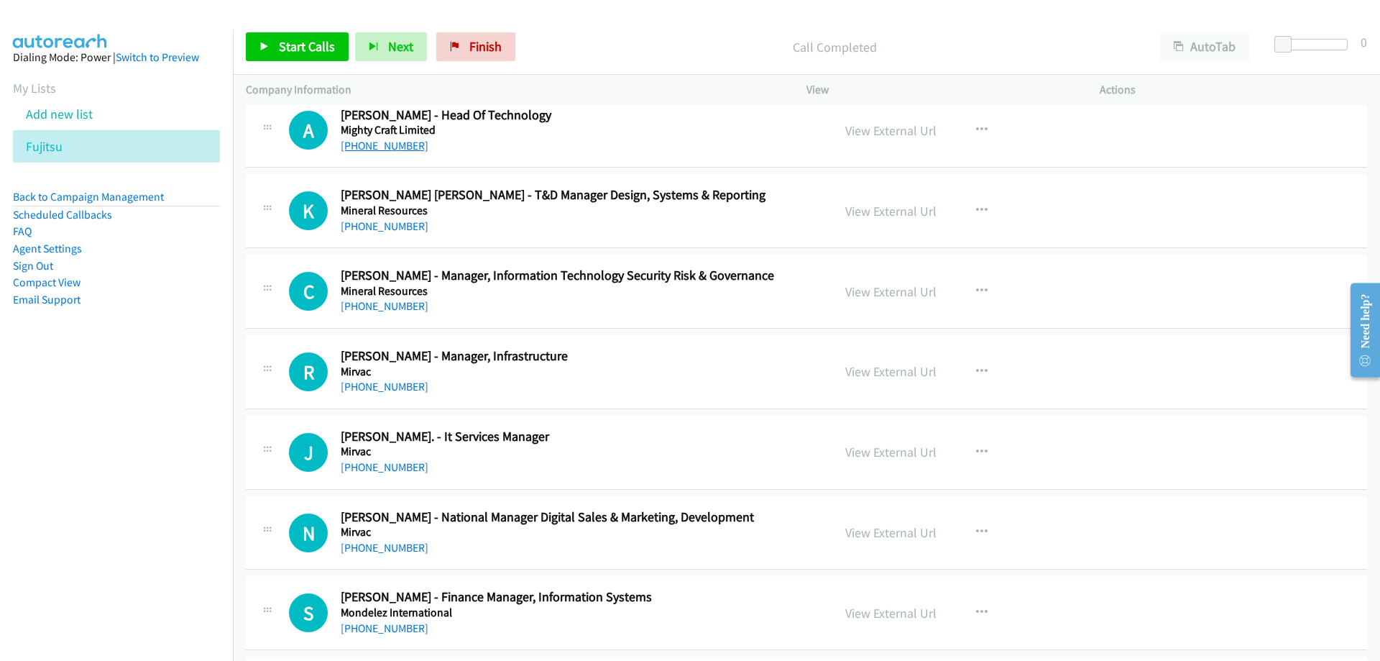
click at [396, 145] on link "[PHONE_NUMBER]" at bounding box center [385, 146] width 88 height 14
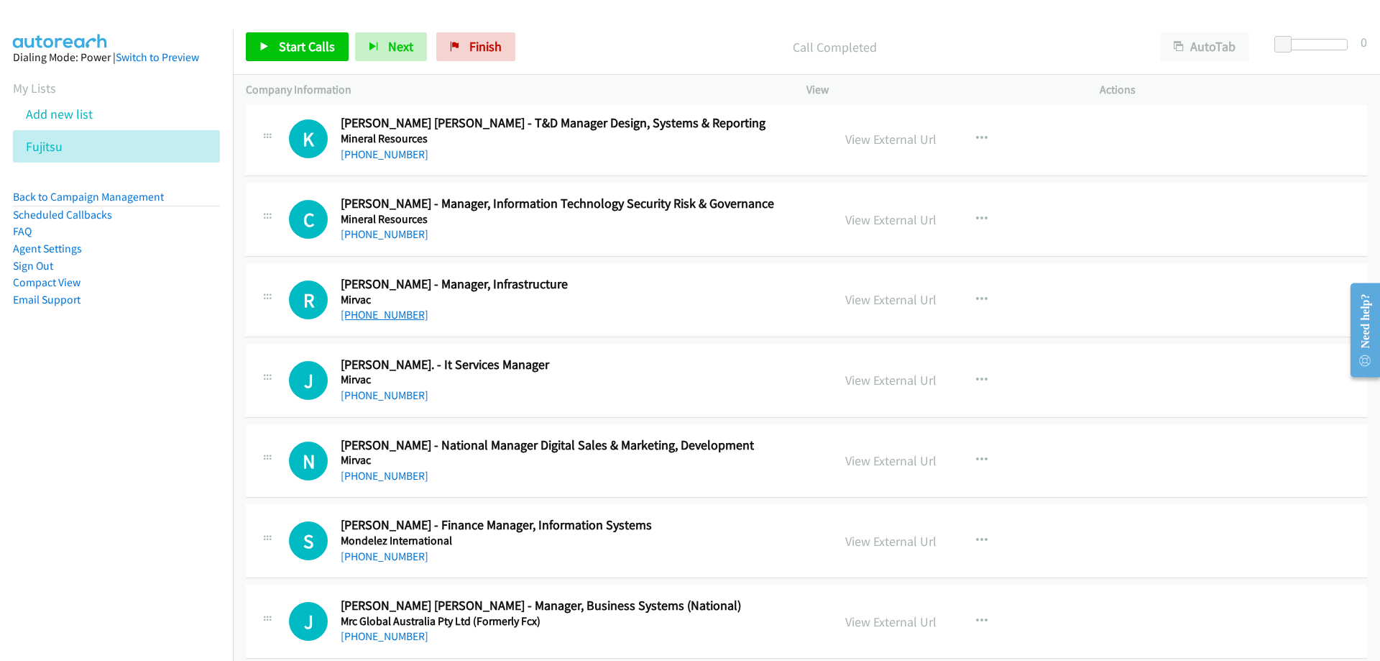
scroll to position [17326, 0]
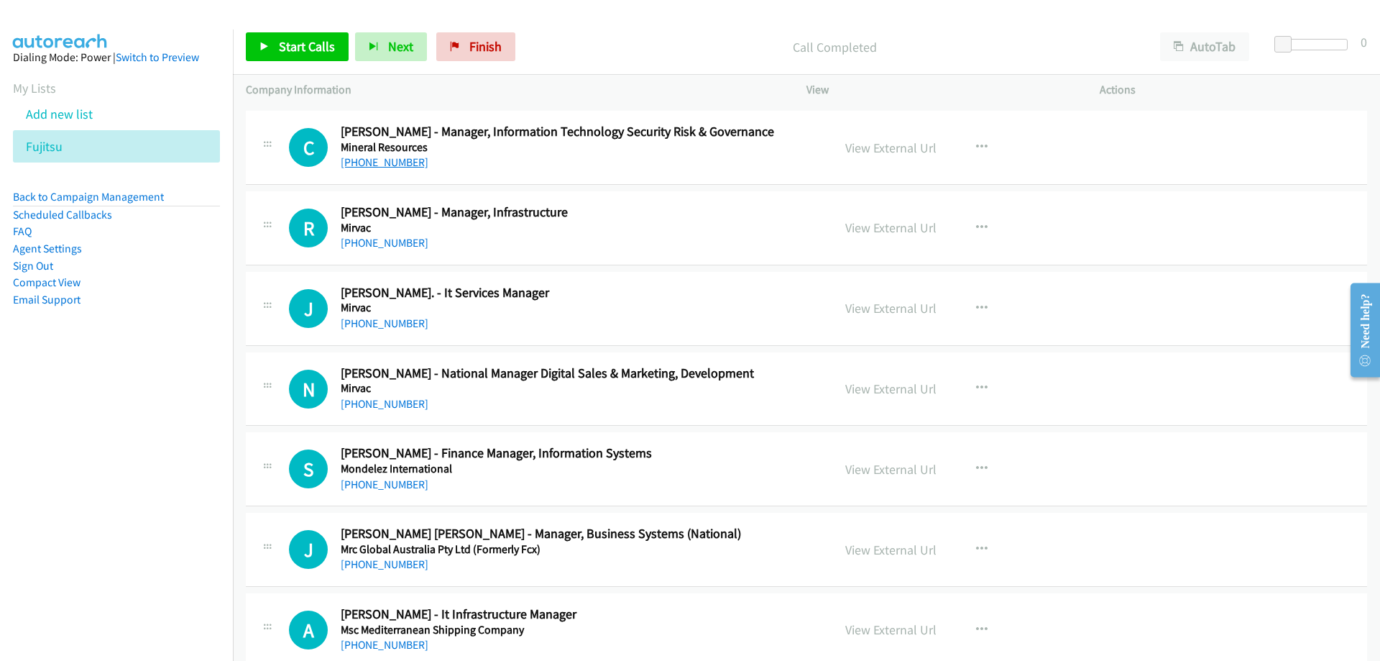
click at [387, 160] on link "[PHONE_NUMBER]" at bounding box center [385, 162] width 88 height 14
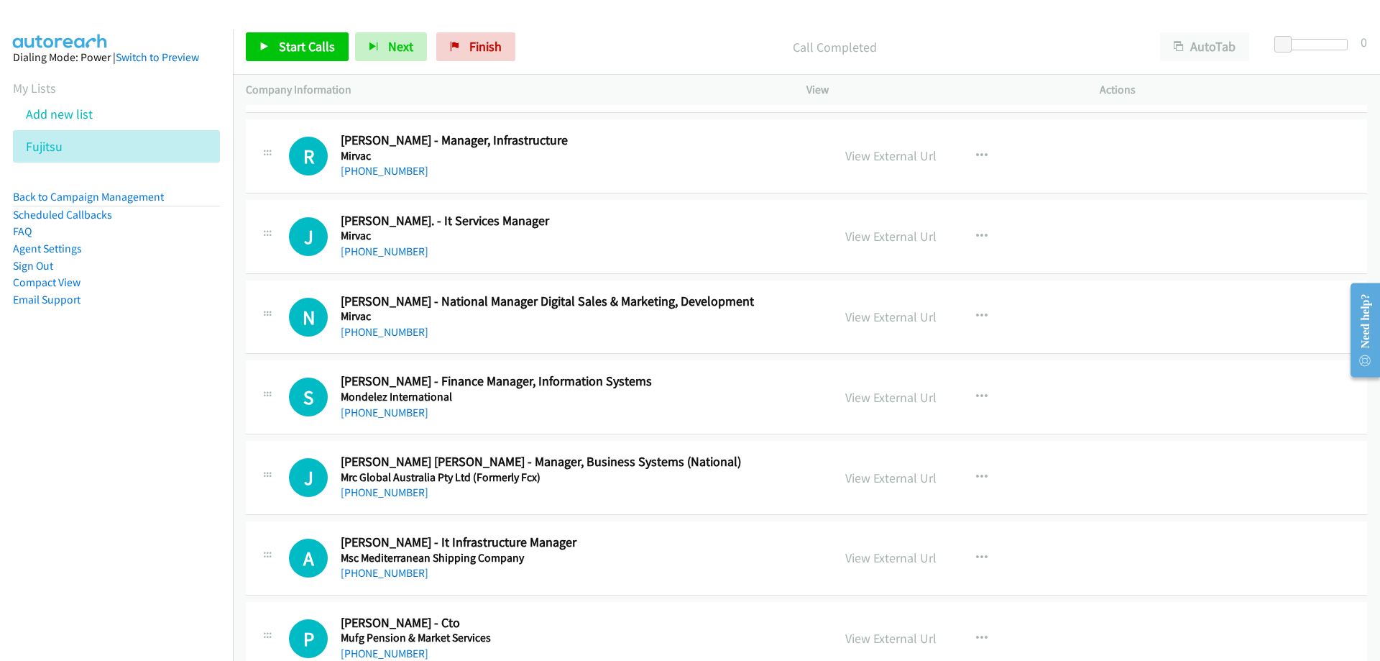
scroll to position [17470, 0]
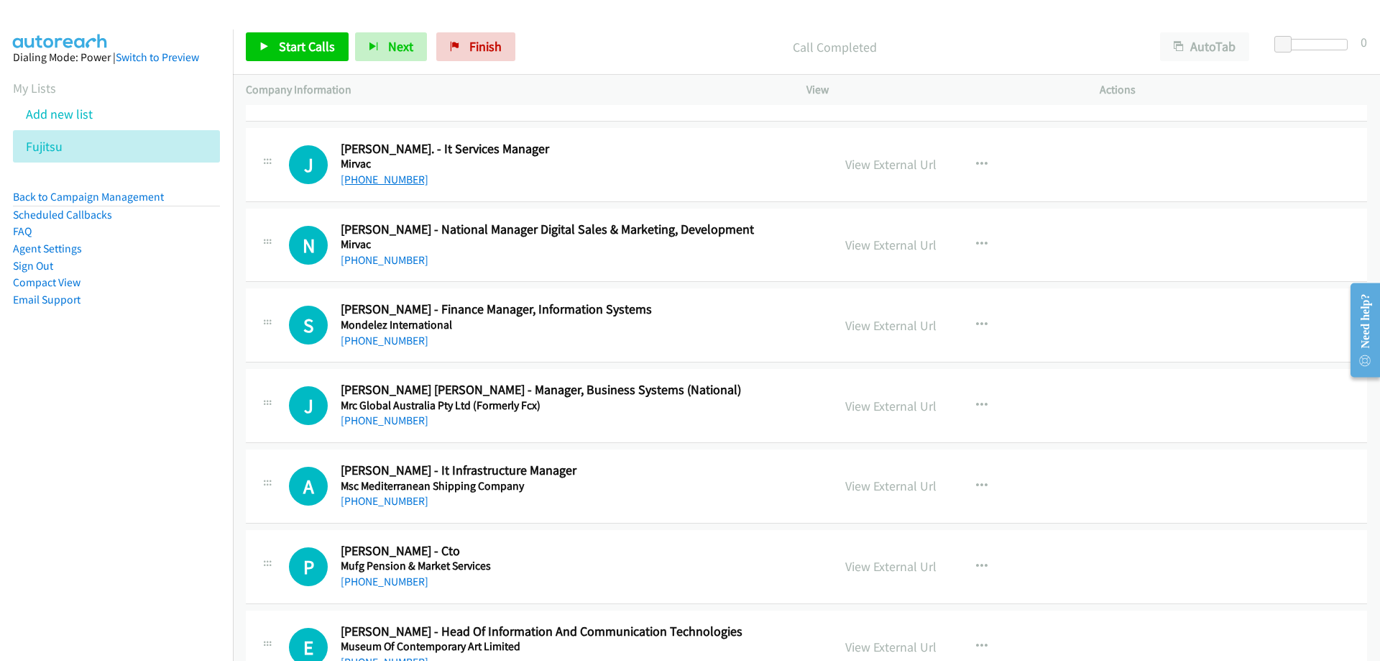
click at [390, 177] on link "[PHONE_NUMBER]" at bounding box center [385, 180] width 88 height 14
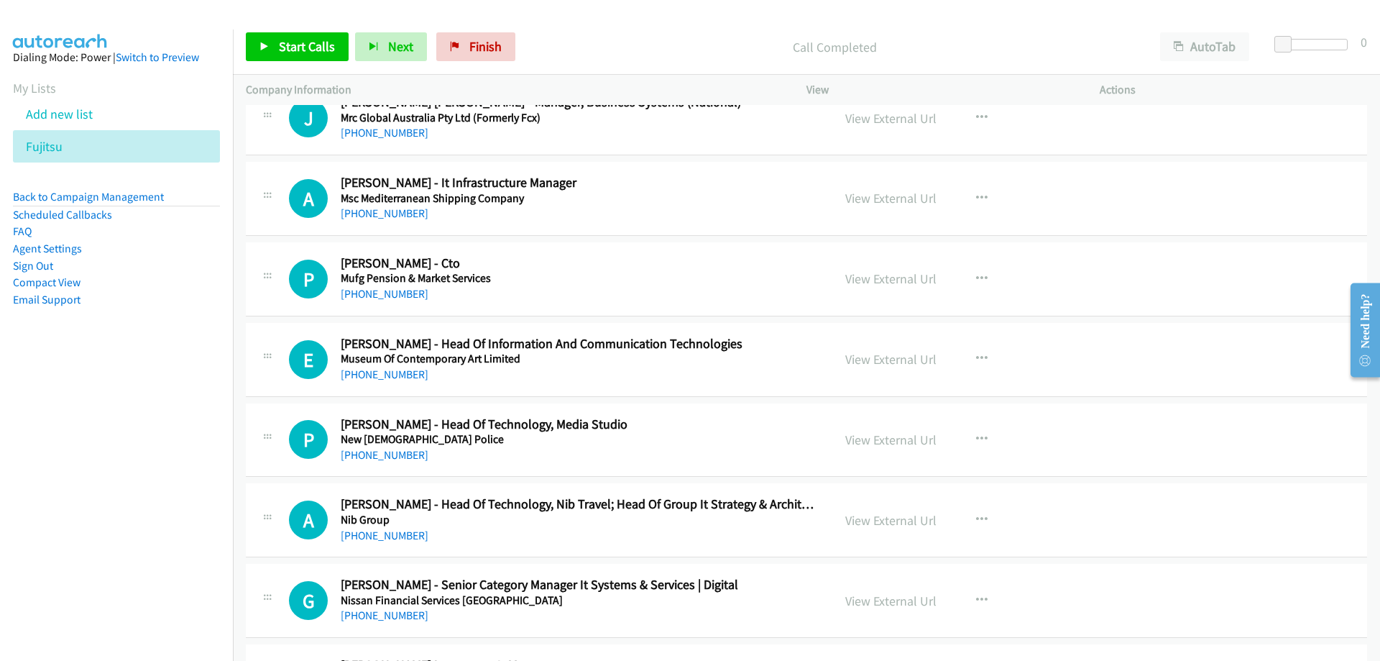
scroll to position [17829, 0]
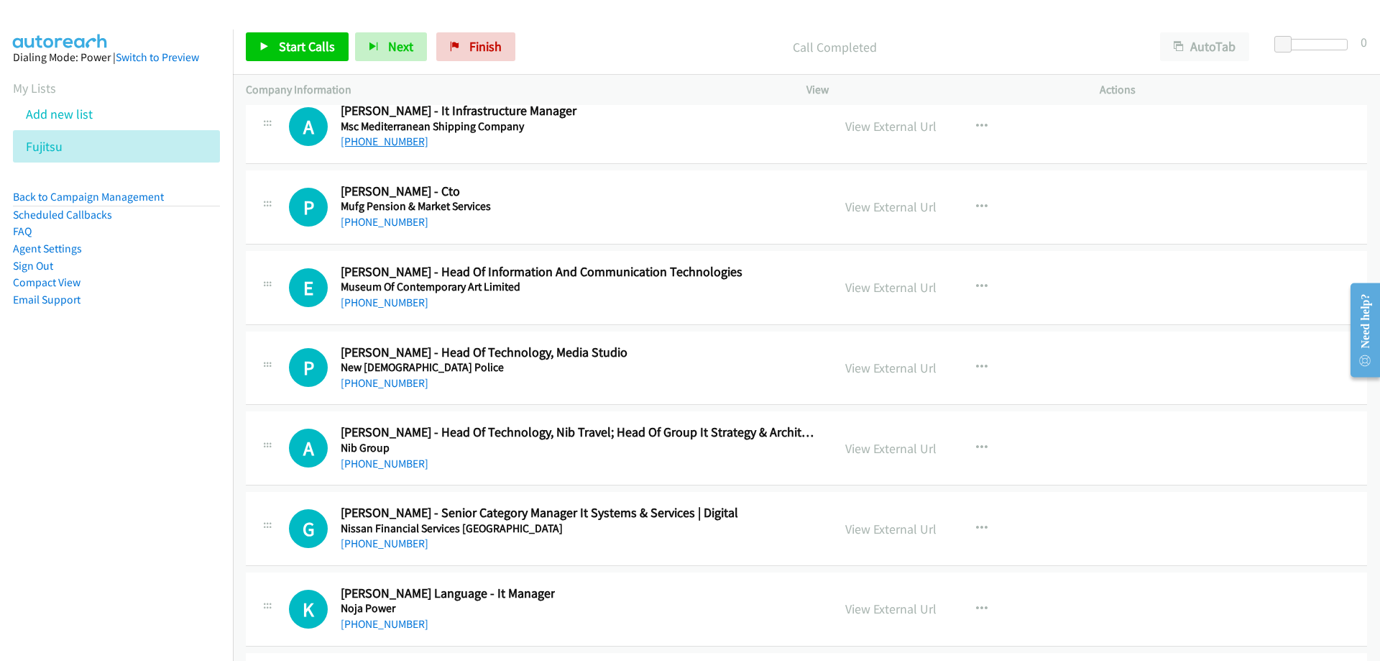
click at [391, 147] on link "[PHONE_NUMBER]" at bounding box center [385, 141] width 88 height 14
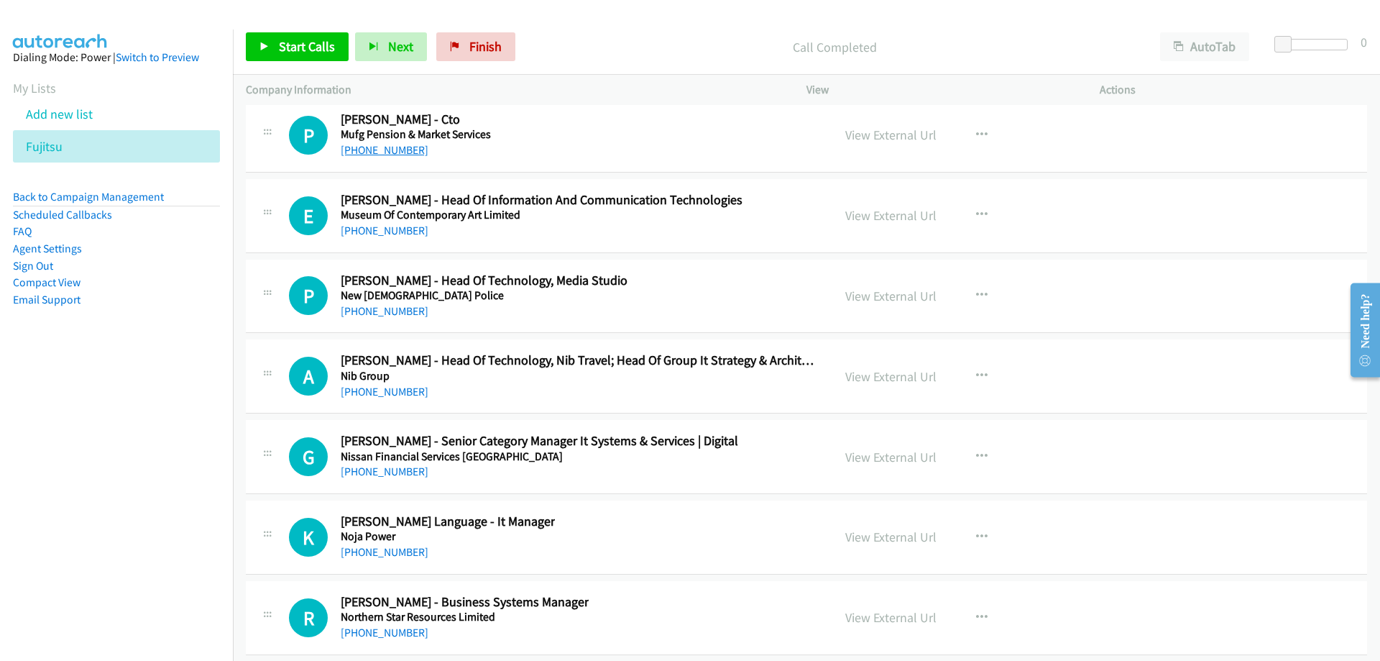
click at [394, 151] on link "[PHONE_NUMBER]" at bounding box center [385, 150] width 88 height 14
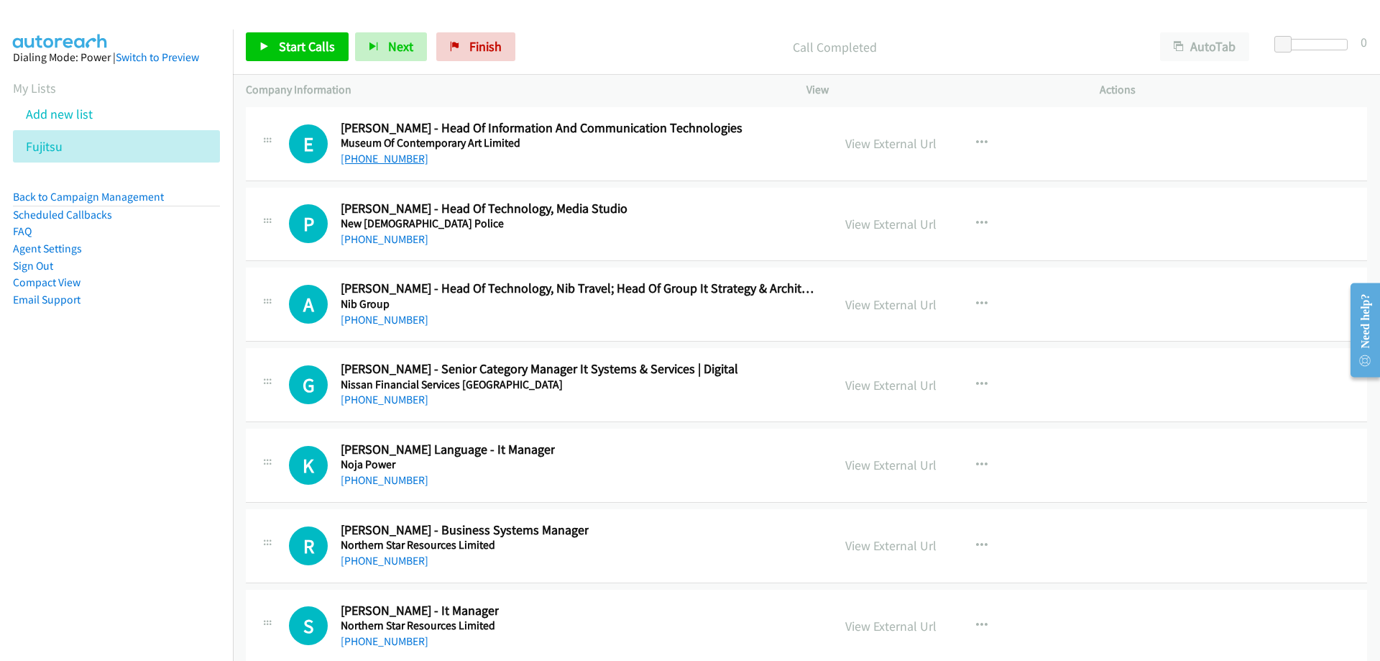
click at [395, 162] on link "[PHONE_NUMBER]" at bounding box center [385, 159] width 88 height 14
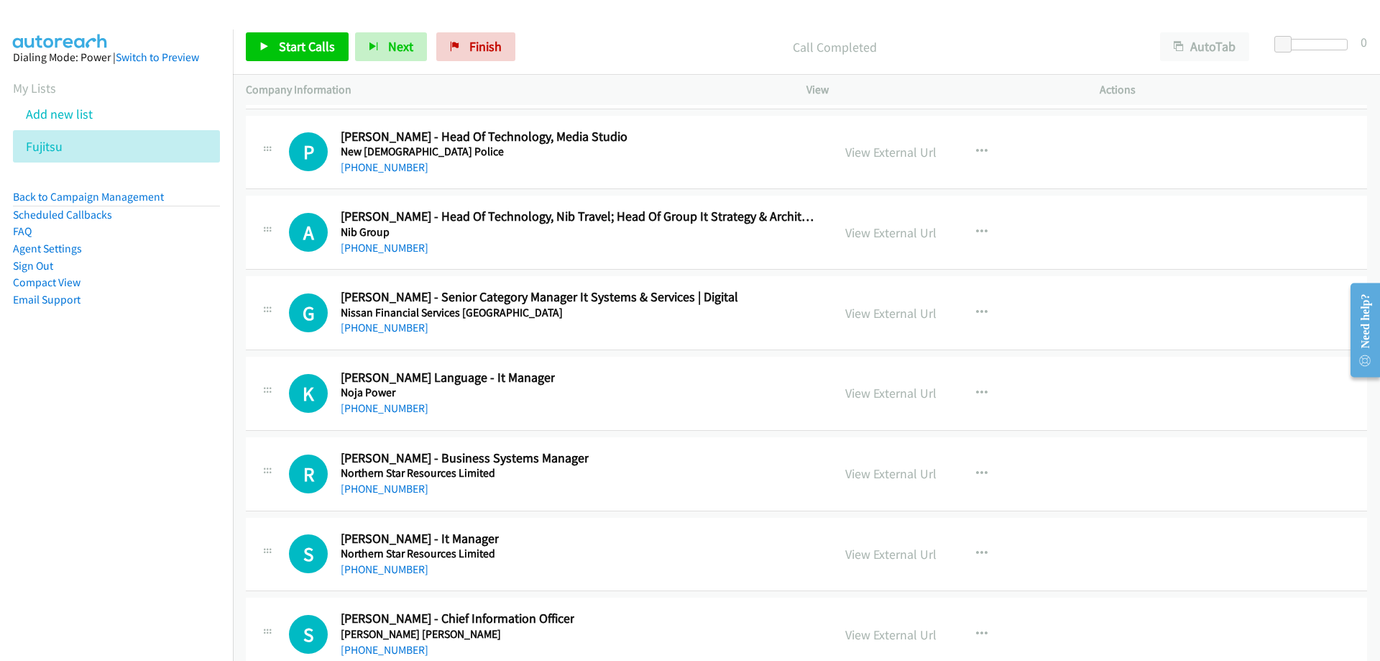
scroll to position [18117, 0]
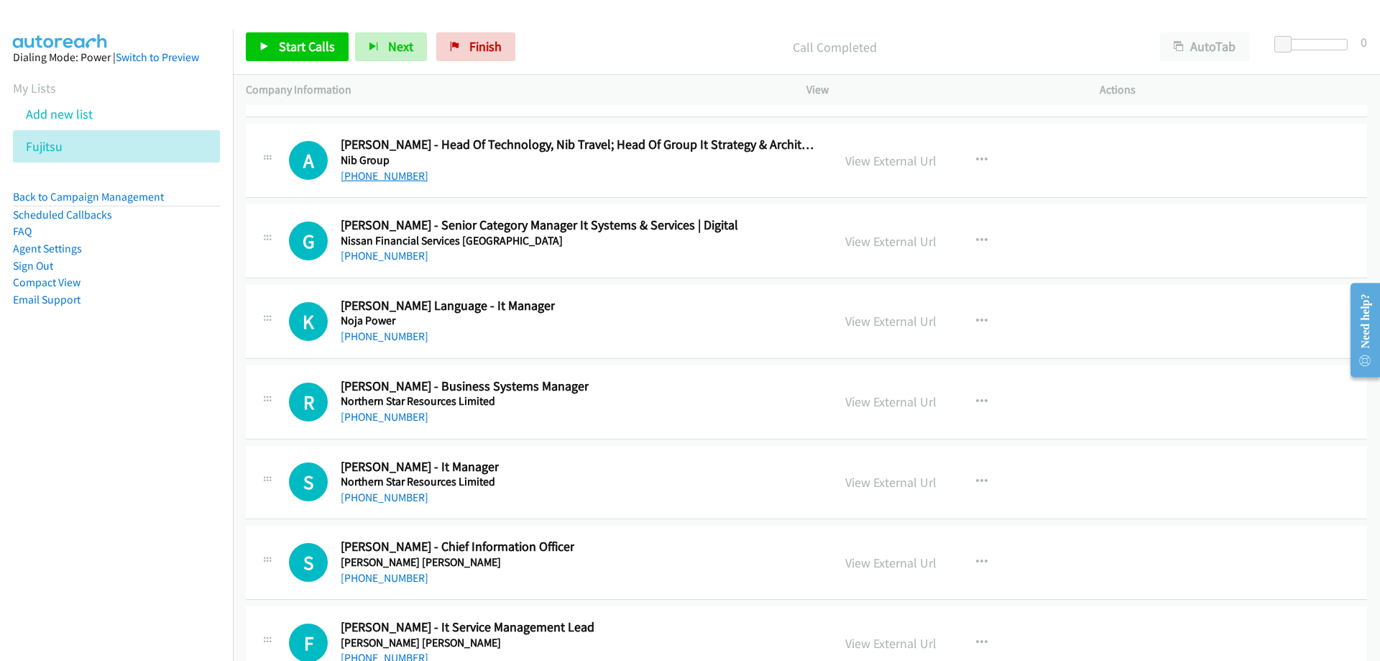
click at [405, 177] on link "[PHONE_NUMBER]" at bounding box center [385, 176] width 88 height 14
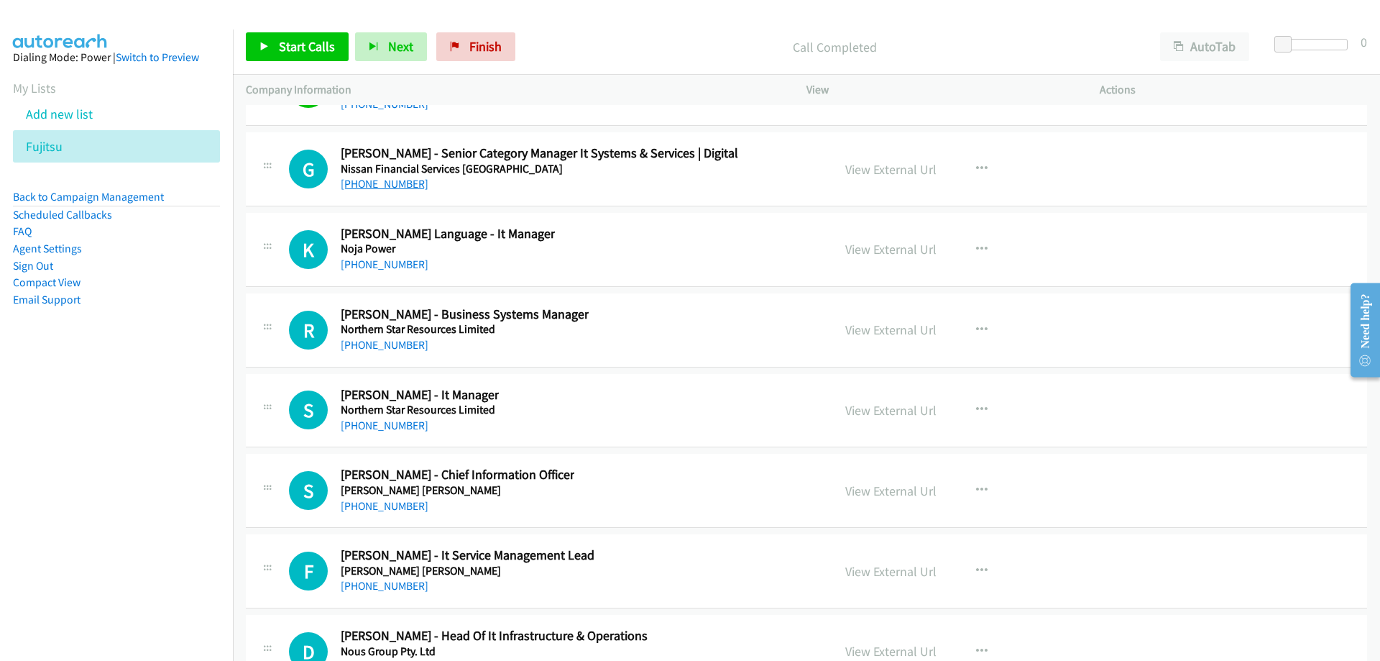
click at [405, 183] on link "[PHONE_NUMBER]" at bounding box center [385, 184] width 88 height 14
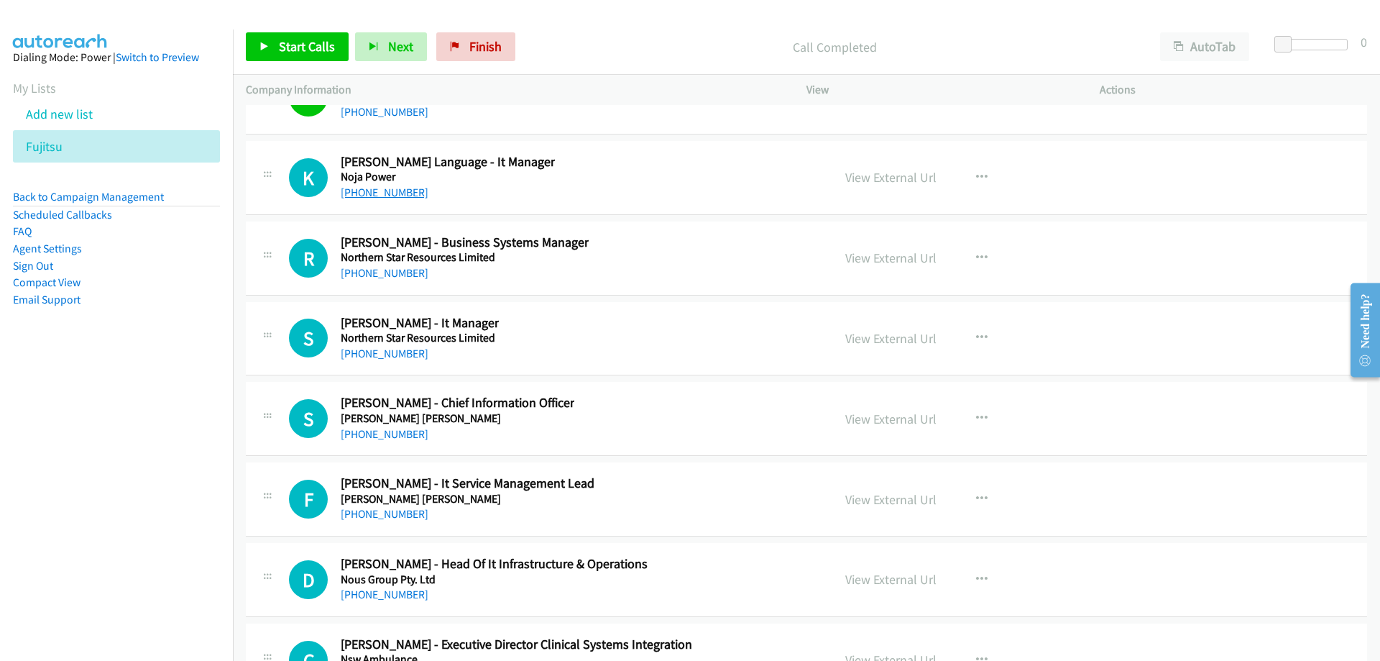
click at [361, 196] on link "[PHONE_NUMBER]" at bounding box center [385, 192] width 88 height 14
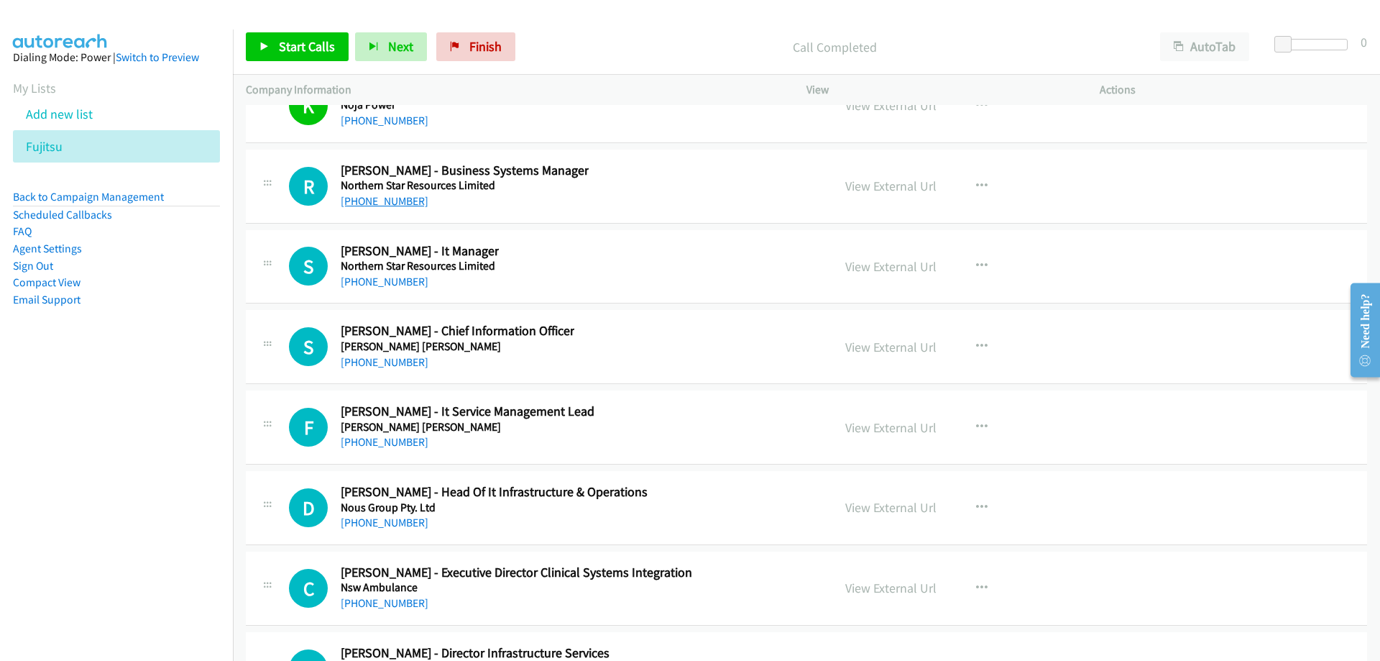
scroll to position [18405, 0]
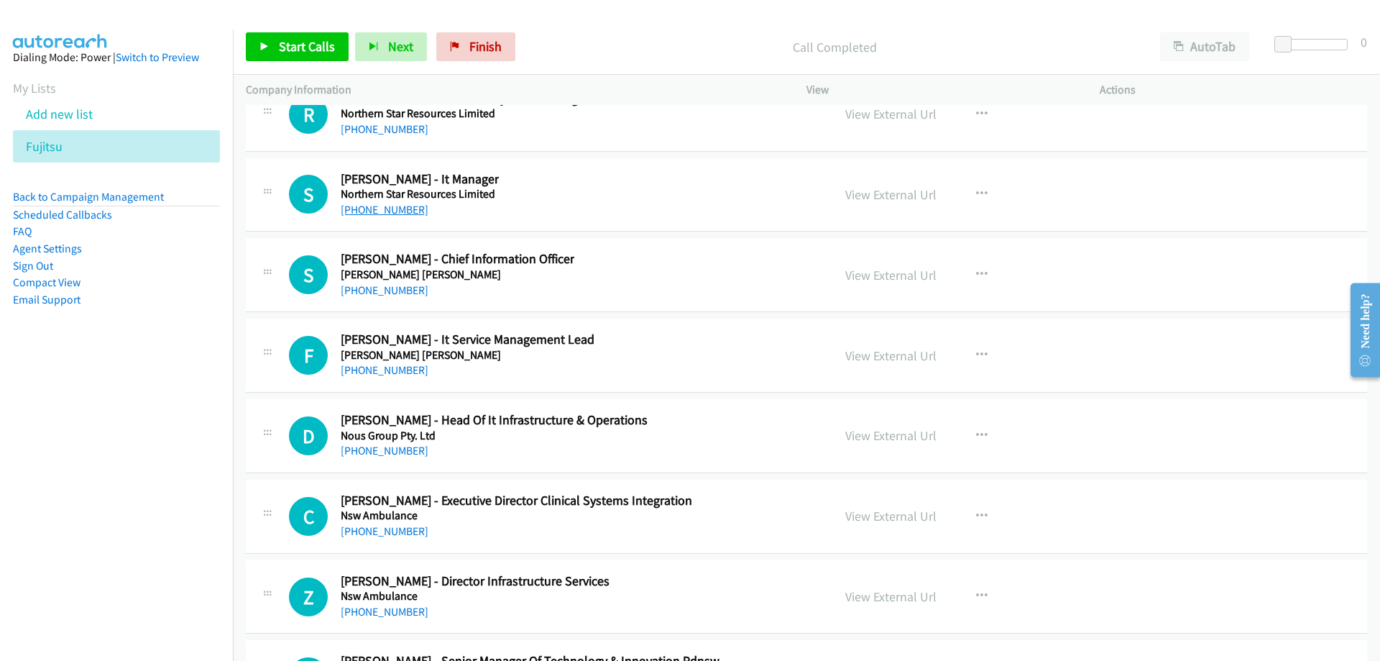
click at [395, 204] on link "[PHONE_NUMBER]" at bounding box center [385, 210] width 88 height 14
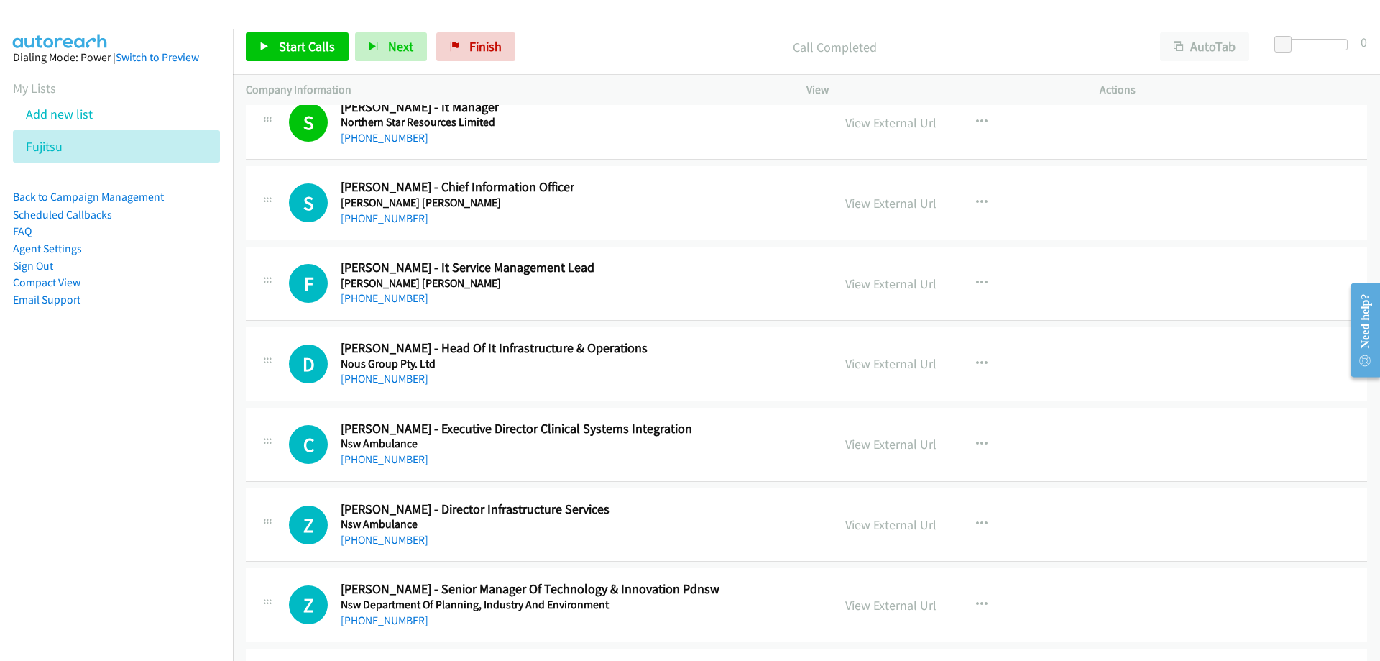
scroll to position [18548, 0]
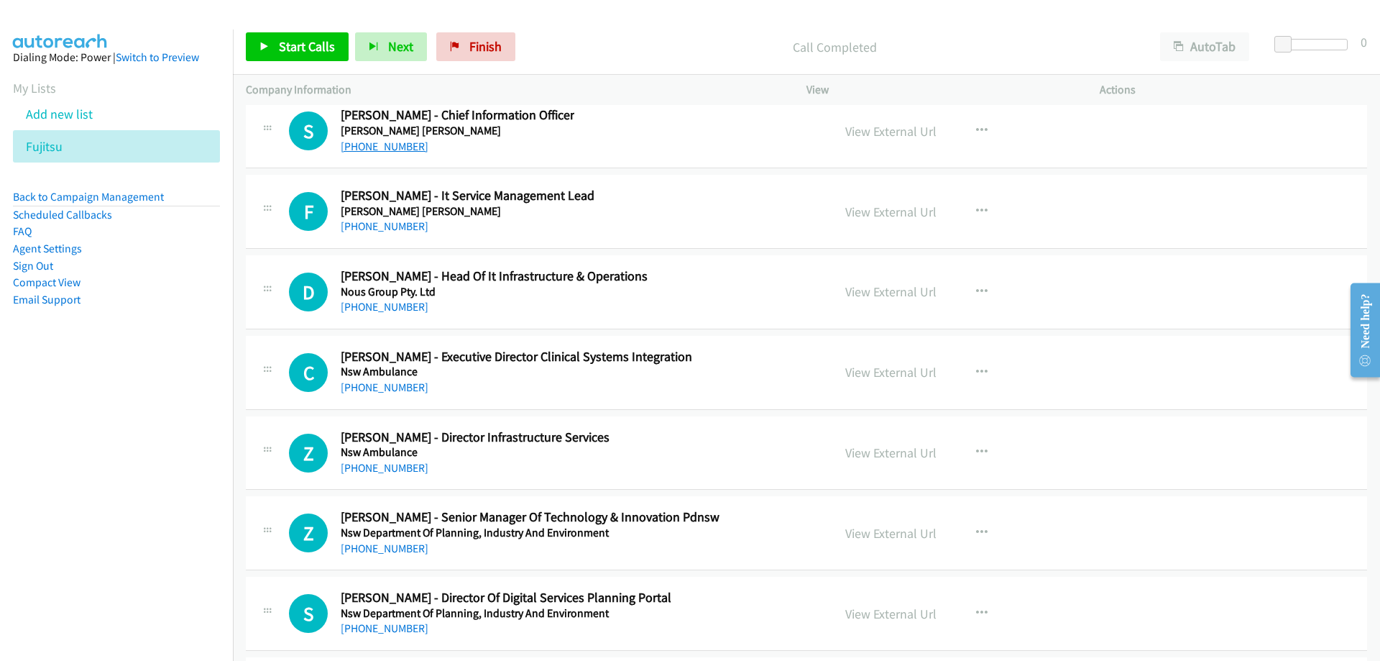
click at [405, 151] on link "[PHONE_NUMBER]" at bounding box center [385, 146] width 88 height 14
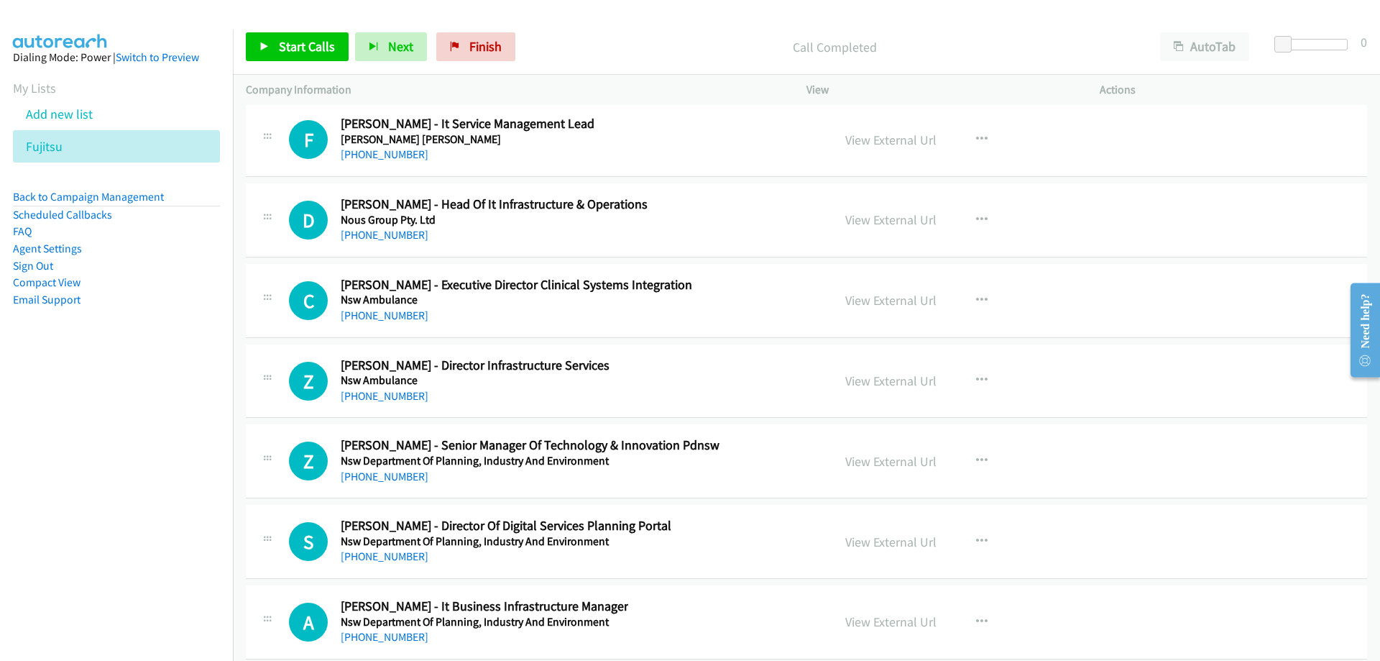
scroll to position [18692, 0]
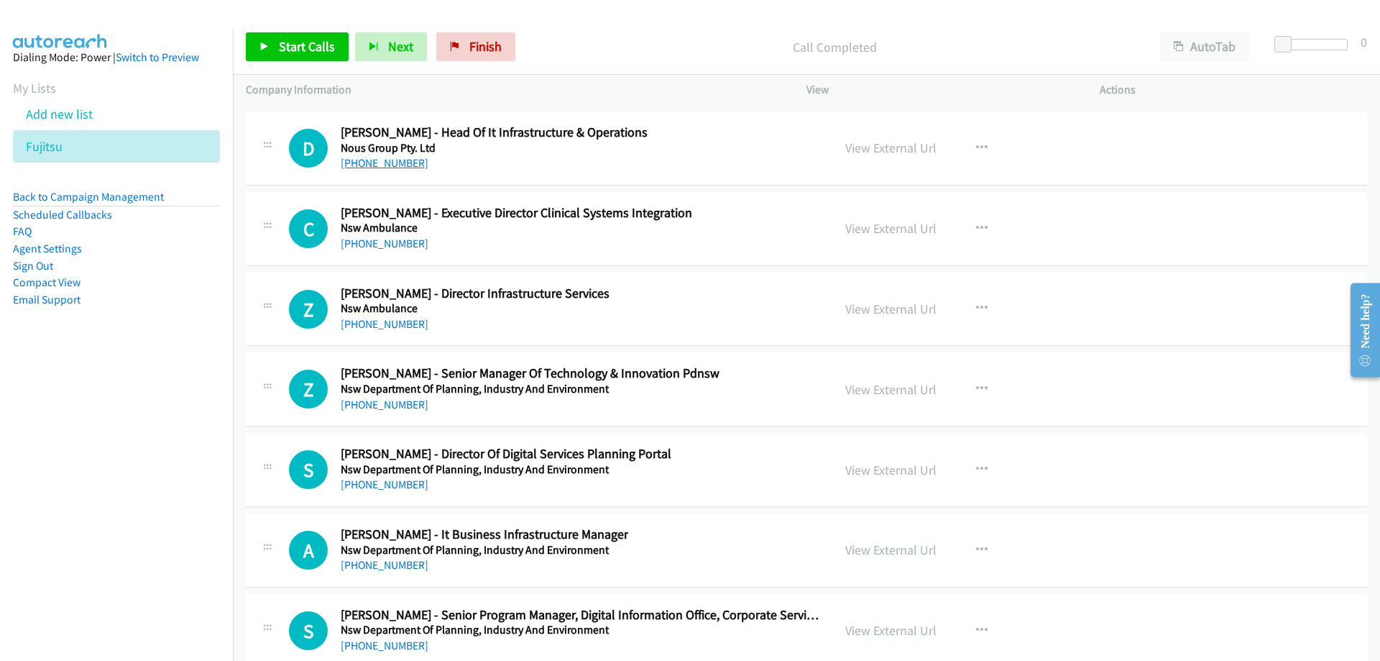
click at [390, 162] on link "[PHONE_NUMBER]" at bounding box center [385, 163] width 88 height 14
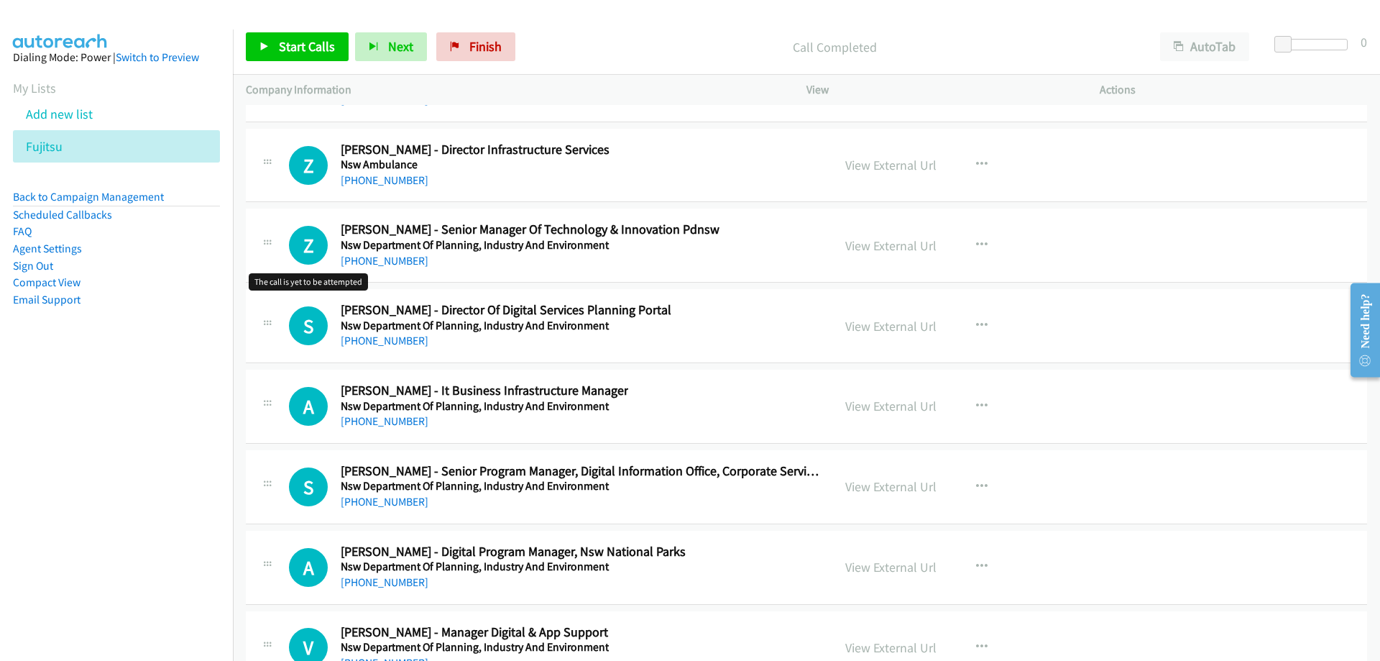
scroll to position [18908, 0]
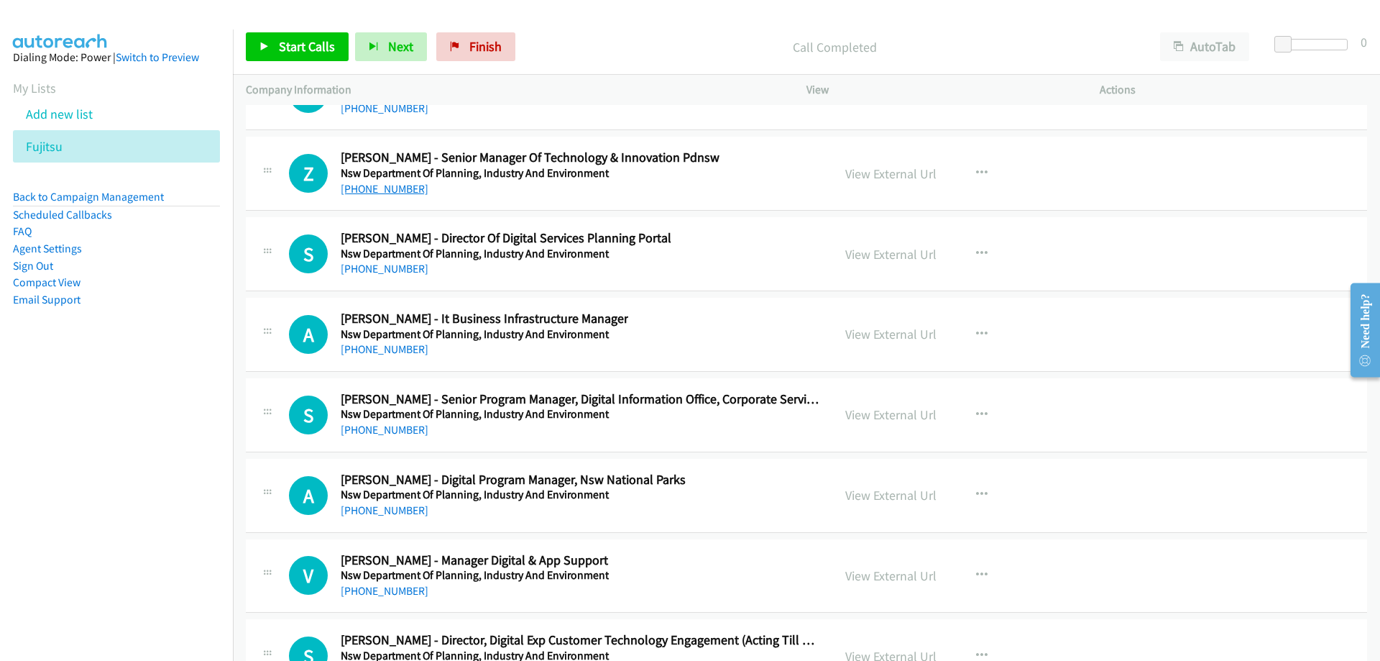
click at [388, 192] on link "[PHONE_NUMBER]" at bounding box center [385, 189] width 88 height 14
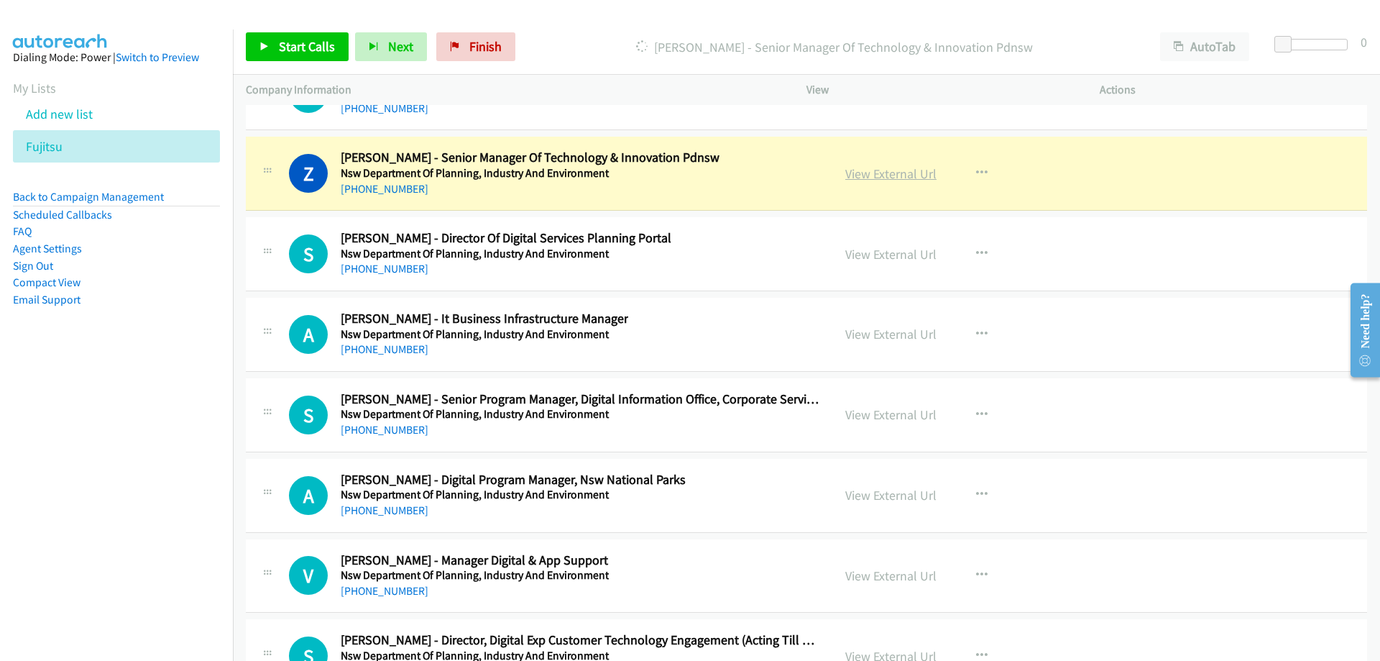
click at [866, 170] on link "View External Url" at bounding box center [890, 173] width 91 height 17
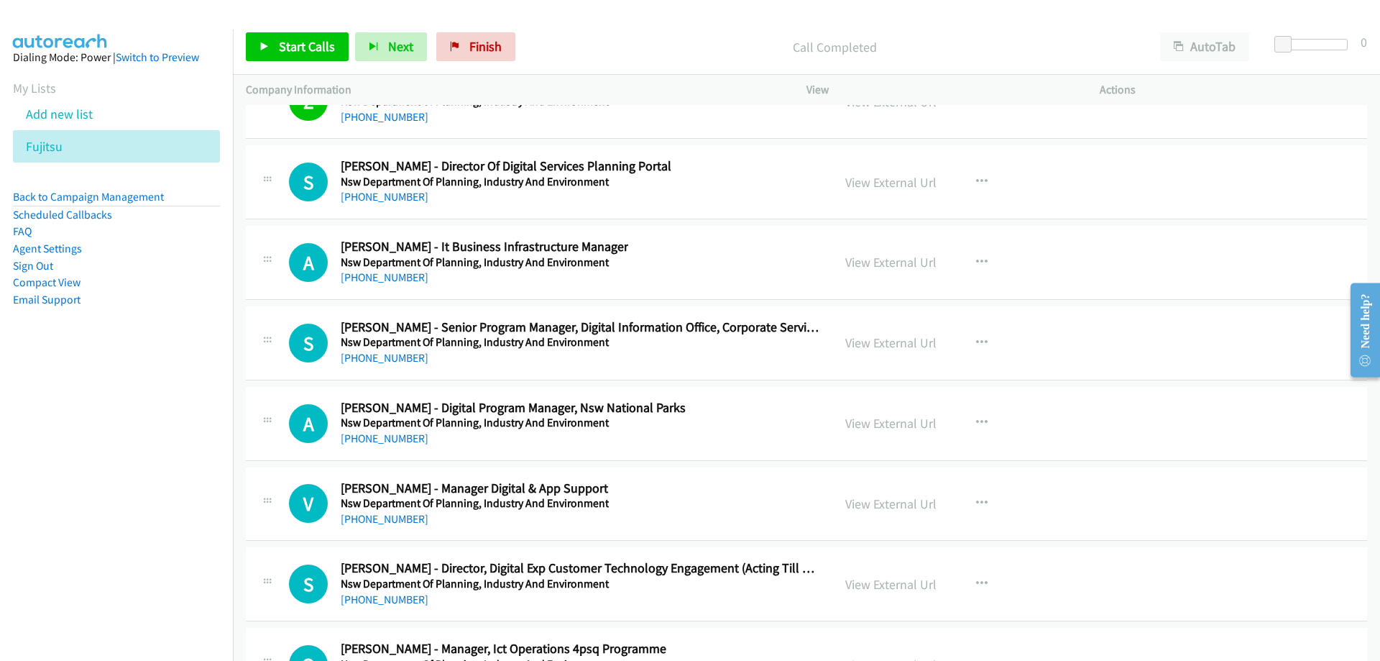
scroll to position [19052, 0]
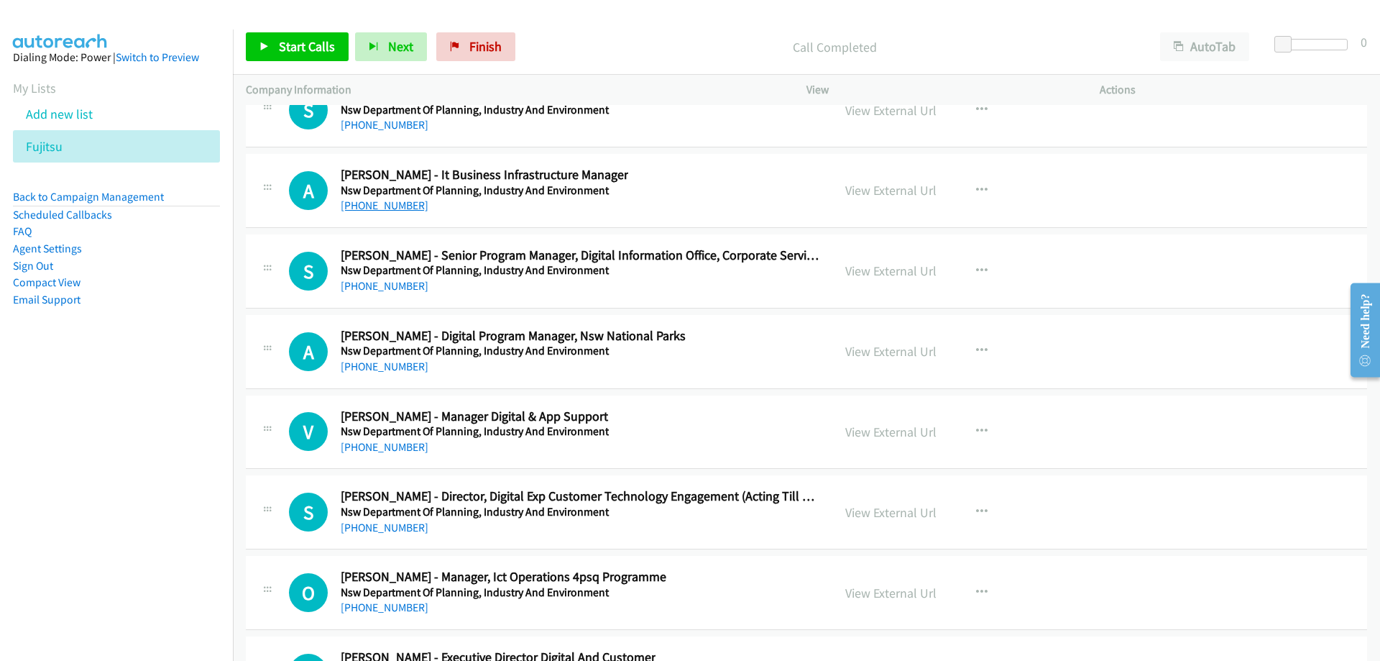
click at [380, 203] on link "[PHONE_NUMBER]" at bounding box center [385, 205] width 88 height 14
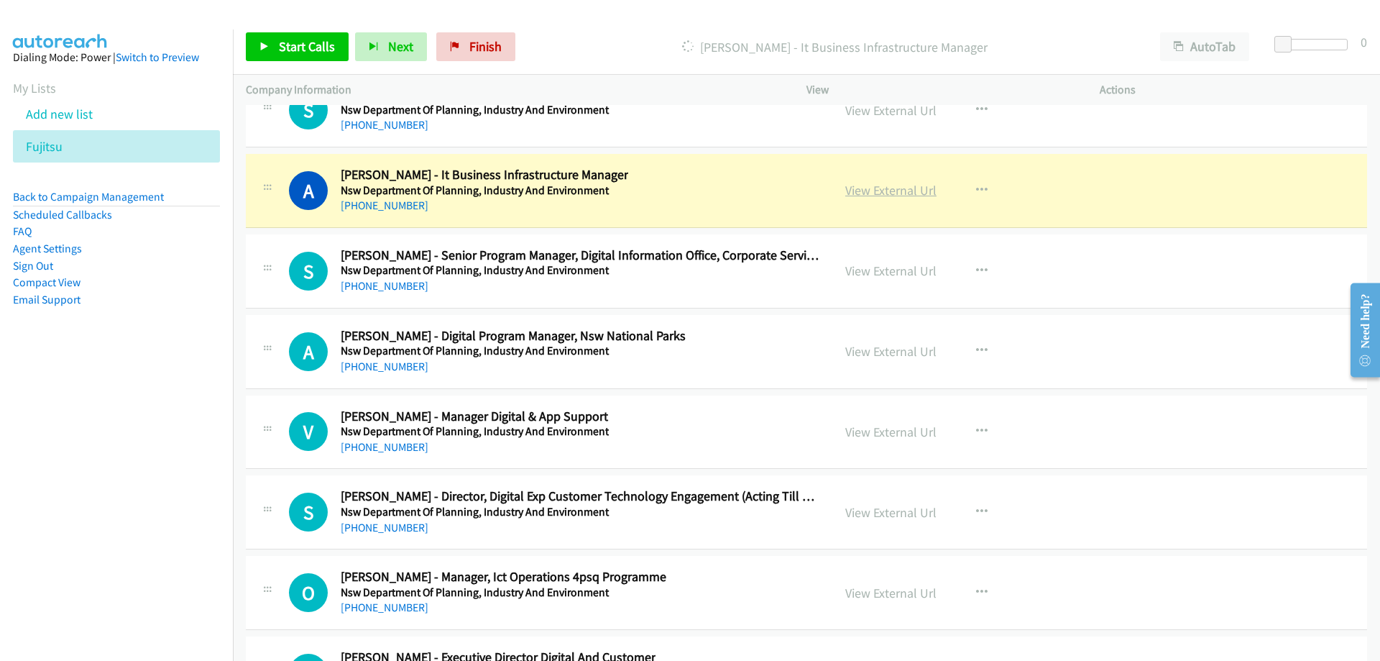
click at [852, 193] on link "View External Url" at bounding box center [890, 190] width 91 height 17
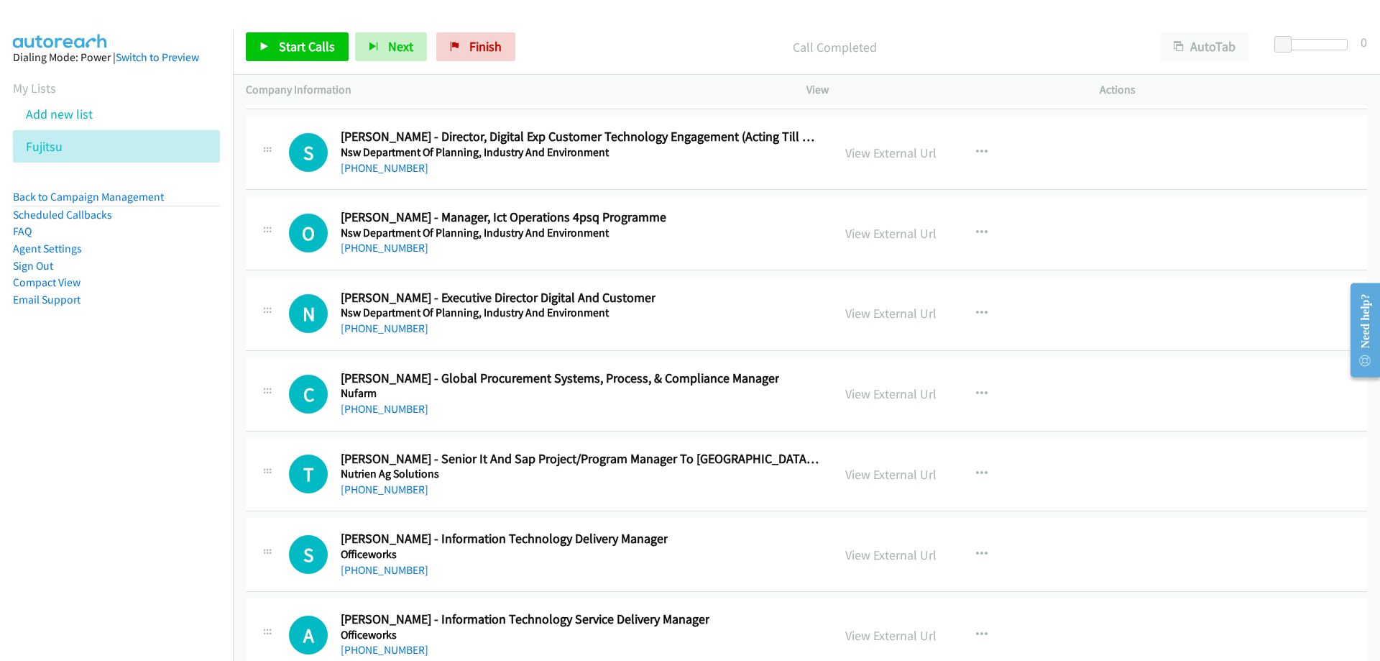
scroll to position [19483, 0]
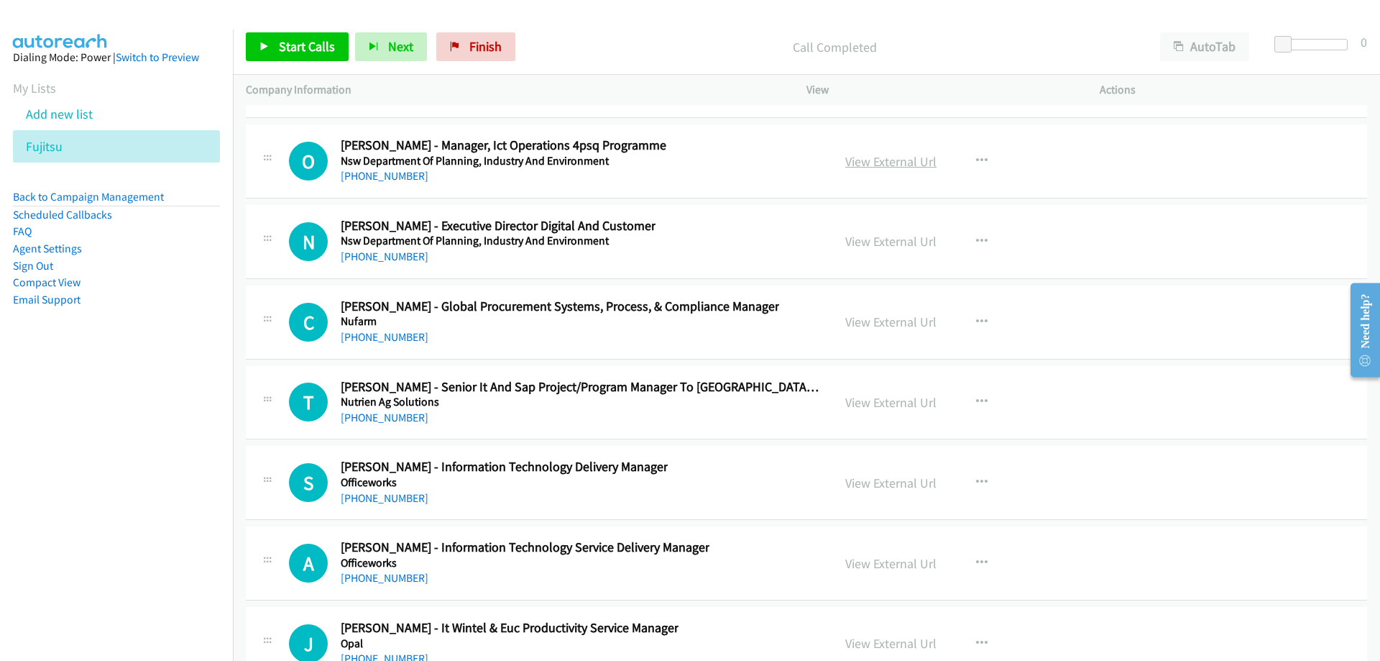
click at [853, 157] on link "View External Url" at bounding box center [890, 161] width 91 height 17
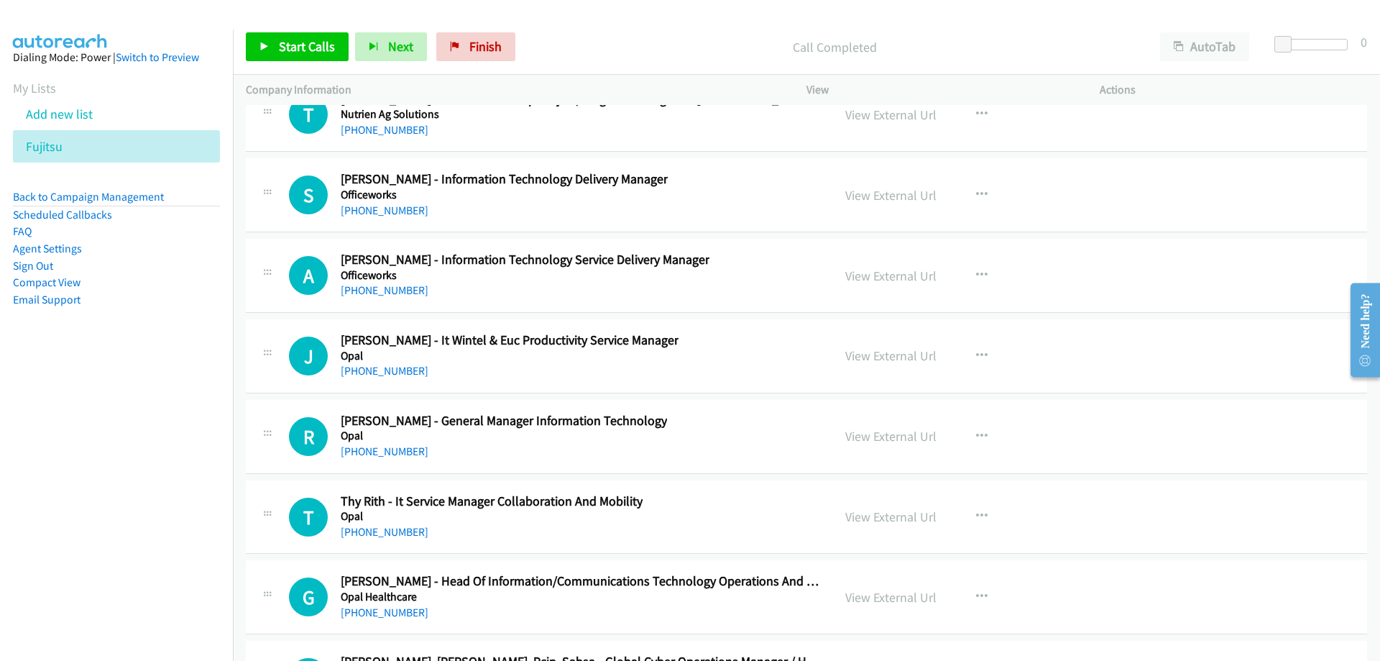
scroll to position [19842, 0]
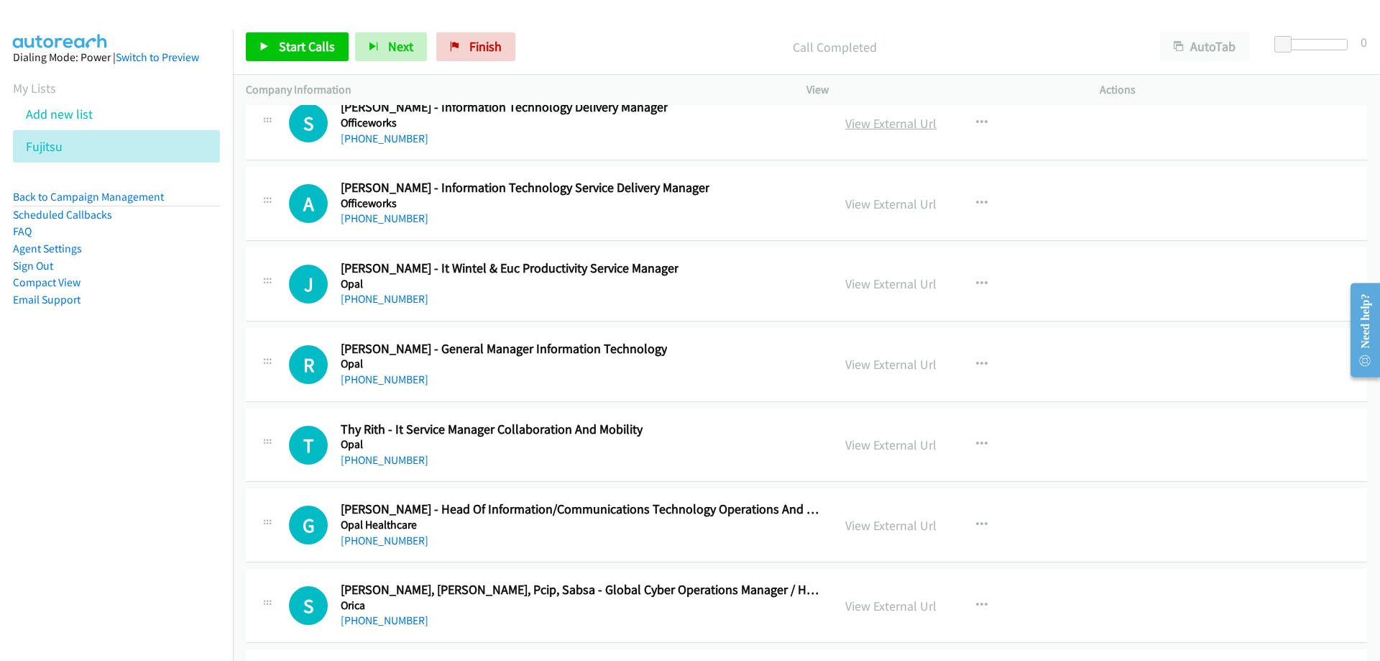
click at [874, 124] on link "View External Url" at bounding box center [890, 123] width 91 height 17
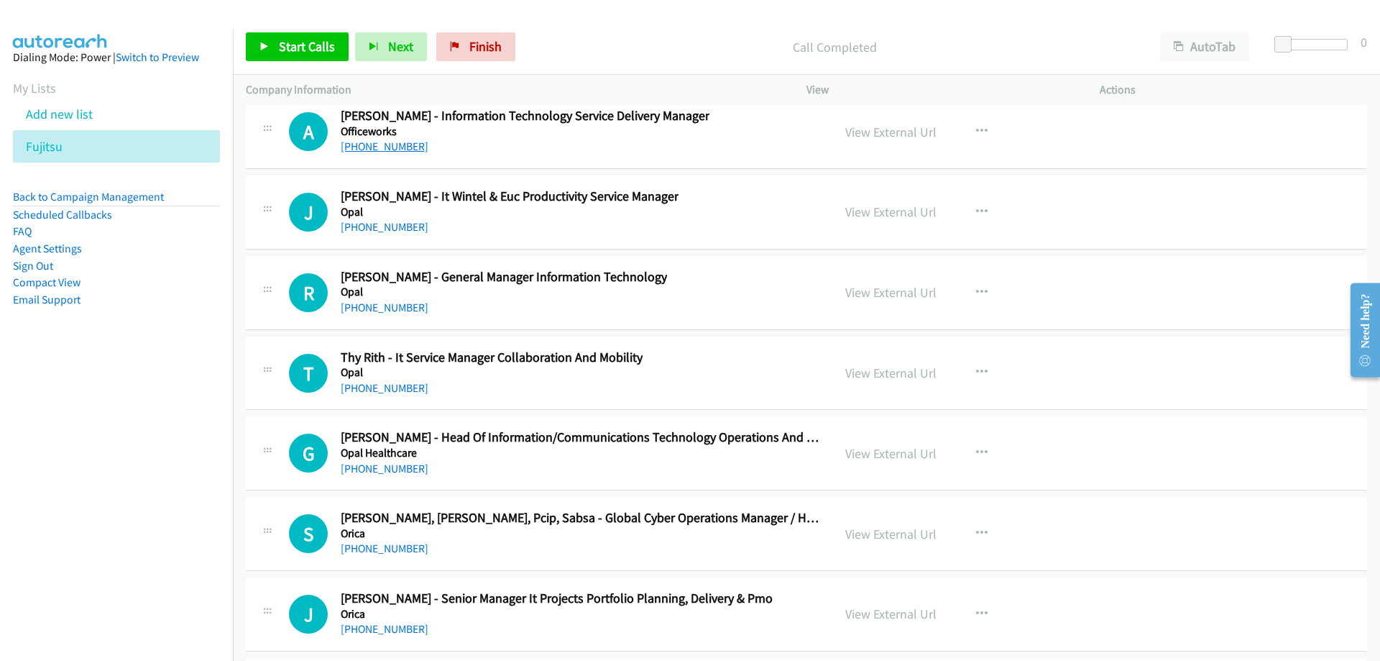
click at [390, 142] on link "[PHONE_NUMBER]" at bounding box center [385, 146] width 88 height 14
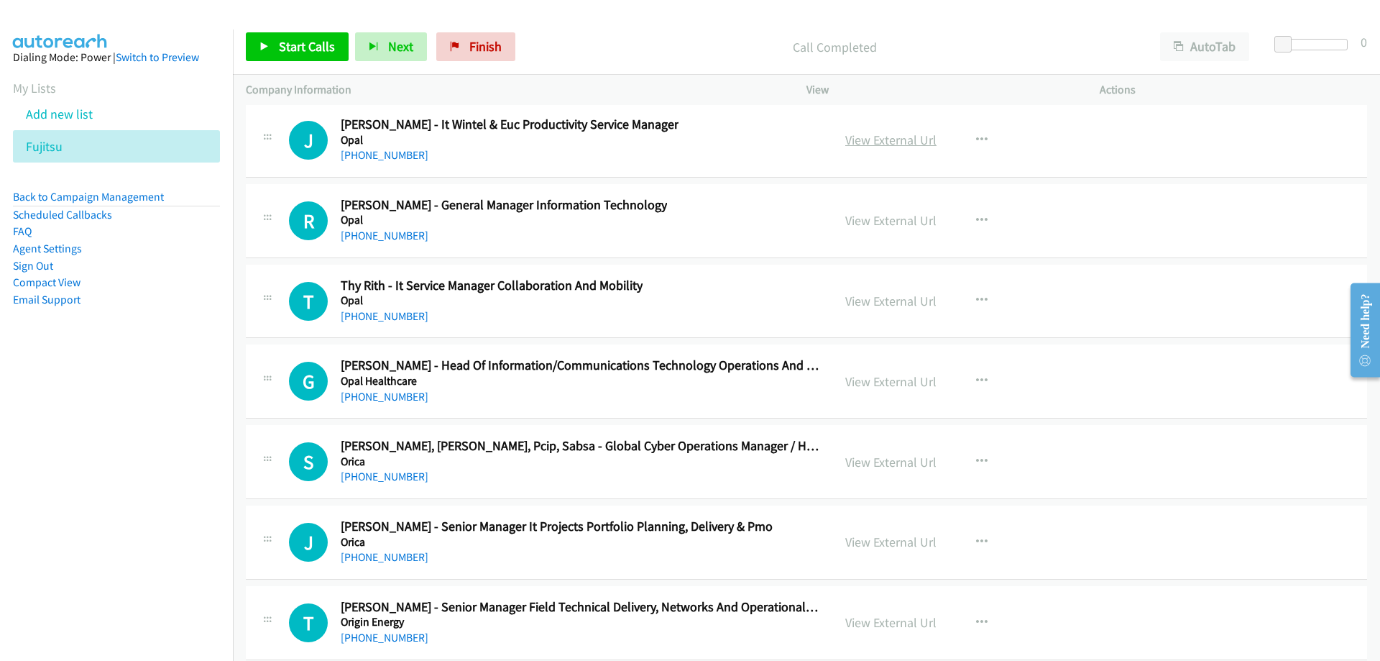
click at [899, 147] on link "View External Url" at bounding box center [890, 140] width 91 height 17
click at [398, 160] on link "[PHONE_NUMBER]" at bounding box center [385, 155] width 88 height 14
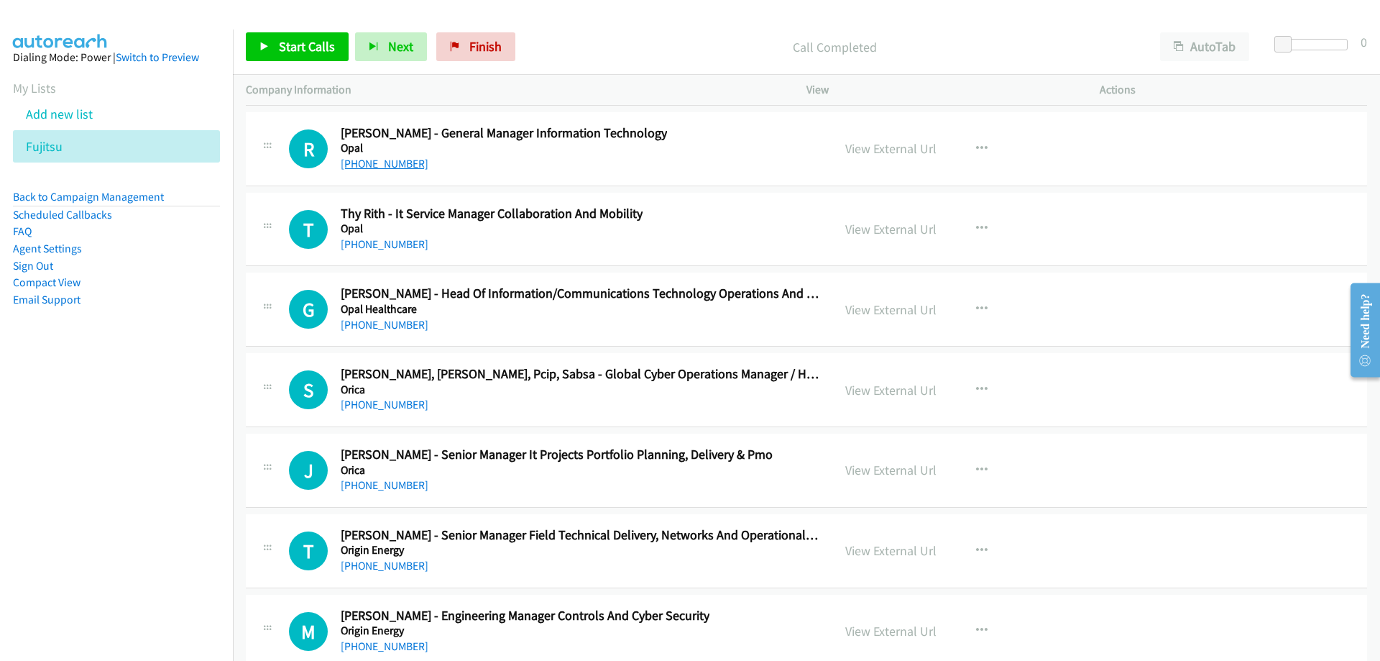
click at [398, 168] on link "[PHONE_NUMBER]" at bounding box center [385, 164] width 88 height 14
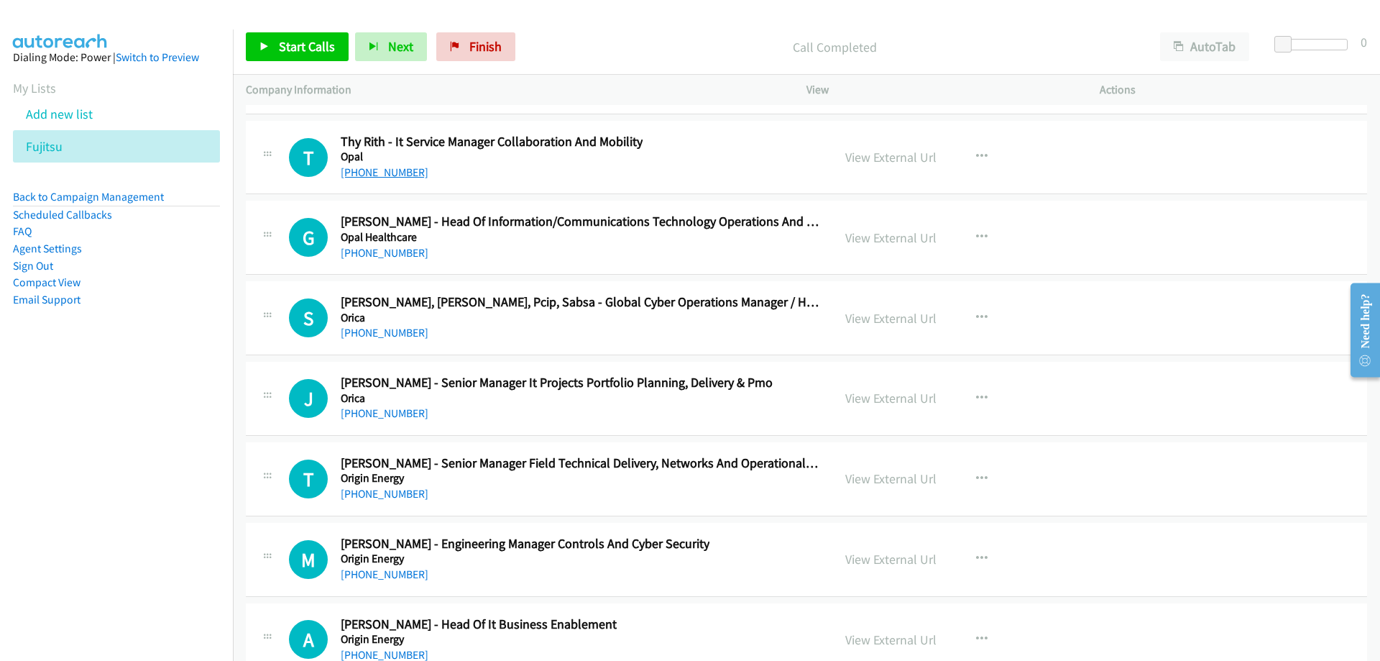
click at [371, 175] on link "[PHONE_NUMBER]" at bounding box center [385, 172] width 88 height 14
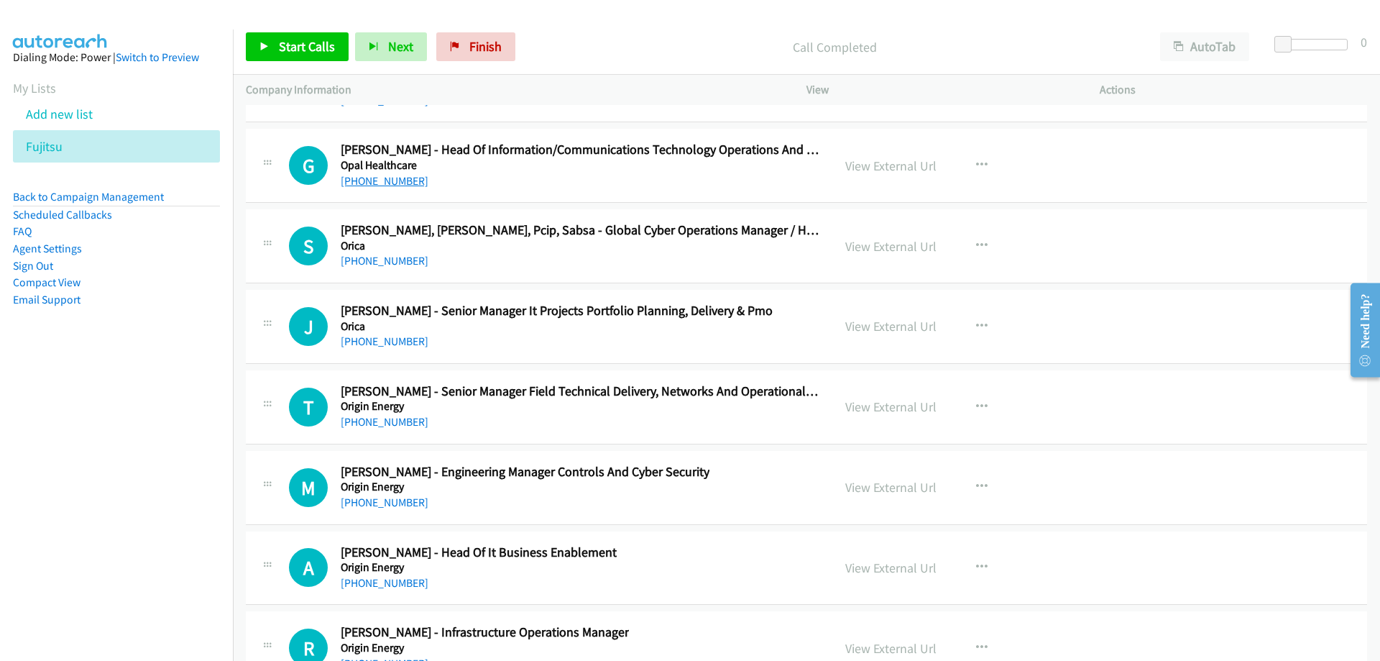
click at [382, 179] on link "[PHONE_NUMBER]" at bounding box center [385, 181] width 88 height 14
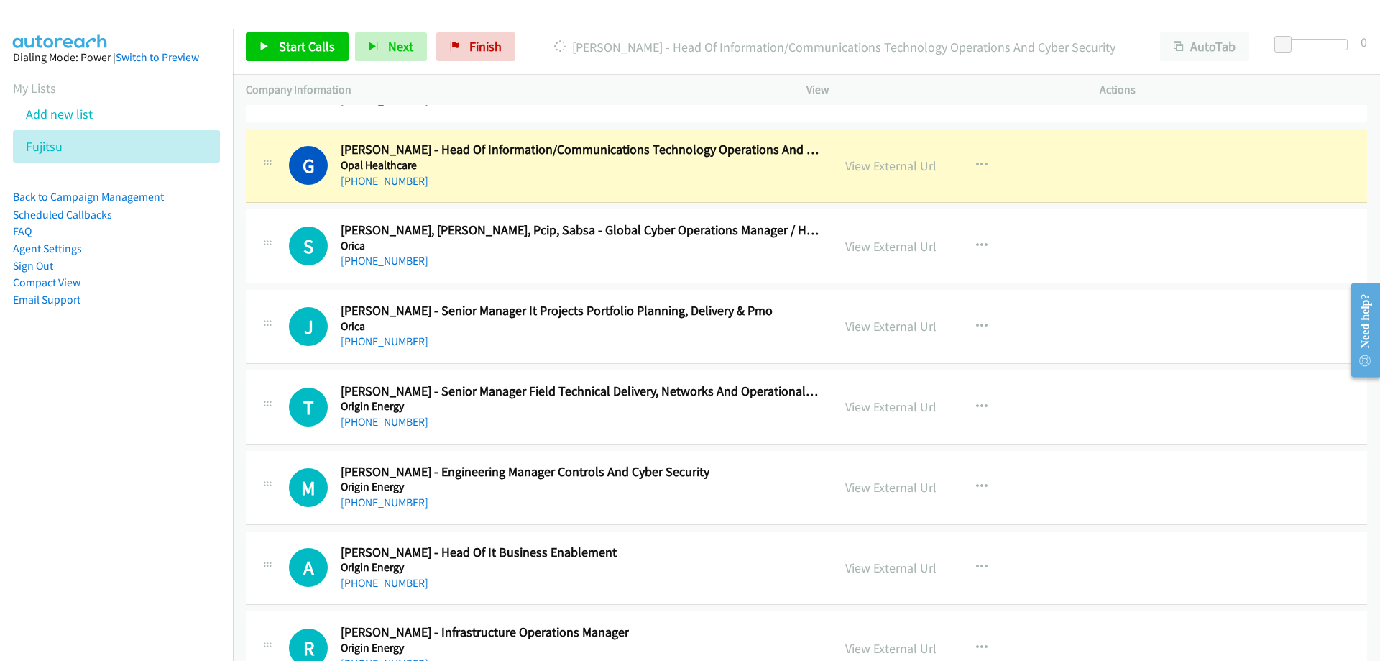
scroll to position [20274, 0]
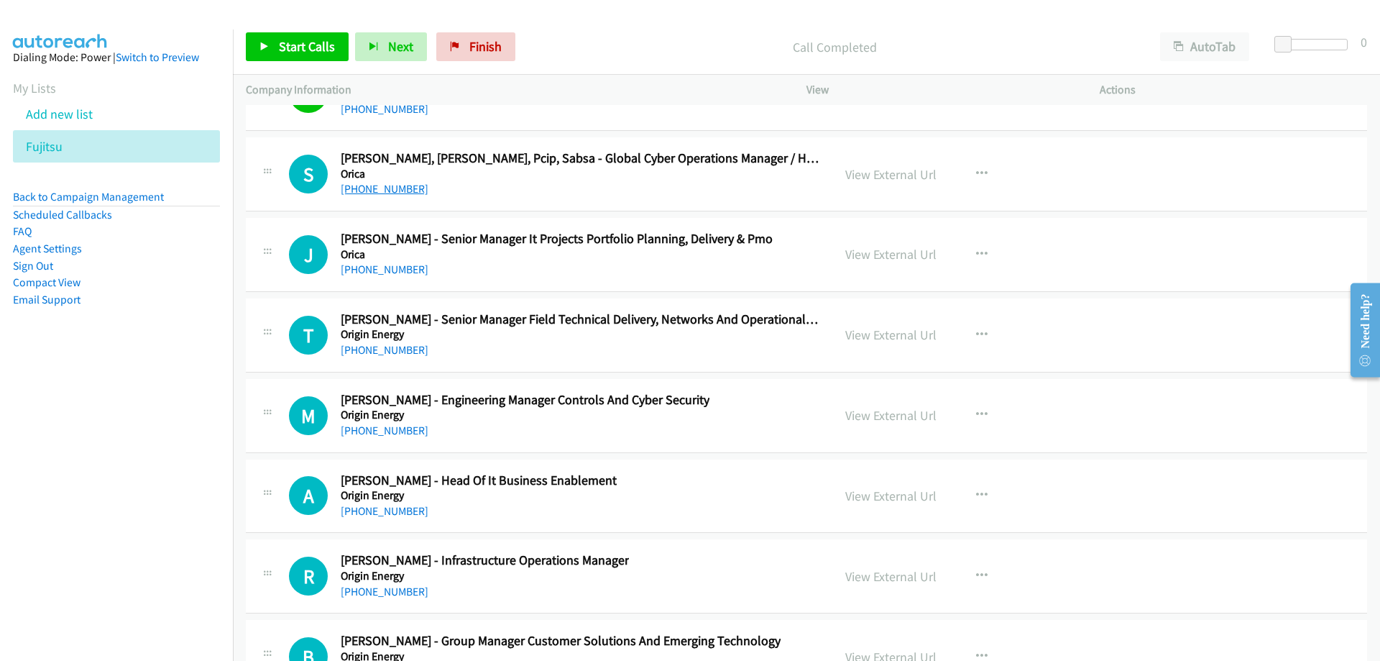
click at [395, 188] on link "[PHONE_NUMBER]" at bounding box center [385, 189] width 88 height 14
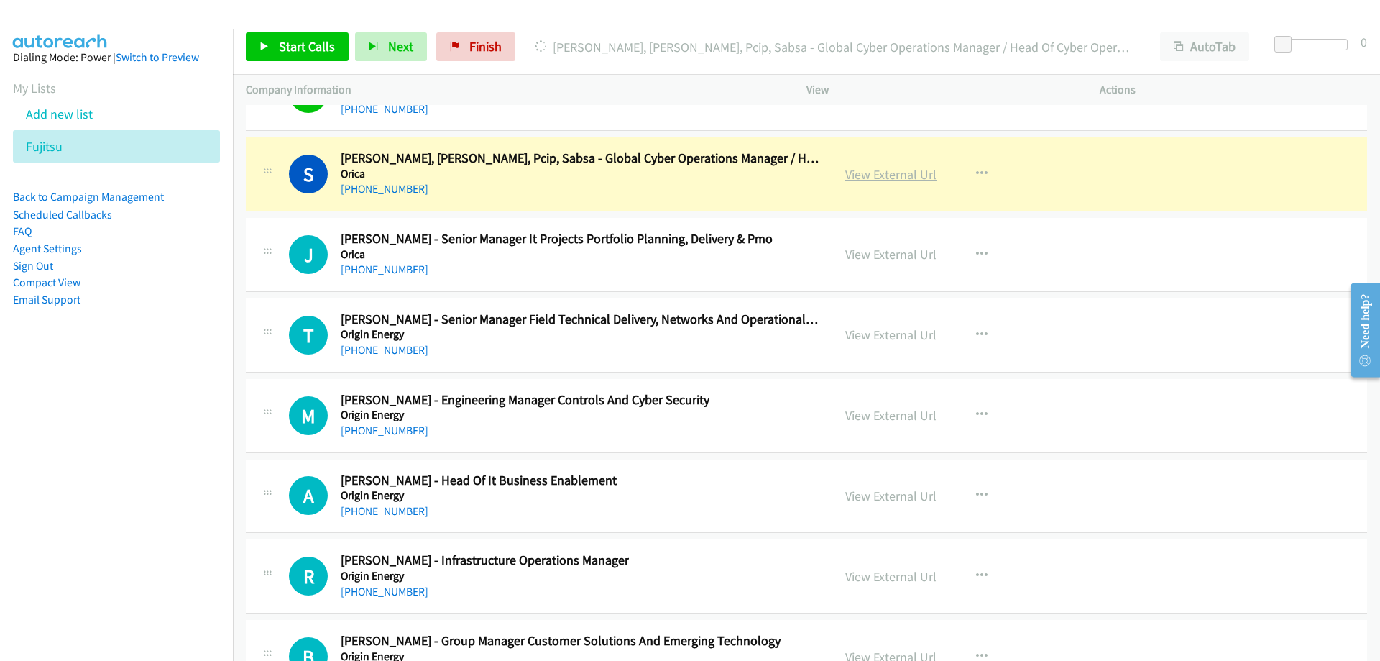
click at [865, 172] on link "View External Url" at bounding box center [890, 174] width 91 height 17
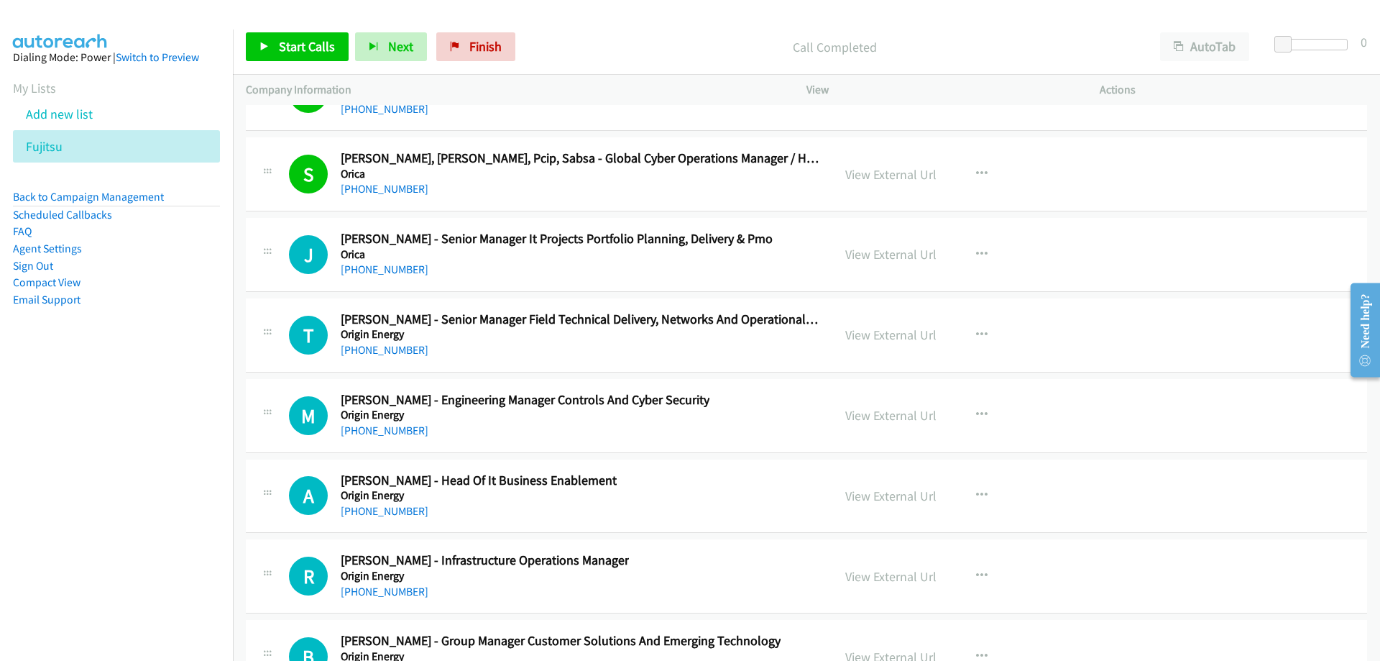
scroll to position [20346, 0]
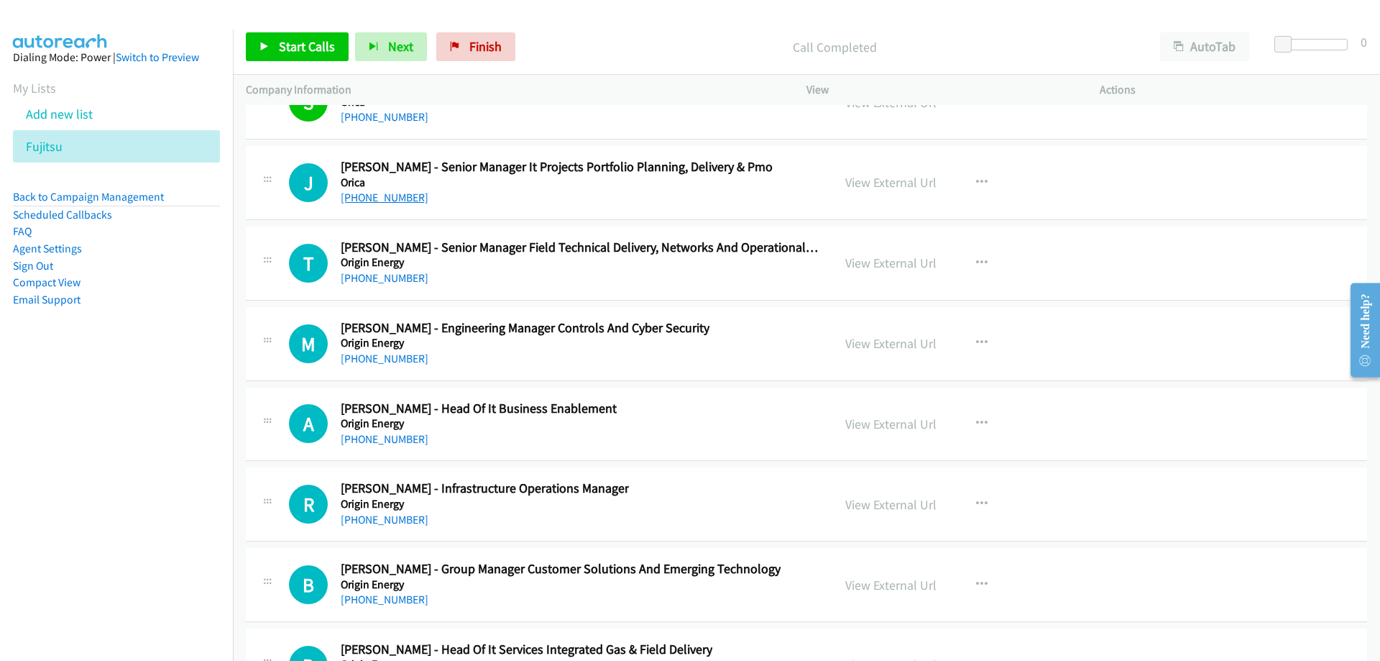
click at [354, 193] on link "[PHONE_NUMBER]" at bounding box center [385, 198] width 88 height 14
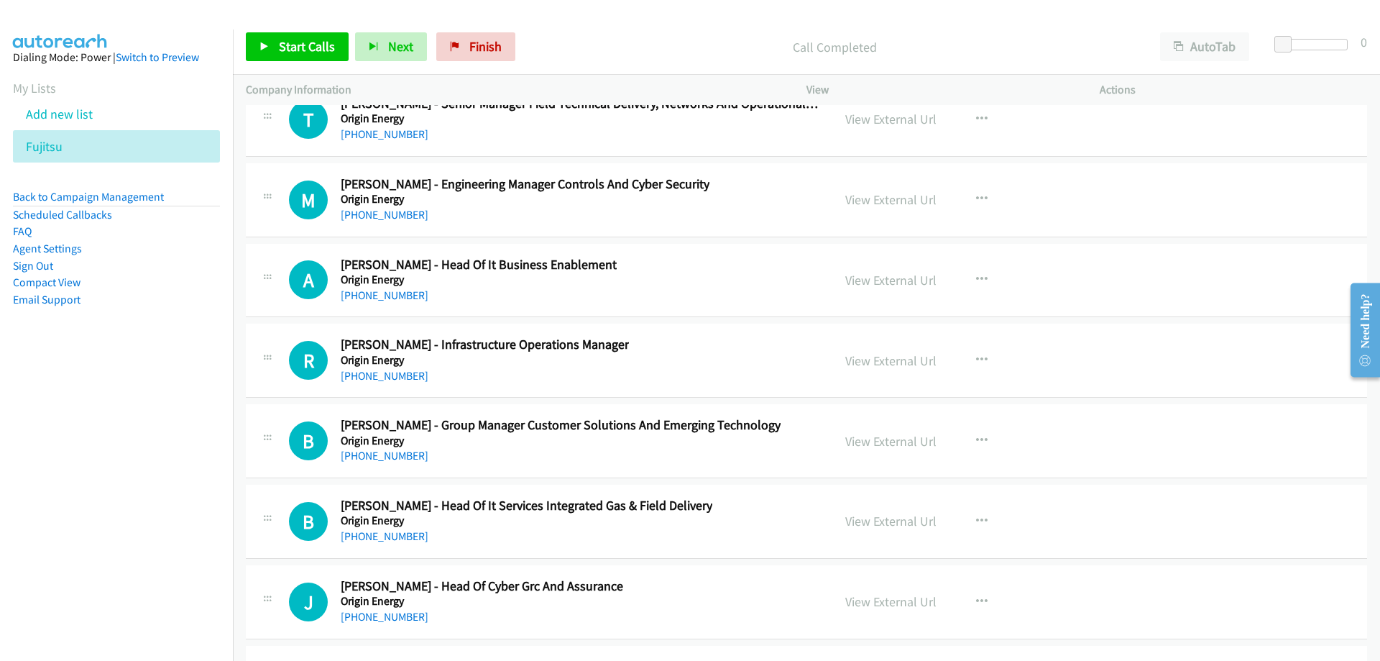
scroll to position [20561, 0]
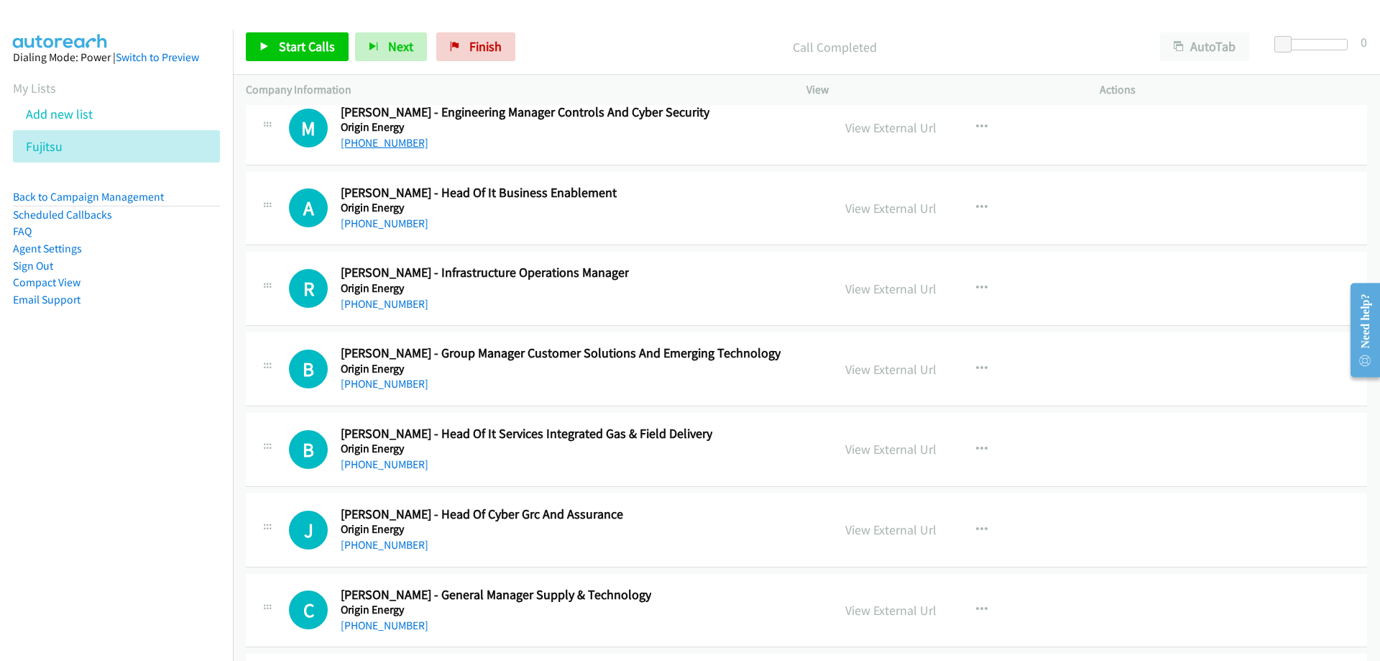
click at [400, 148] on link "[PHONE_NUMBER]" at bounding box center [385, 143] width 88 height 14
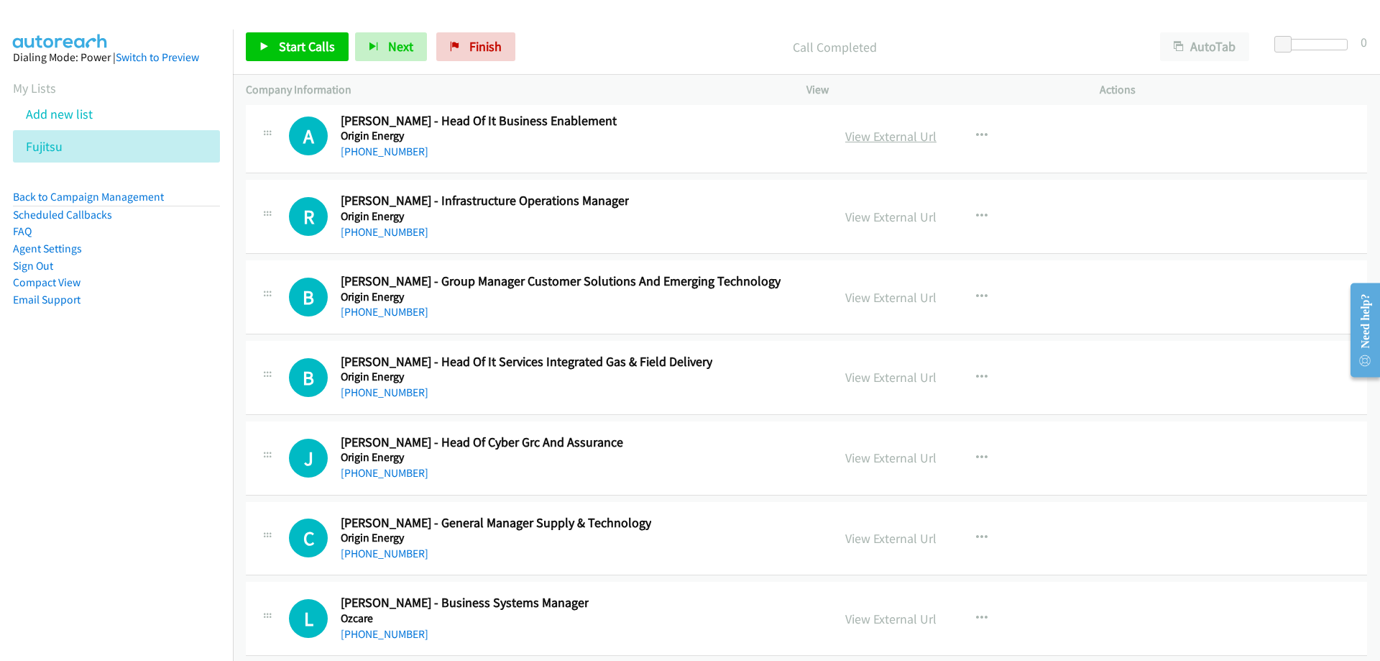
click at [868, 135] on link "View External Url" at bounding box center [890, 136] width 91 height 17
click at [372, 149] on link "[PHONE_NUMBER]" at bounding box center [385, 152] width 88 height 14
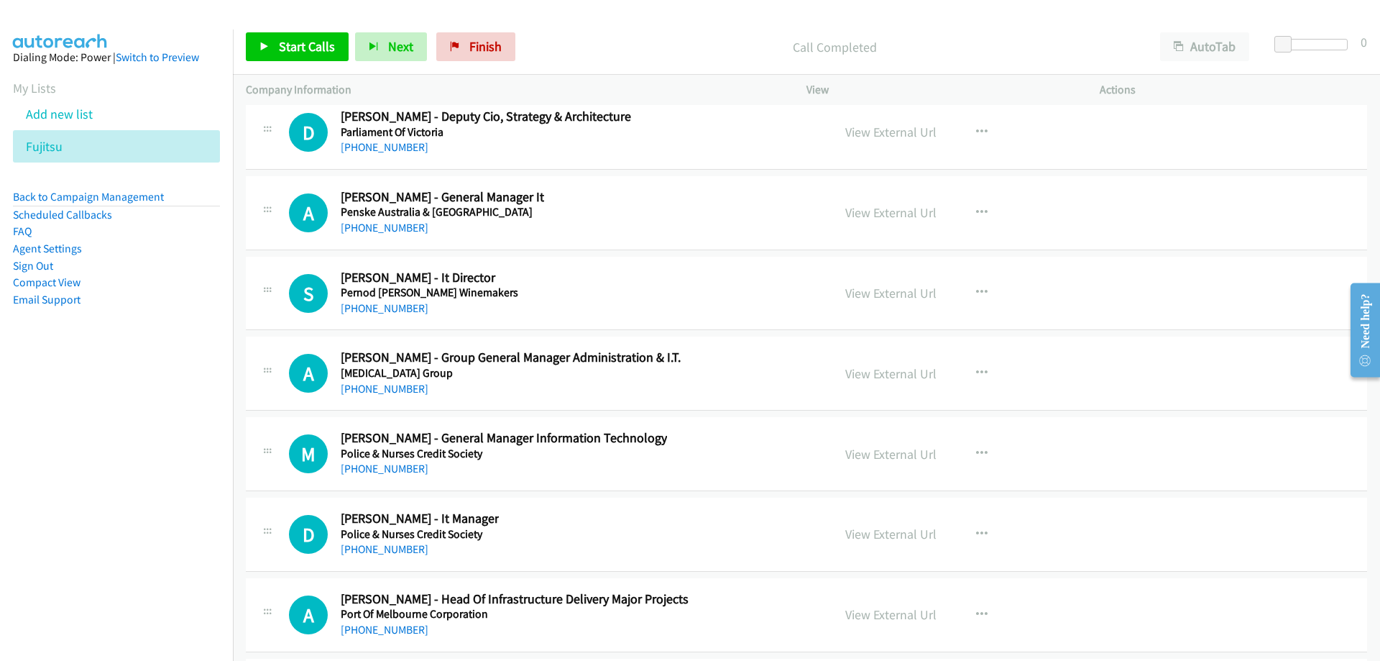
scroll to position [21352, 0]
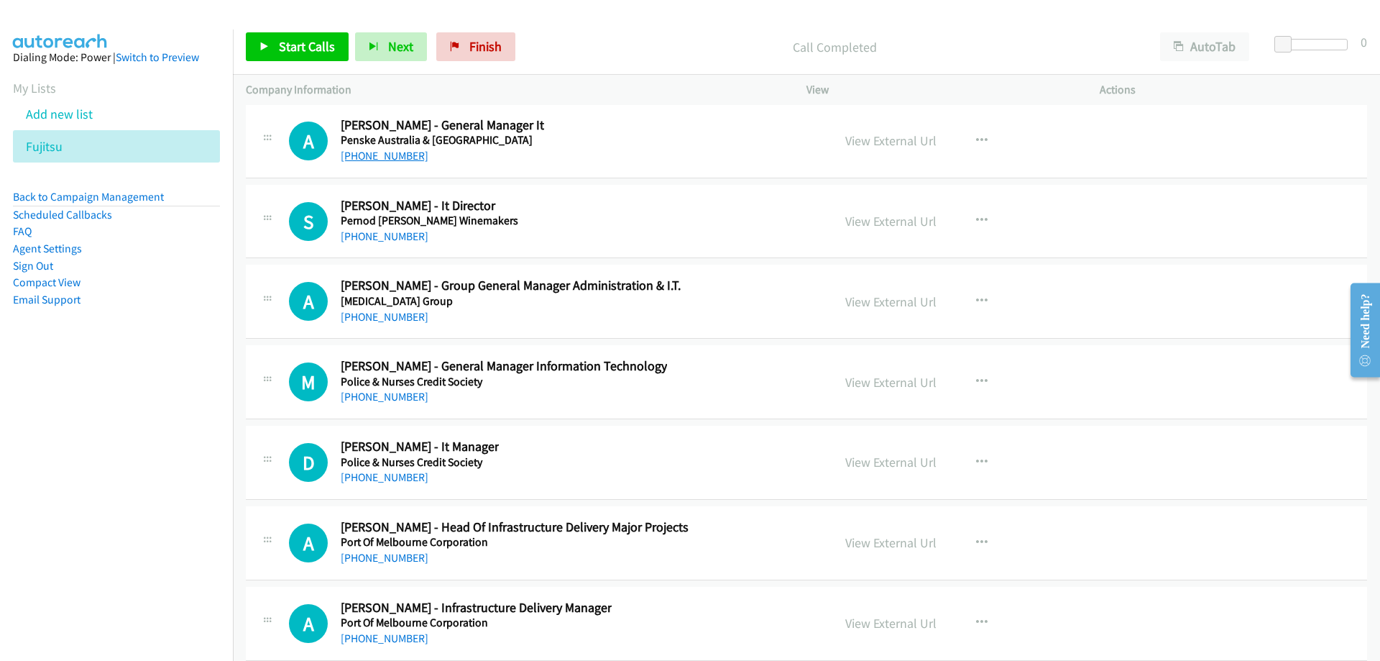
click at [390, 159] on link "[PHONE_NUMBER]" at bounding box center [385, 156] width 88 height 14
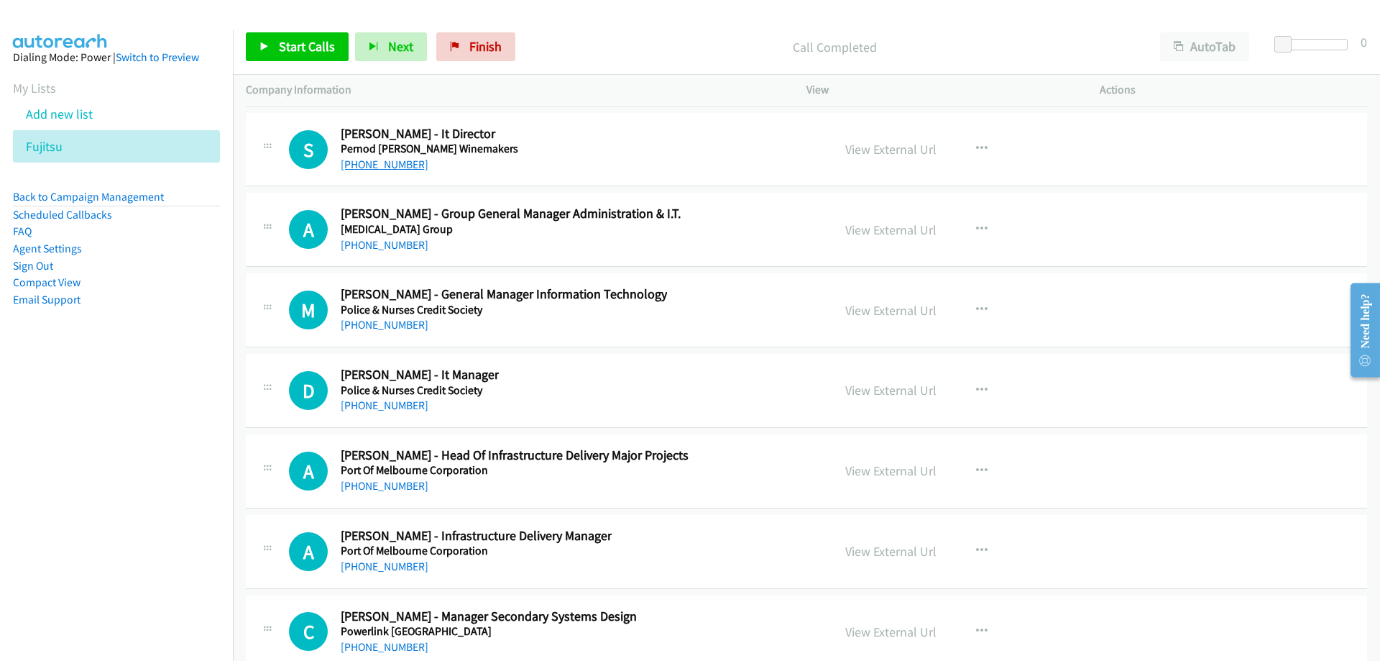
click at [395, 168] on link "[PHONE_NUMBER]" at bounding box center [385, 164] width 88 height 14
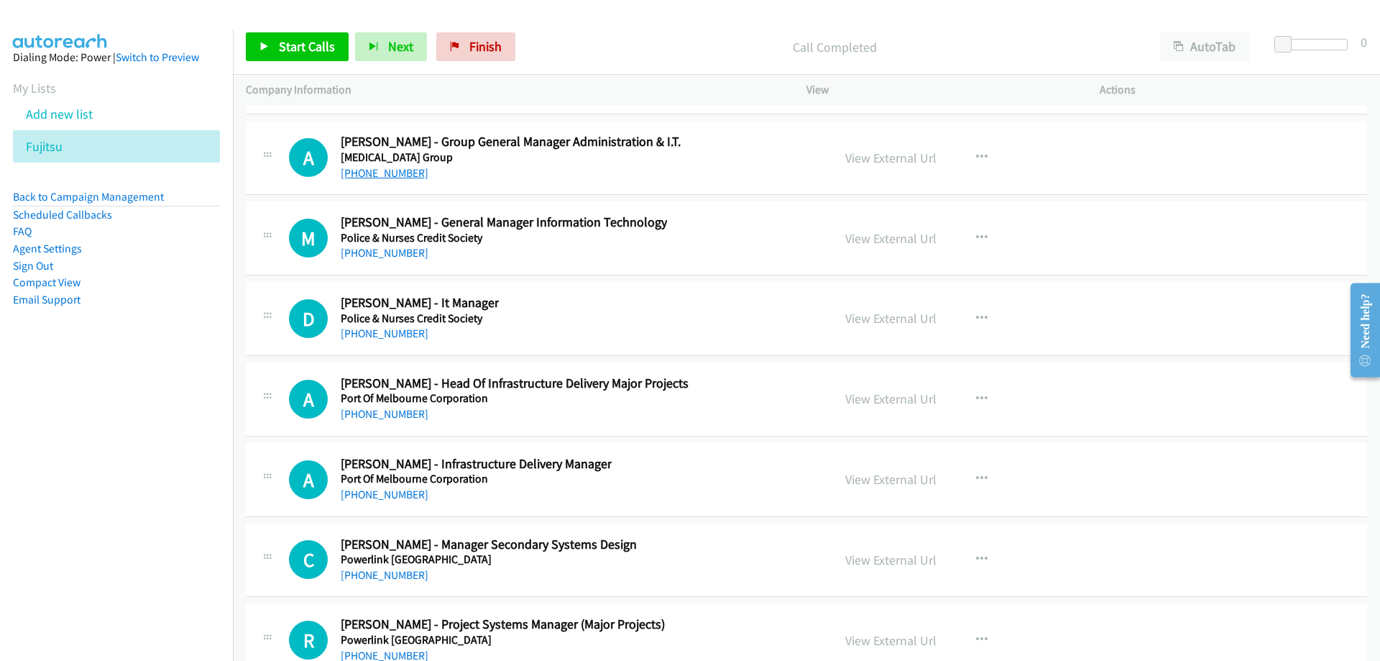
click at [394, 175] on link "[PHONE_NUMBER]" at bounding box center [385, 173] width 88 height 14
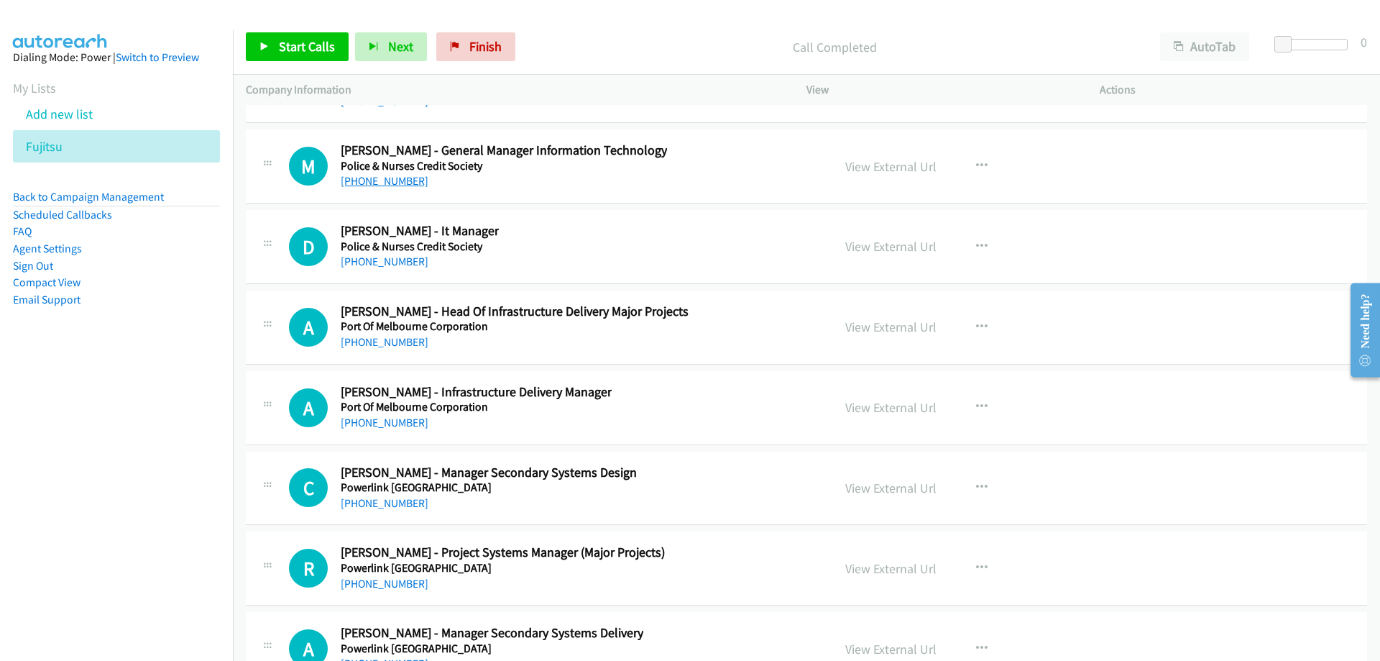
click at [389, 183] on link "[PHONE_NUMBER]" at bounding box center [385, 181] width 88 height 14
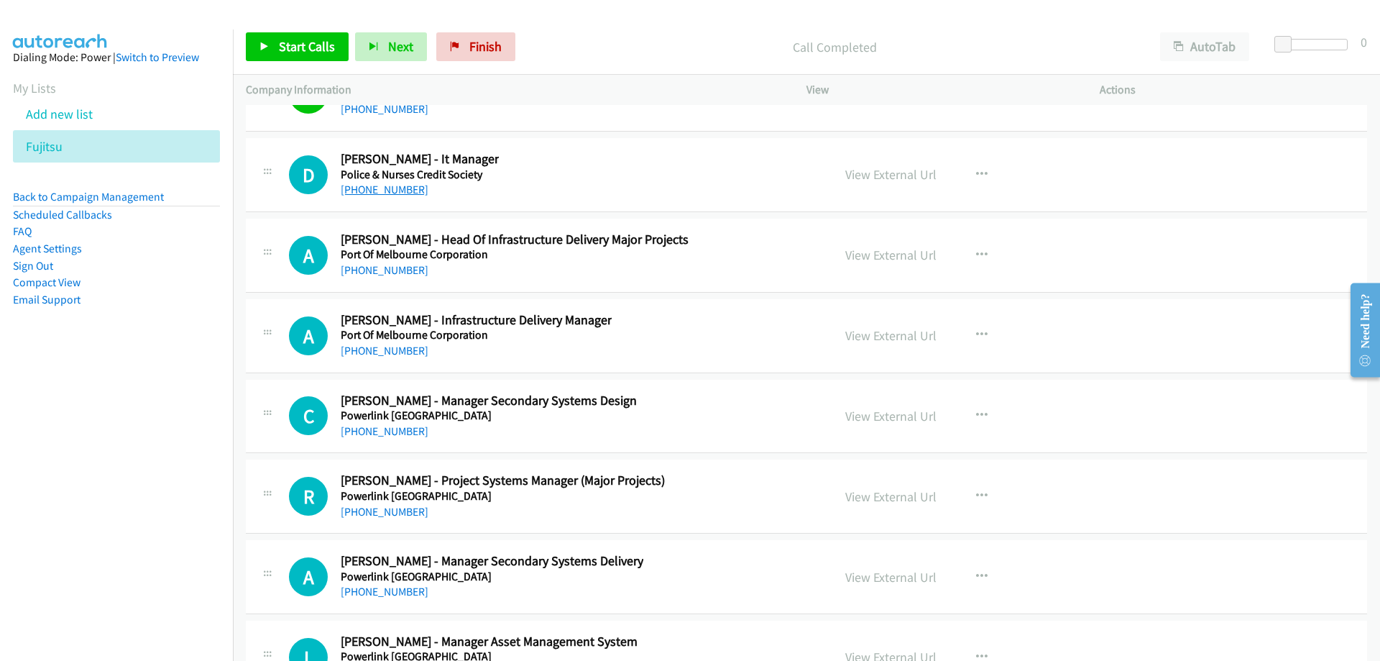
click at [397, 187] on link "[PHONE_NUMBER]" at bounding box center [385, 190] width 88 height 14
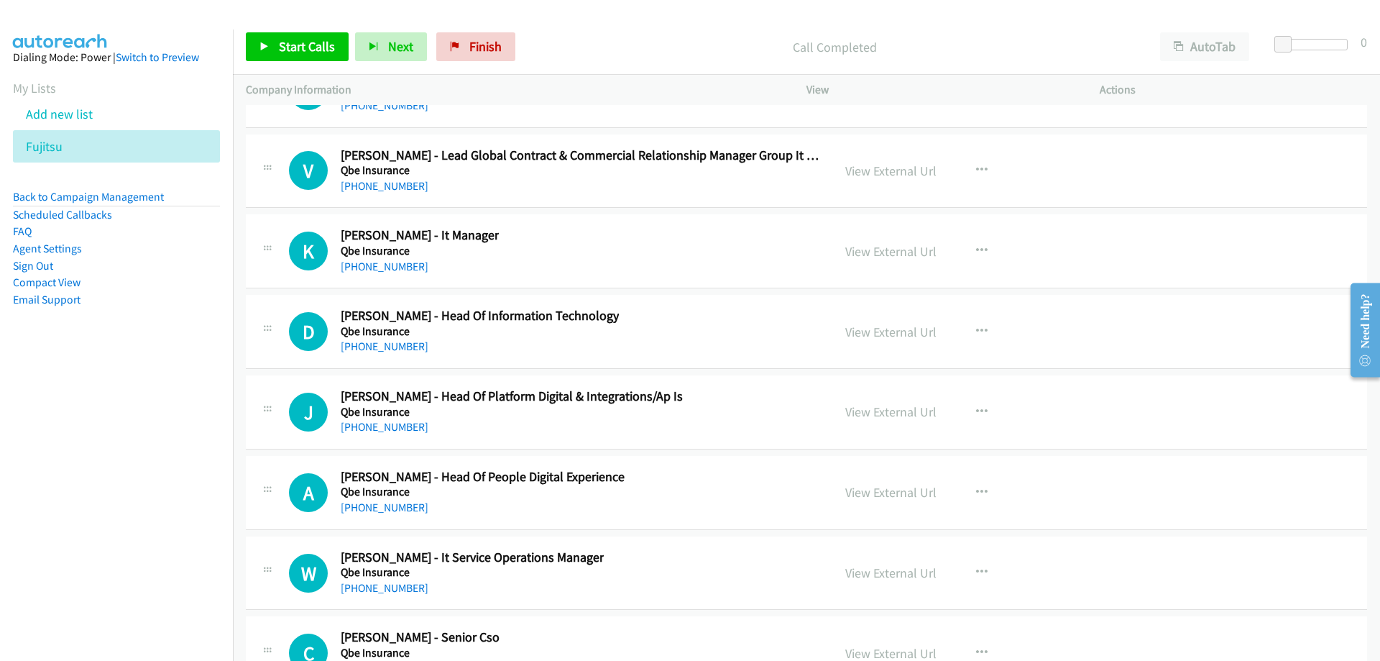
scroll to position [22359, 0]
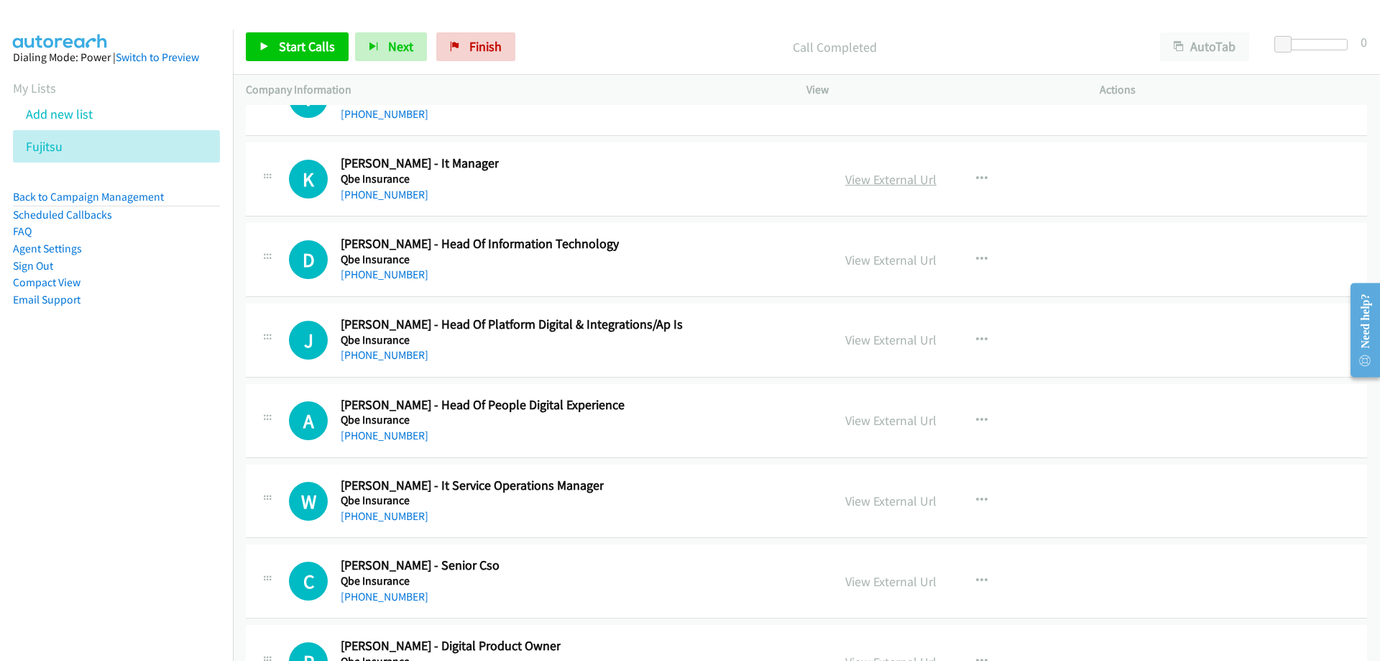
click at [868, 183] on link "View External Url" at bounding box center [890, 179] width 91 height 17
click at [406, 198] on link "[PHONE_NUMBER]" at bounding box center [385, 195] width 88 height 14
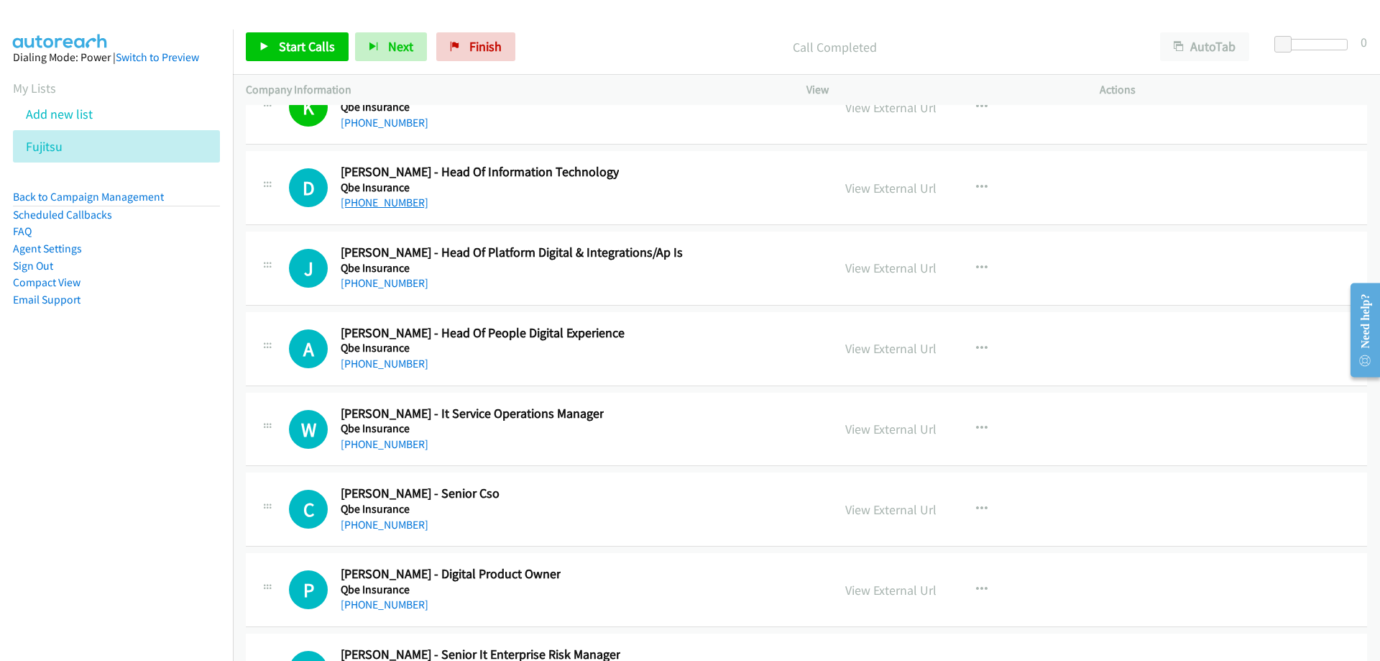
click at [395, 206] on link "[PHONE_NUMBER]" at bounding box center [385, 203] width 88 height 14
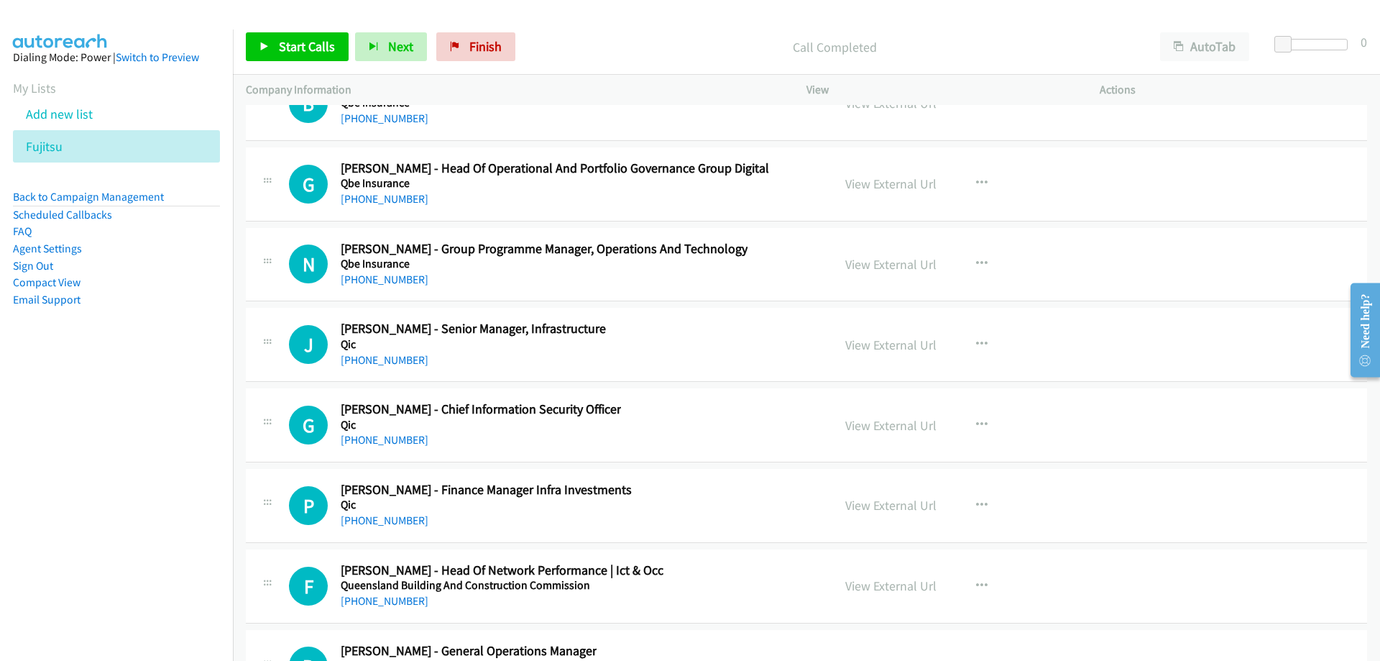
scroll to position [23150, 0]
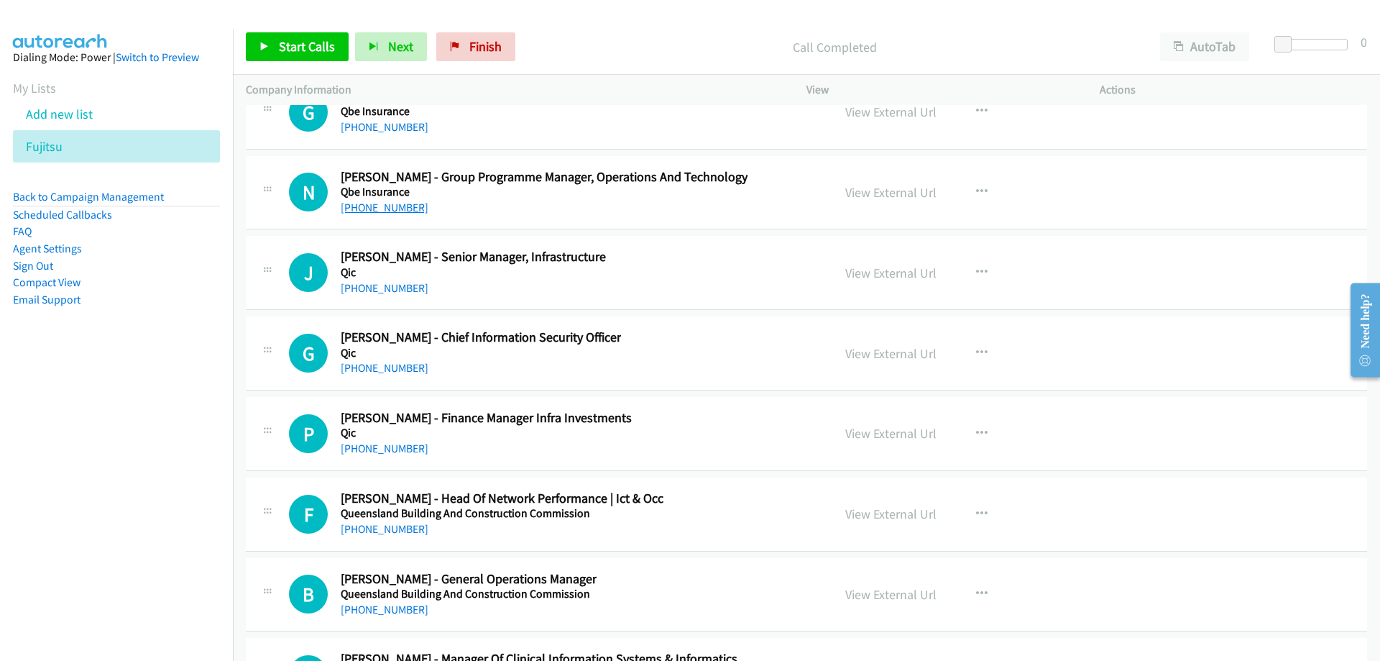
click at [389, 207] on link "[PHONE_NUMBER]" at bounding box center [385, 208] width 88 height 14
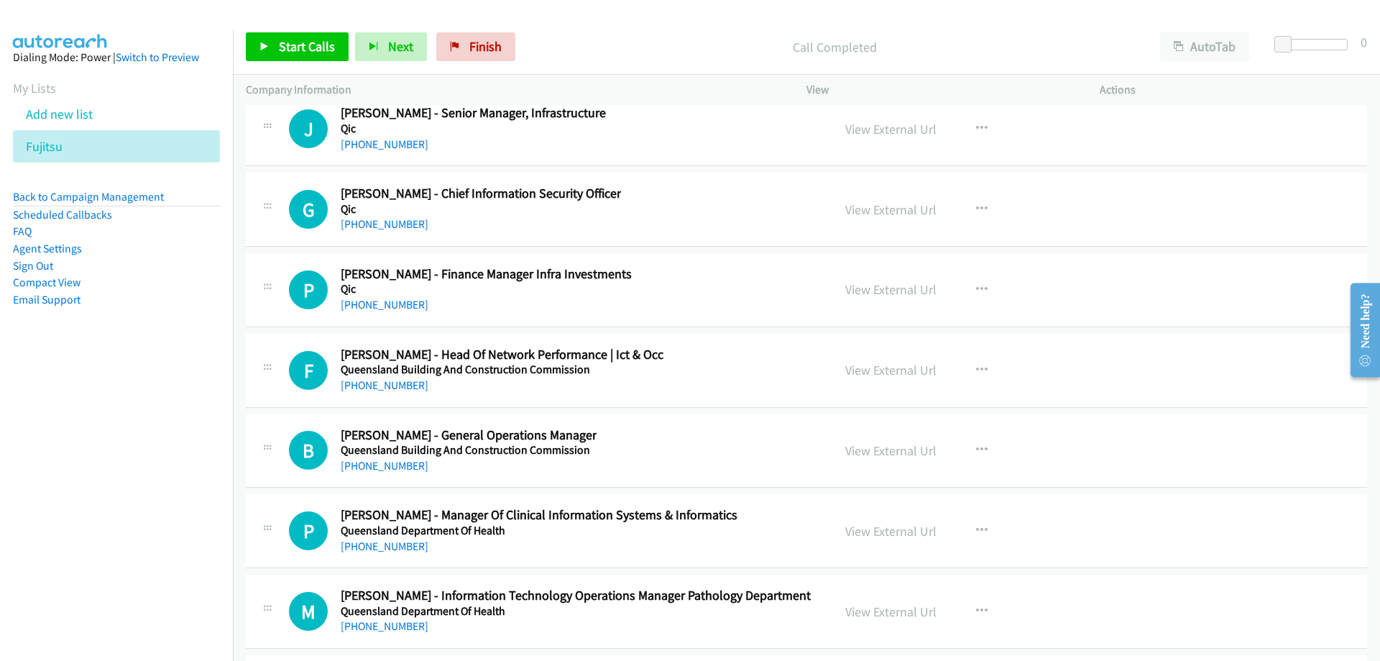
scroll to position [23365, 0]
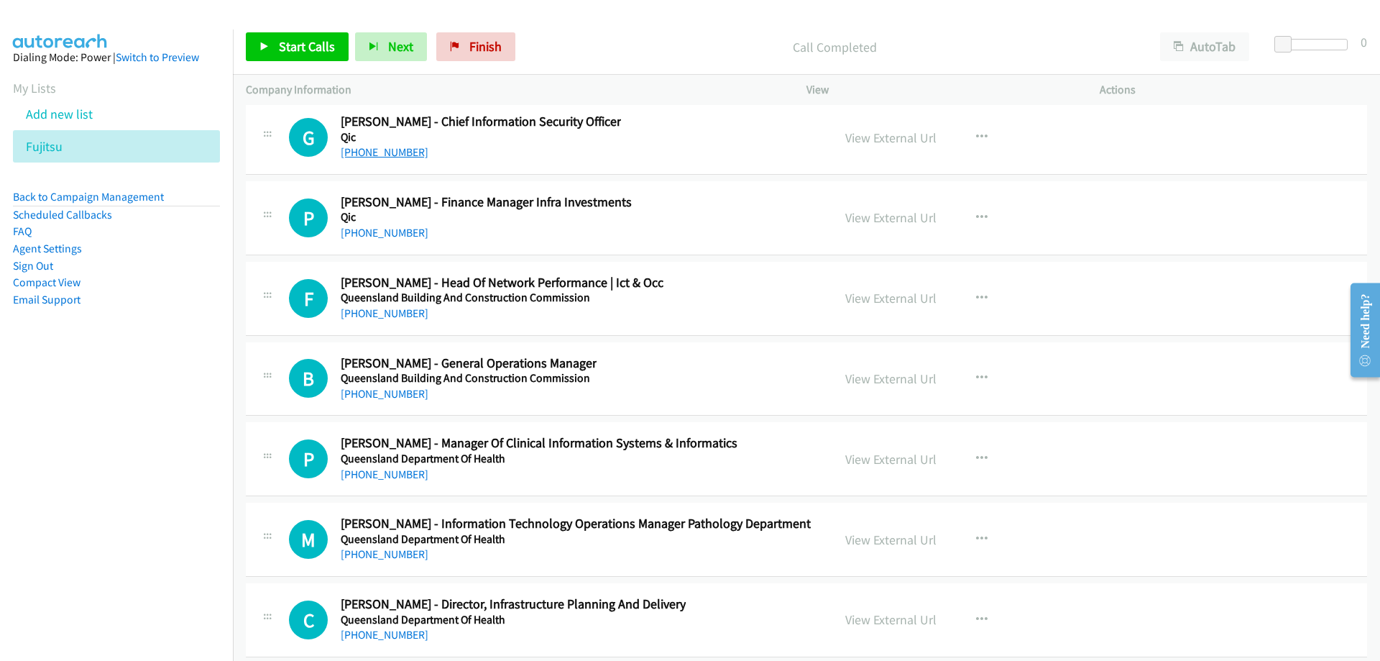
click at [405, 156] on link "[PHONE_NUMBER]" at bounding box center [385, 152] width 88 height 14
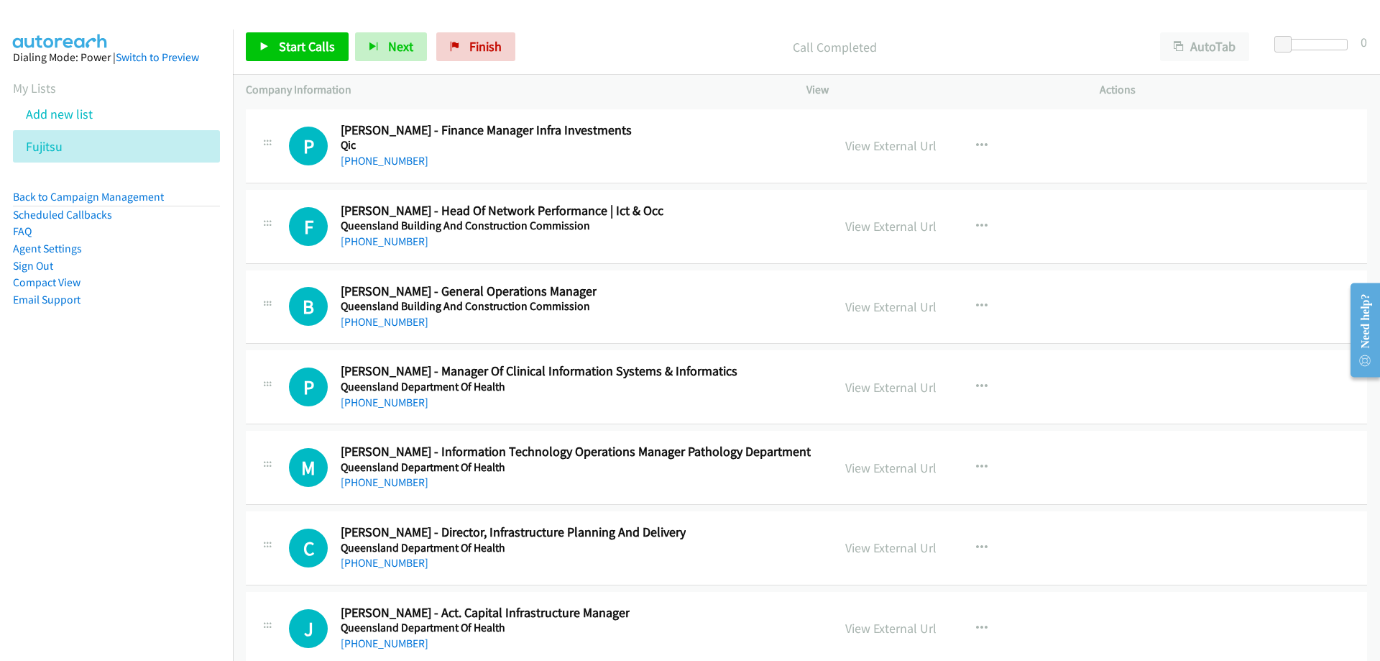
scroll to position [23509, 0]
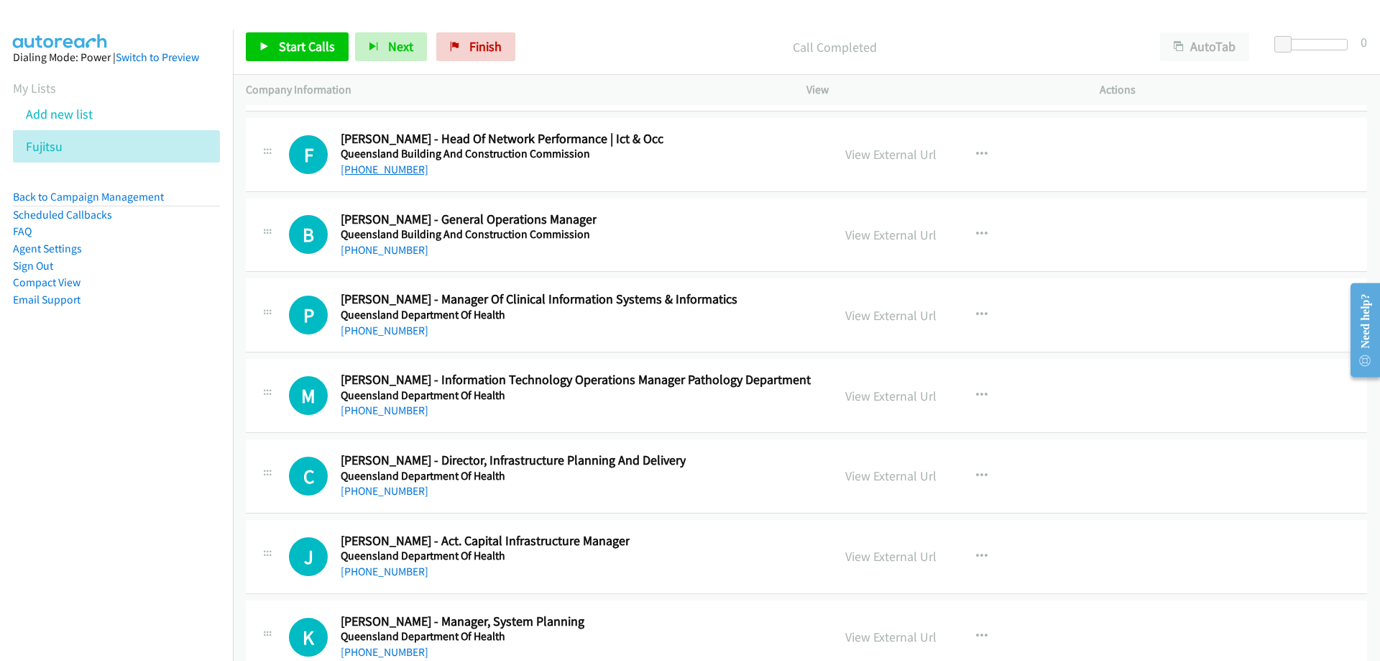
click at [399, 173] on link "[PHONE_NUMBER]" at bounding box center [385, 169] width 88 height 14
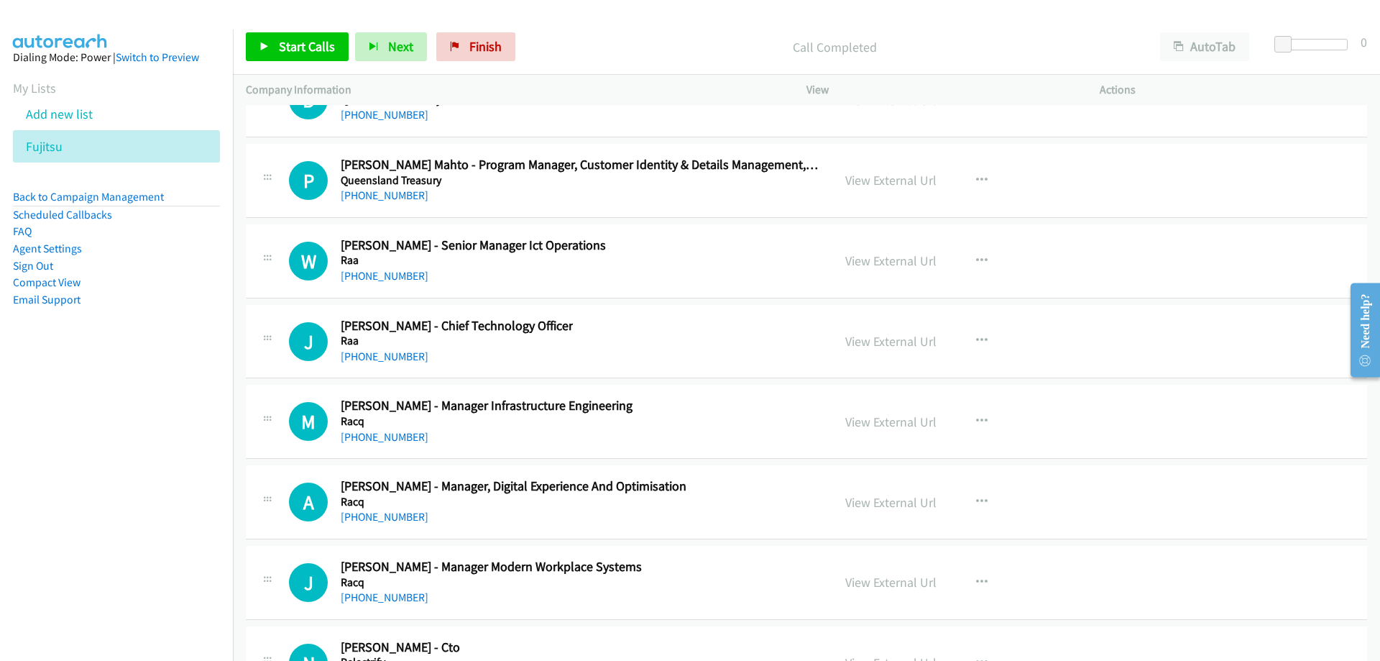
scroll to position [25163, 0]
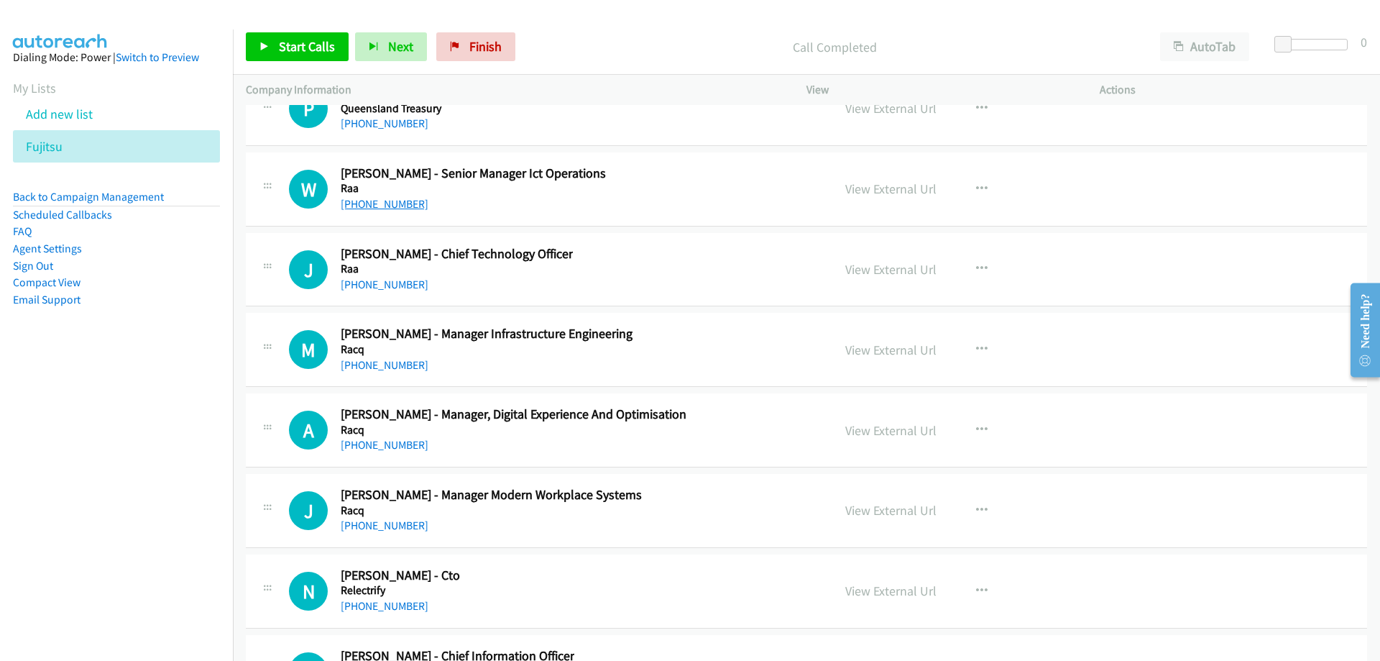
click at [403, 198] on link "[PHONE_NUMBER]" at bounding box center [385, 204] width 88 height 14
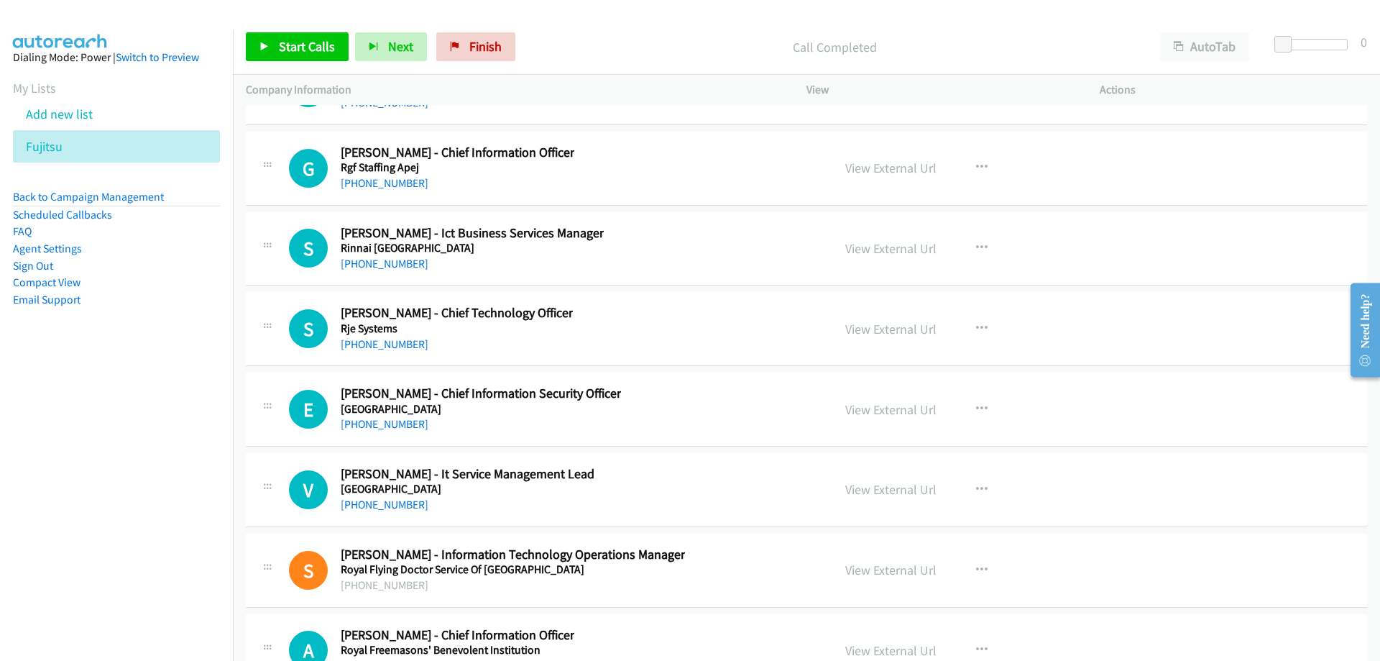
scroll to position [25738, 0]
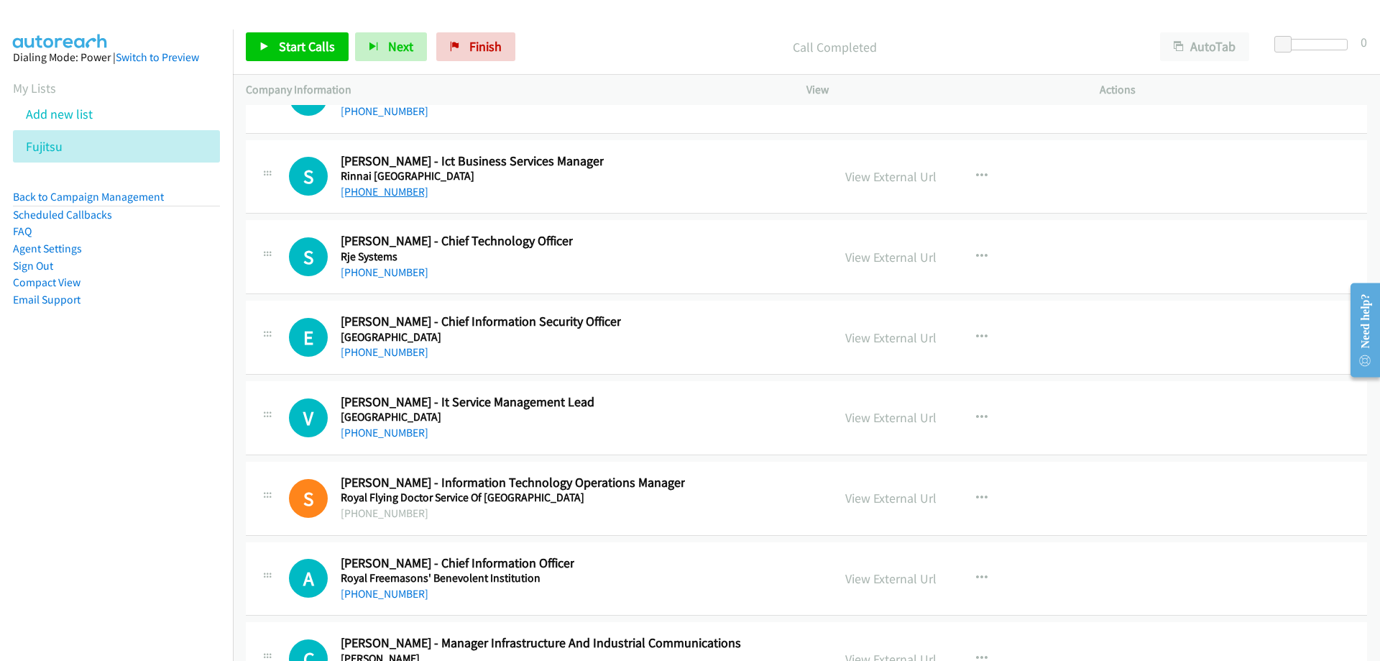
click at [391, 198] on link "[PHONE_NUMBER]" at bounding box center [385, 192] width 88 height 14
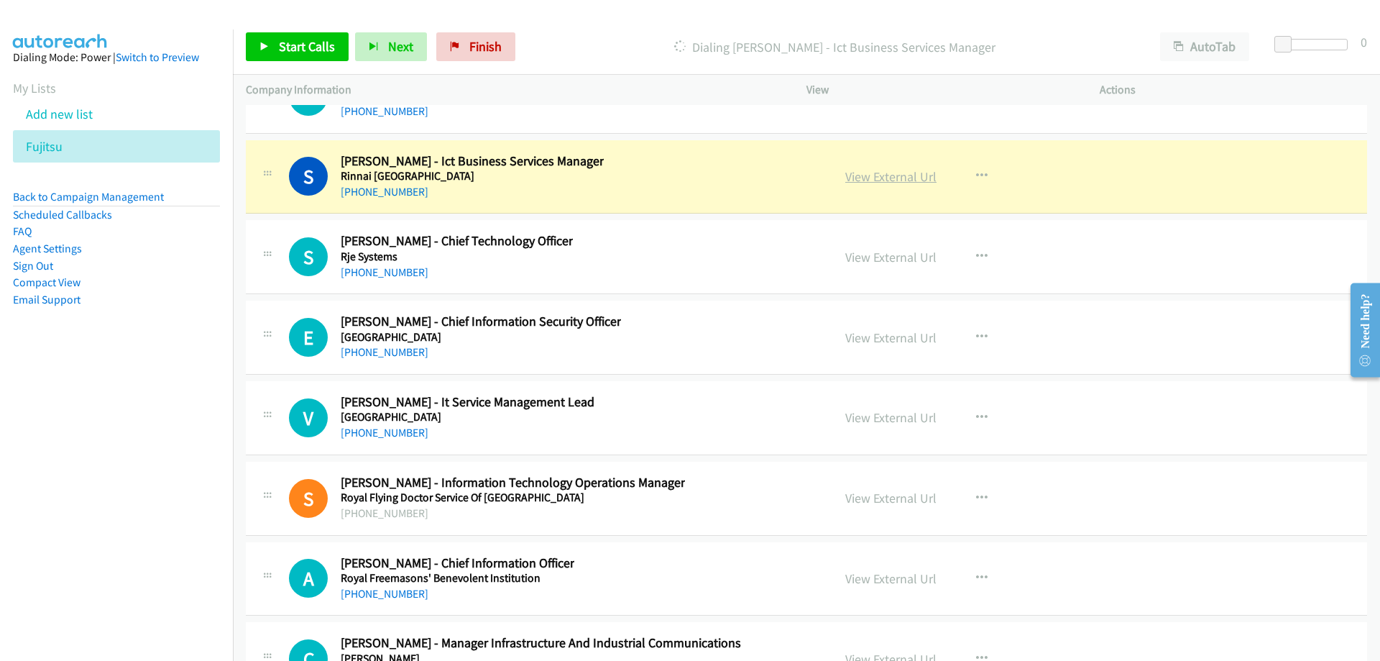
click at [858, 171] on link "View External Url" at bounding box center [890, 176] width 91 height 17
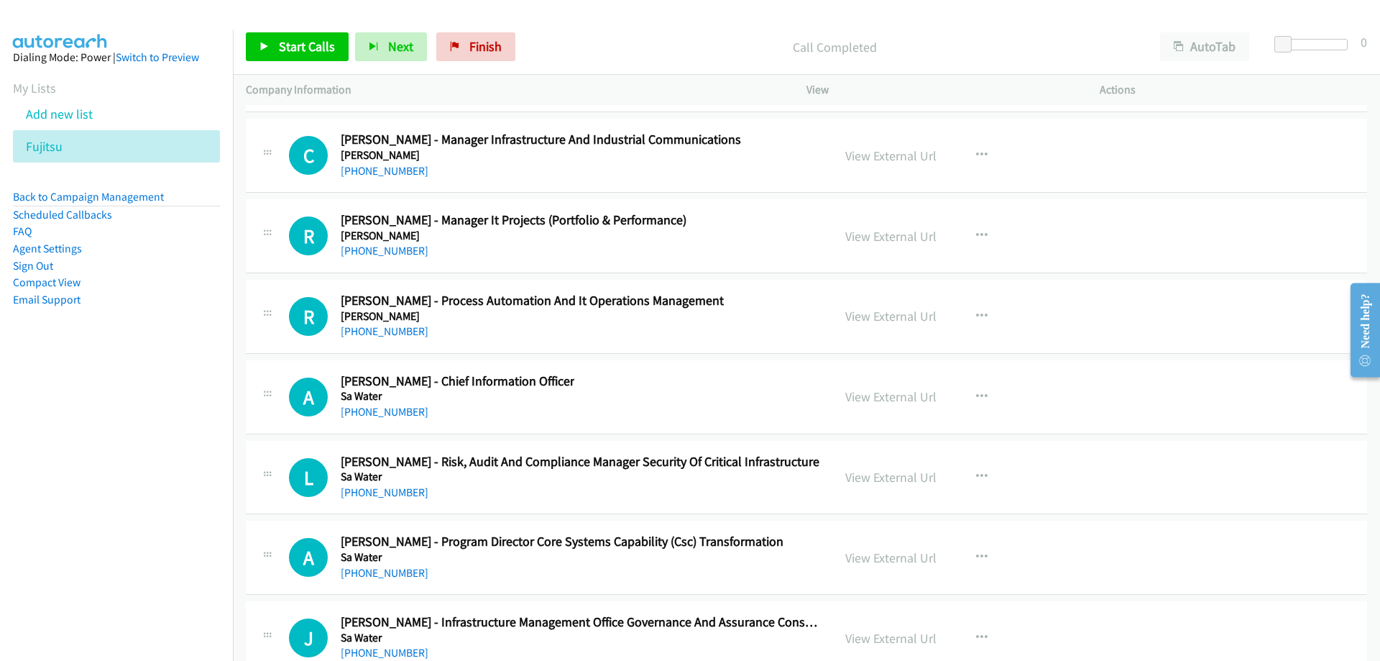
scroll to position [26313, 0]
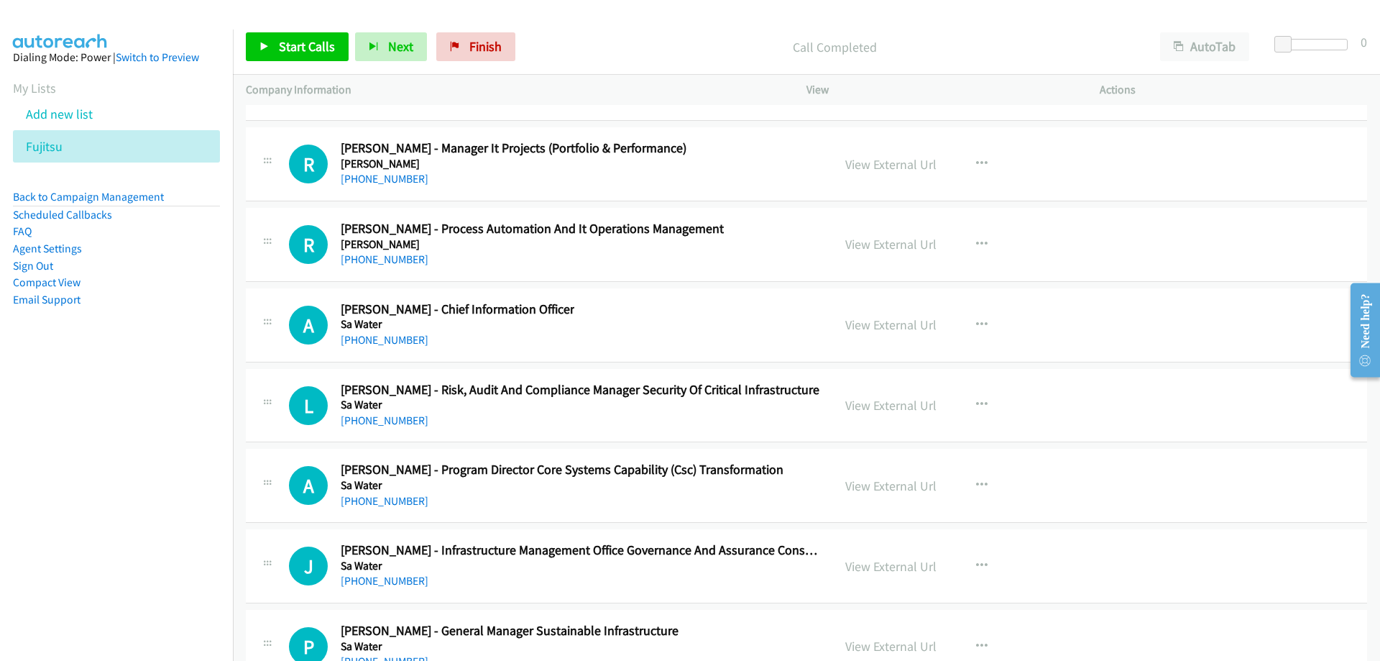
click at [400, 187] on div "[PHONE_NUMBER]" at bounding box center [514, 178] width 346 height 17
click at [397, 182] on link "[PHONE_NUMBER]" at bounding box center [385, 179] width 88 height 14
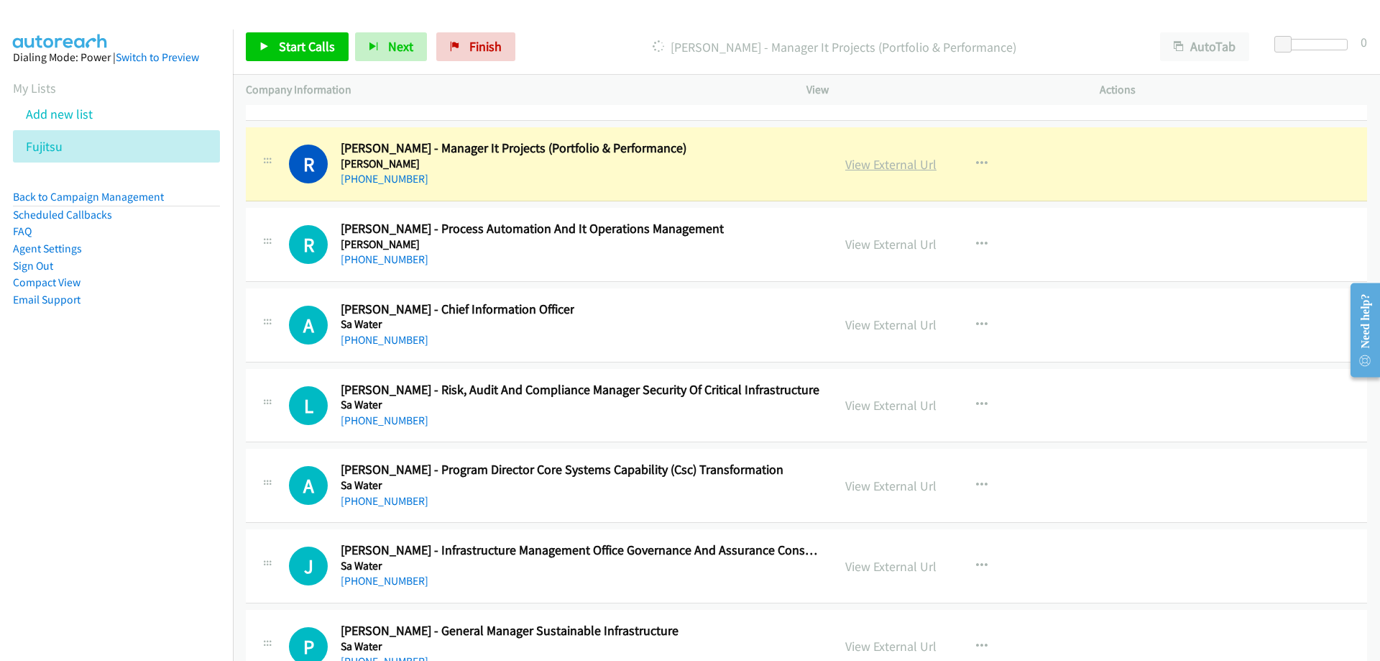
click at [845, 161] on link "View External Url" at bounding box center [890, 164] width 91 height 17
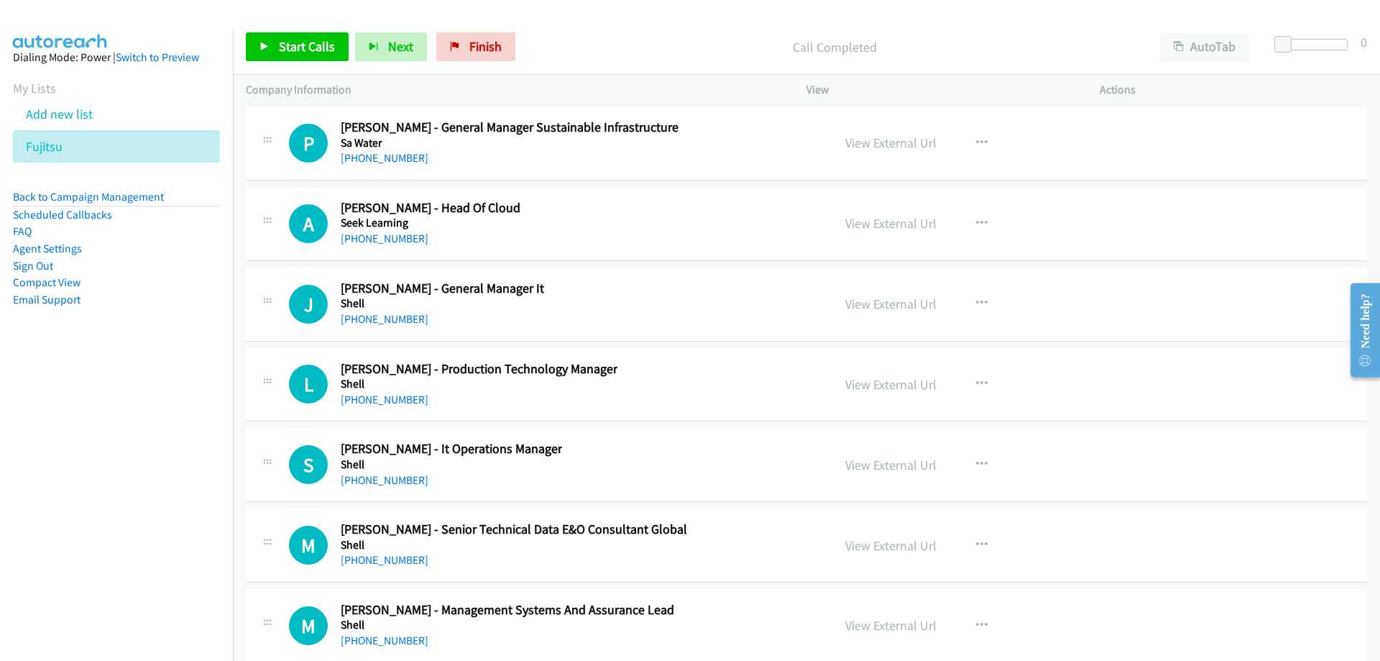
scroll to position [26888, 0]
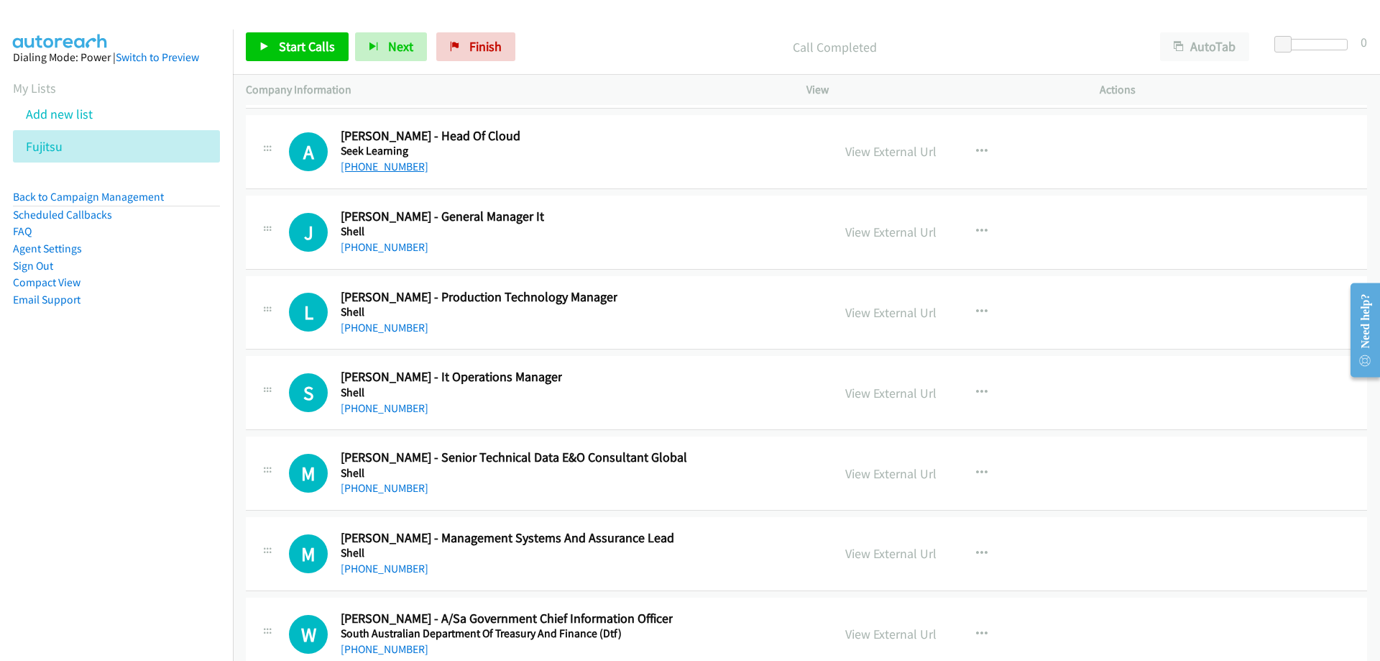
click at [389, 170] on link "[PHONE_NUMBER]" at bounding box center [385, 167] width 88 height 14
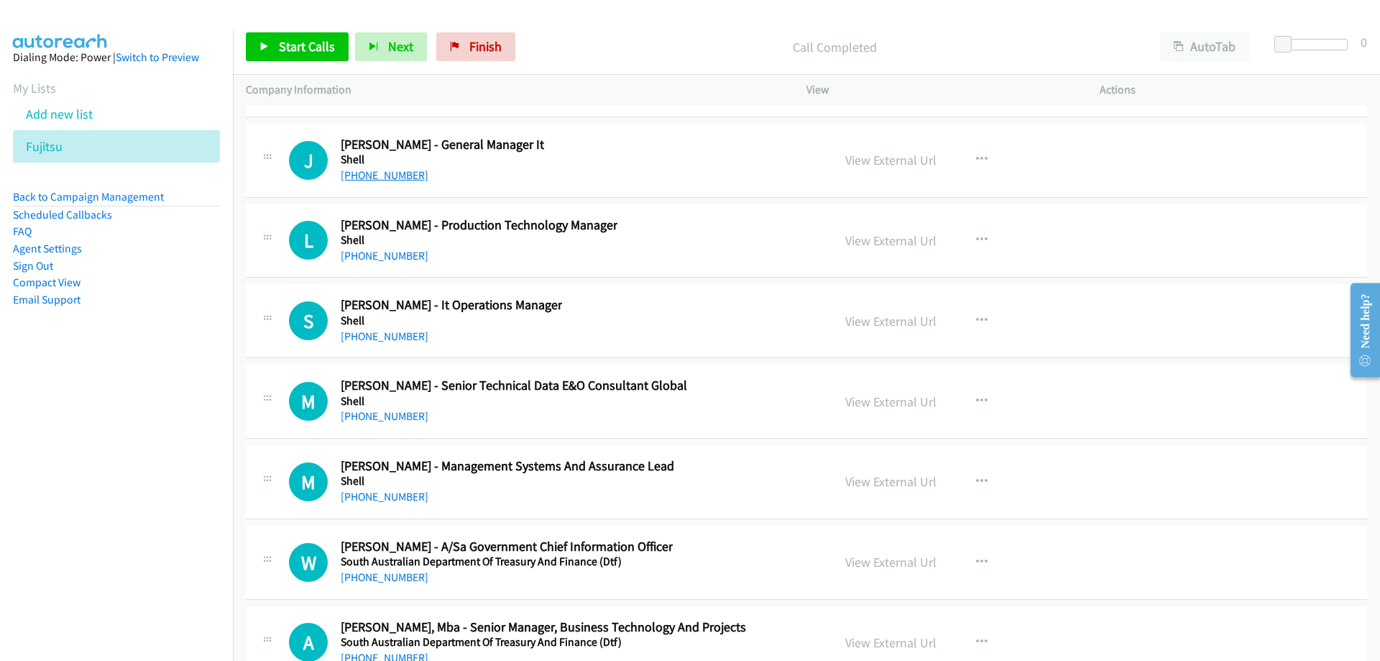
click at [402, 174] on link "[PHONE_NUMBER]" at bounding box center [385, 175] width 88 height 14
click at [876, 162] on link "View External Url" at bounding box center [890, 160] width 91 height 17
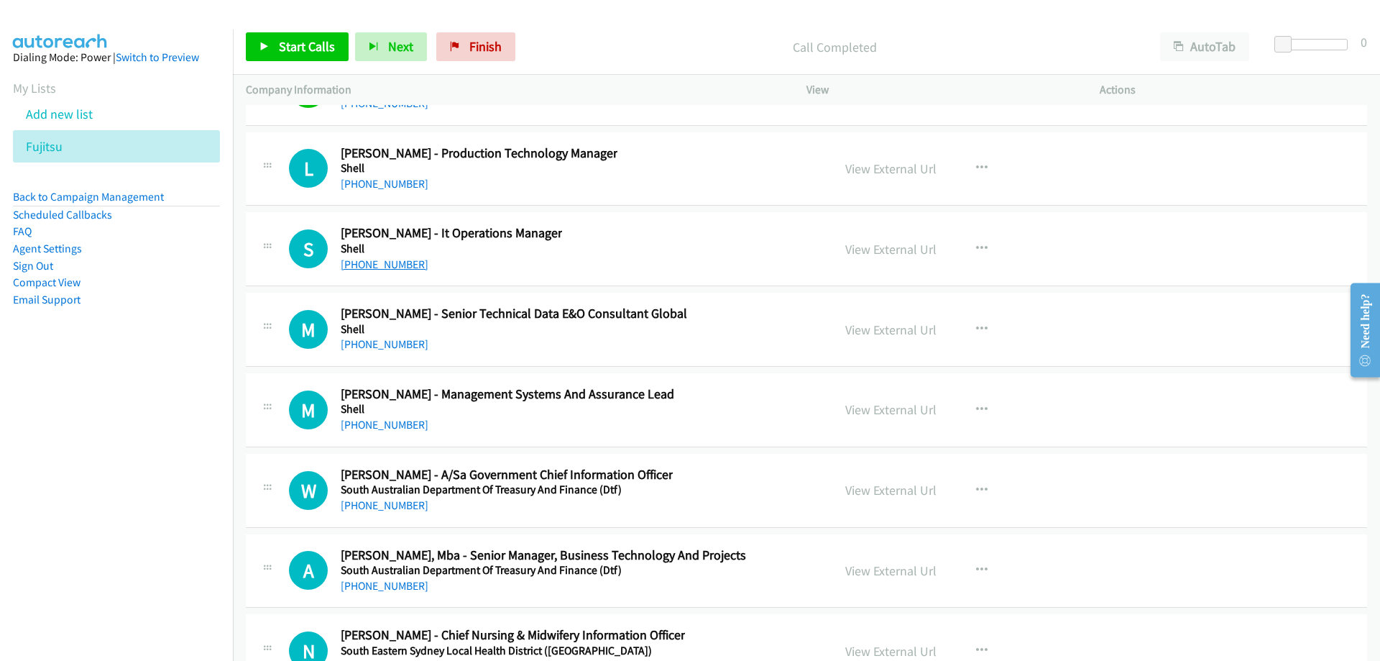
scroll to position [27104, 0]
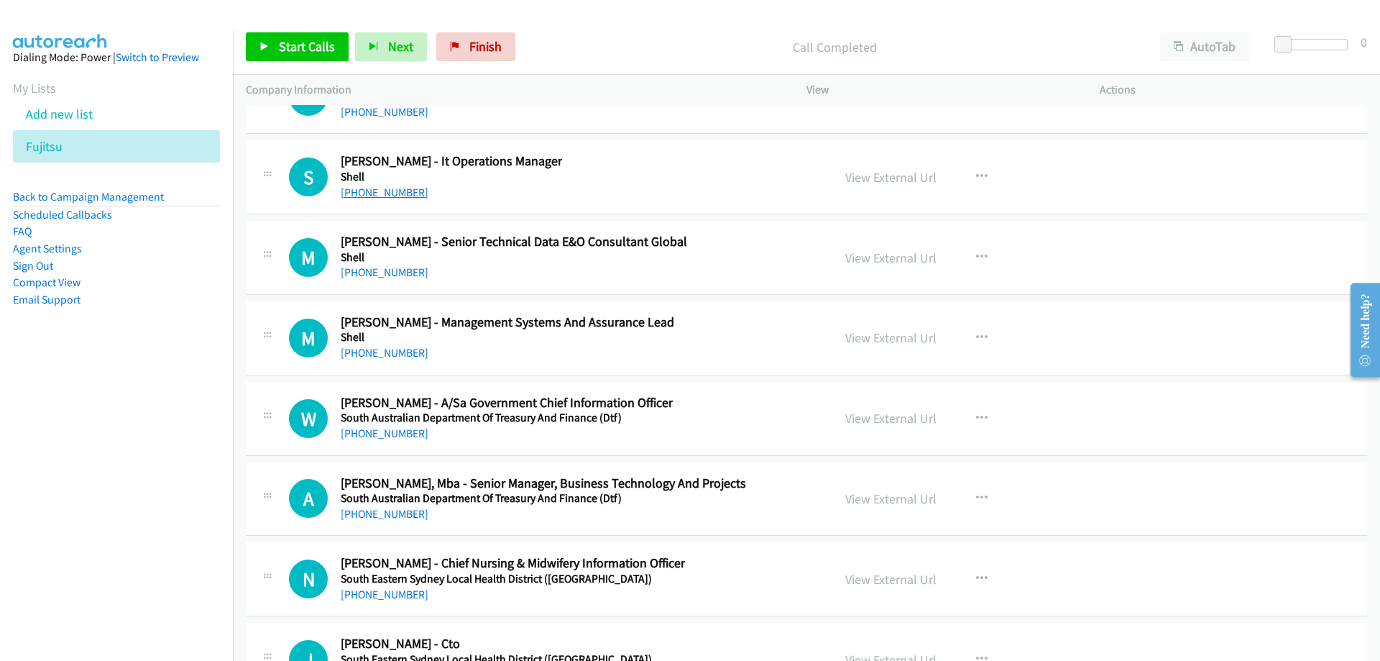
click at [370, 195] on link "[PHONE_NUMBER]" at bounding box center [385, 192] width 88 height 14
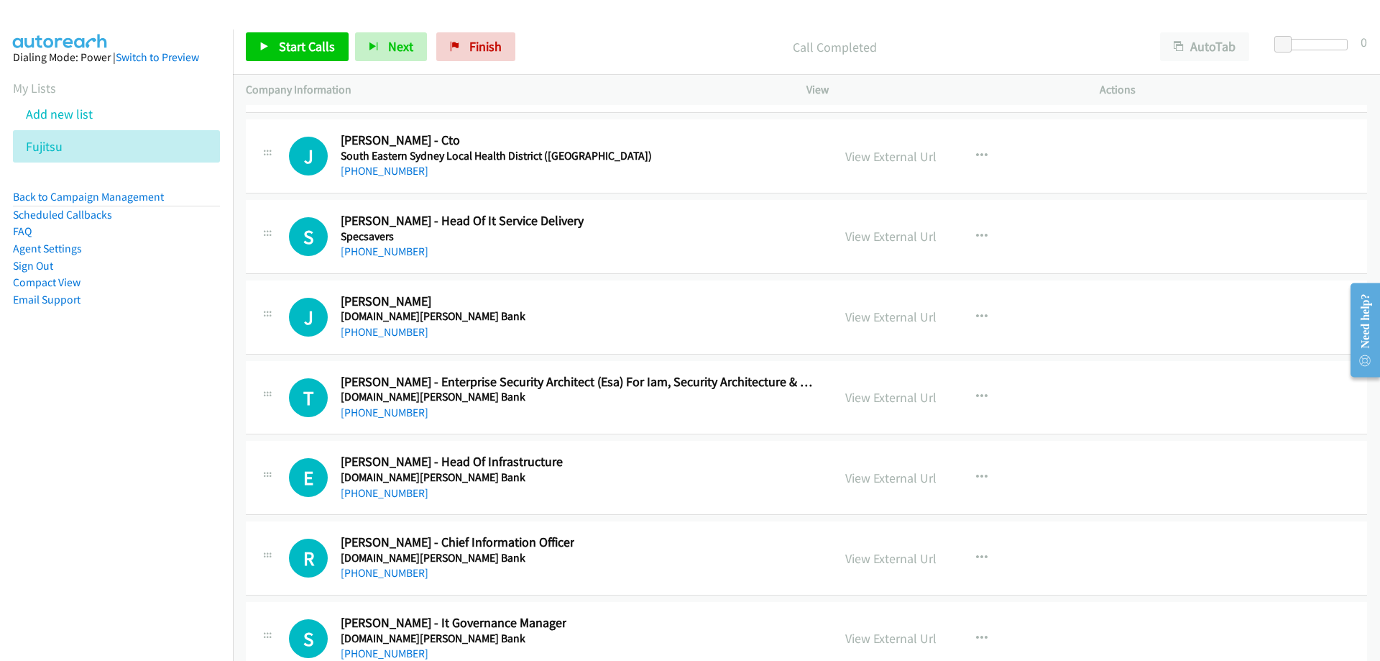
scroll to position [27679, 0]
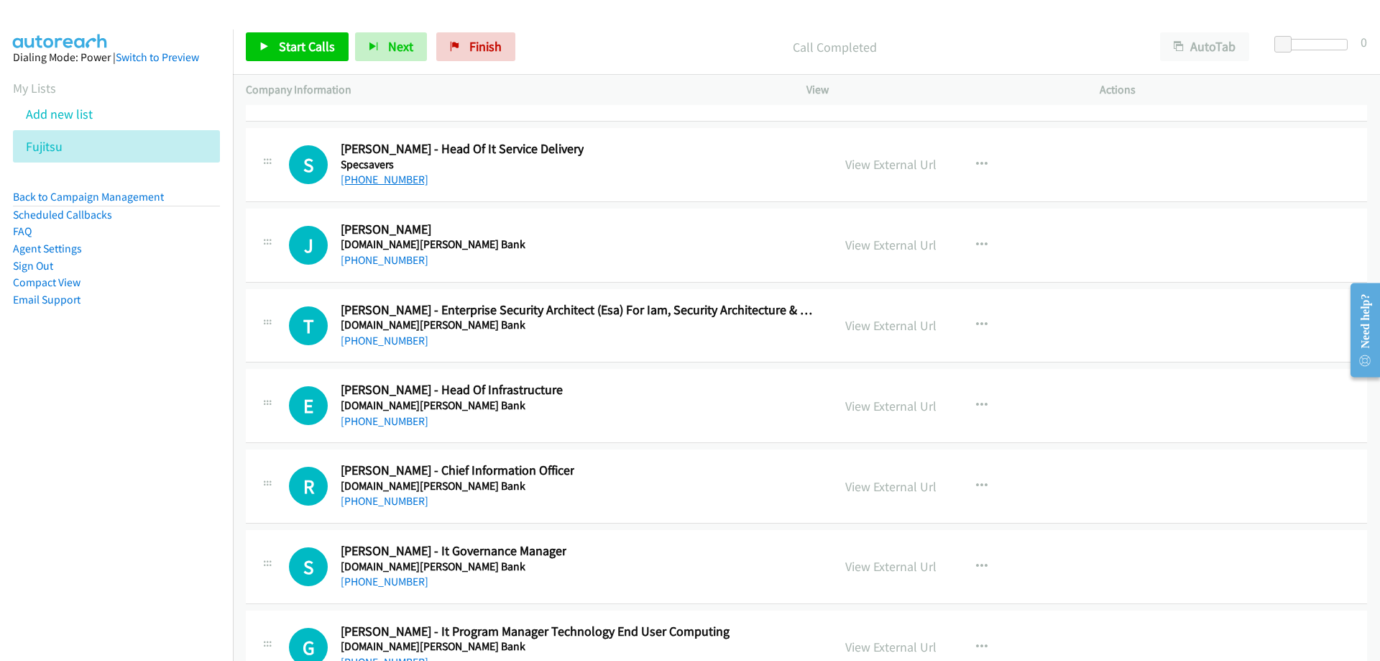
click at [402, 185] on link "[PHONE_NUMBER]" at bounding box center [385, 180] width 88 height 14
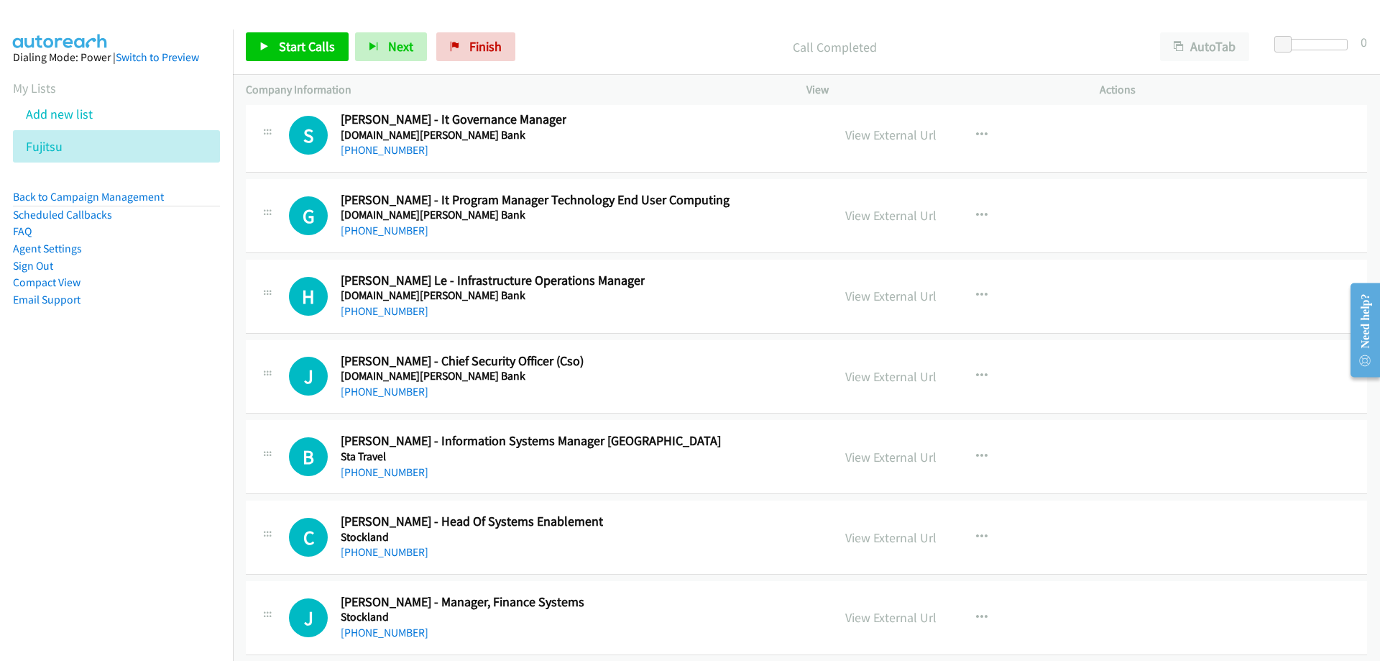
scroll to position [28182, 0]
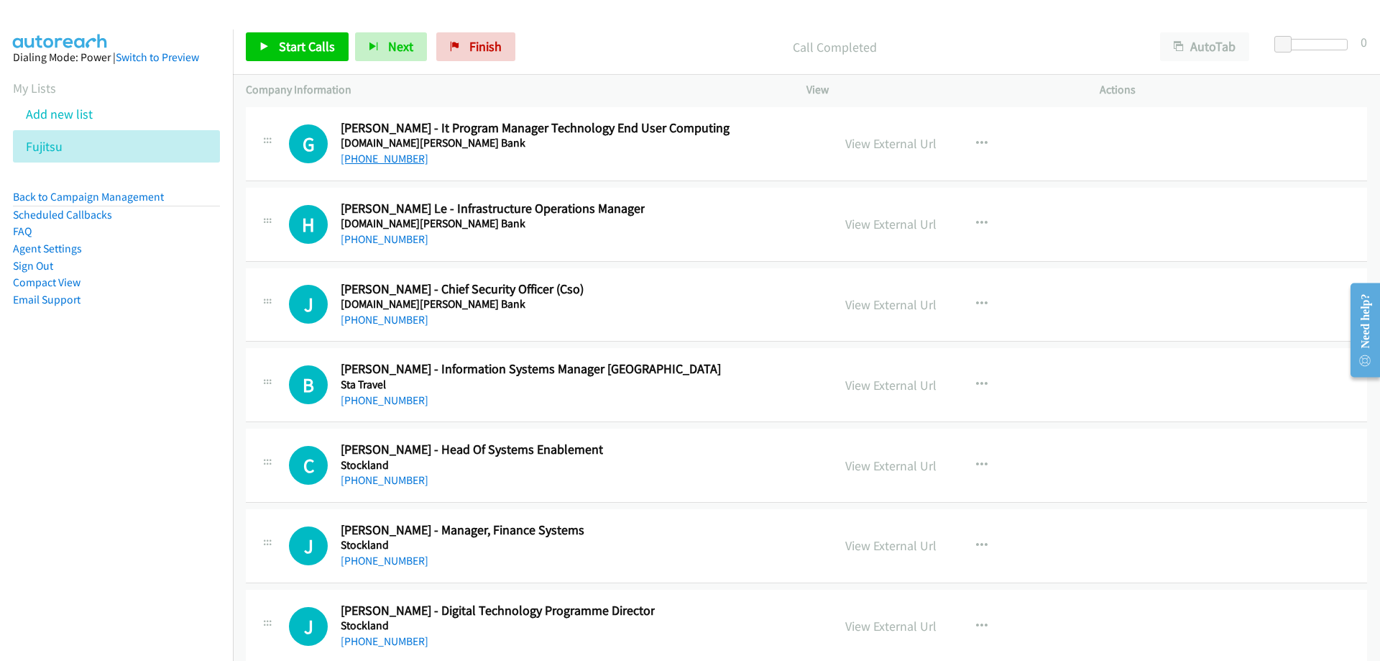
click at [402, 156] on link "[PHONE_NUMBER]" at bounding box center [385, 159] width 88 height 14
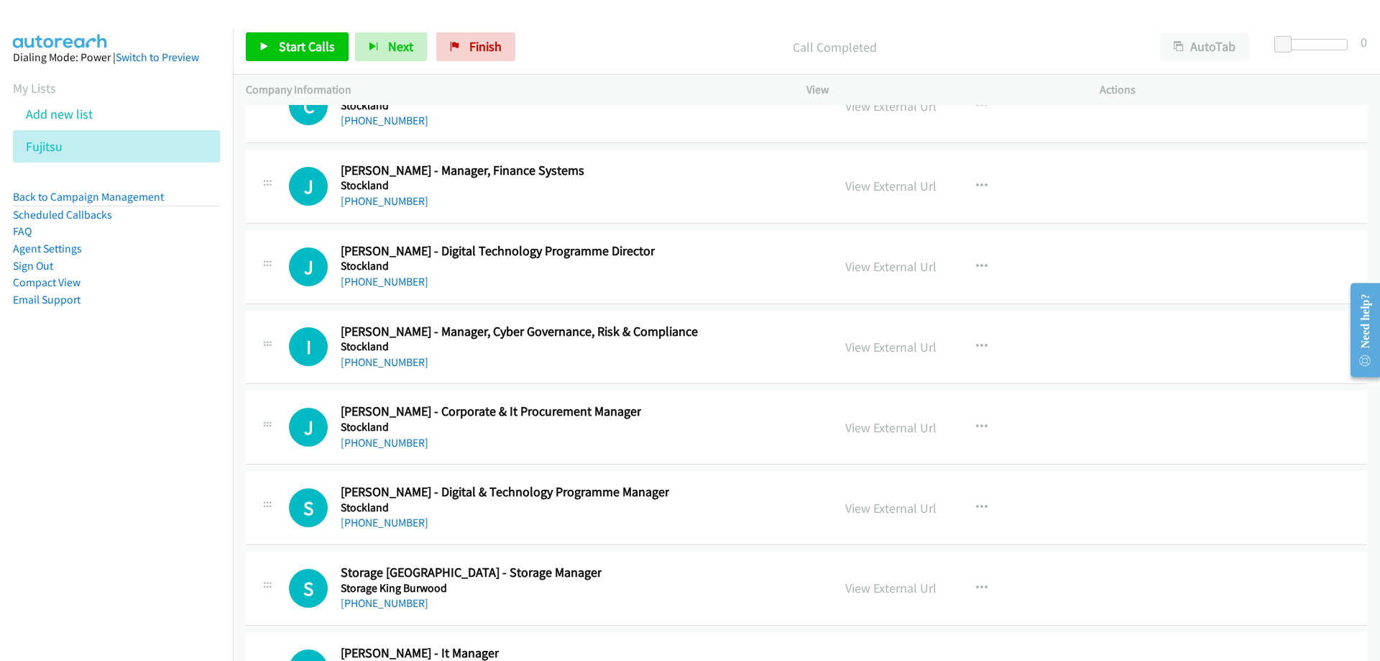
scroll to position [28613, 0]
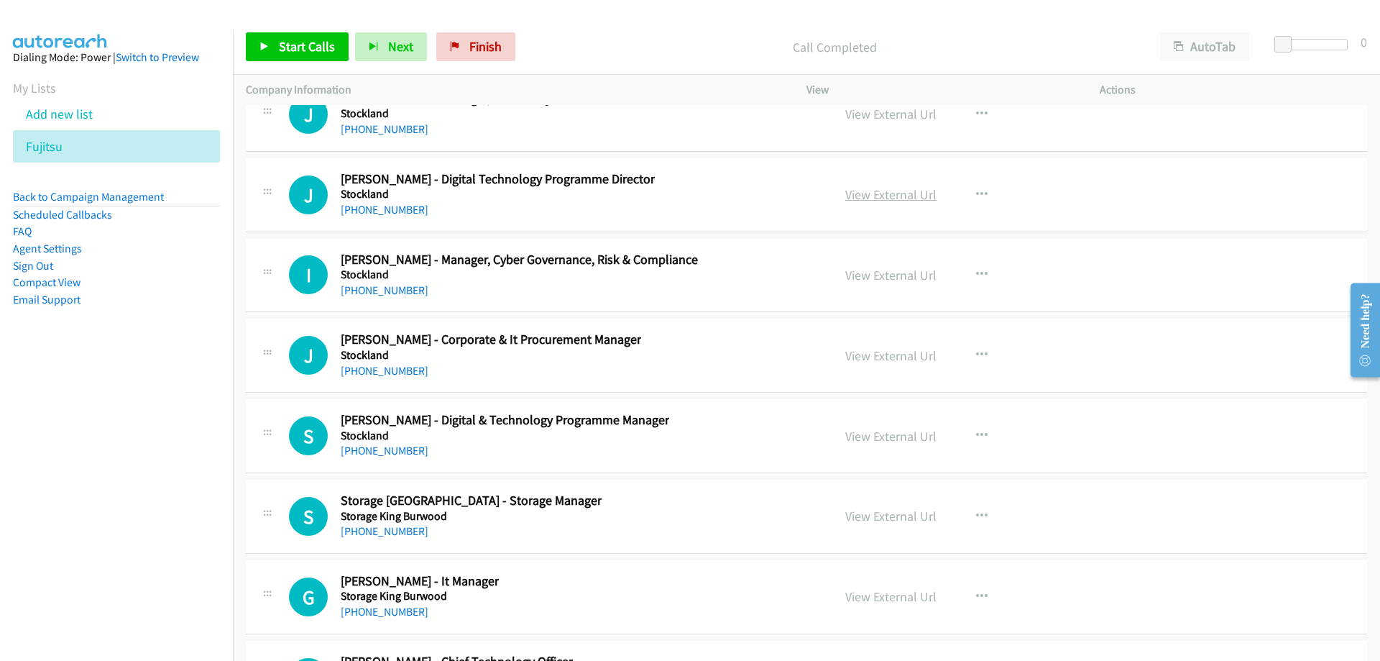
click at [866, 195] on link "View External Url" at bounding box center [890, 194] width 91 height 17
click at [357, 204] on link "[PHONE_NUMBER]" at bounding box center [385, 210] width 88 height 14
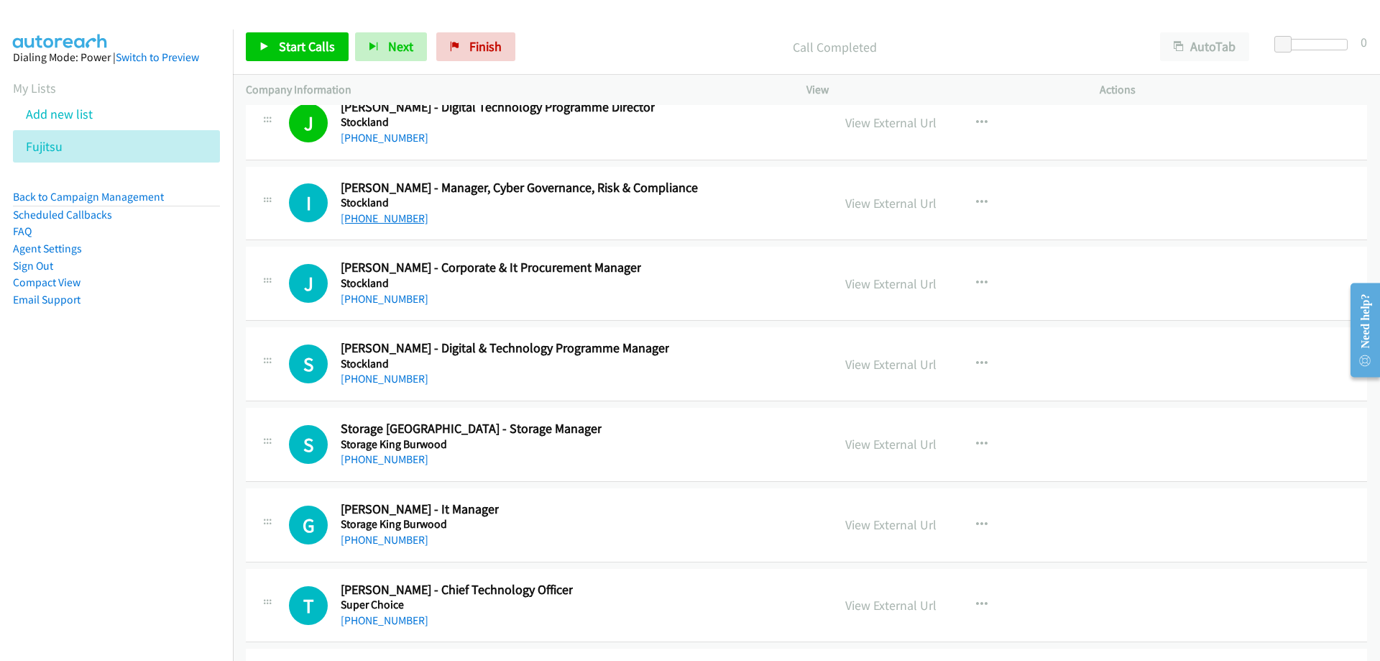
click at [392, 213] on link "[PHONE_NUMBER]" at bounding box center [385, 218] width 88 height 14
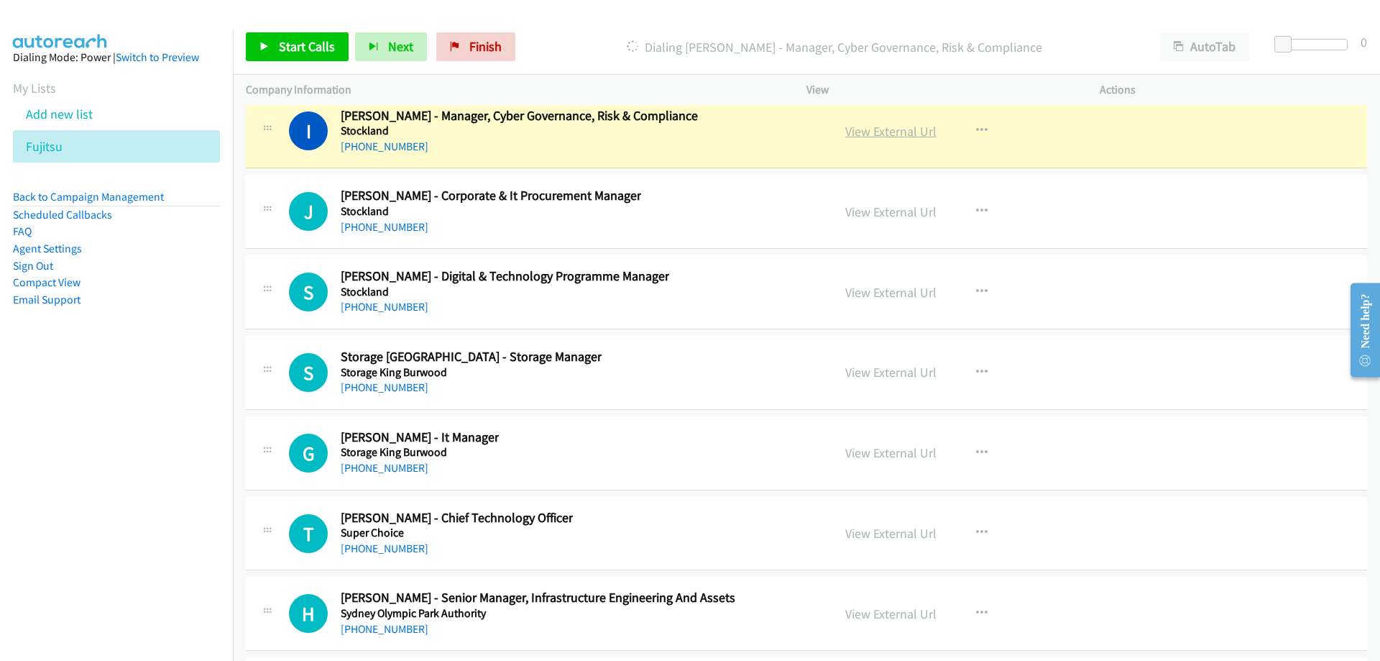
click at [863, 136] on link "View External Url" at bounding box center [890, 131] width 91 height 17
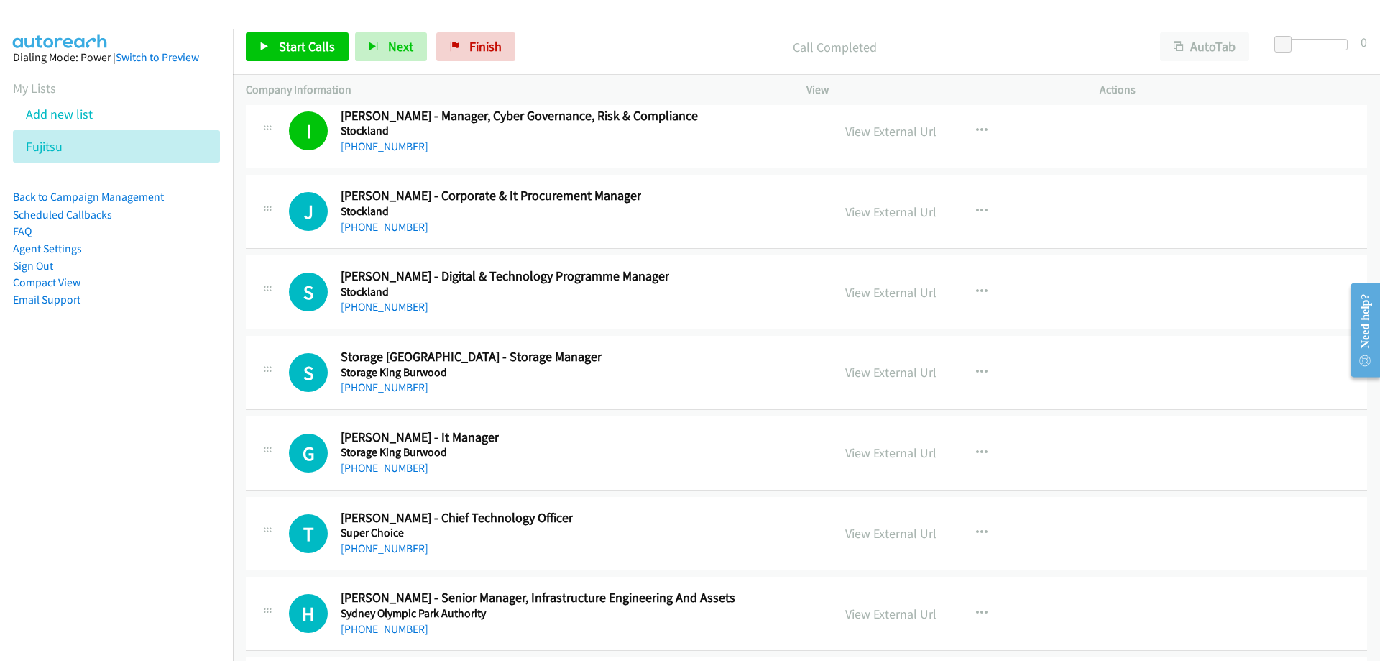
scroll to position [28829, 0]
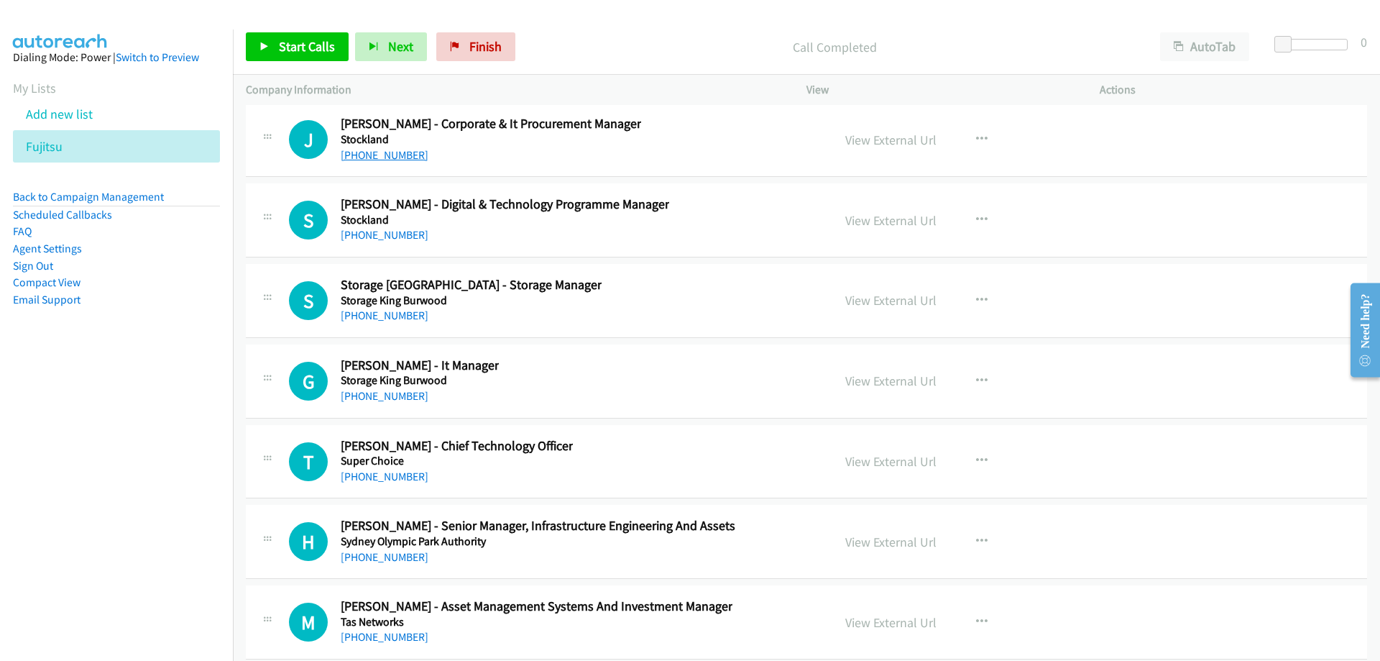
click at [397, 160] on link "[PHONE_NUMBER]" at bounding box center [385, 155] width 88 height 14
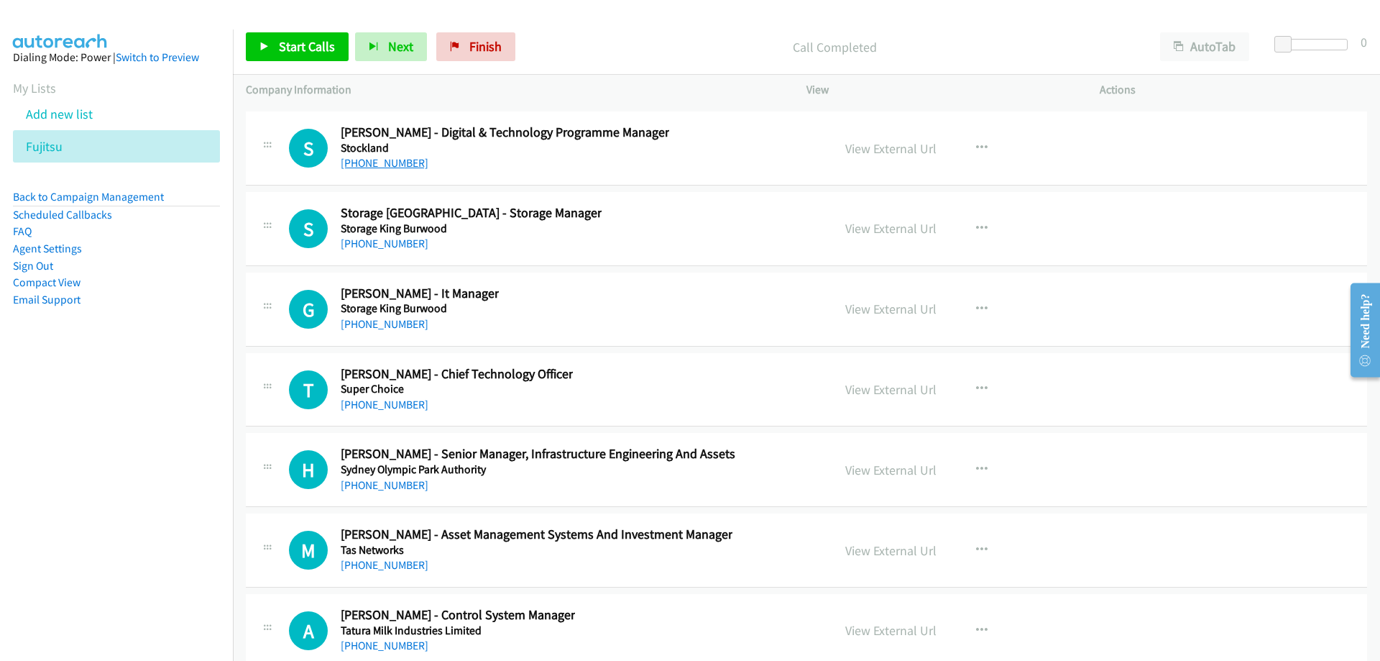
click at [402, 167] on link "[PHONE_NUMBER]" at bounding box center [385, 163] width 88 height 14
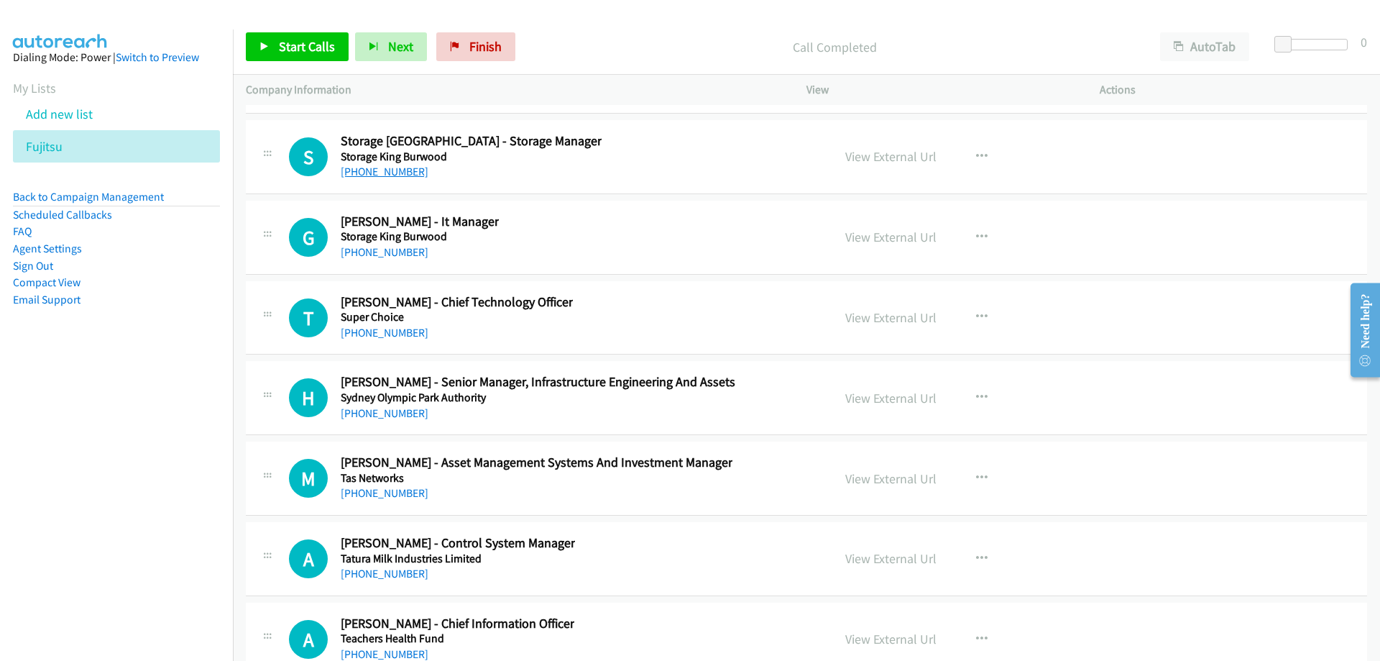
scroll to position [29045, 0]
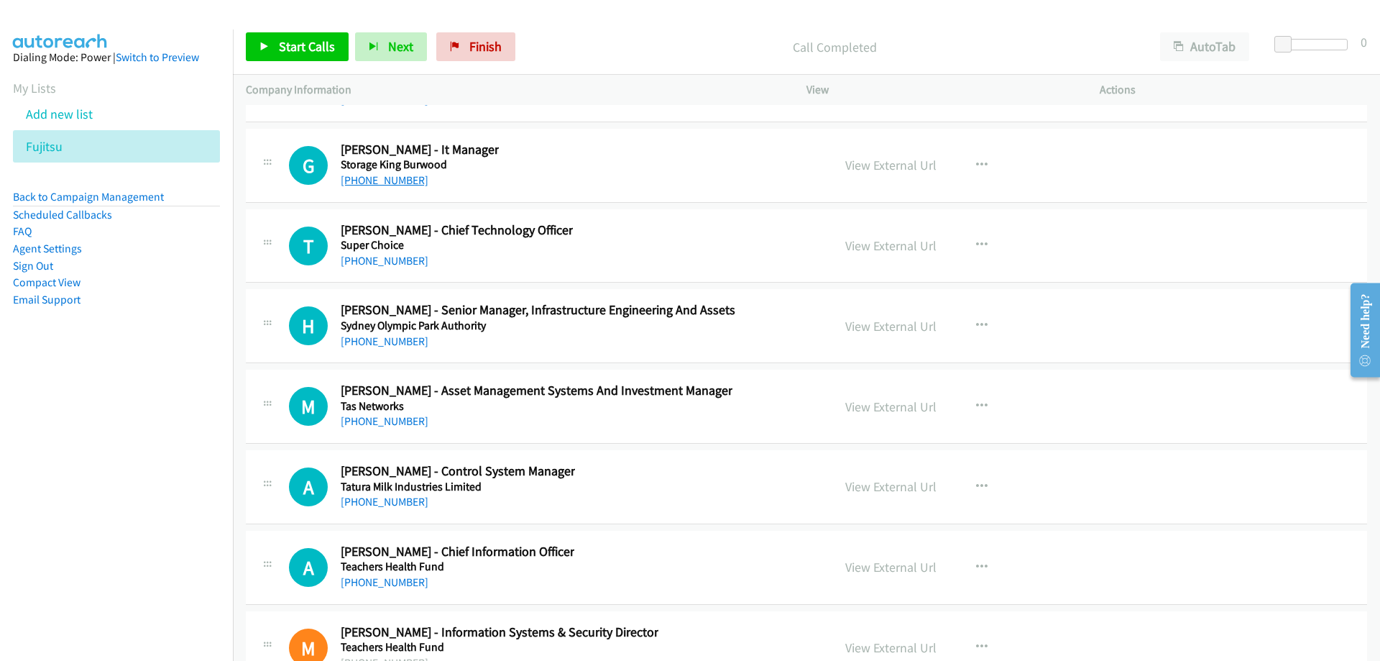
click at [385, 178] on link "[PHONE_NUMBER]" at bounding box center [385, 180] width 88 height 14
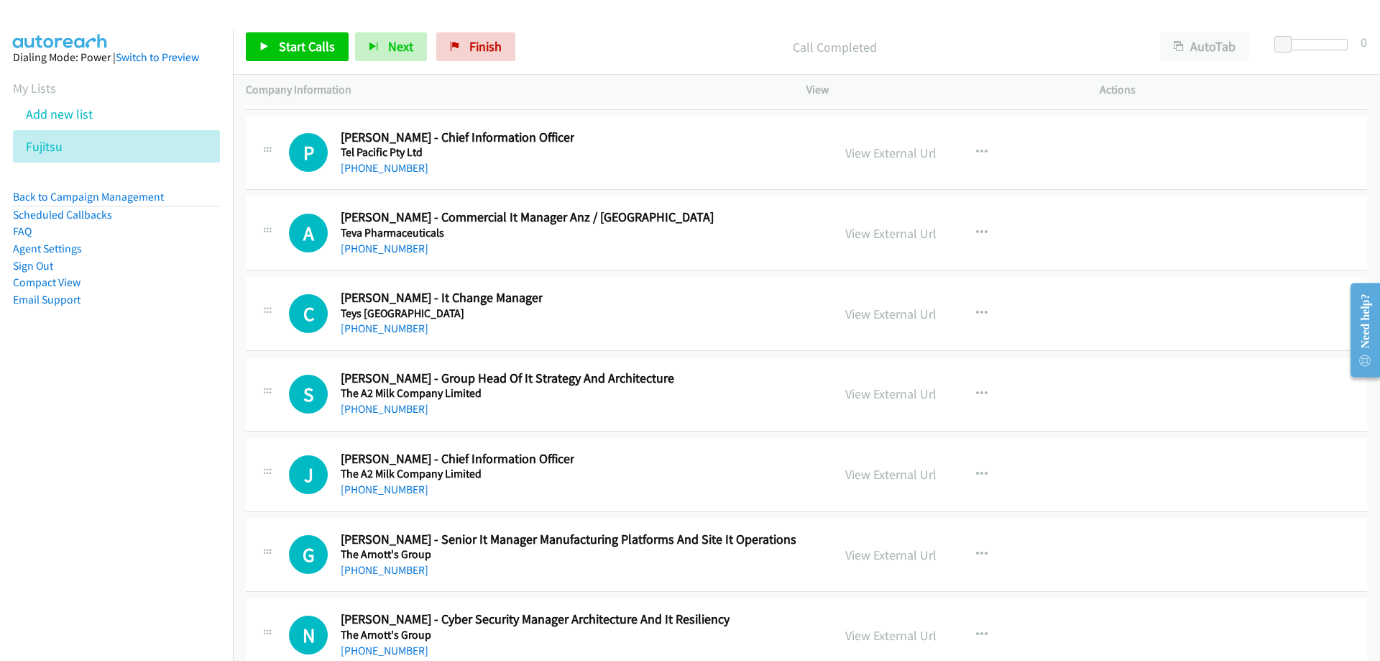
scroll to position [29692, 0]
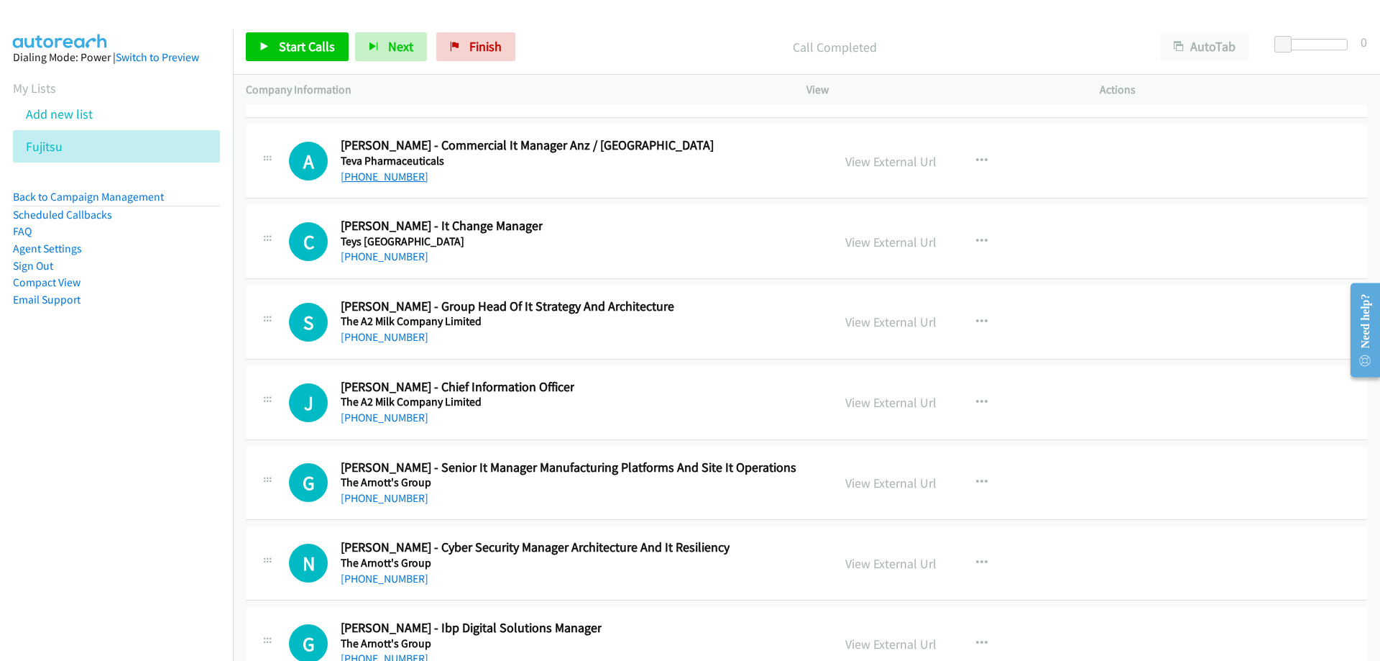
click at [395, 182] on link "[PHONE_NUMBER]" at bounding box center [385, 177] width 88 height 14
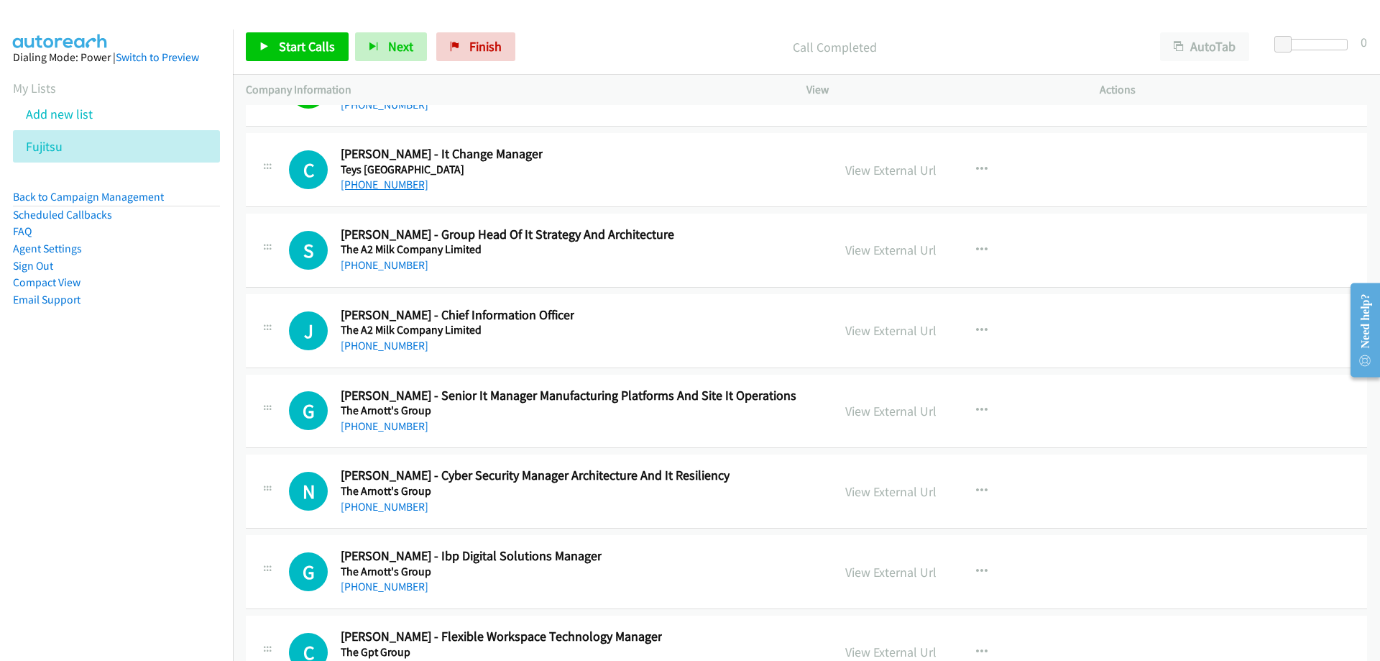
click at [411, 188] on link "[PHONE_NUMBER]" at bounding box center [385, 185] width 88 height 14
click at [75, 143] on icon at bounding box center [70, 147] width 10 height 10
